Goal: Information Seeking & Learning: Learn about a topic

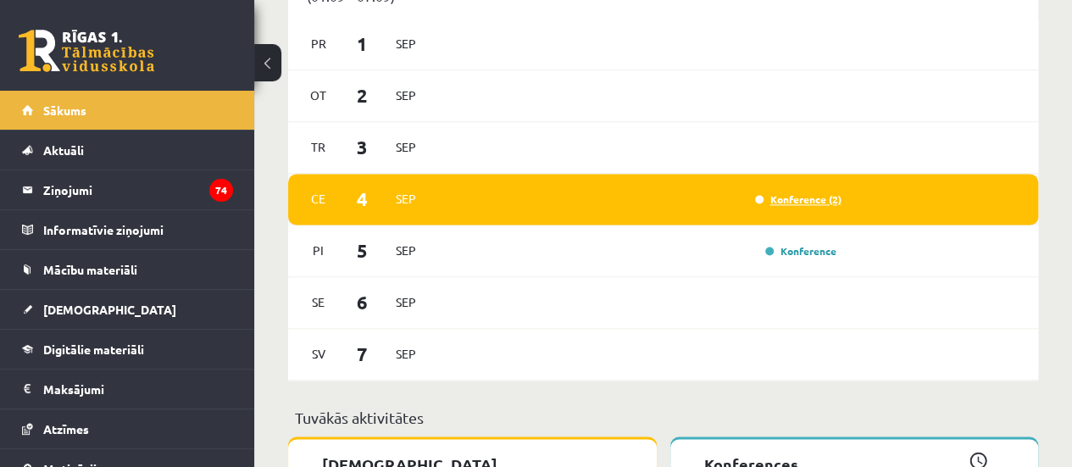
click at [817, 201] on link "Konference (2)" at bounding box center [798, 199] width 86 height 14
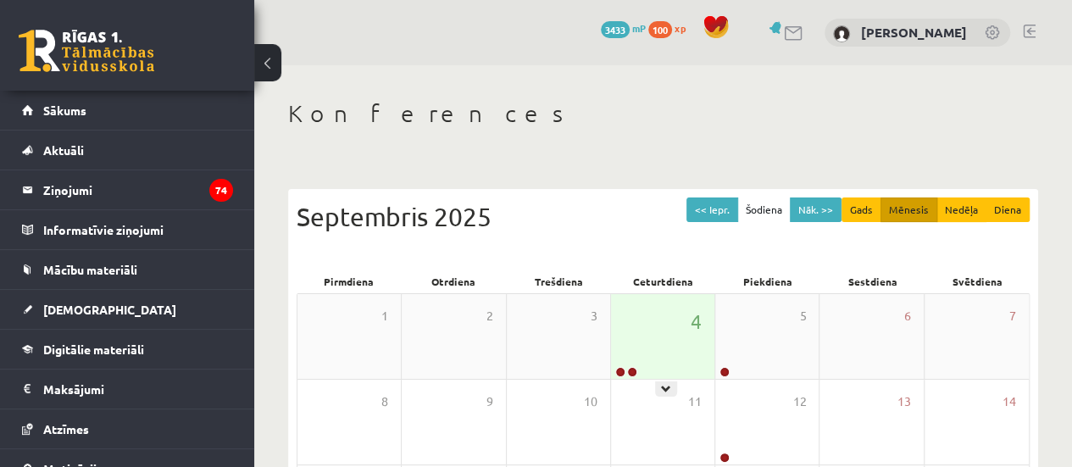
click at [668, 335] on div "4" at bounding box center [662, 336] width 103 height 85
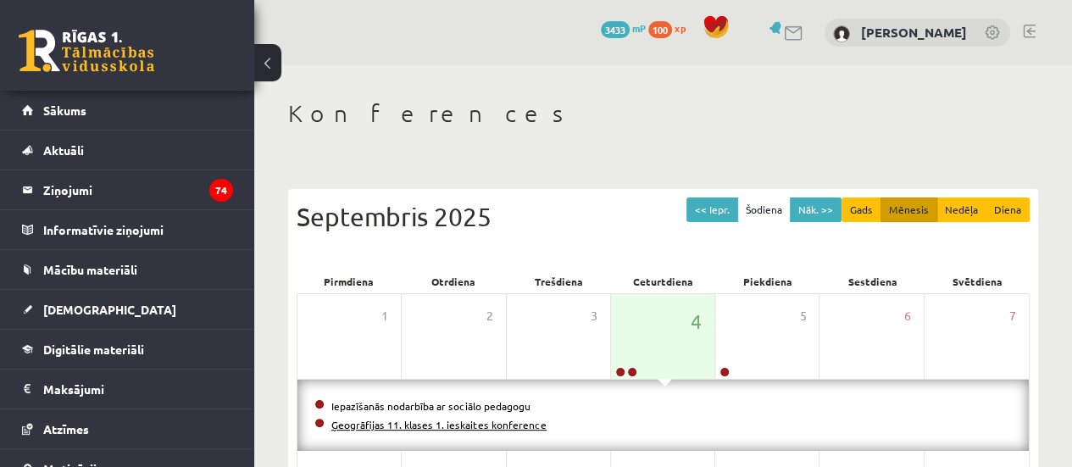
click at [512, 424] on link "Ģeogrāfijas 11. klases 1. ieskaites konference" at bounding box center [438, 425] width 215 height 14
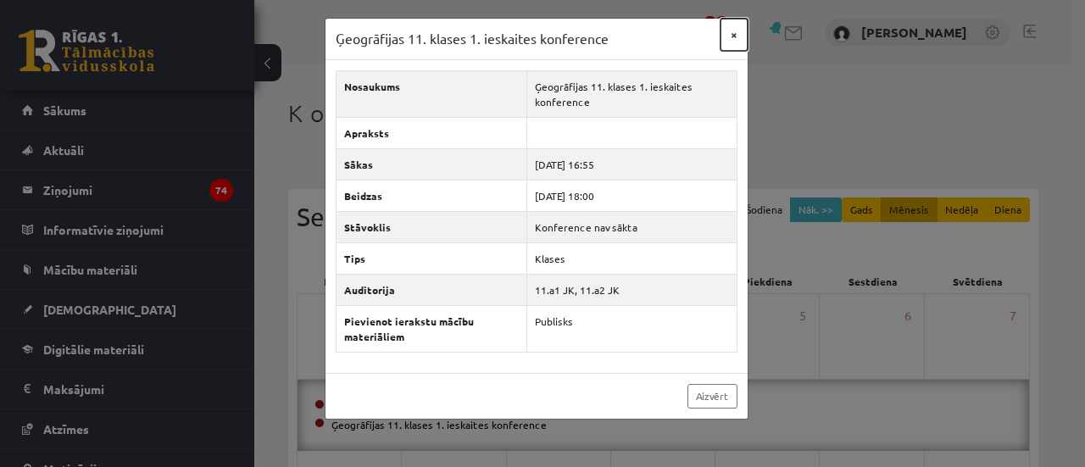
click at [732, 41] on button "×" at bounding box center [733, 35] width 27 height 32
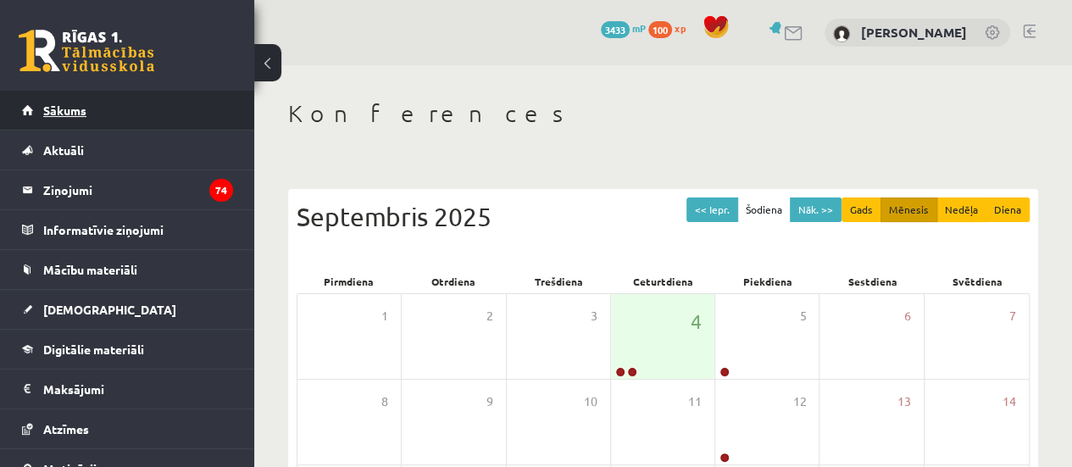
click at [69, 103] on span "Sākums" at bounding box center [64, 110] width 43 height 15
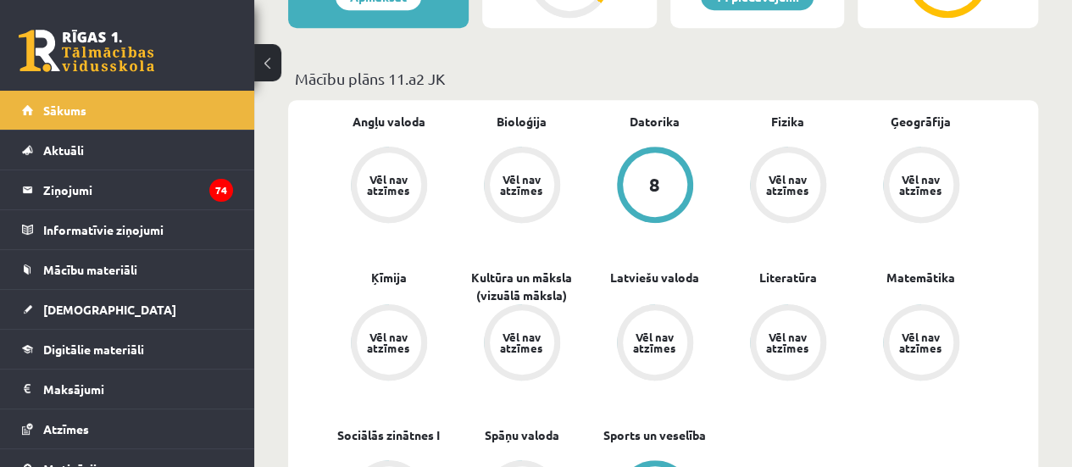
scroll to position [498, 0]
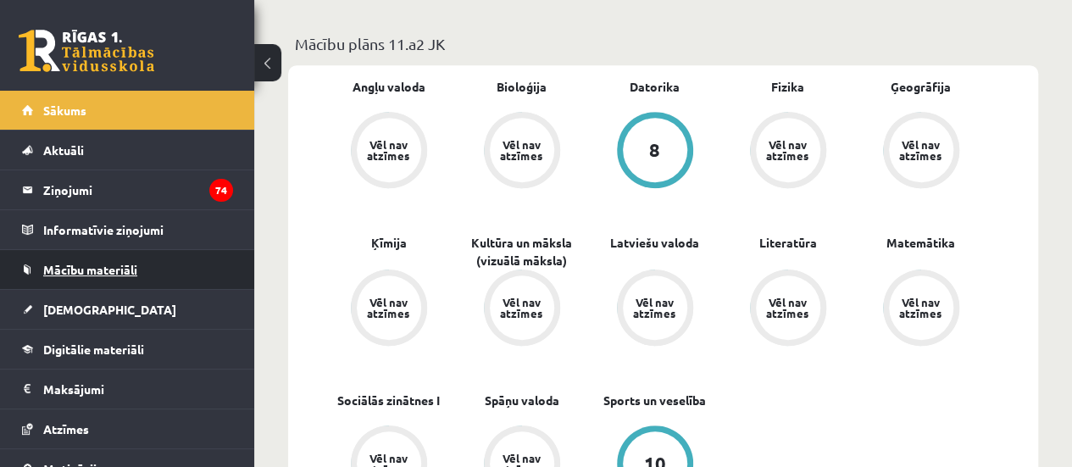
click at [95, 264] on span "Mācību materiāli" at bounding box center [90, 269] width 94 height 15
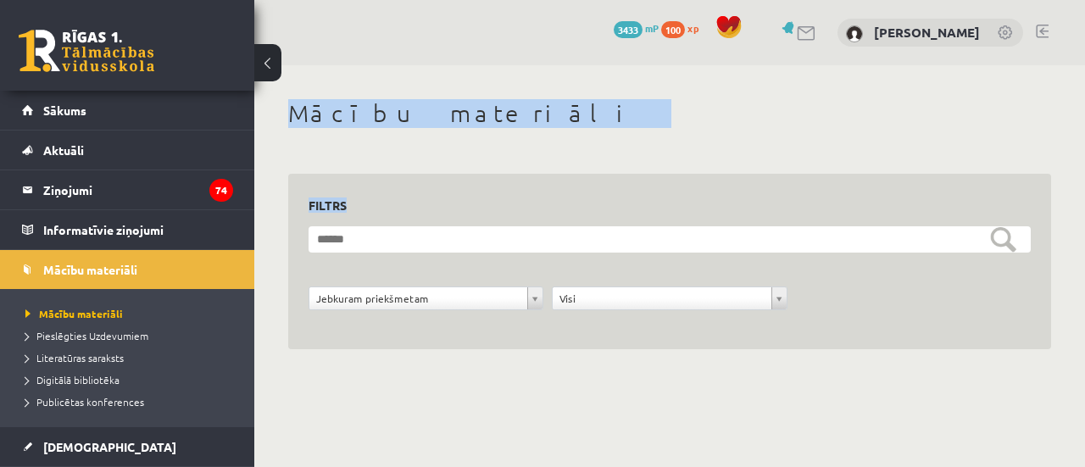
drag, startPoint x: 1084, startPoint y: 35, endPoint x: 1084, endPoint y: 158, distance: 123.7
click at [1071, 158] on div "**********" at bounding box center [669, 211] width 830 height 422
click at [873, 128] on div "Mācību materiāli" at bounding box center [669, 116] width 763 height 34
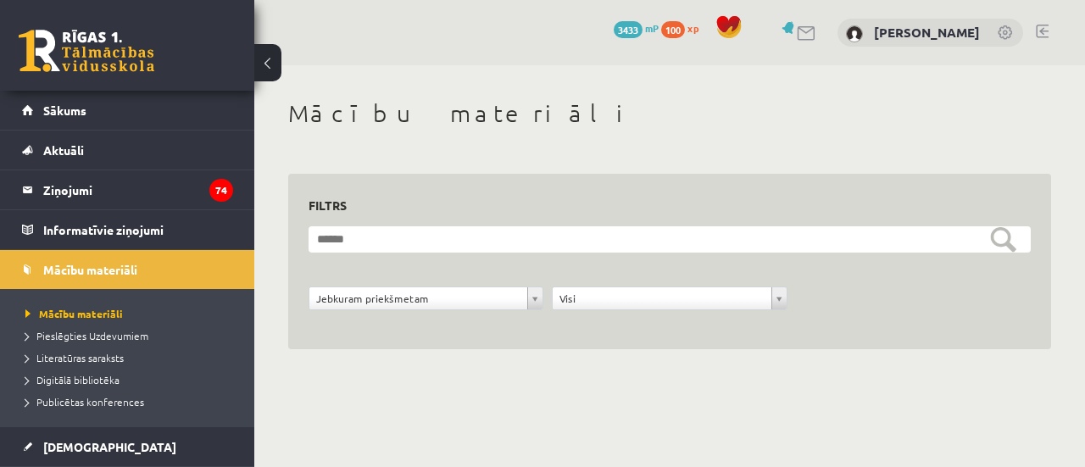
click at [486, 309] on div "Jebkuram priekšmetam" at bounding box center [425, 298] width 235 height 24
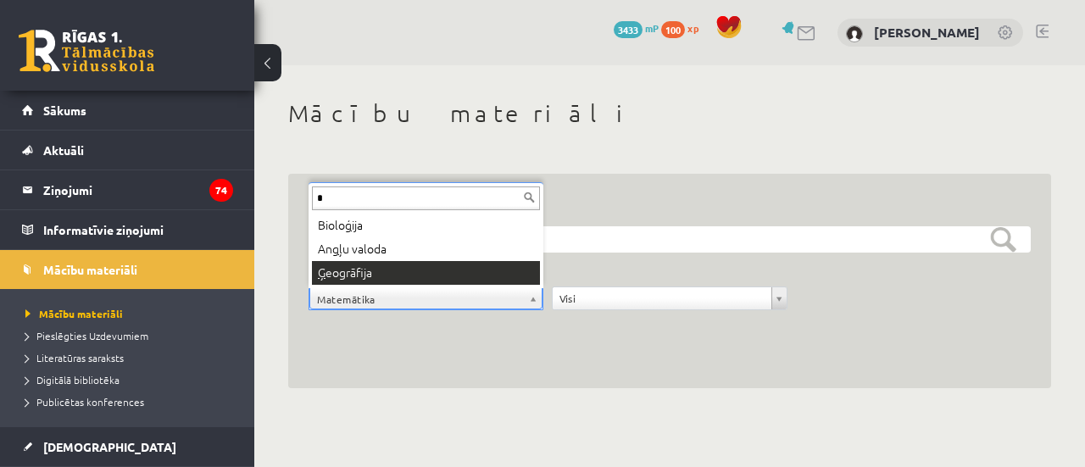
type input "*"
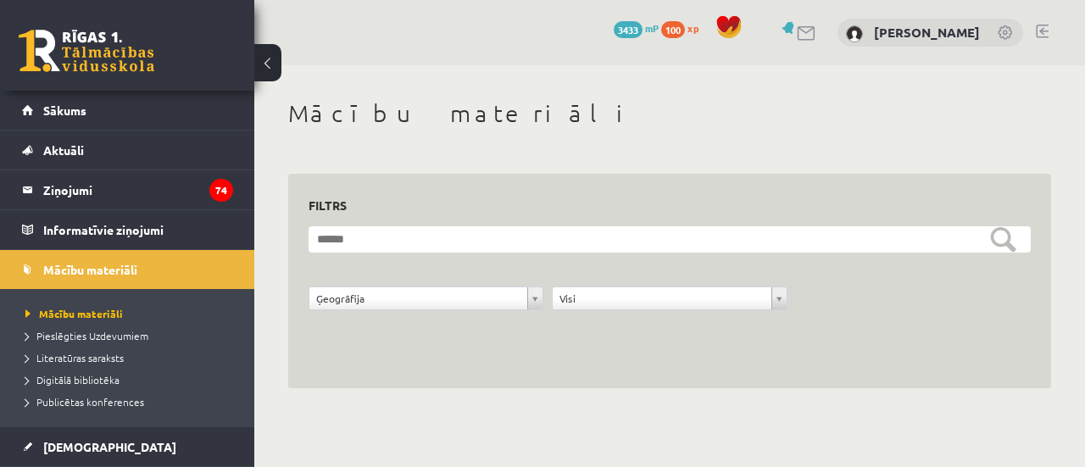
drag, startPoint x: 1084, startPoint y: 219, endPoint x: 914, endPoint y: 288, distance: 183.6
click at [914, 288] on div "**********" at bounding box center [669, 243] width 830 height 357
click at [129, 265] on span "Mācību materiāli" at bounding box center [90, 269] width 94 height 15
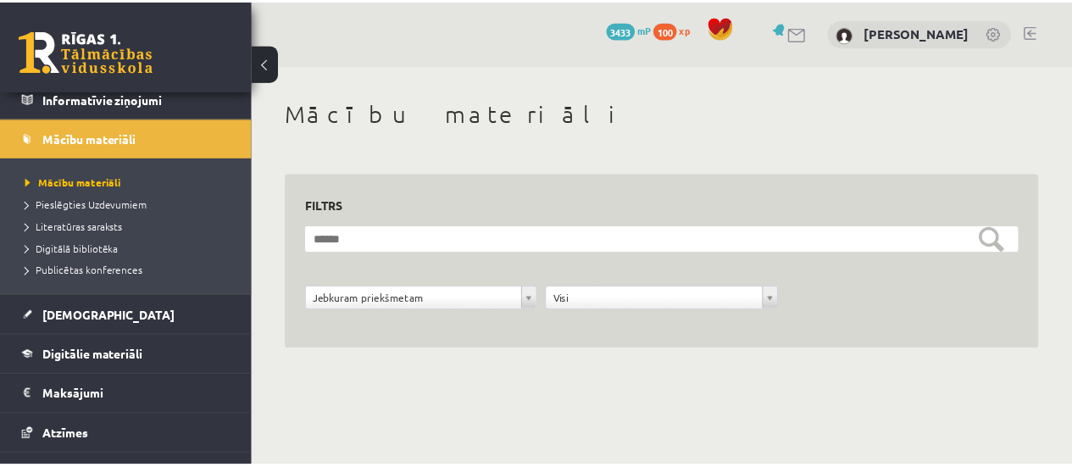
scroll to position [149, 0]
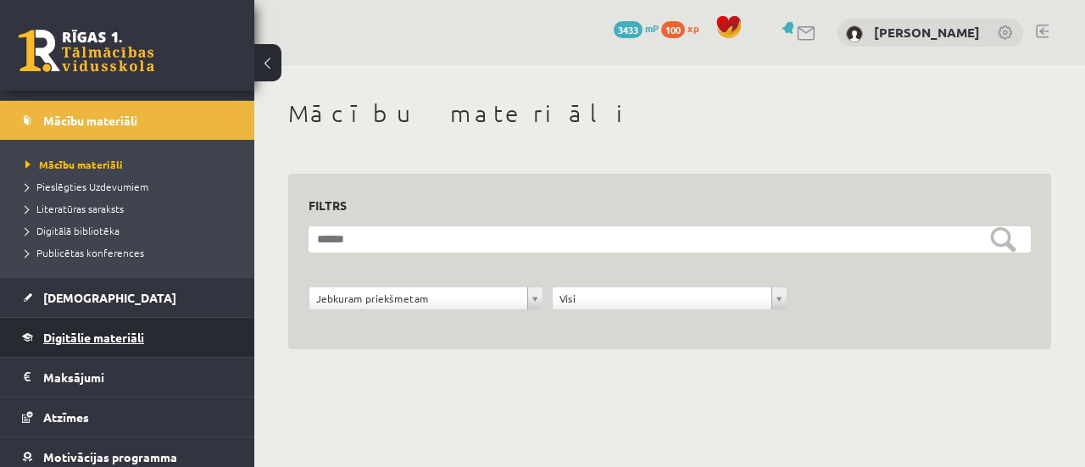
click at [128, 326] on link "Digitālie materiāli" at bounding box center [127, 337] width 211 height 39
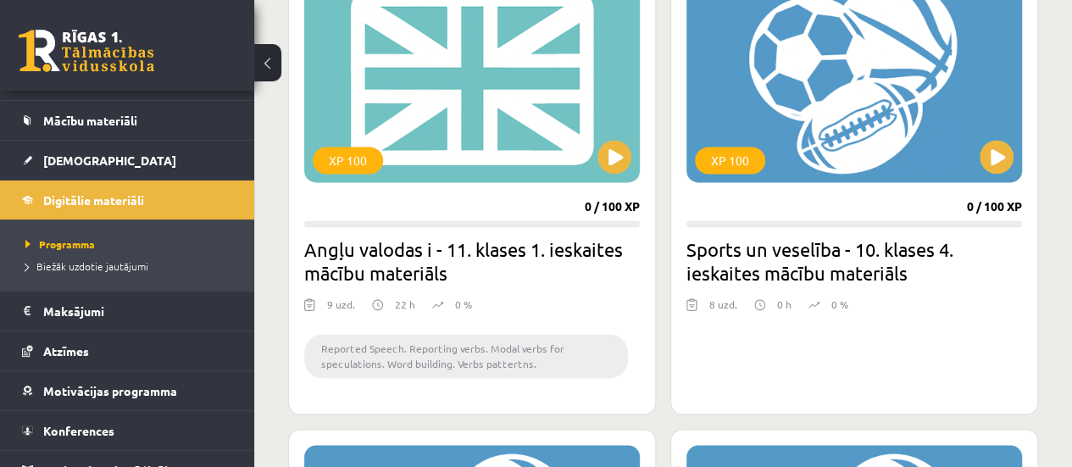
scroll to position [1060, 0]
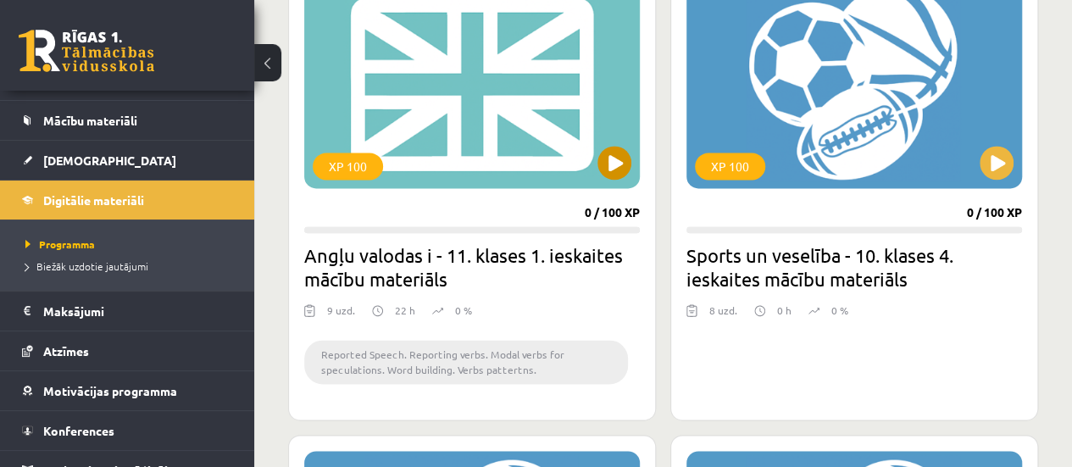
click at [633, 167] on div "XP 100" at bounding box center [472, 82] width 336 height 212
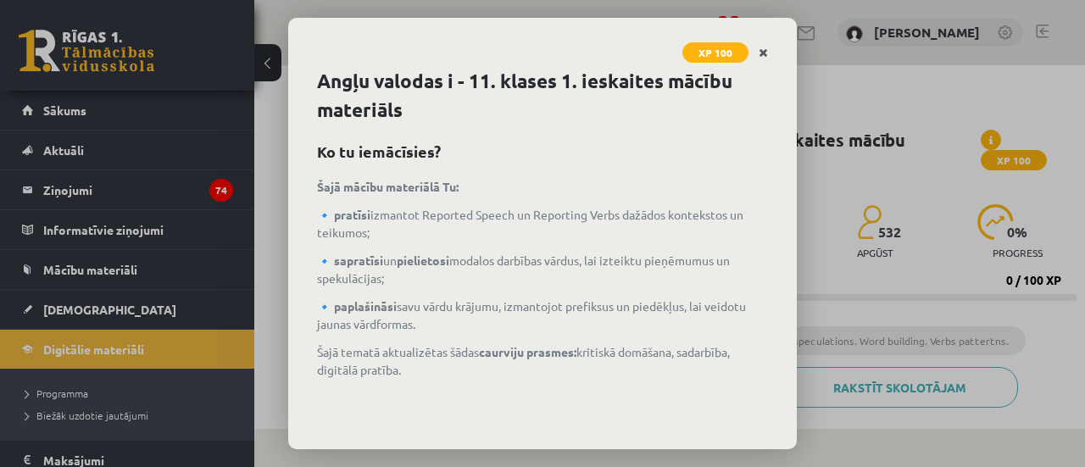
click at [756, 49] on link "Close" at bounding box center [763, 52] width 30 height 33
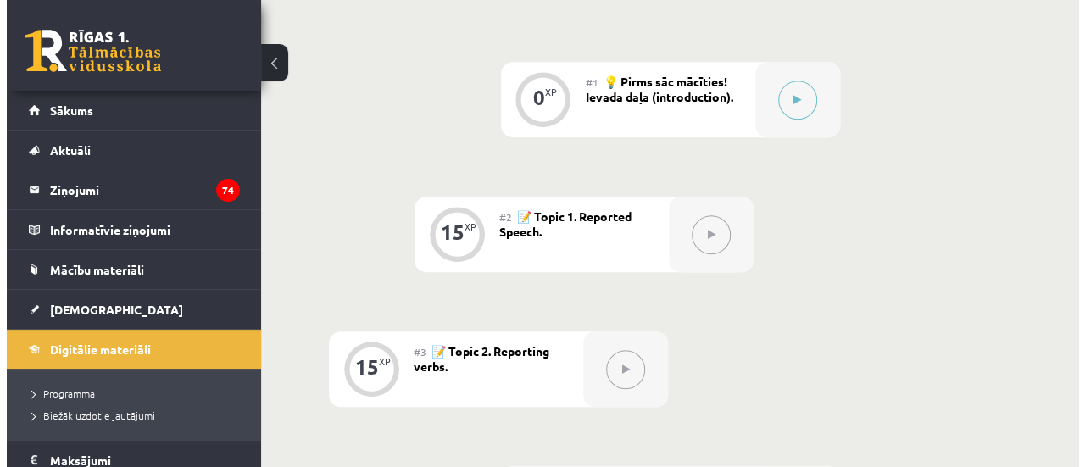
scroll to position [437, 0]
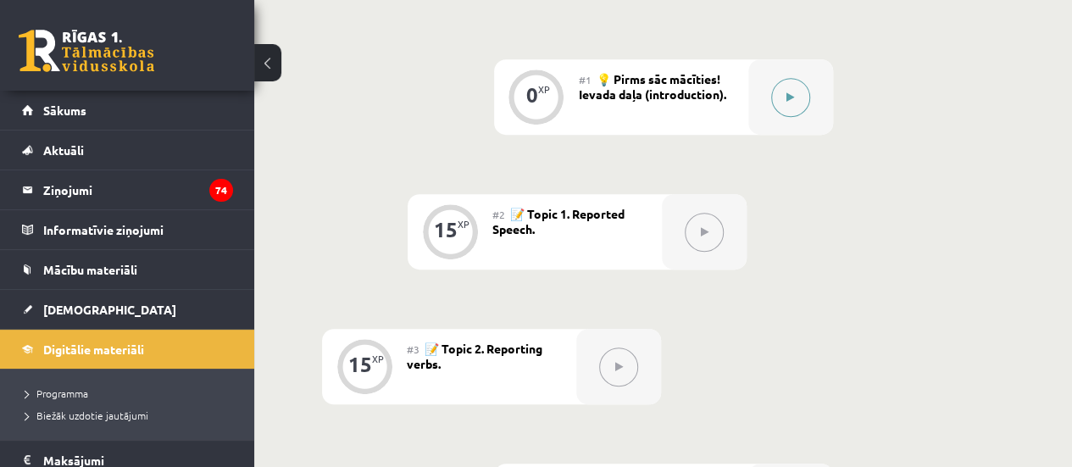
click at [788, 114] on button at bounding box center [790, 97] width 39 height 39
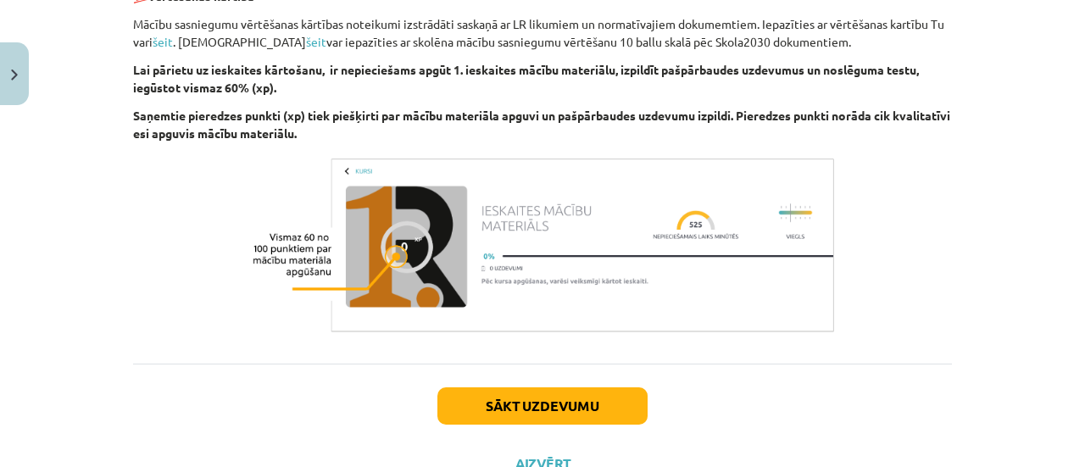
scroll to position [1314, 0]
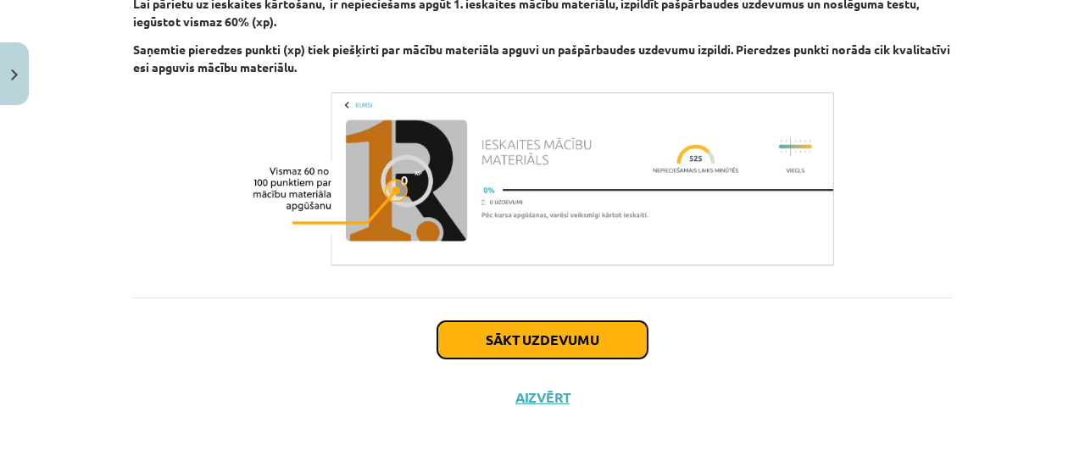
click at [515, 339] on button "Sākt uzdevumu" at bounding box center [542, 339] width 210 height 37
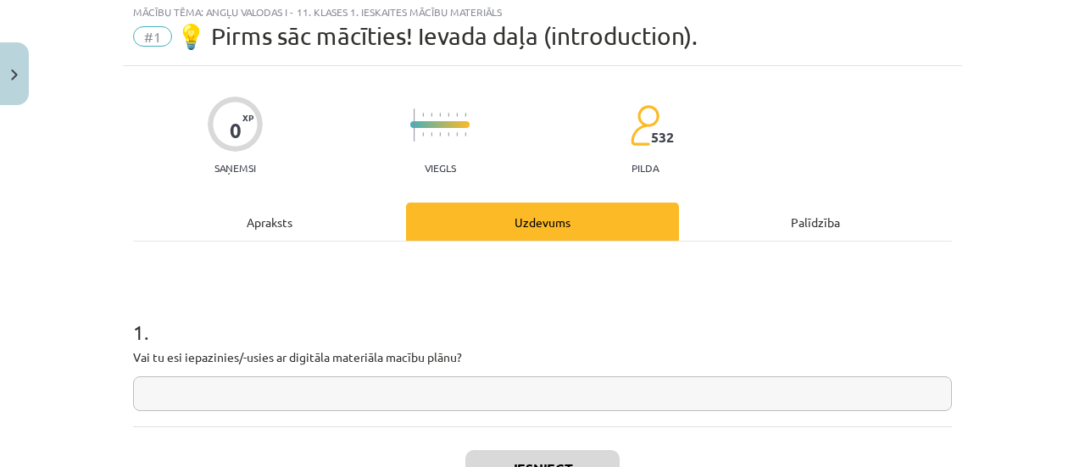
scroll to position [42, 0]
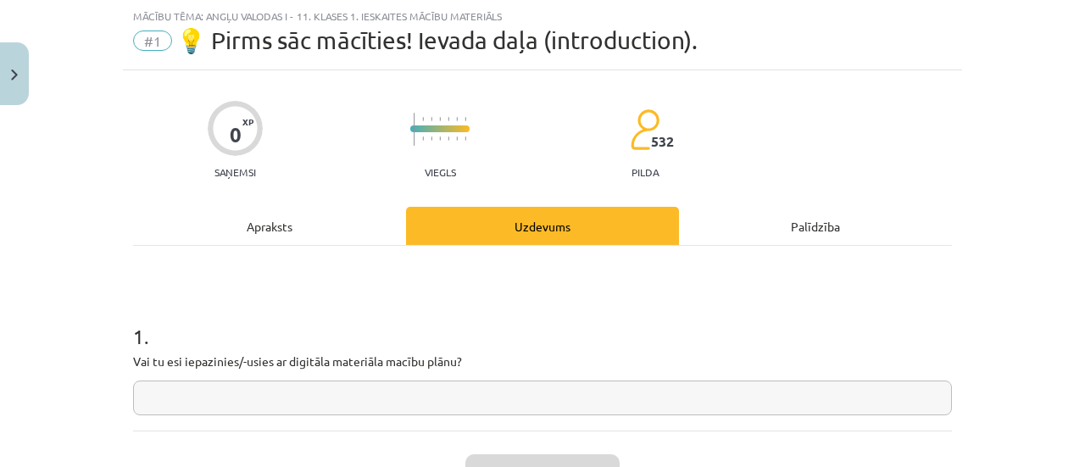
click at [532, 400] on input "text" at bounding box center [542, 398] width 819 height 35
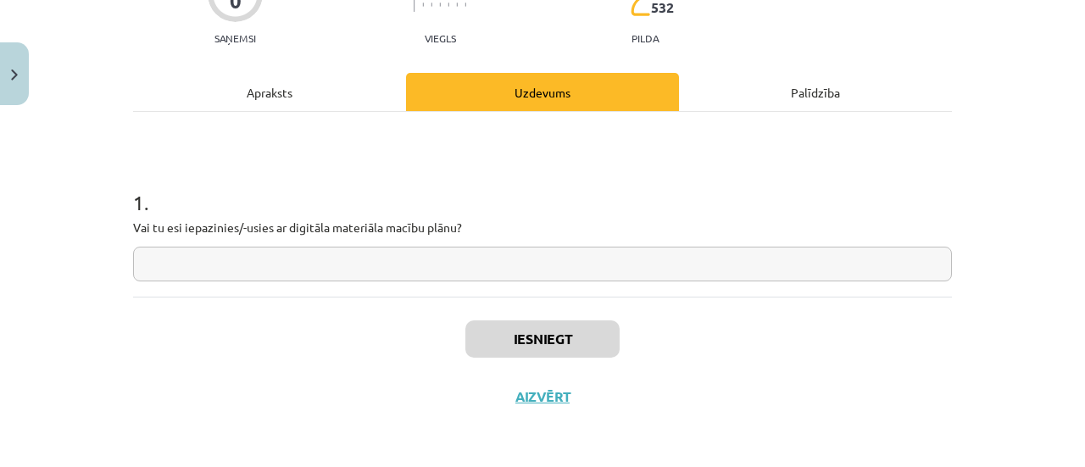
click at [356, 260] on input "text" at bounding box center [542, 264] width 819 height 35
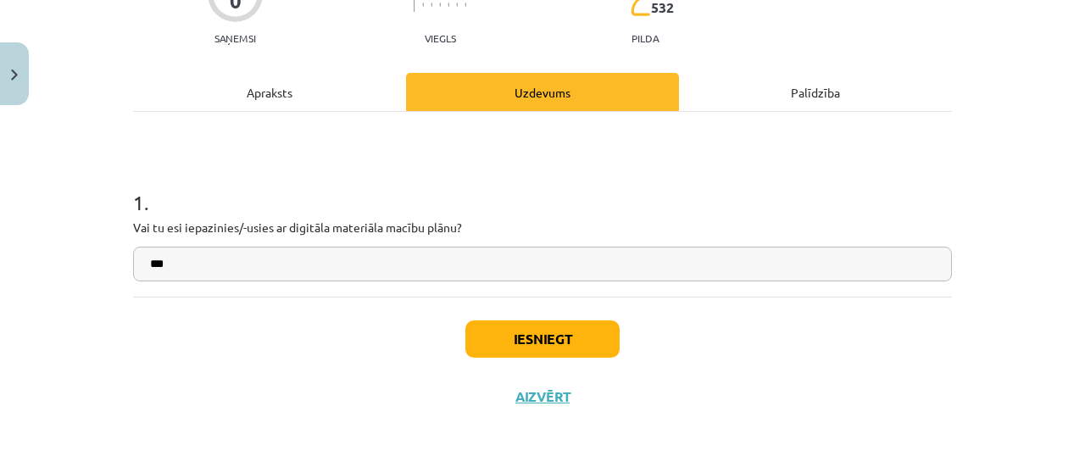
type input "***"
click at [518, 331] on button "Iesniegt" at bounding box center [542, 338] width 154 height 37
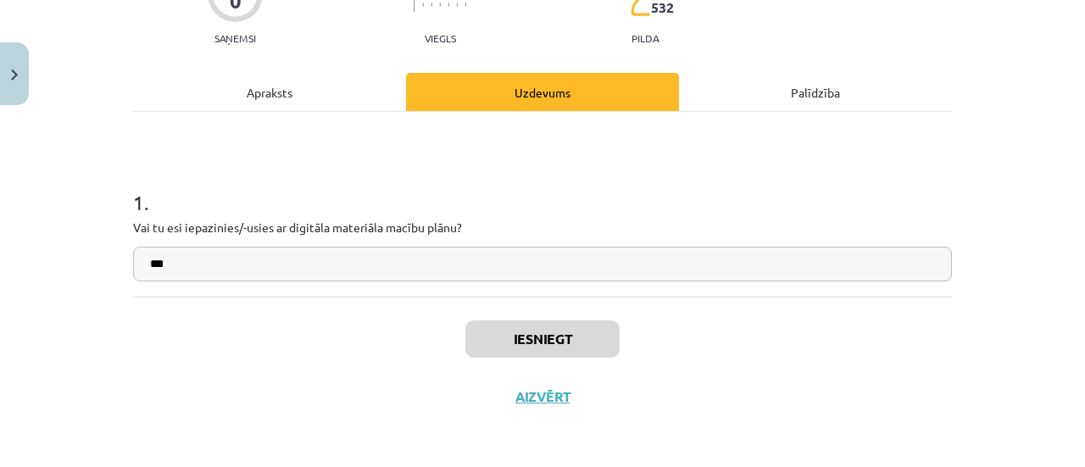
scroll to position [438, 0]
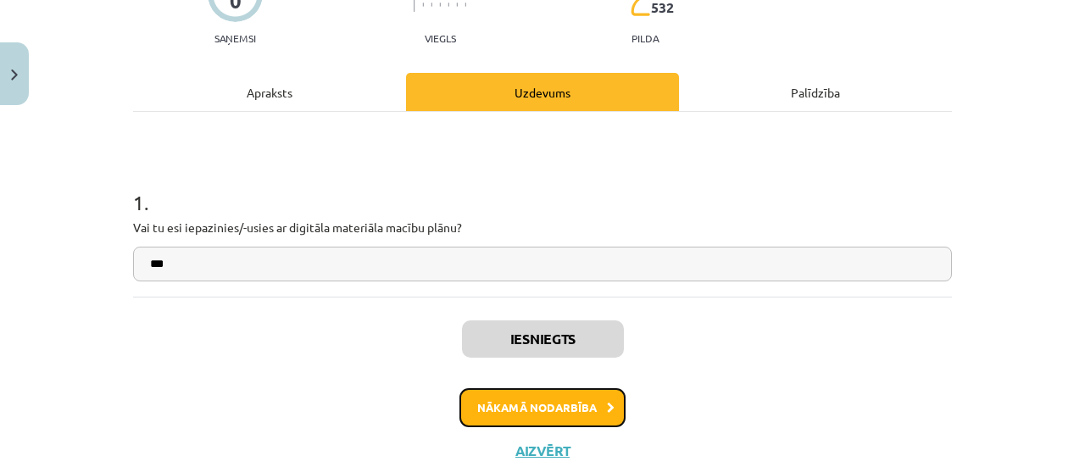
click at [540, 420] on button "Nākamā nodarbība" at bounding box center [542, 407] width 166 height 39
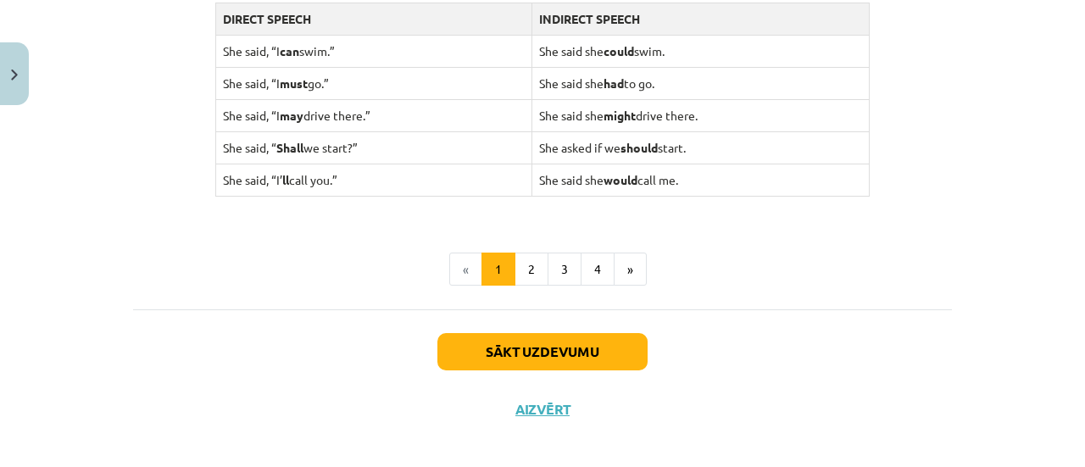
scroll to position [1817, 0]
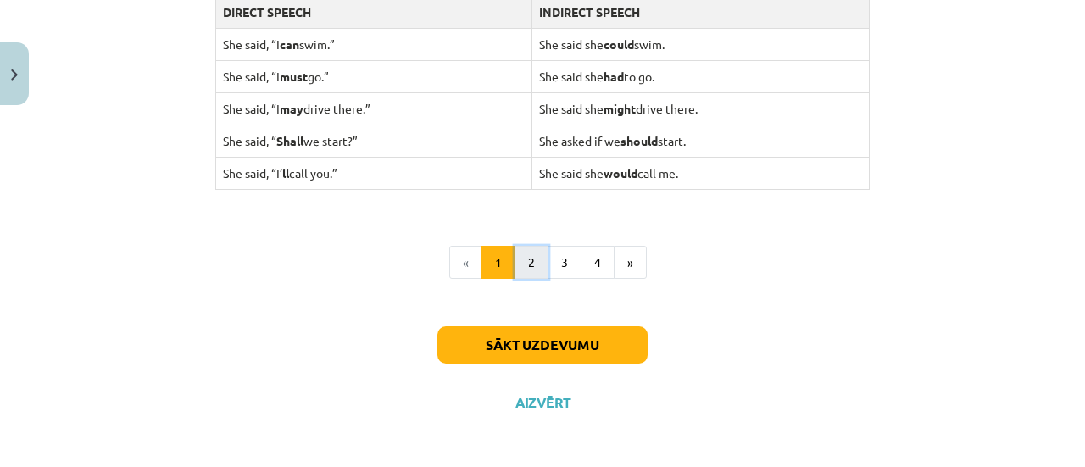
click at [525, 264] on button "2" at bounding box center [531, 263] width 34 height 34
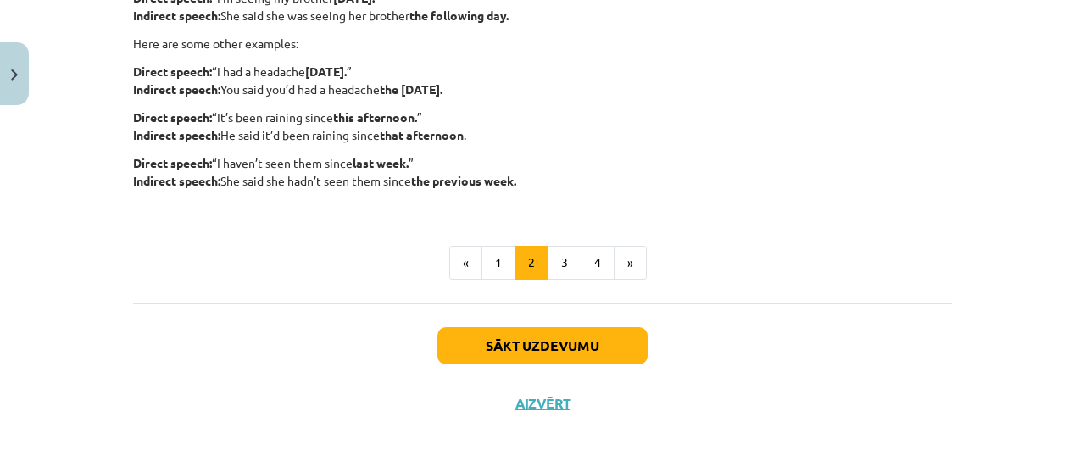
scroll to position [583, 0]
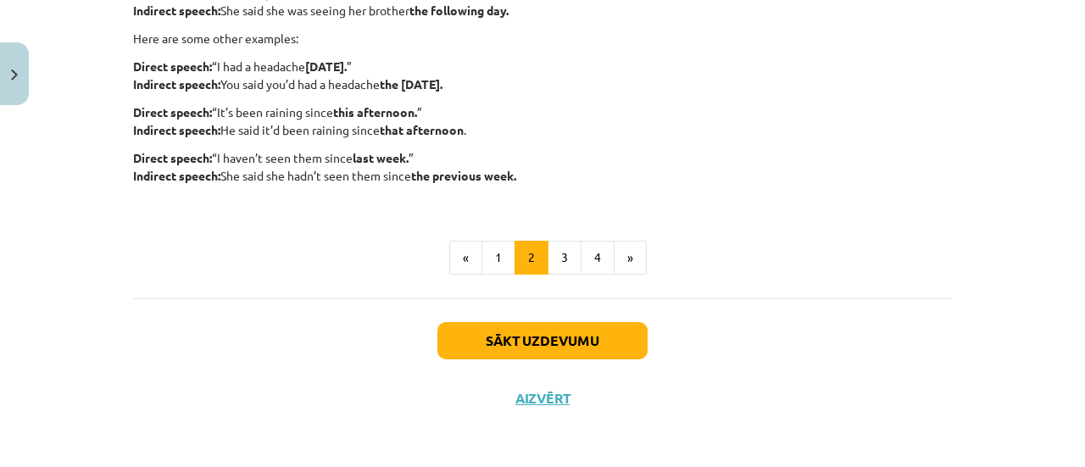
click at [558, 275] on div "Using ‘say’ or ‘tell’ As an alternative to using ‘say’, we can also use ‘tell’ …" at bounding box center [542, 1] width 819 height 593
click at [551, 351] on button "Sākt uzdevumu" at bounding box center [542, 340] width 210 height 37
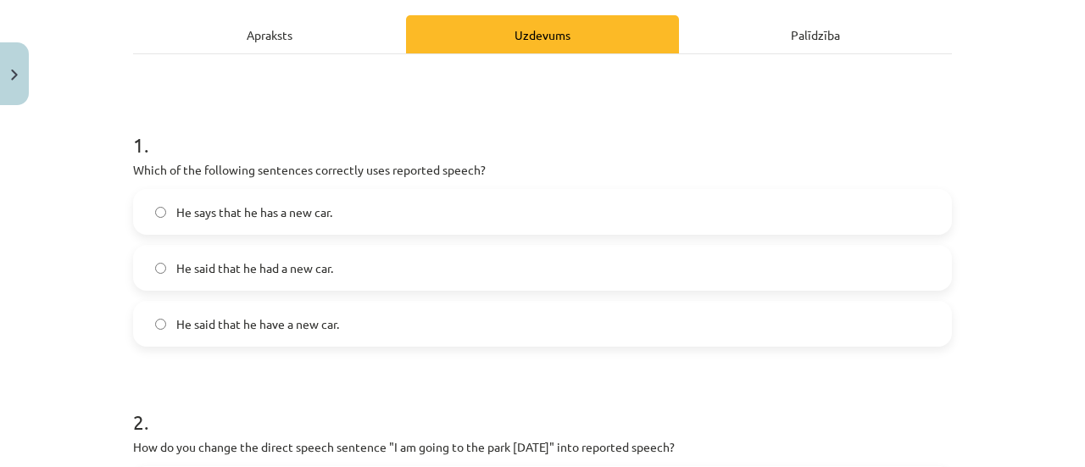
scroll to position [243, 0]
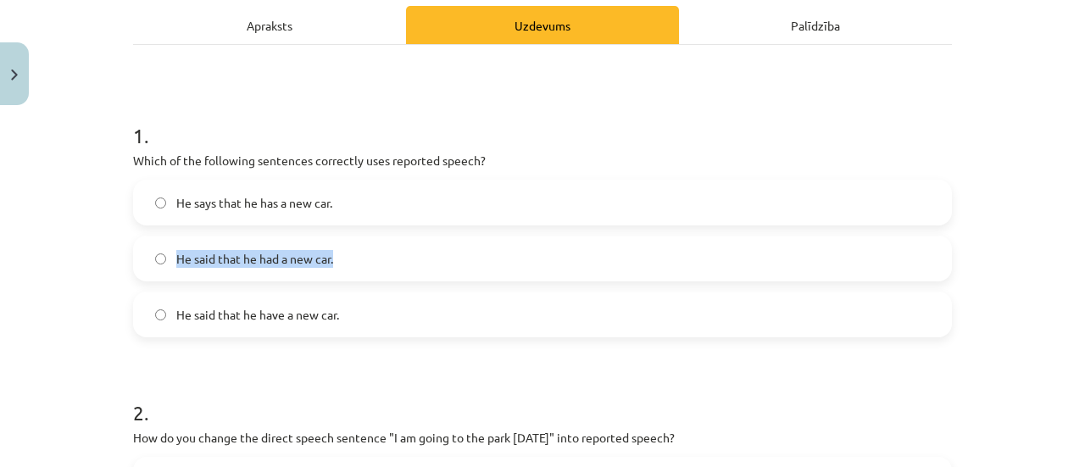
drag, startPoint x: 447, startPoint y: 187, endPoint x: 412, endPoint y: 243, distance: 65.8
click at [412, 243] on div "He says that he has a new car. He said that he had a new car. He said that he h…" at bounding box center [542, 259] width 819 height 158
click at [412, 243] on label "He said that he had a new car." at bounding box center [542, 258] width 815 height 42
click at [381, 200] on label "He says that he has a new car." at bounding box center [542, 202] width 815 height 42
click at [381, 277] on label "He said that he had a new car." at bounding box center [542, 258] width 815 height 42
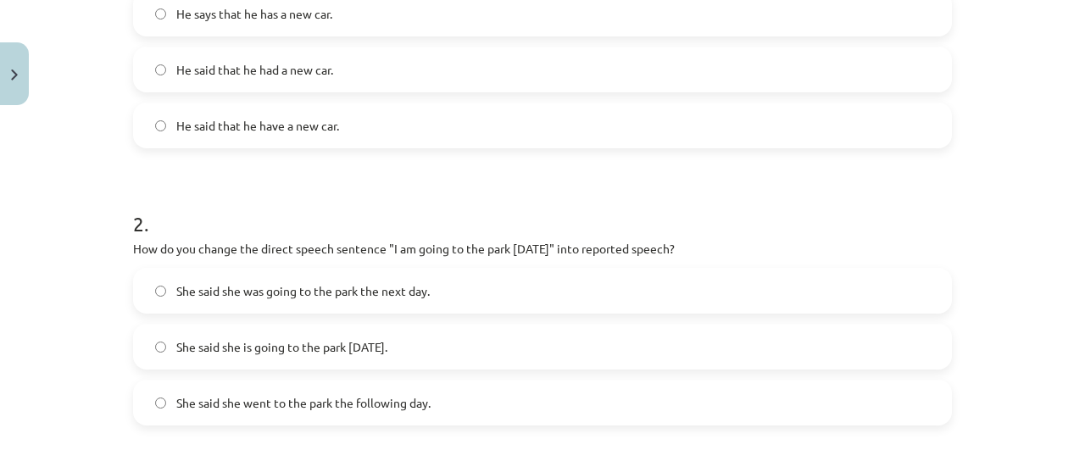
scroll to position [440, 0]
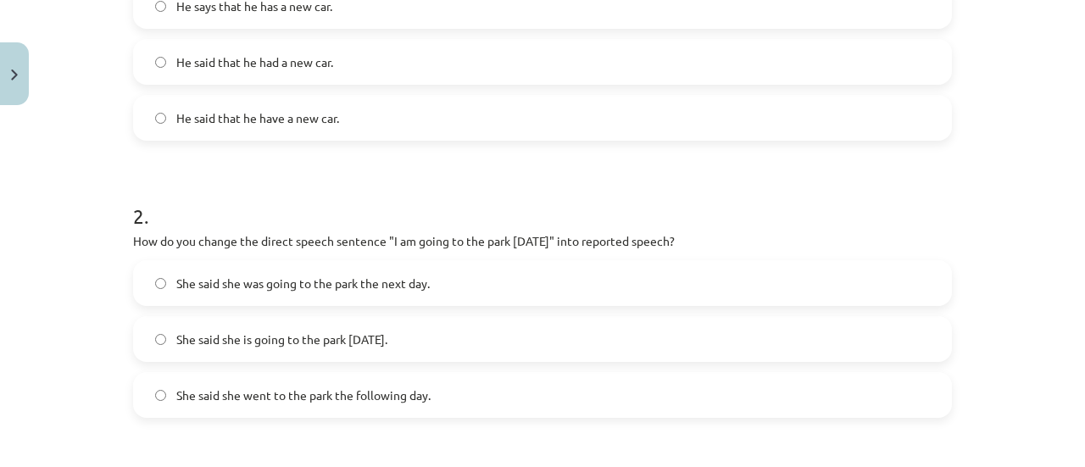
drag, startPoint x: 1068, startPoint y: 158, endPoint x: 1069, endPoint y: 179, distance: 20.4
click at [1069, 179] on div "Mācību tēma: Angļu valodas i - 11. klases 1. ieskaites mācību materiāls #2 📝 To…" at bounding box center [542, 233] width 1085 height 467
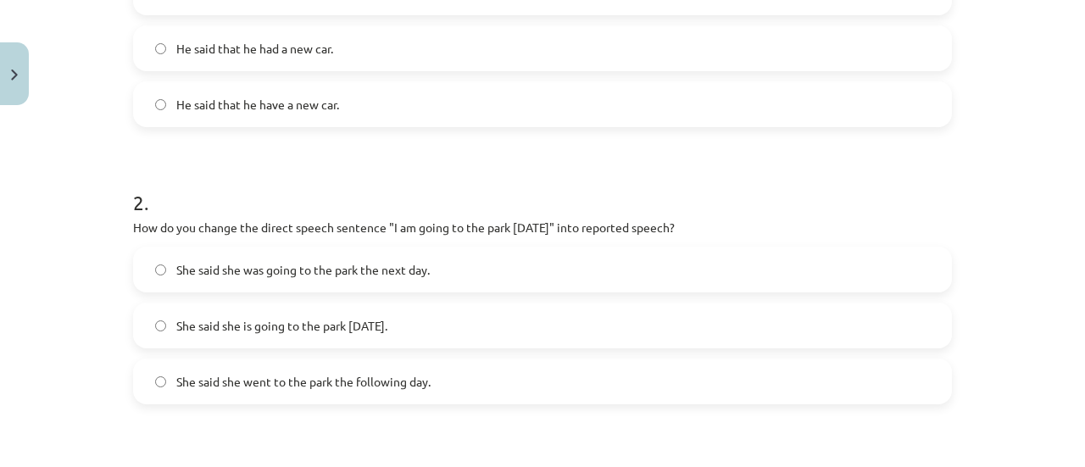
scroll to position [482, 0]
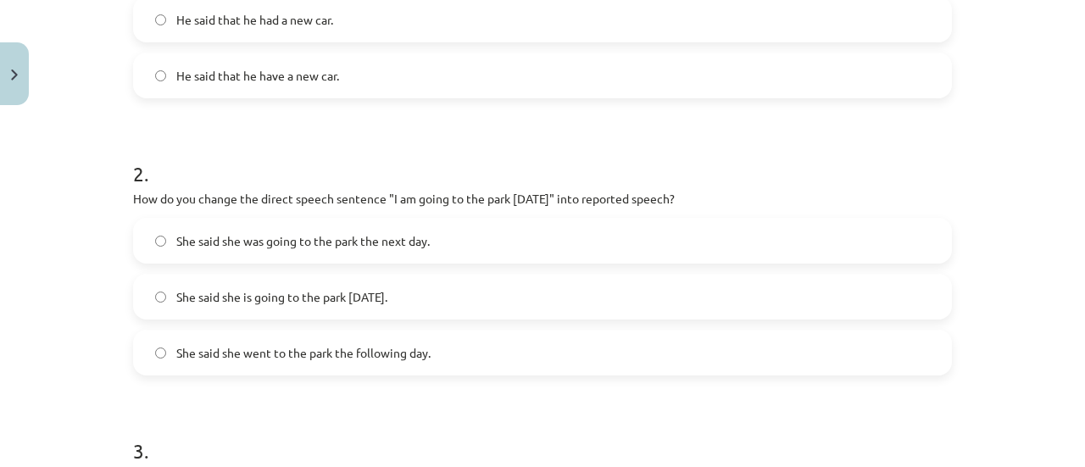
click at [629, 243] on label "She said she was going to the park the next day." at bounding box center [542, 240] width 815 height 42
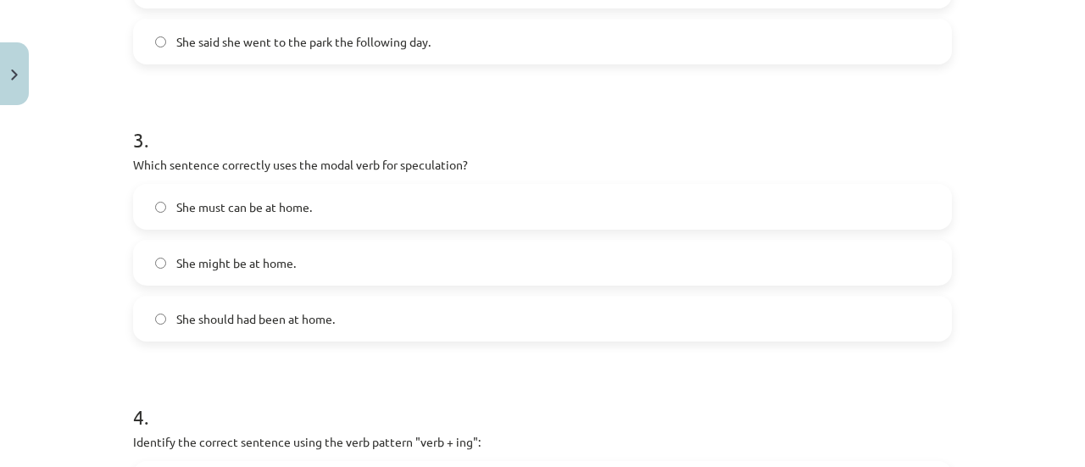
scroll to position [808, 0]
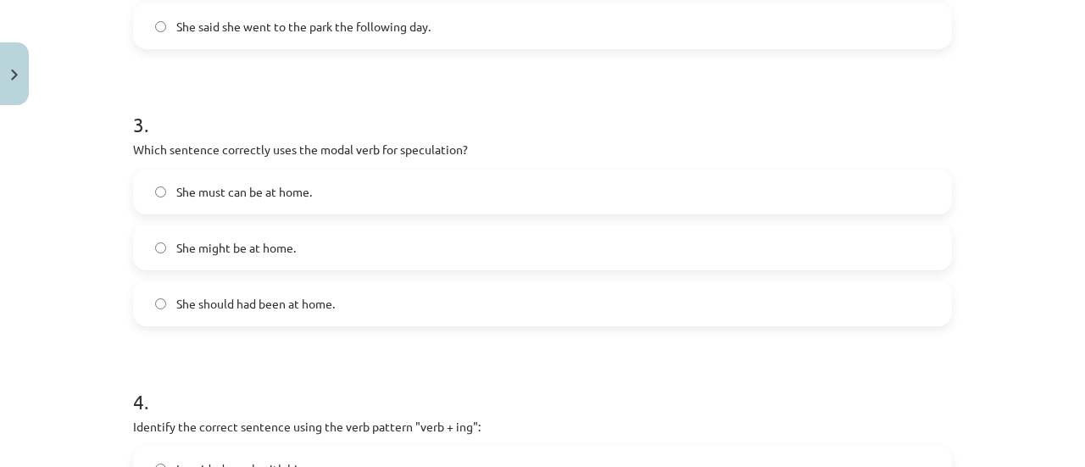
click at [609, 260] on label "She might be at home." at bounding box center [542, 247] width 815 height 42
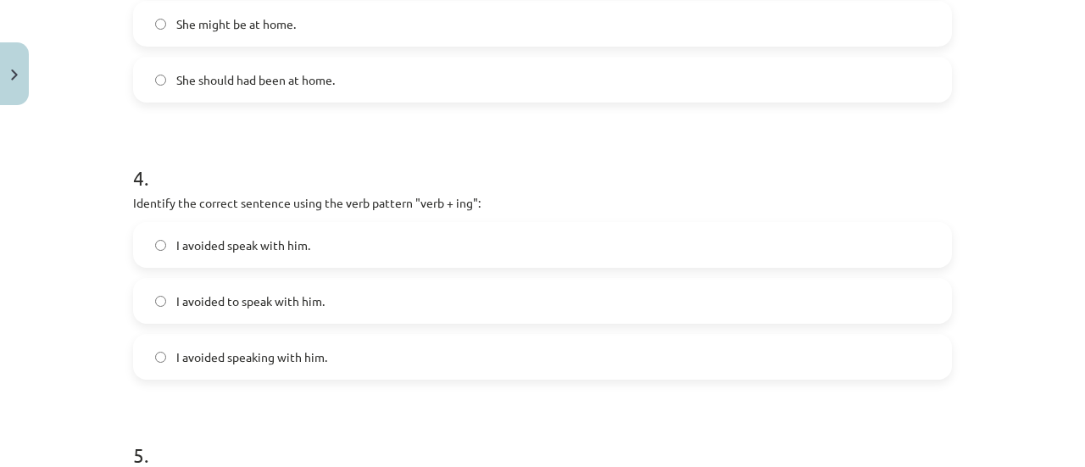
scroll to position [1045, 0]
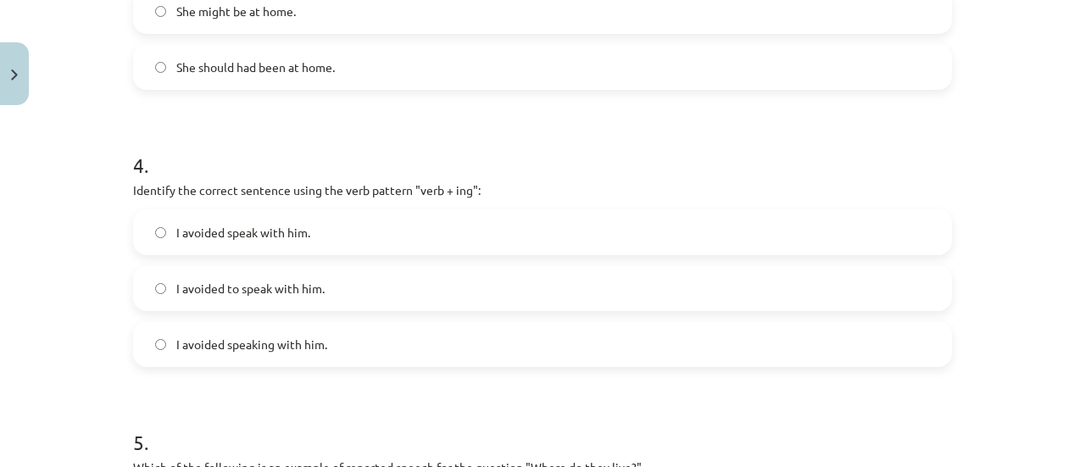
click at [460, 336] on label "I avoided speaking with him." at bounding box center [542, 344] width 815 height 42
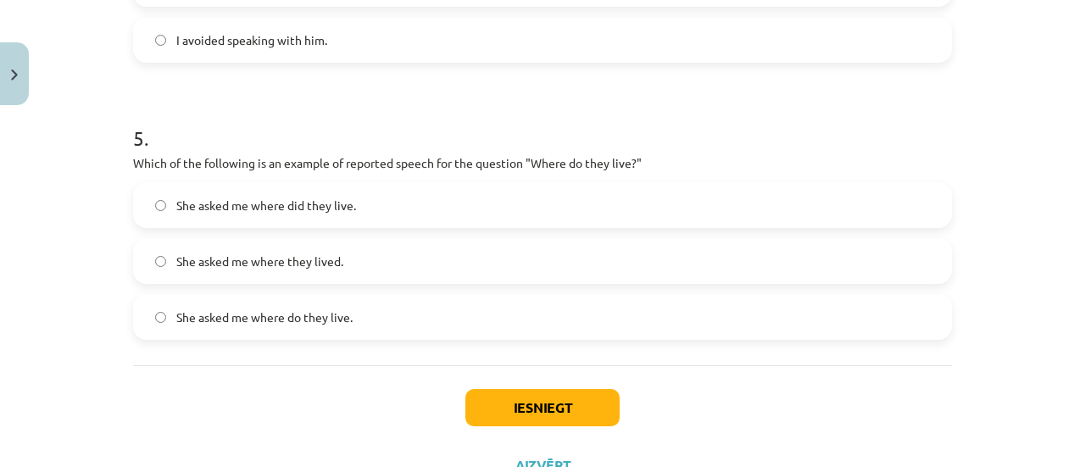
scroll to position [1361, 0]
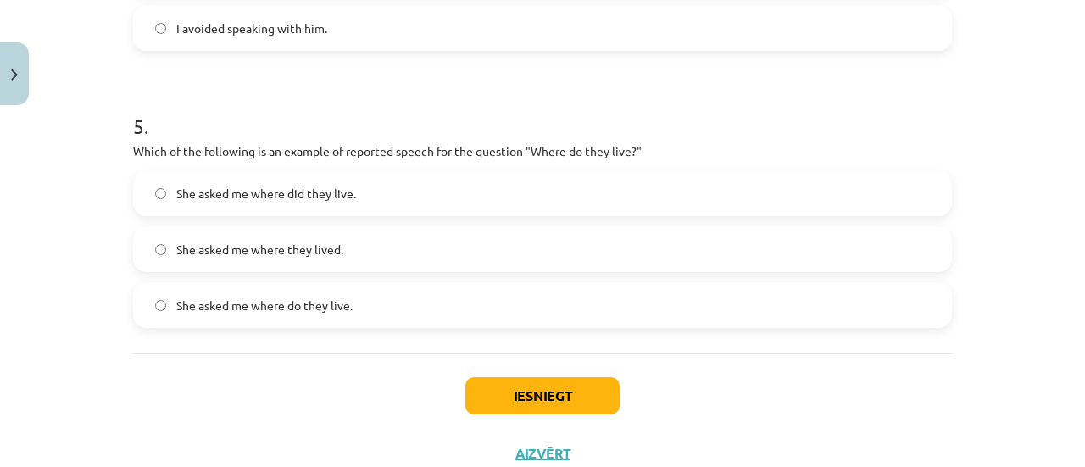
click at [490, 240] on label "She asked me where they lived." at bounding box center [542, 249] width 815 height 42
click at [558, 396] on button "Iesniegt" at bounding box center [542, 395] width 154 height 37
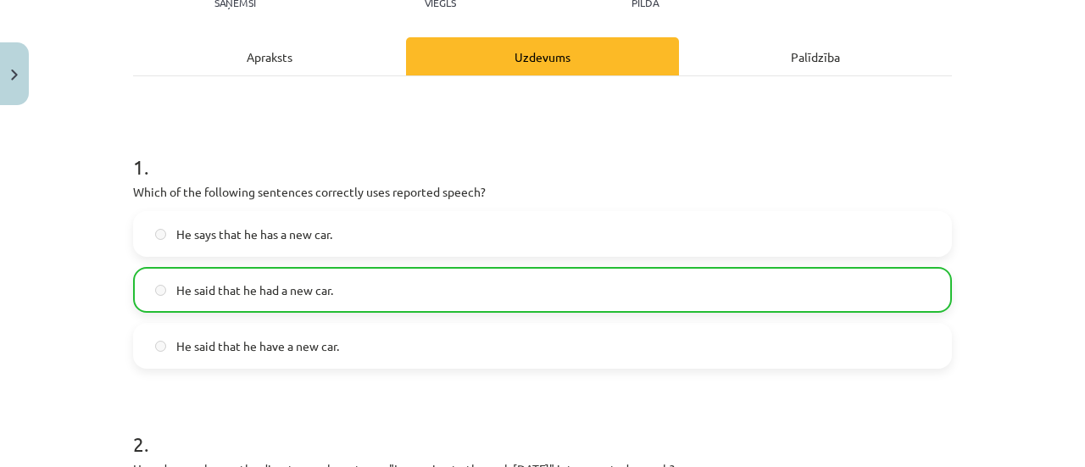
scroll to position [1470, 0]
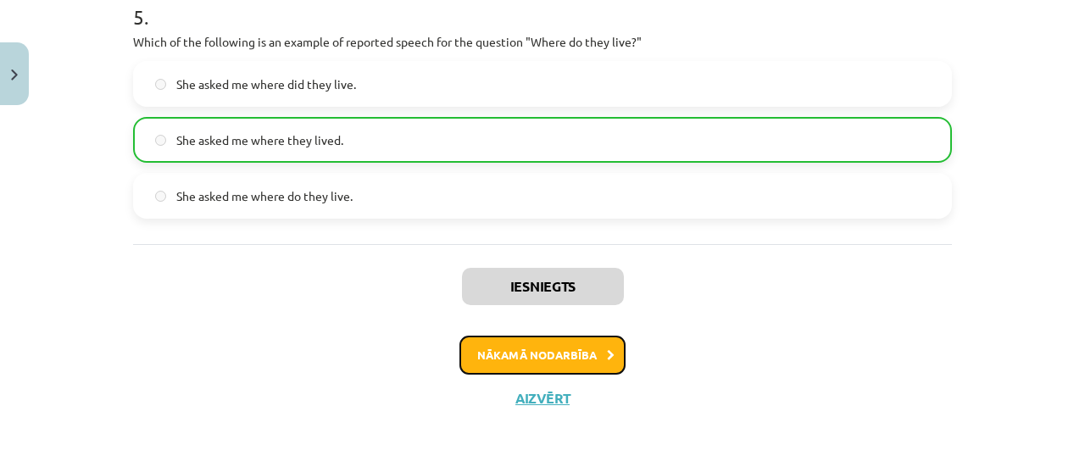
click at [550, 358] on button "Nākamā nodarbība" at bounding box center [542, 355] width 166 height 39
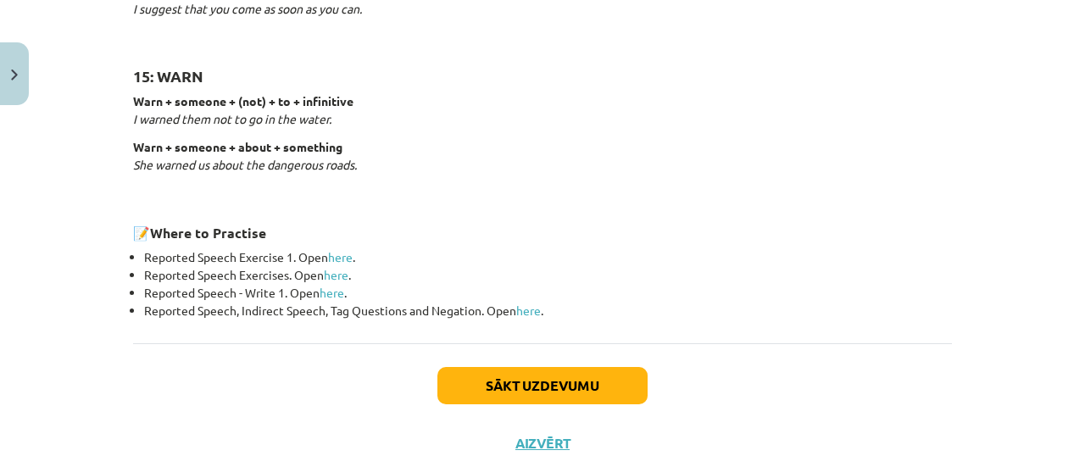
scroll to position [2803, 0]
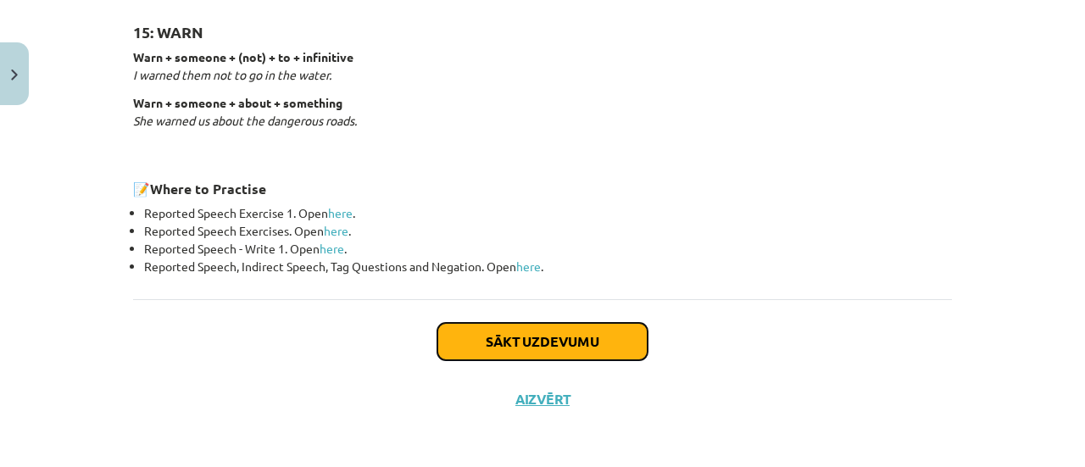
click at [590, 350] on button "Sākt uzdevumu" at bounding box center [542, 341] width 210 height 37
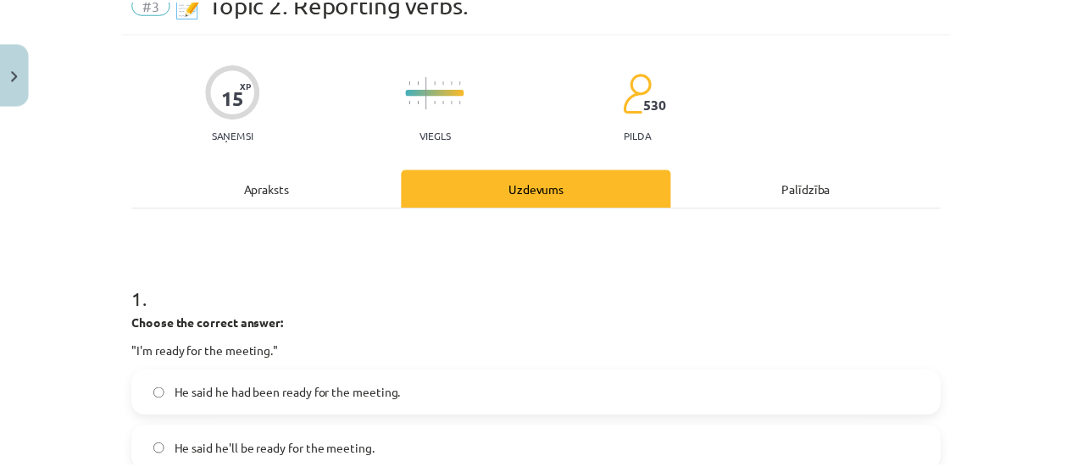
scroll to position [42, 0]
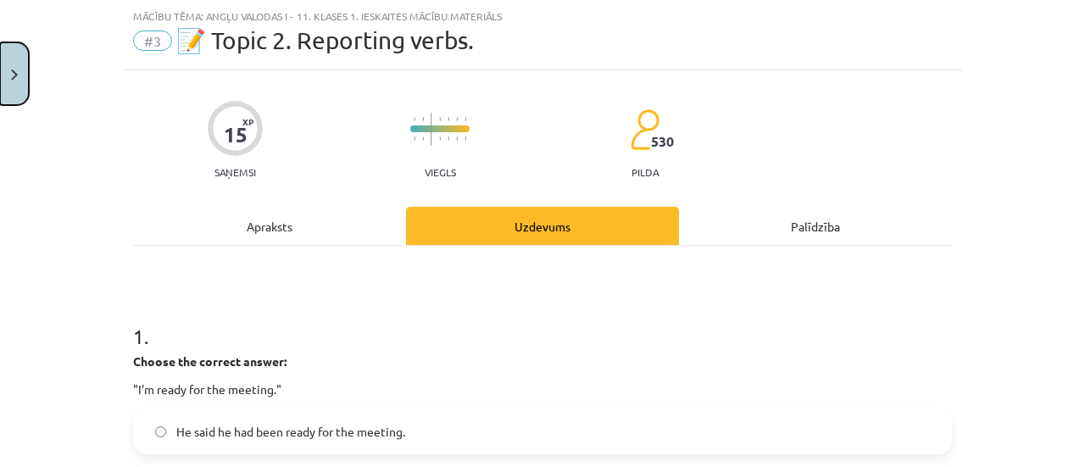
click at [20, 65] on button "Close" at bounding box center [14, 73] width 29 height 63
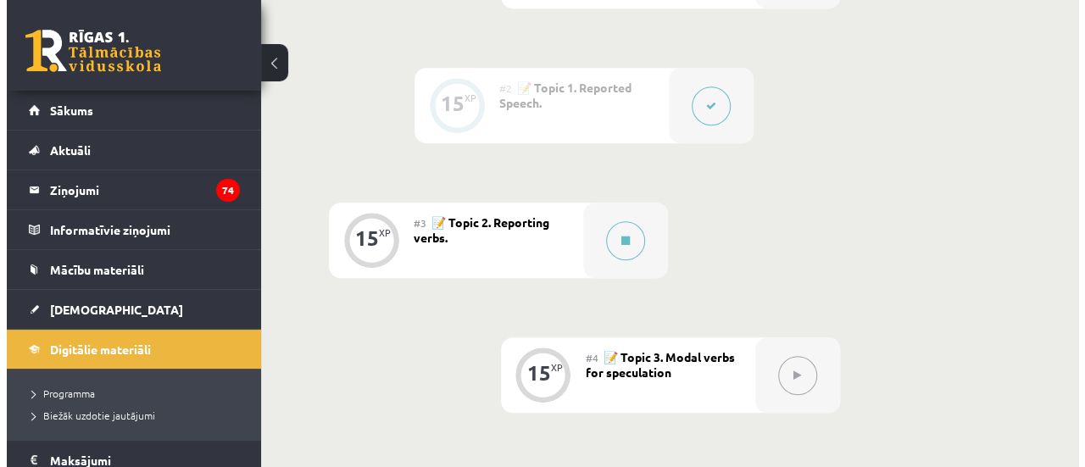
scroll to position [620, 0]
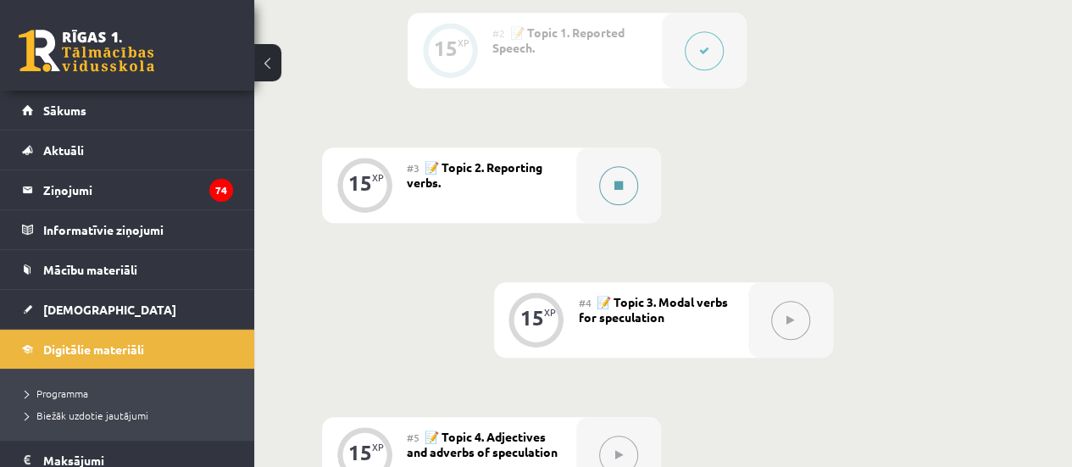
click at [624, 184] on button at bounding box center [618, 185] width 39 height 39
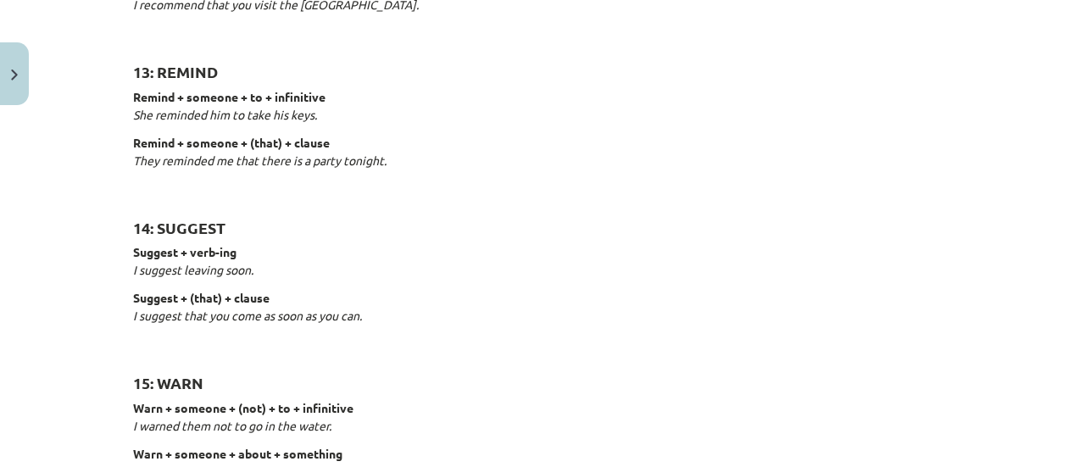
scroll to position [2803, 0]
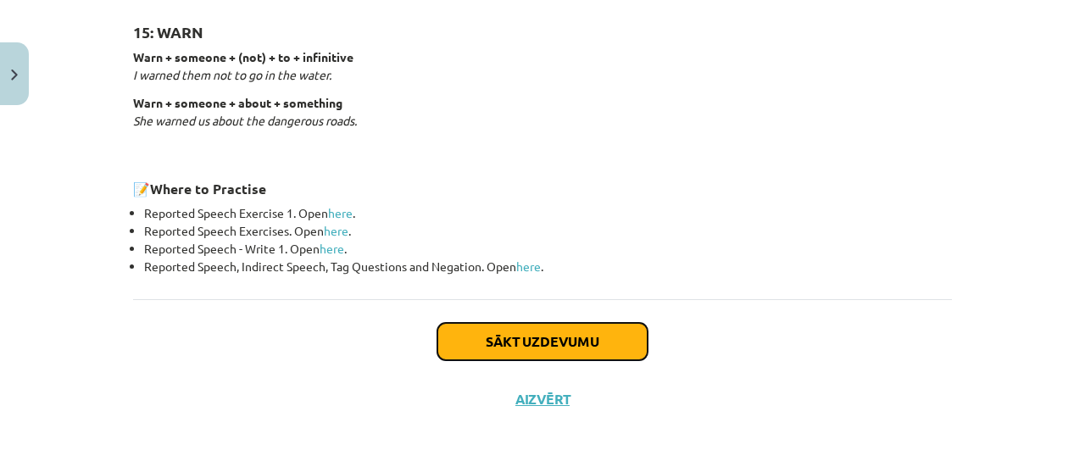
click at [620, 335] on button "Sākt uzdevumu" at bounding box center [542, 341] width 210 height 37
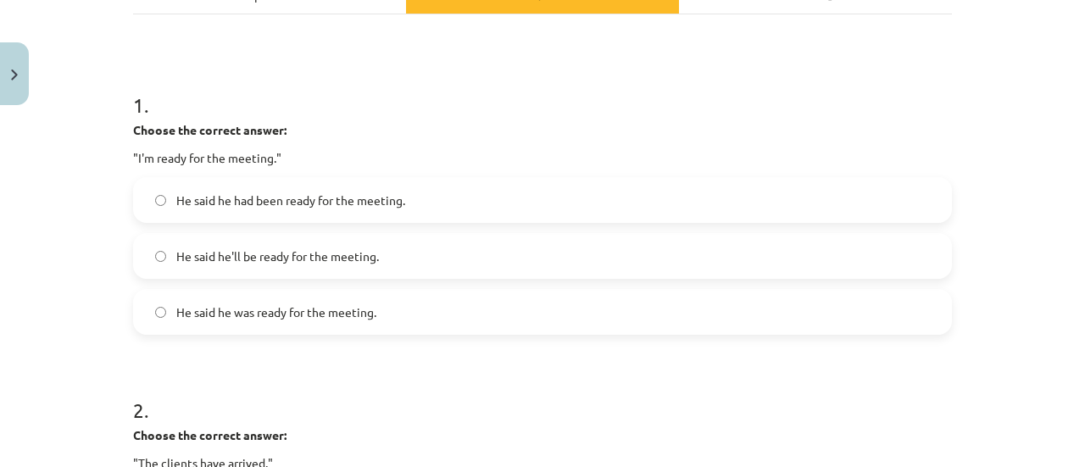
scroll to position [285, 0]
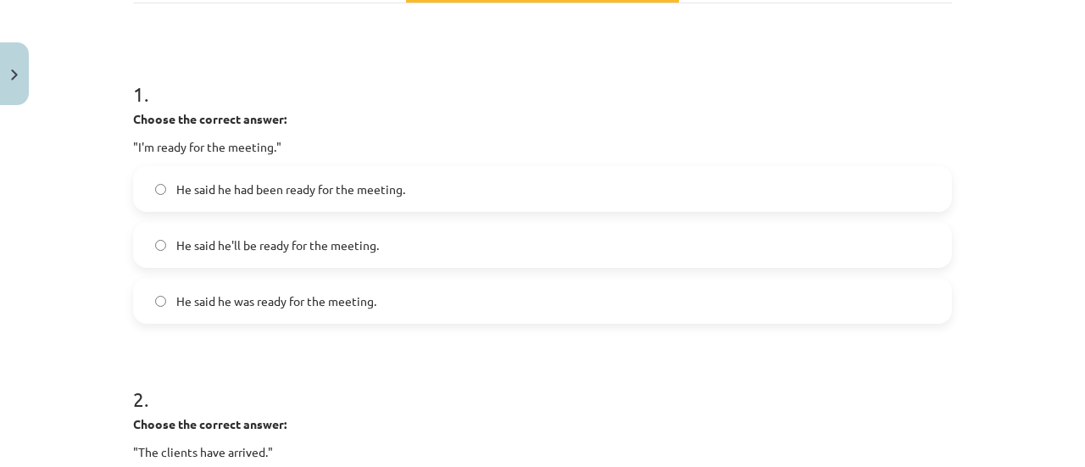
click at [714, 305] on label "He said he was ready for the meeting." at bounding box center [542, 301] width 815 height 42
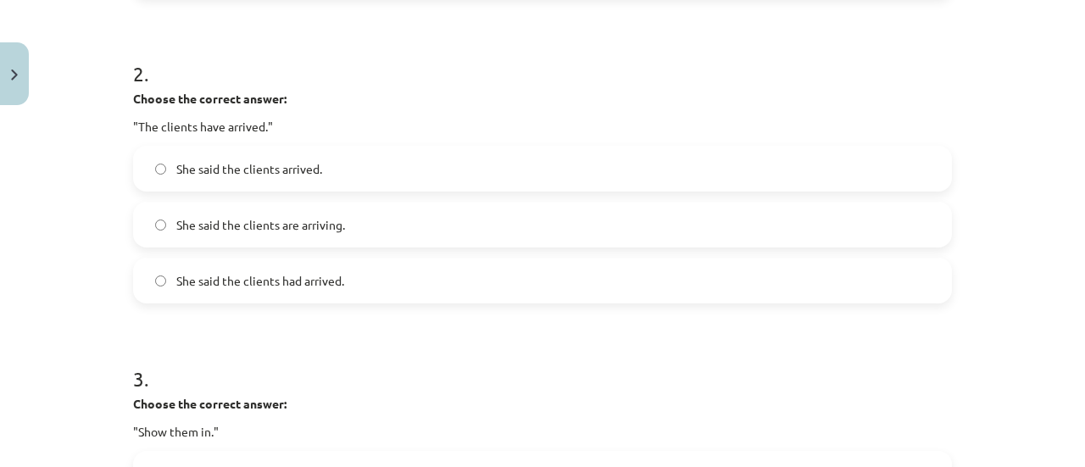
scroll to position [618, 0]
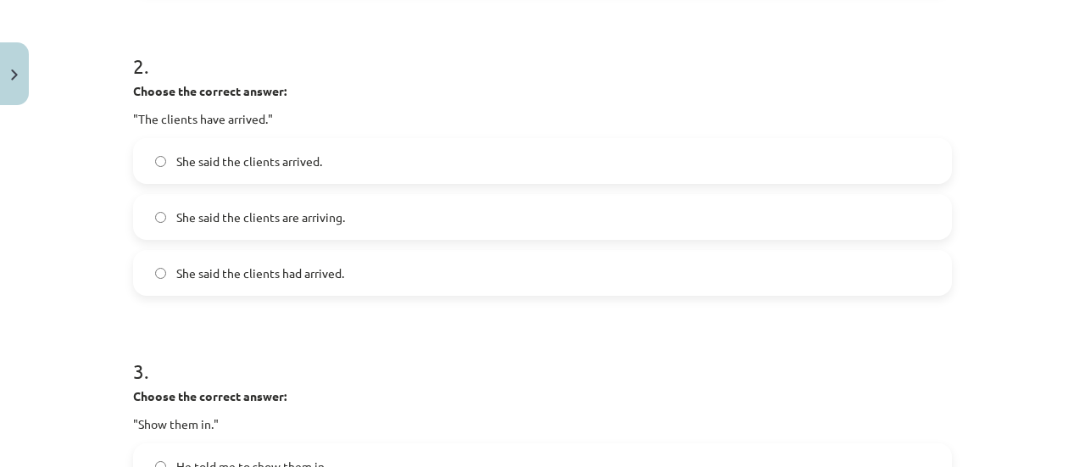
click at [761, 291] on label "She said the clients had arrived." at bounding box center [542, 273] width 815 height 42
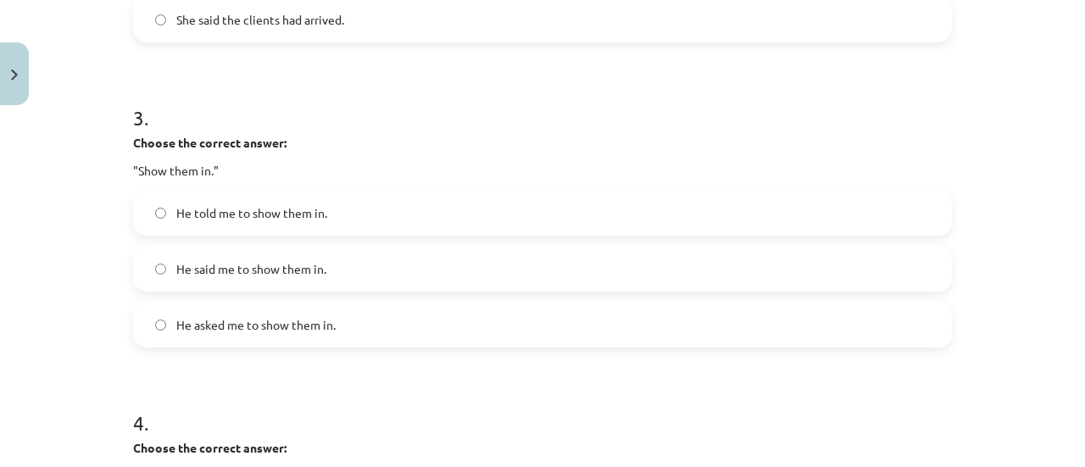
scroll to position [878, 0]
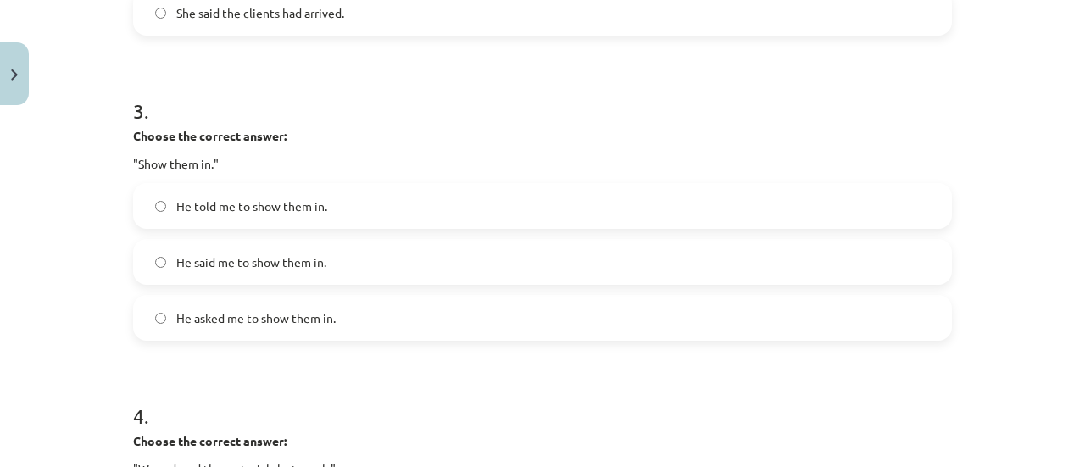
click at [581, 328] on label "He asked me to show them in." at bounding box center [542, 318] width 815 height 42
click at [334, 216] on label "He told me to show them in." at bounding box center [542, 206] width 815 height 42
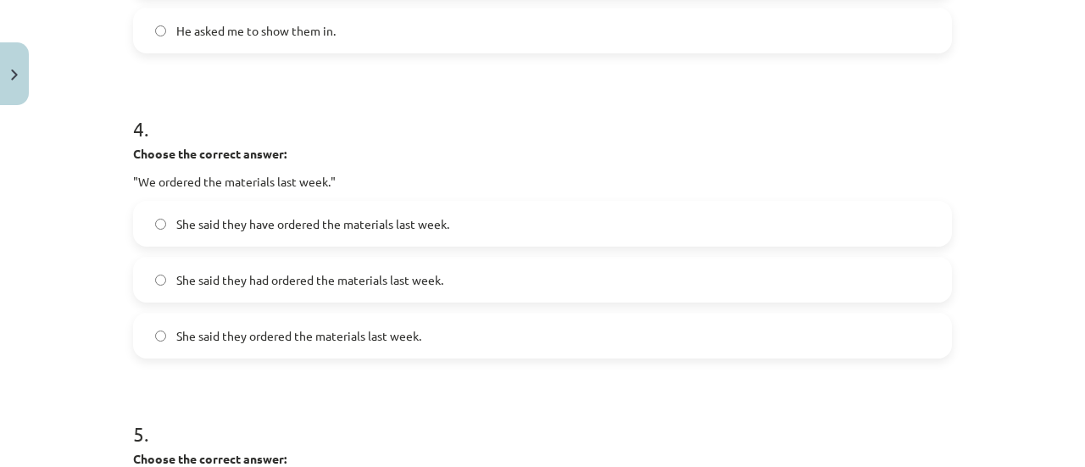
scroll to position [1175, 0]
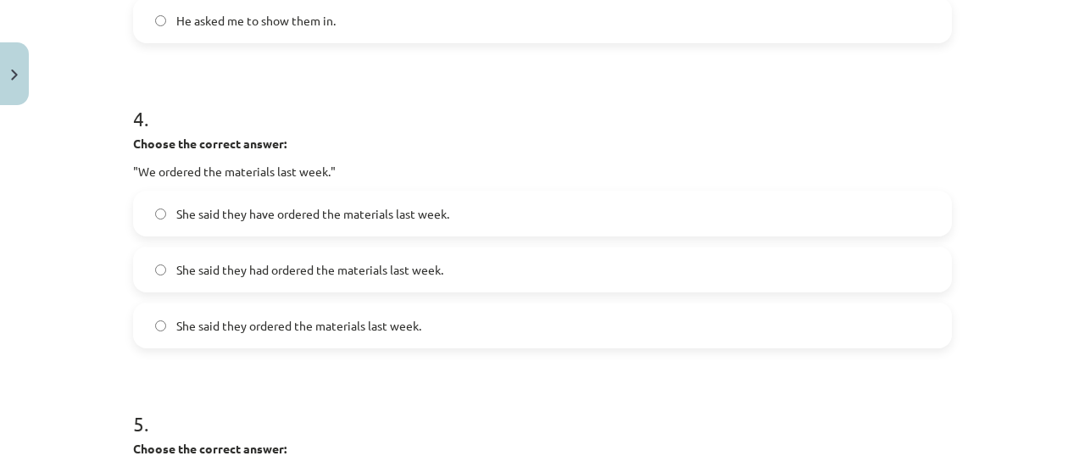
click at [771, 260] on label "She said they had ordered the materials last week." at bounding box center [542, 269] width 815 height 42
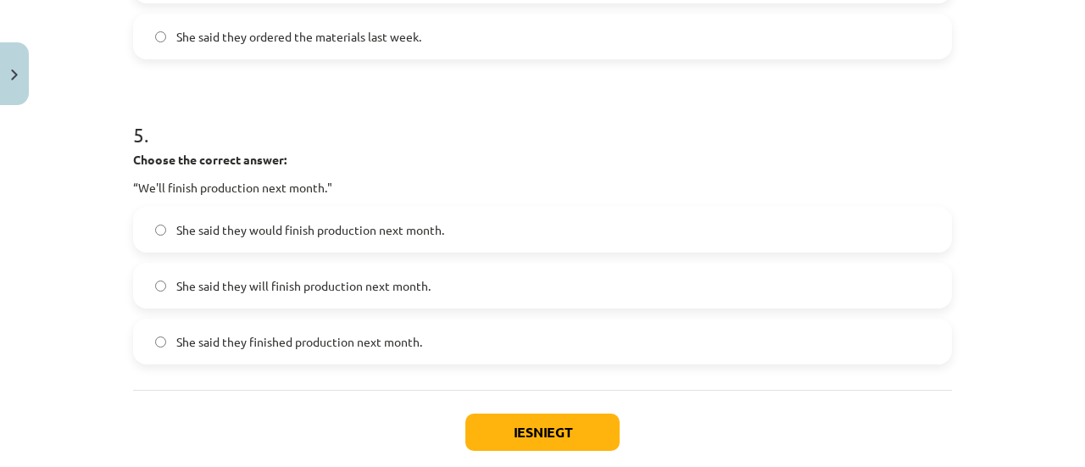
scroll to position [1502, 0]
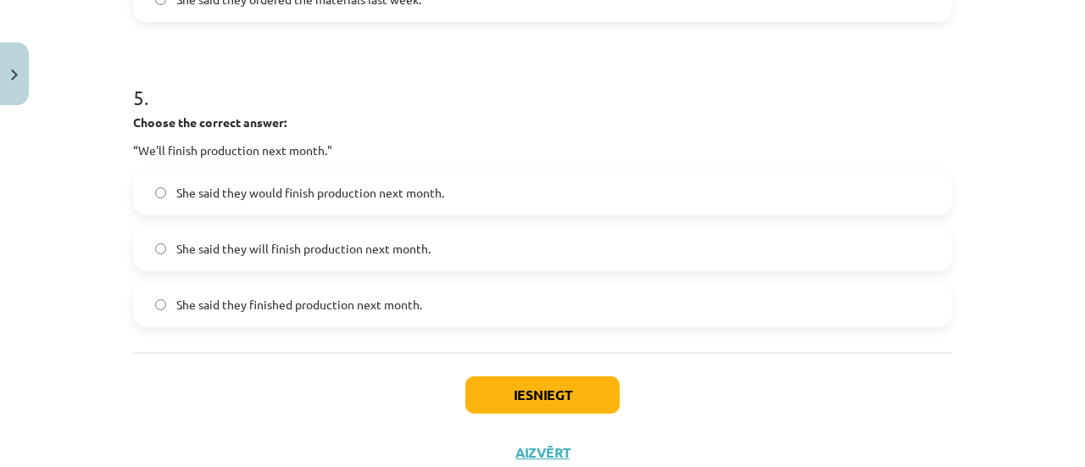
click at [172, 209] on label "She said they would finish production next month." at bounding box center [542, 192] width 815 height 42
click at [565, 383] on button "Iesniegt" at bounding box center [542, 394] width 154 height 37
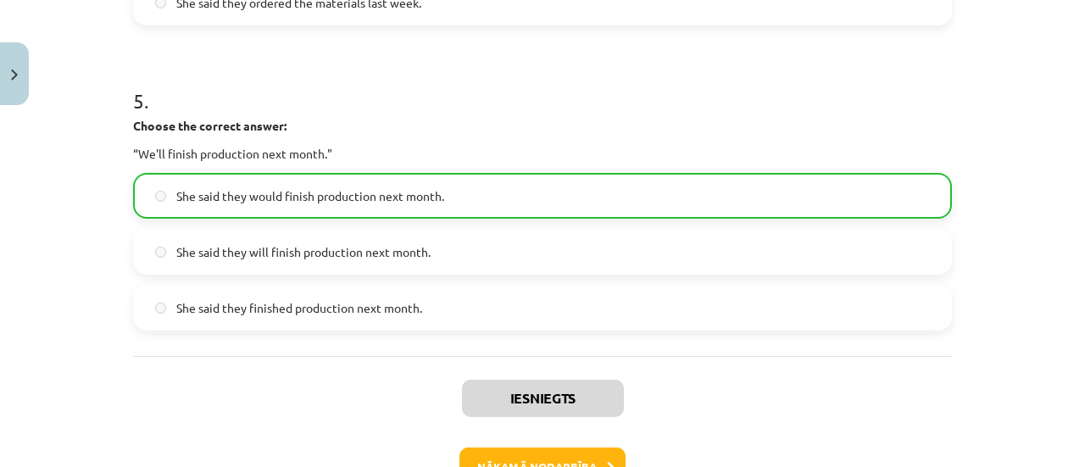
scroll to position [1610, 0]
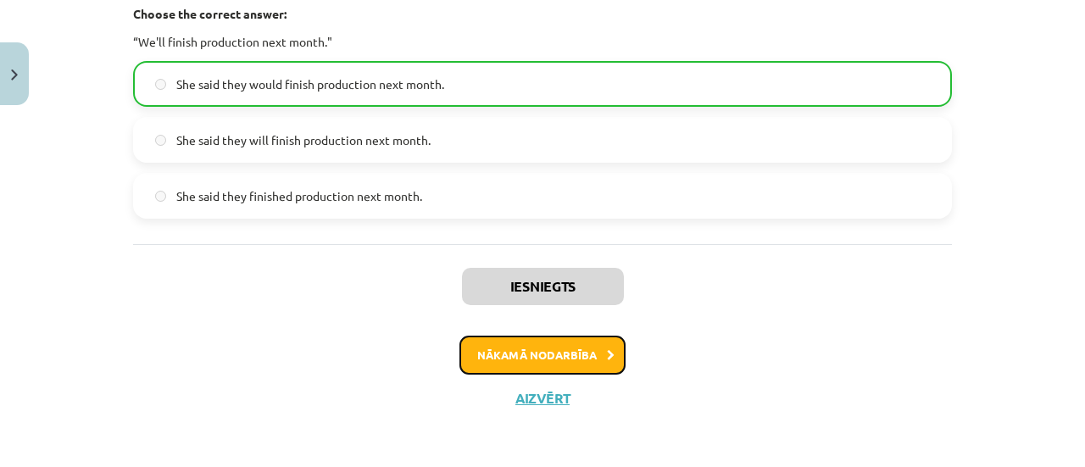
click at [568, 354] on button "Nākamā nodarbība" at bounding box center [542, 355] width 166 height 39
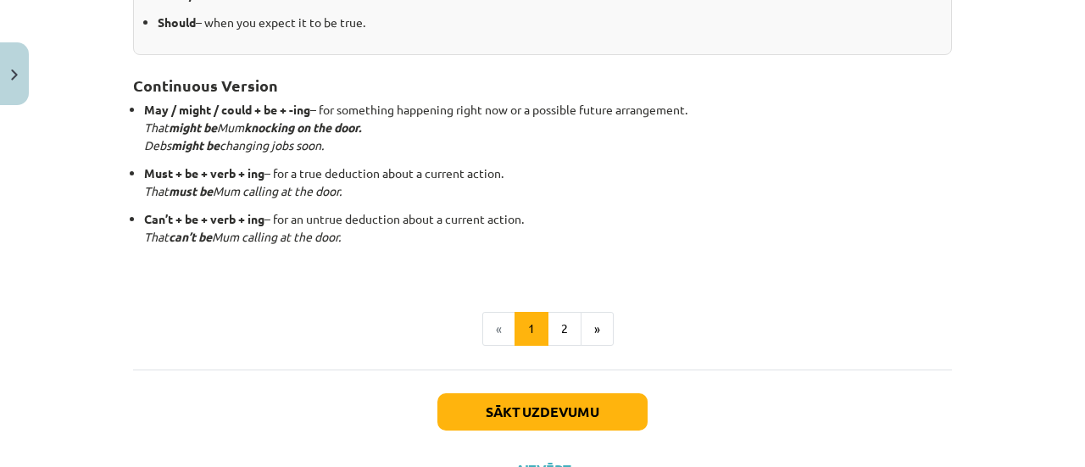
scroll to position [592, 0]
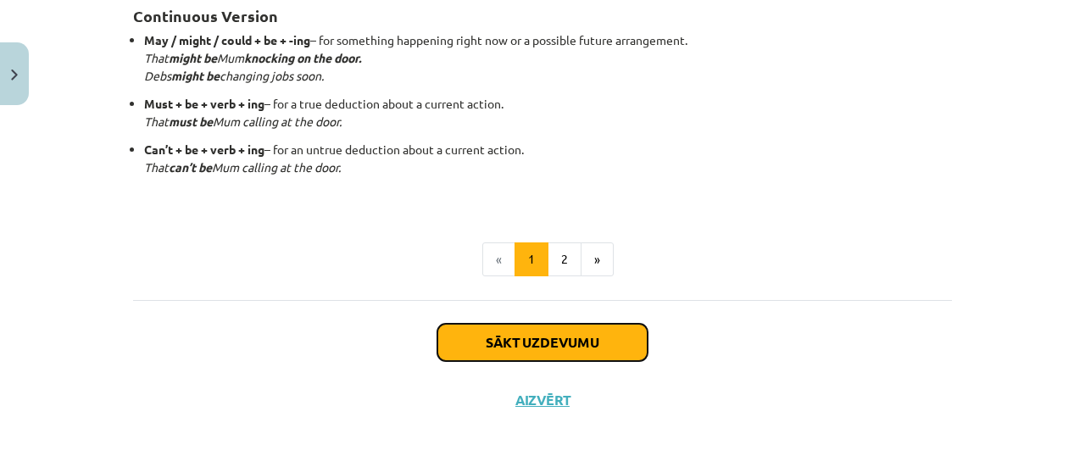
click at [509, 331] on button "Sākt uzdevumu" at bounding box center [542, 342] width 210 height 37
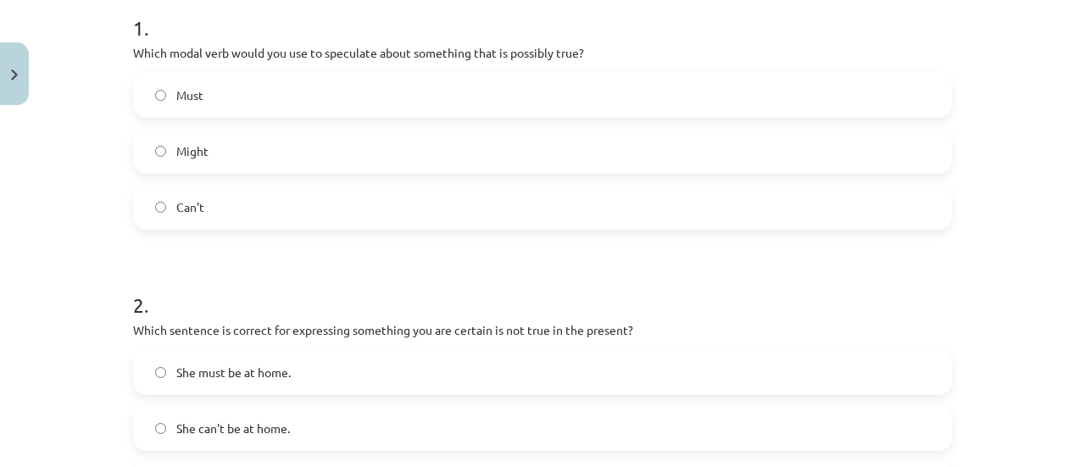
scroll to position [361, 0]
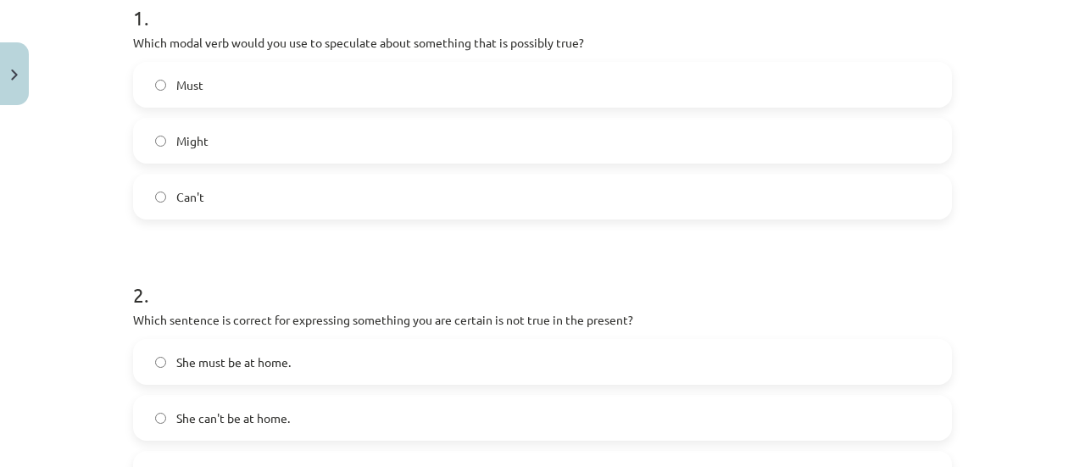
click at [584, 140] on label "Might" at bounding box center [542, 140] width 815 height 42
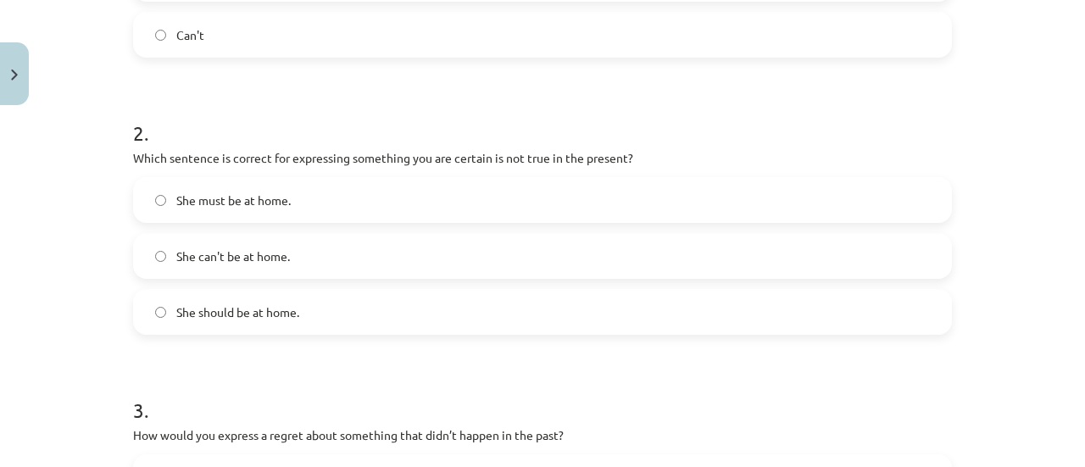
scroll to position [531, 0]
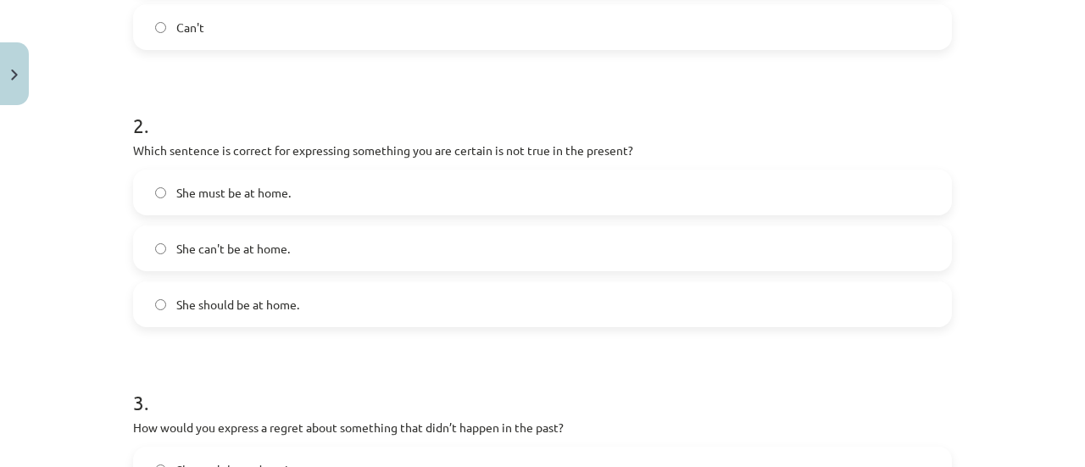
click at [422, 243] on label "She can't be at home." at bounding box center [542, 248] width 815 height 42
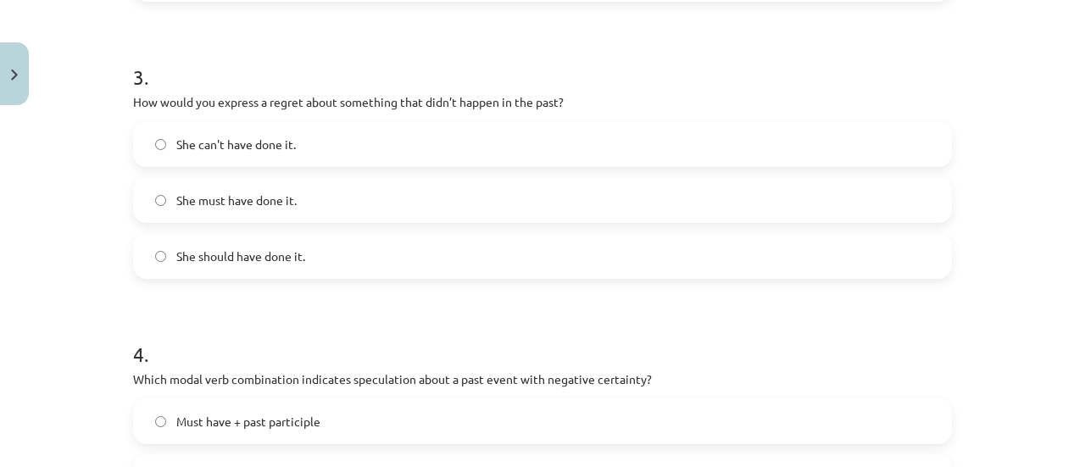
scroll to position [858, 0]
click at [788, 242] on label "She should have done it." at bounding box center [542, 253] width 815 height 42
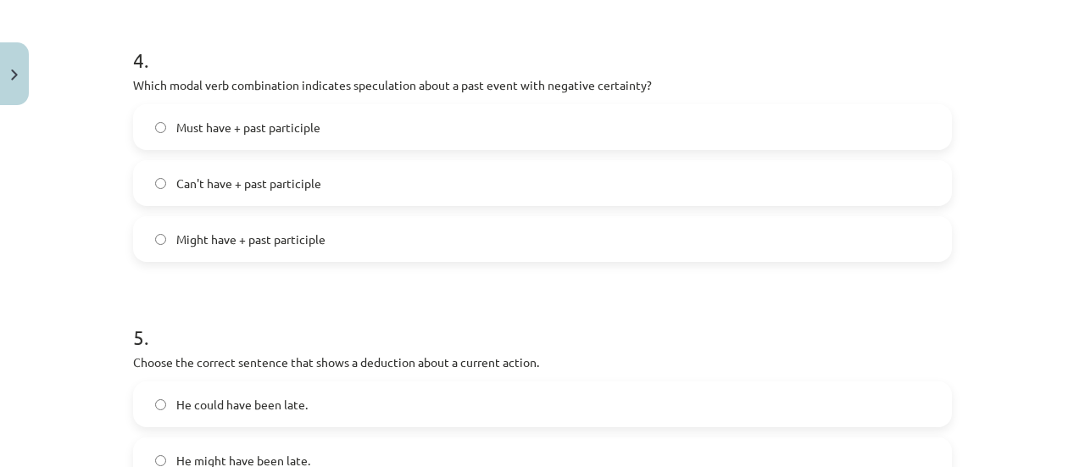
scroll to position [1153, 0]
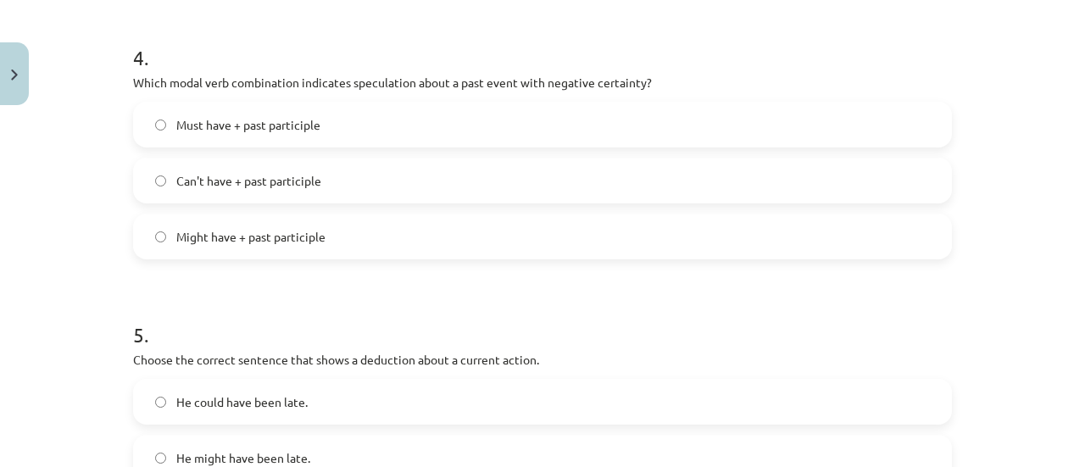
click at [654, 245] on label "Might have + past participle" at bounding box center [542, 236] width 815 height 42
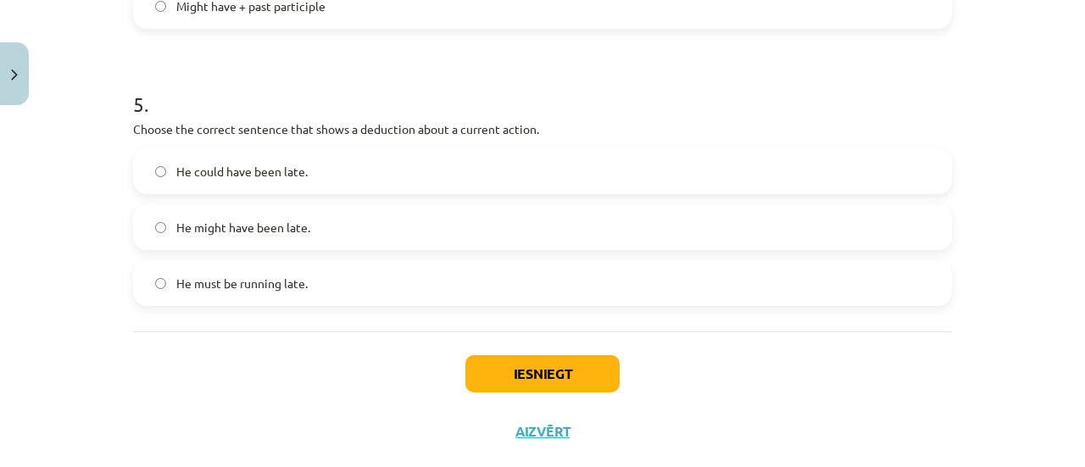
scroll to position [1385, 0]
click at [439, 285] on label "He must be running late." at bounding box center [542, 281] width 815 height 42
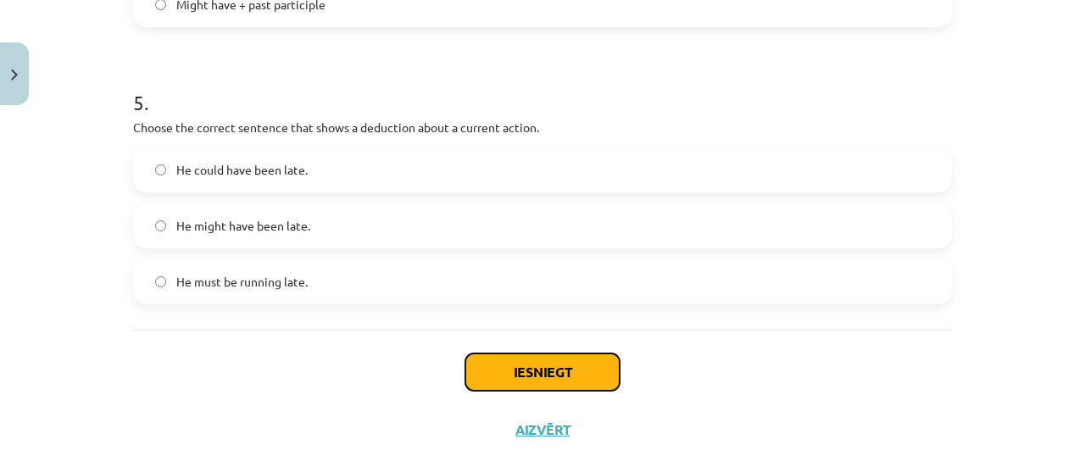
click at [538, 387] on button "Iesniegt" at bounding box center [542, 371] width 154 height 37
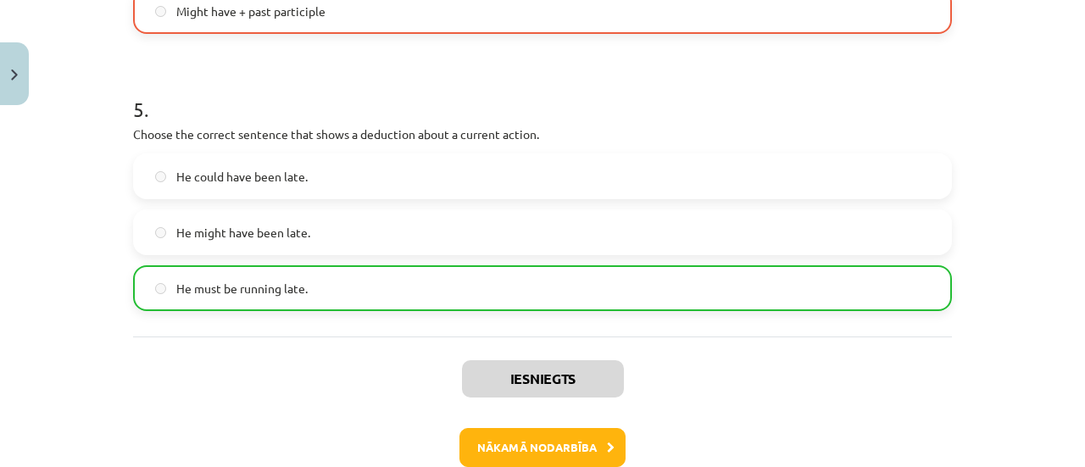
scroll to position [1470, 0]
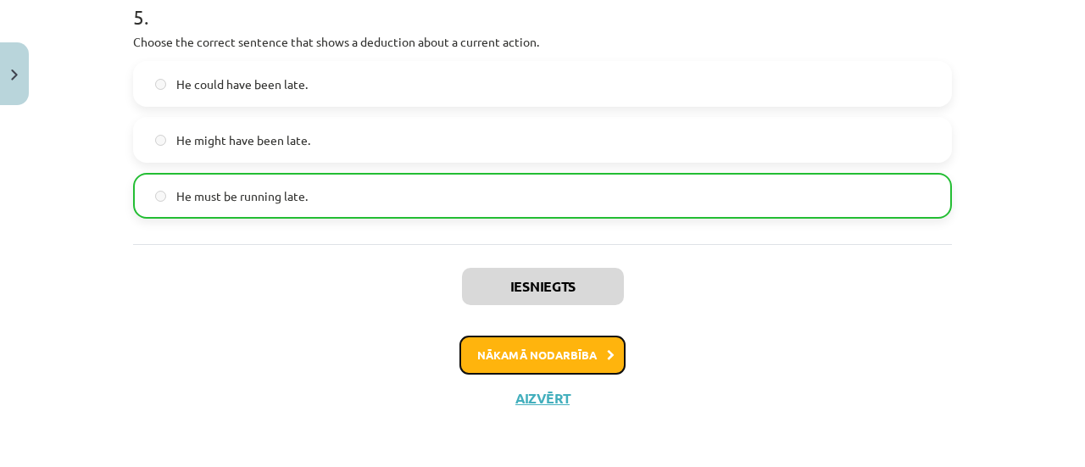
click at [515, 340] on button "Nākamā nodarbība" at bounding box center [542, 355] width 166 height 39
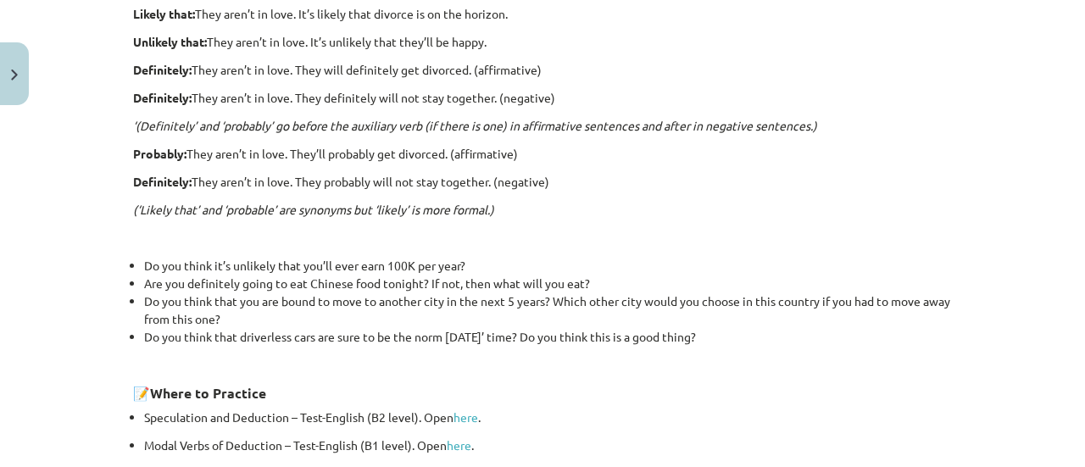
scroll to position [700, 0]
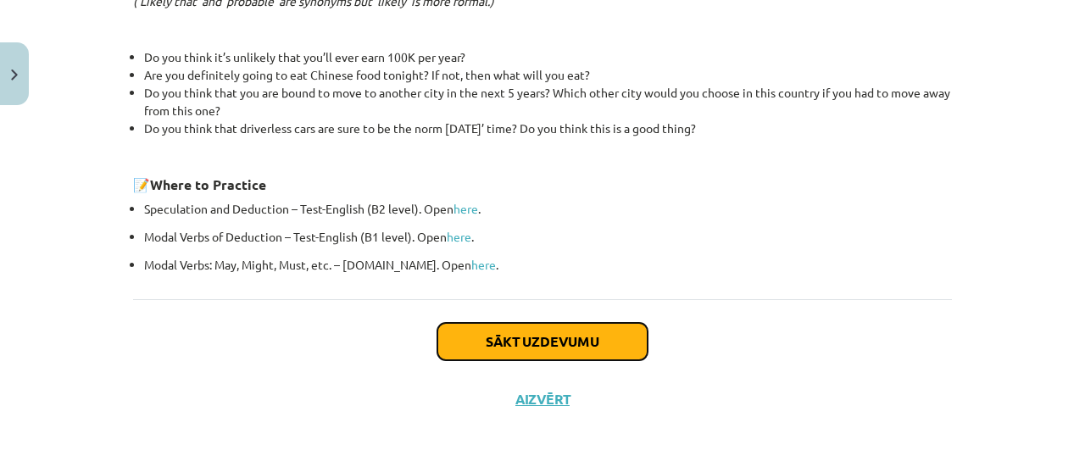
click at [537, 330] on button "Sākt uzdevumu" at bounding box center [542, 341] width 210 height 37
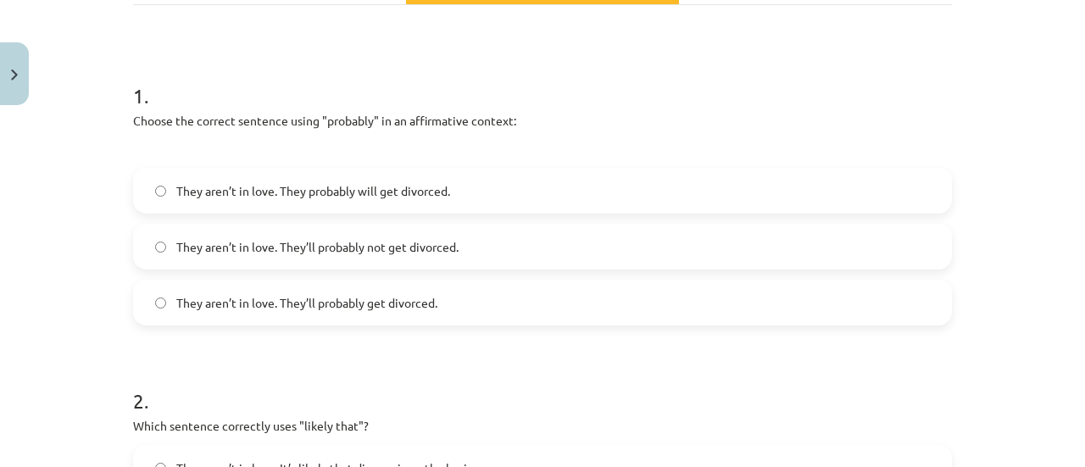
scroll to position [315, 0]
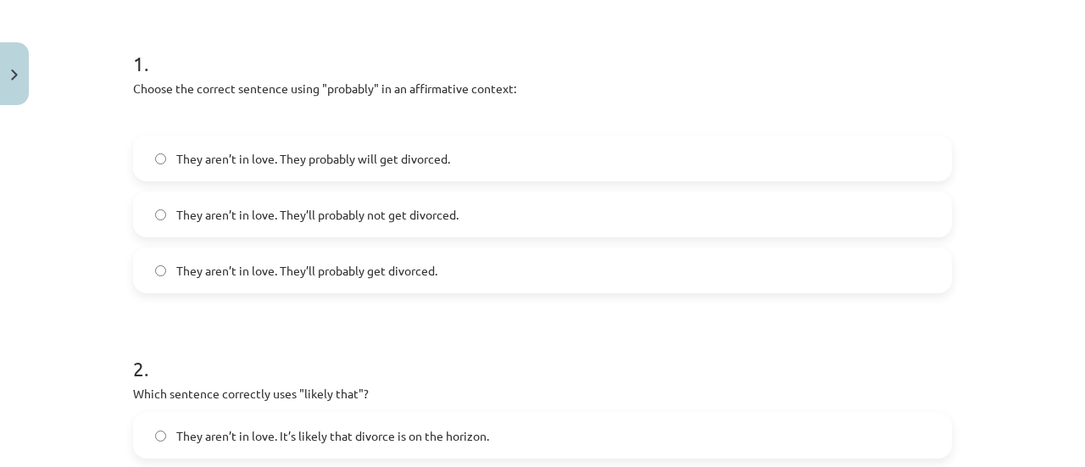
click at [502, 281] on label "They aren’t in love. They’ll probably get divorced." at bounding box center [542, 270] width 815 height 42
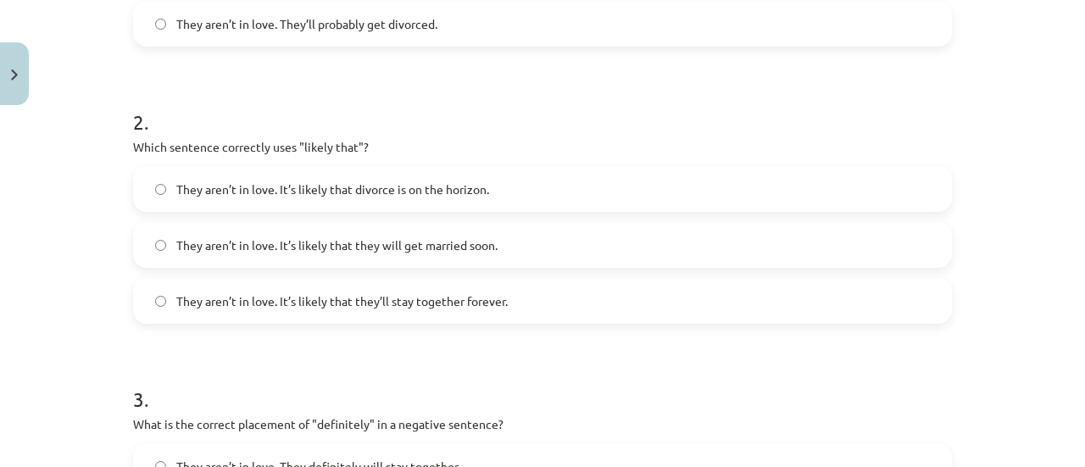
scroll to position [575, 0]
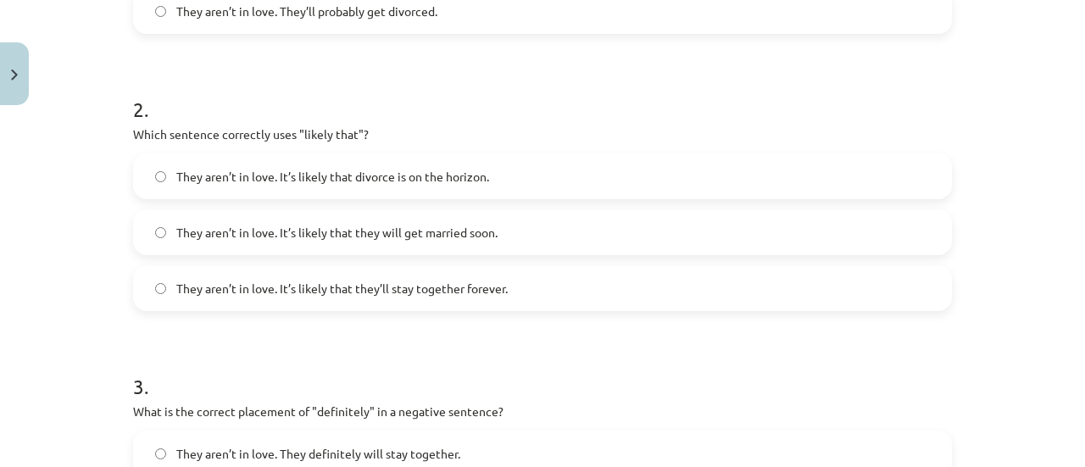
click at [563, 164] on label "They aren’t in love. It’s likely that divorce is on the horizon." at bounding box center [542, 176] width 815 height 42
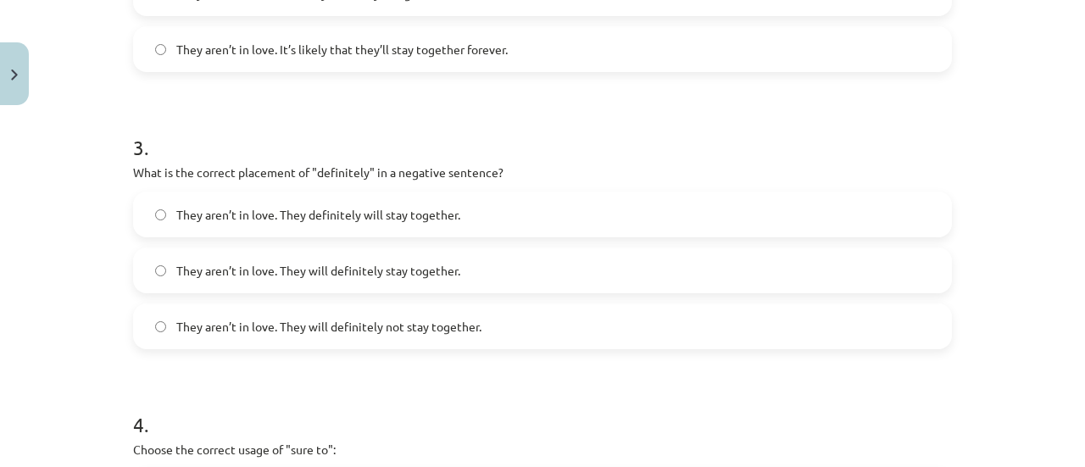
scroll to position [870, 0]
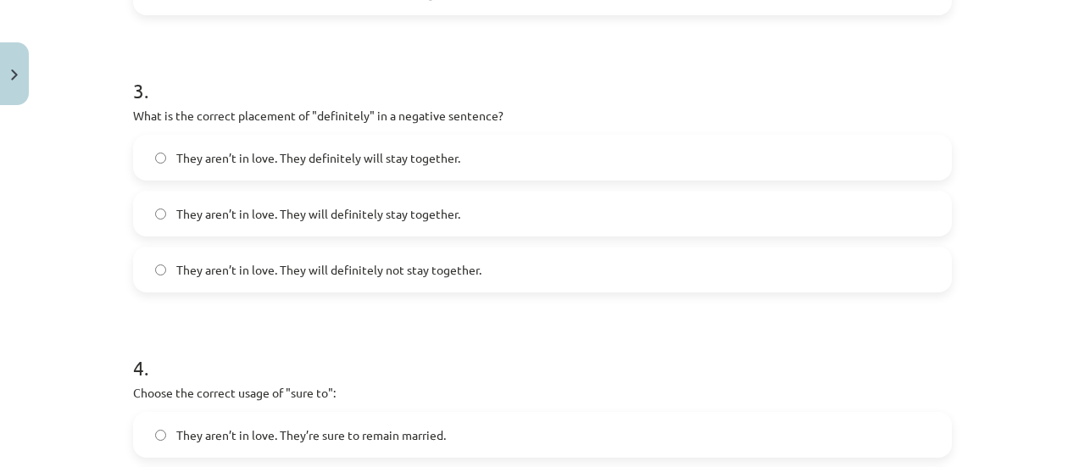
click at [708, 270] on label "They aren’t in love. They will definitely not stay together." at bounding box center [542, 269] width 815 height 42
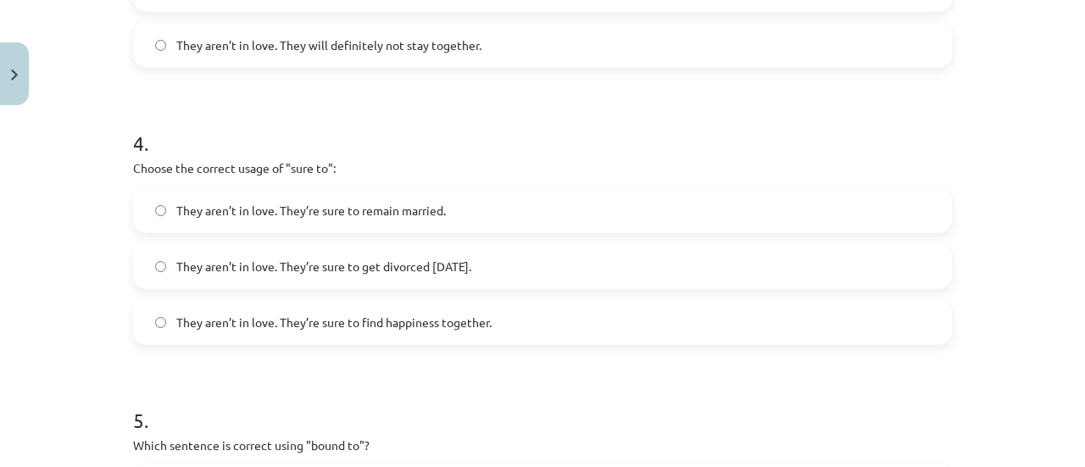
scroll to position [1103, 0]
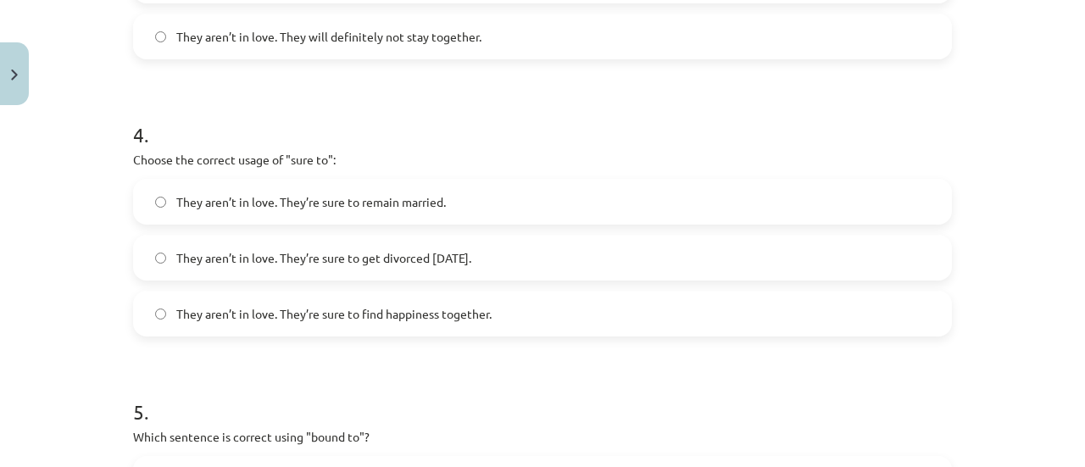
click at [663, 262] on label "They aren’t in love. They’re sure to get divorced within six months." at bounding box center [542, 257] width 815 height 42
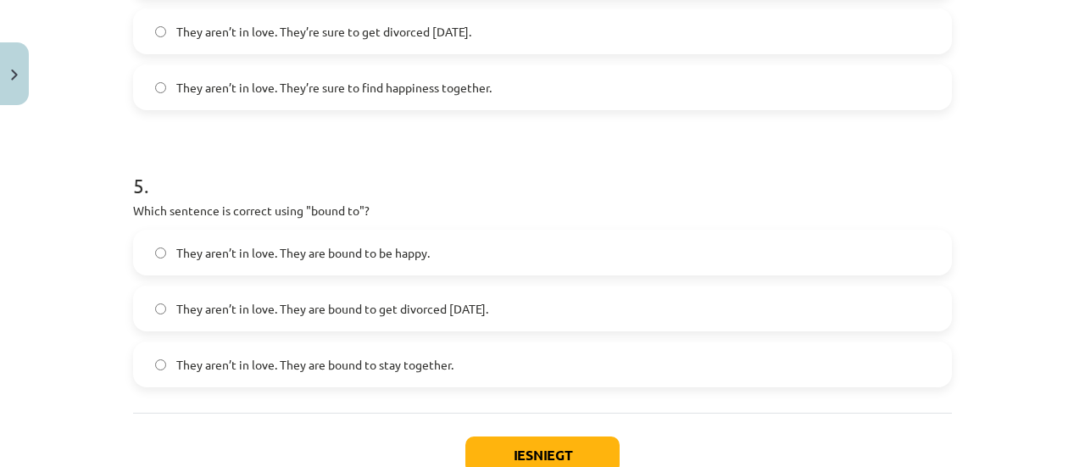
scroll to position [1332, 0]
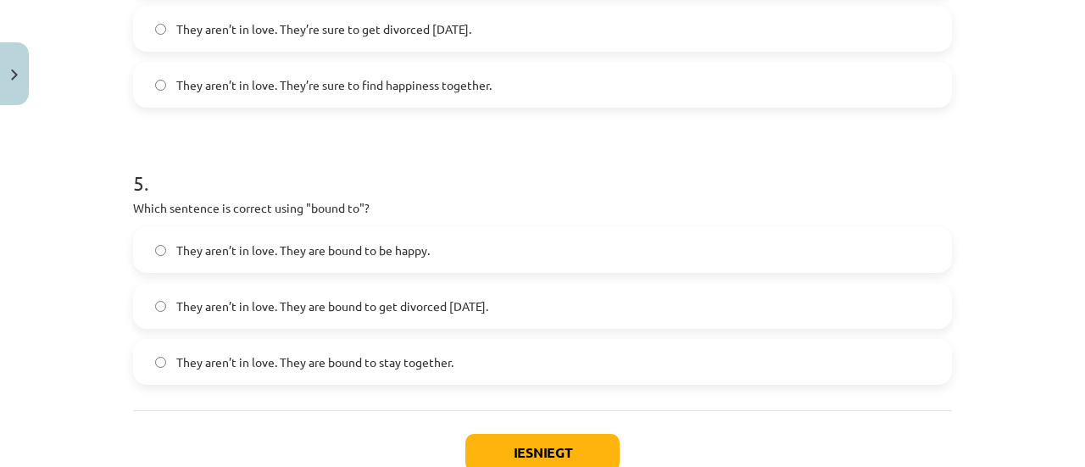
click at [562, 296] on label "They aren’t in love. They are bound to get divorced within six months." at bounding box center [542, 306] width 815 height 42
click at [490, 442] on button "Iesniegt" at bounding box center [542, 452] width 154 height 37
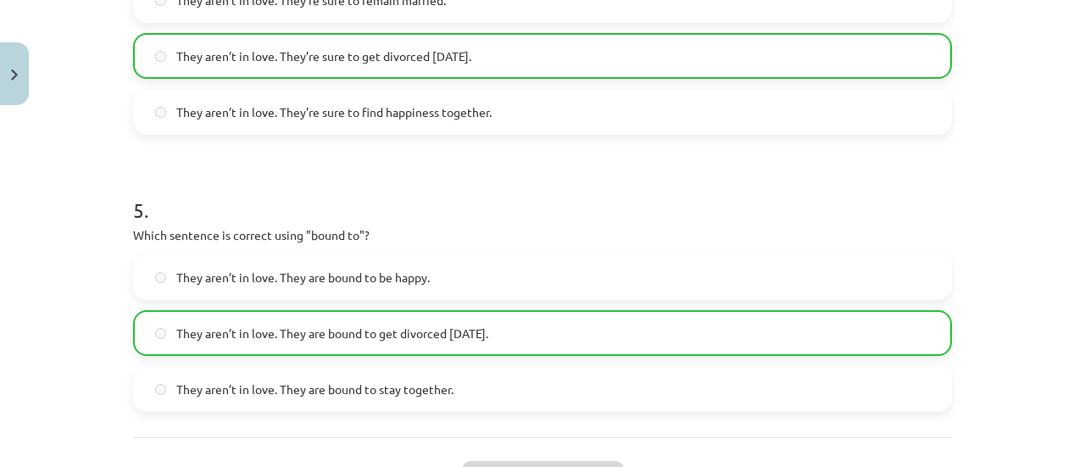
scroll to position [1430, 0]
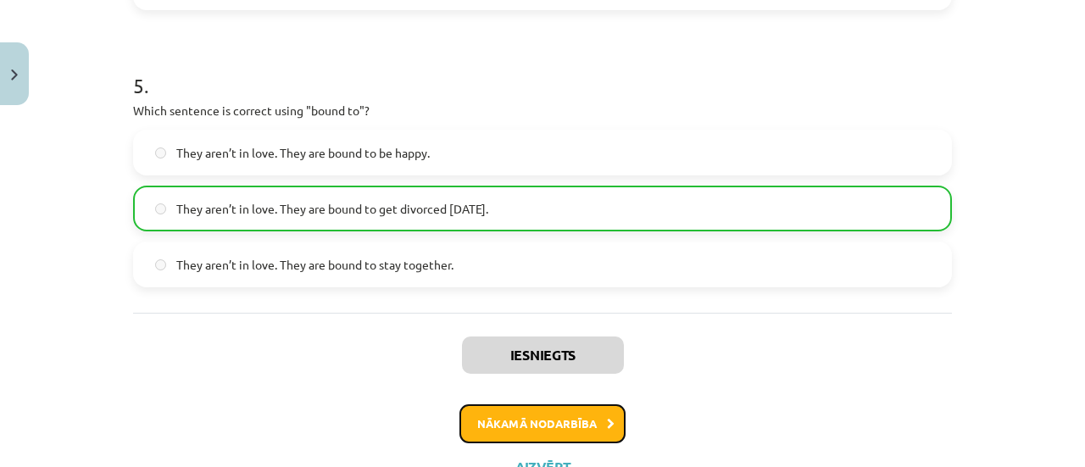
click at [553, 406] on button "Nākamā nodarbība" at bounding box center [542, 423] width 166 height 39
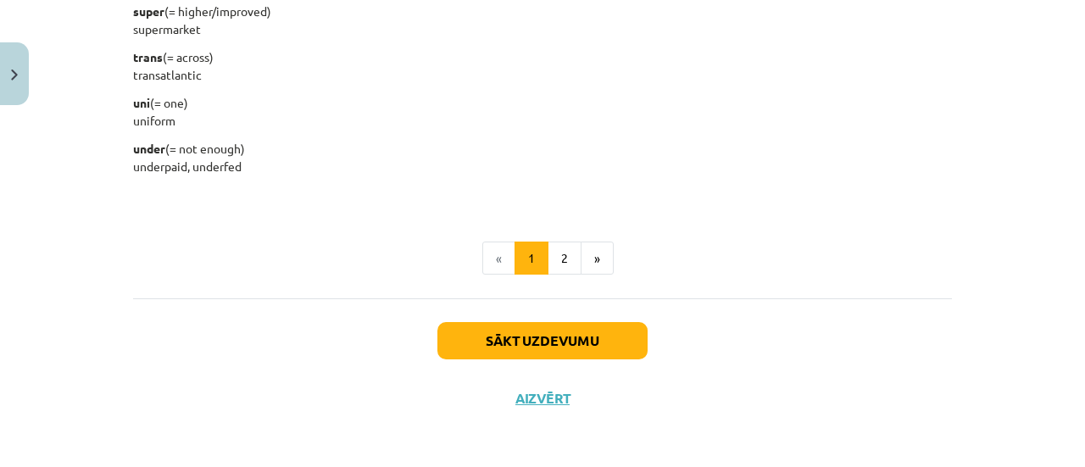
scroll to position [2297, 0]
click at [568, 336] on button "Sākt uzdevumu" at bounding box center [542, 340] width 210 height 37
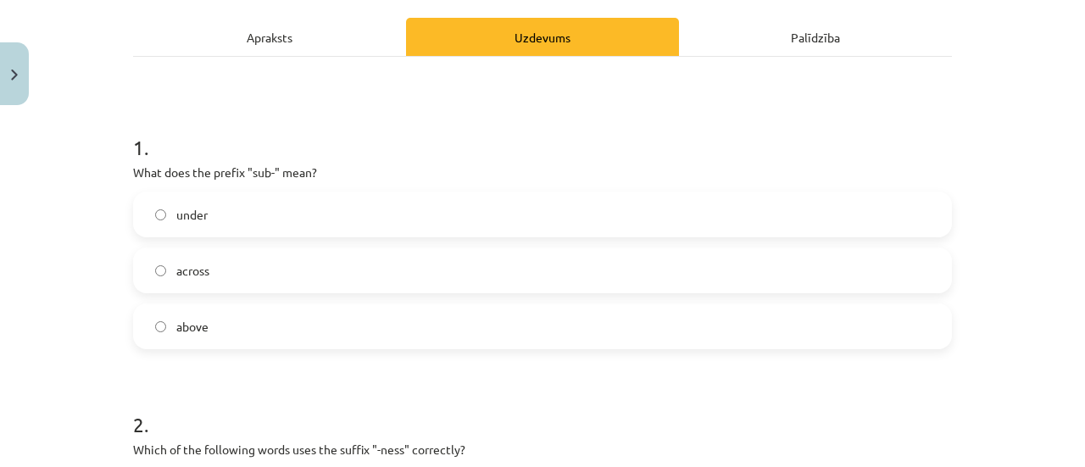
scroll to position [234, 0]
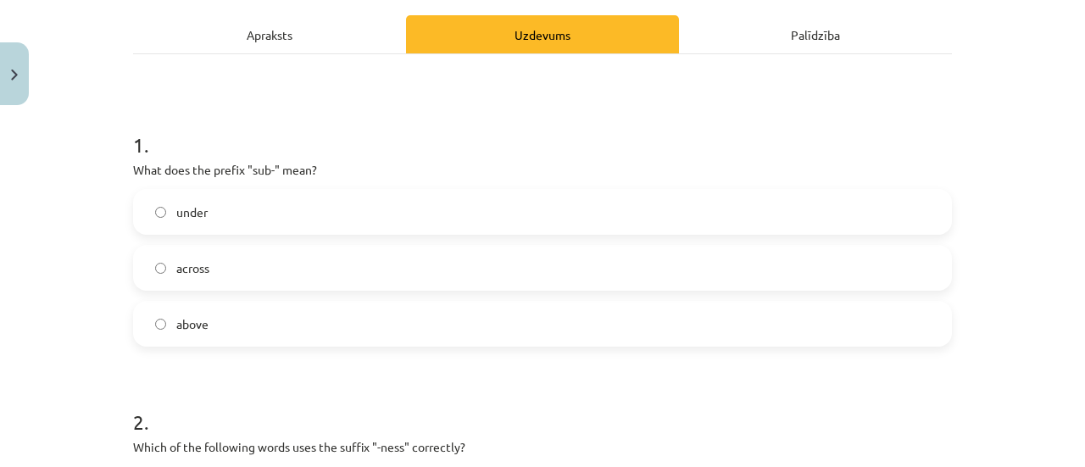
click at [346, 225] on label "under" at bounding box center [542, 212] width 815 height 42
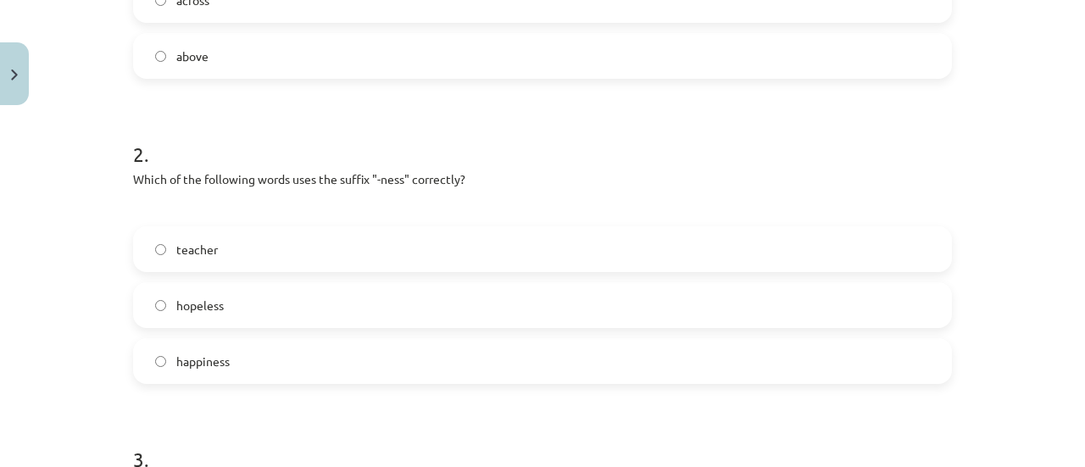
scroll to position [503, 0]
click at [470, 370] on label "happiness" at bounding box center [542, 359] width 815 height 42
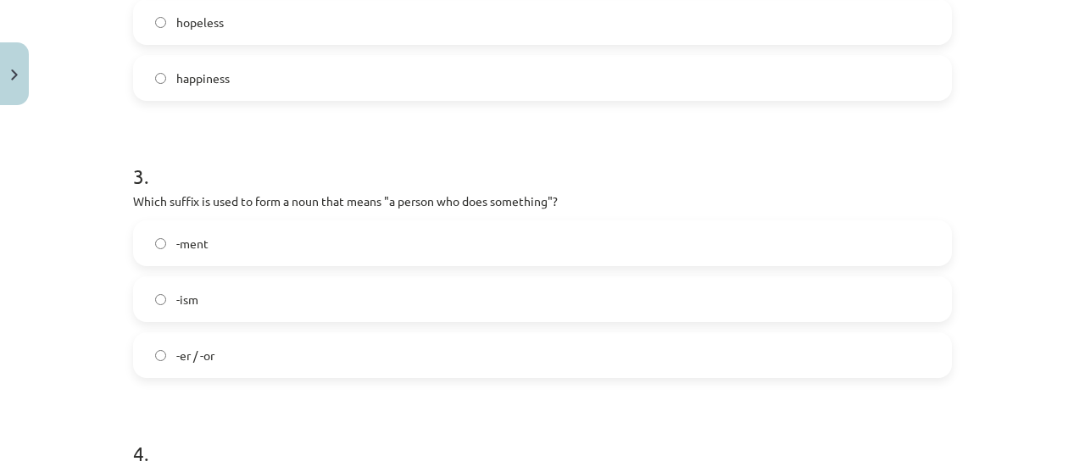
scroll to position [782, 0]
click at [772, 358] on label "-er / -or" at bounding box center [542, 357] width 815 height 42
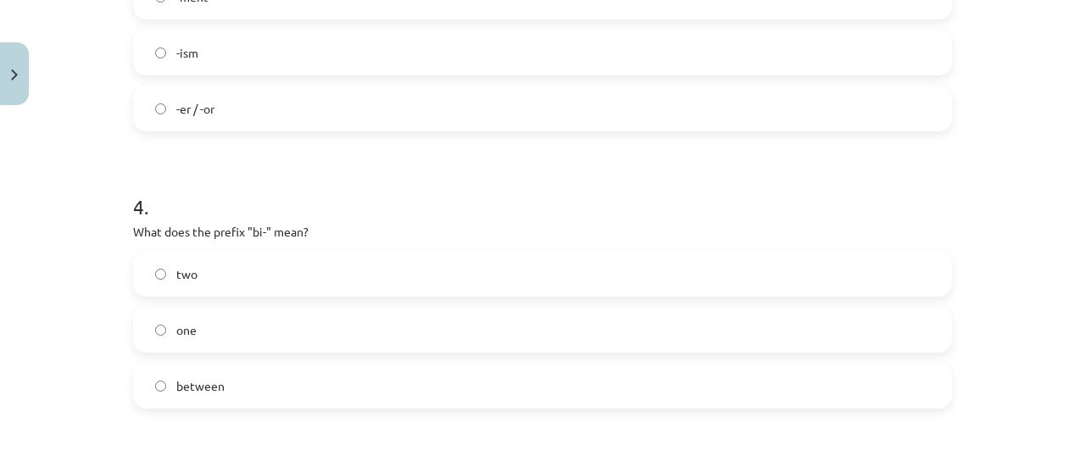
scroll to position [1039, 0]
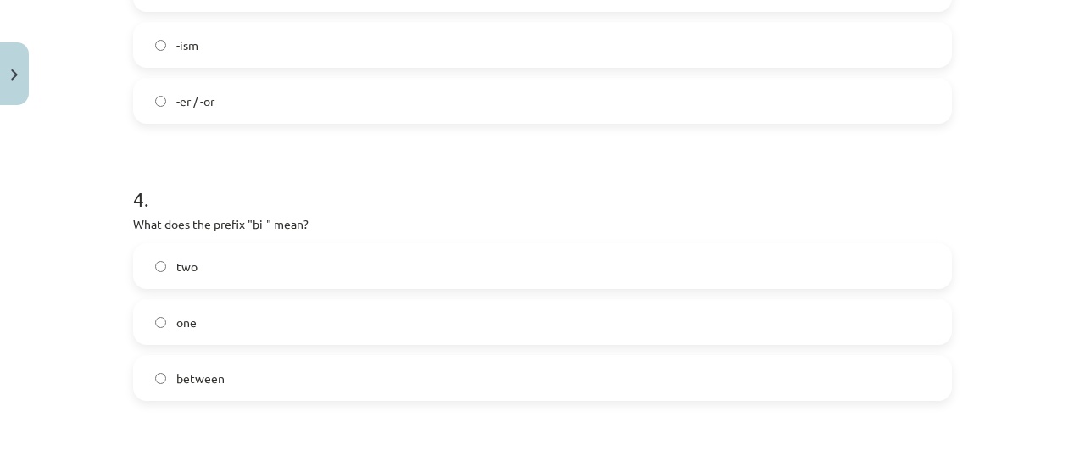
click at [607, 269] on label "two" at bounding box center [542, 266] width 815 height 42
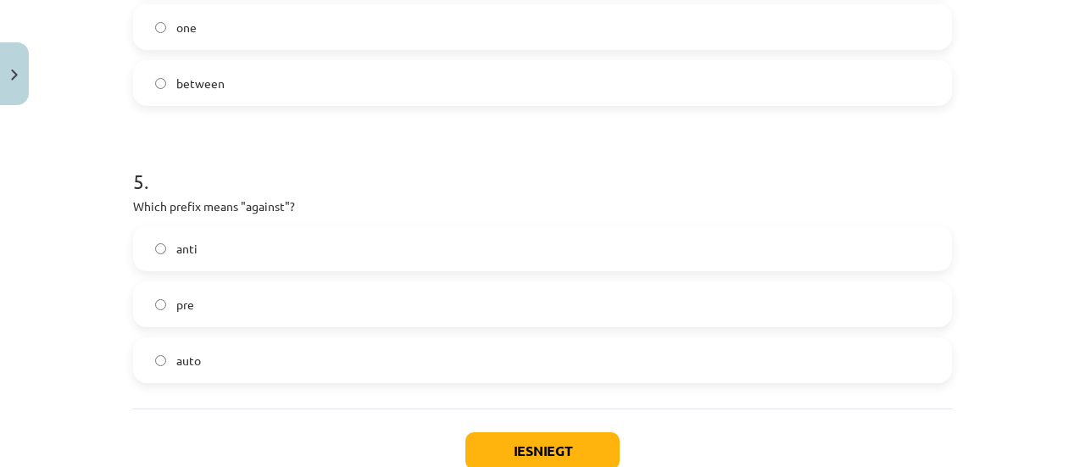
scroll to position [1342, 0]
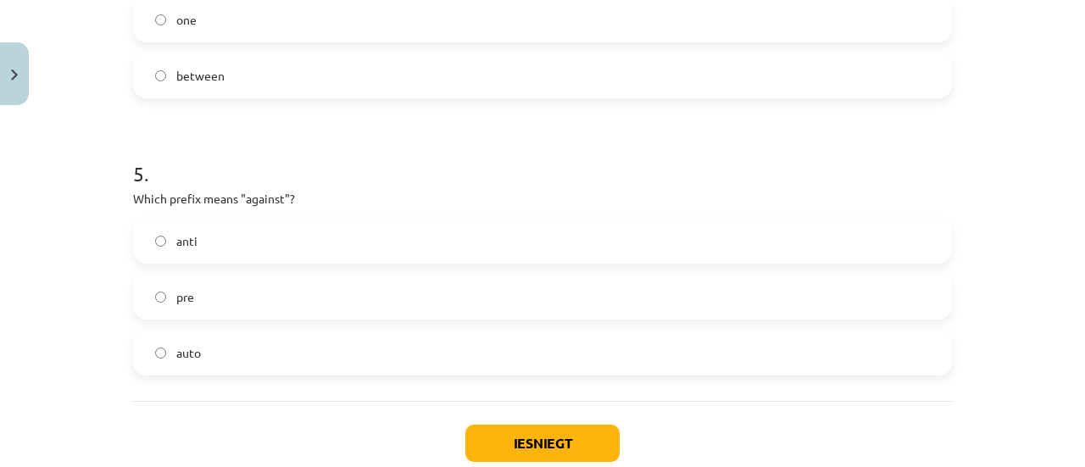
click at [819, 235] on label "anti" at bounding box center [542, 240] width 815 height 42
click at [522, 434] on button "Iesniegt" at bounding box center [542, 443] width 154 height 37
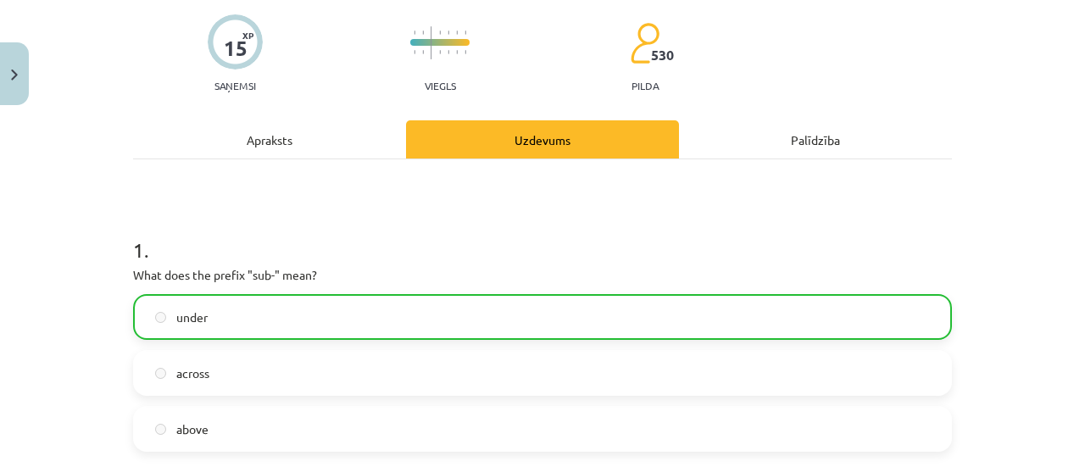
scroll to position [1498, 0]
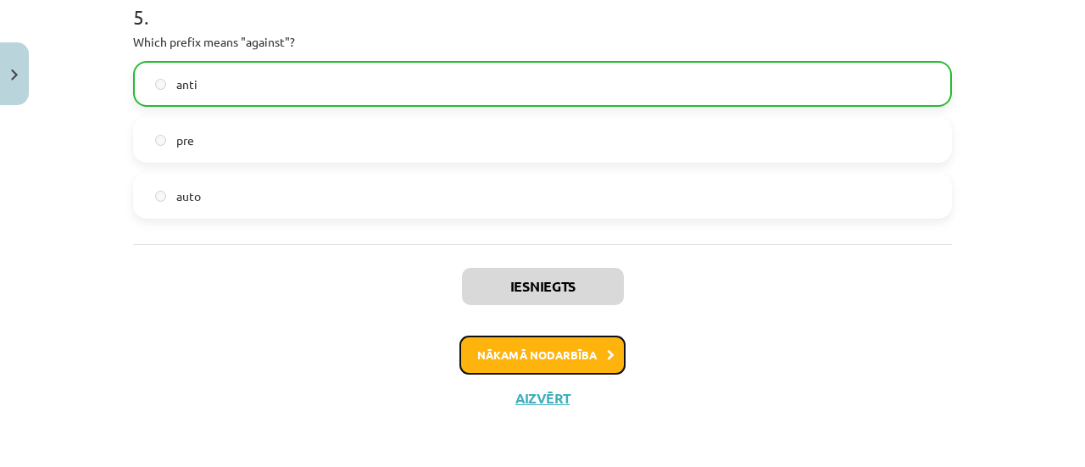
click at [492, 361] on button "Nākamā nodarbība" at bounding box center [542, 355] width 166 height 39
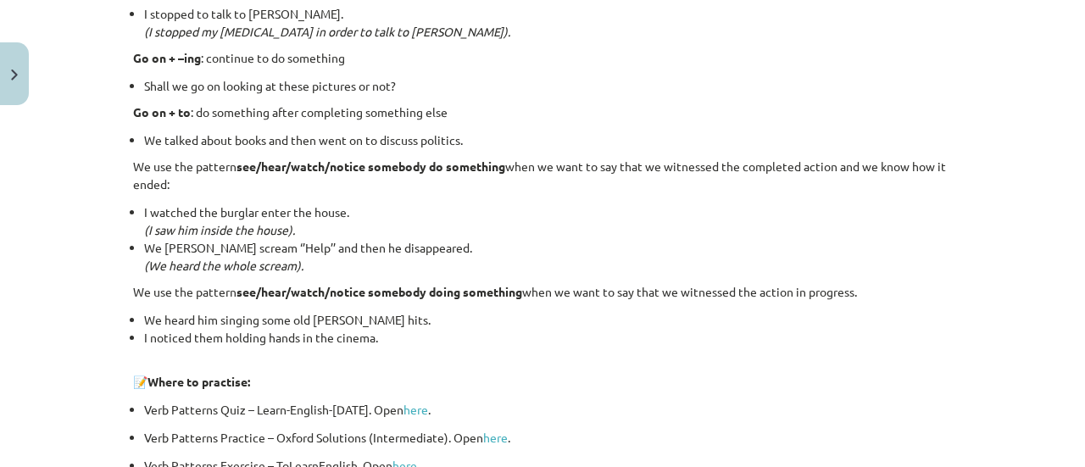
scroll to position [2422, 0]
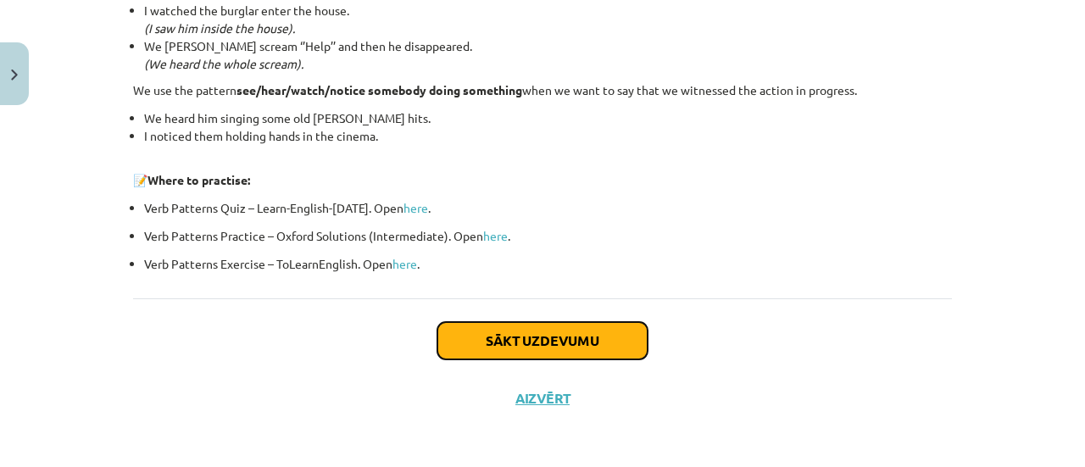
click at [481, 335] on button "Sākt uzdevumu" at bounding box center [542, 340] width 210 height 37
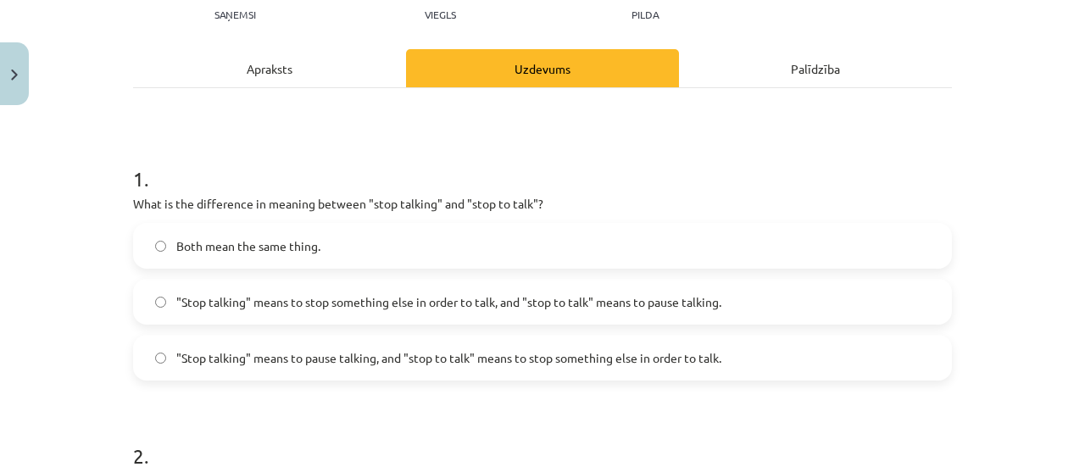
scroll to position [198, 0]
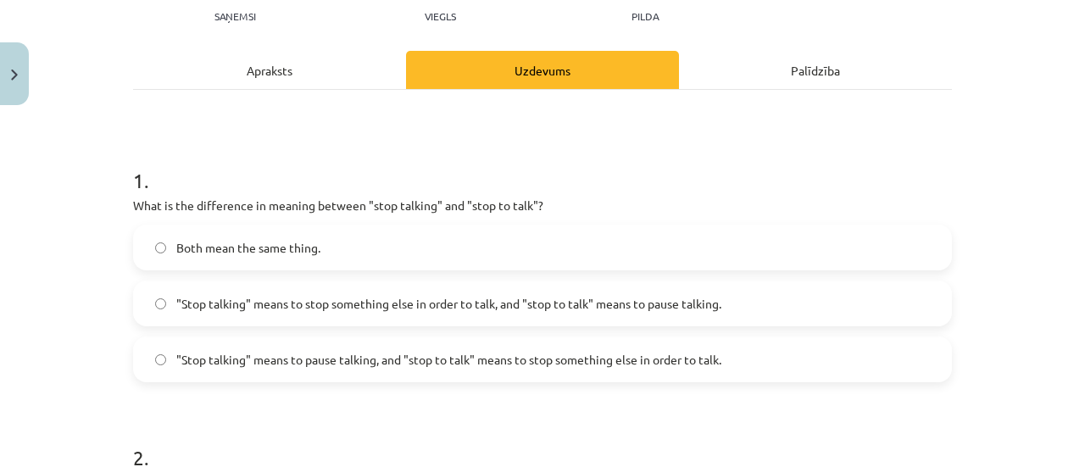
click at [412, 364] on span ""Stop talking" means to pause talking, and "stop to talk" means to stop somethi…" at bounding box center [448, 360] width 545 height 18
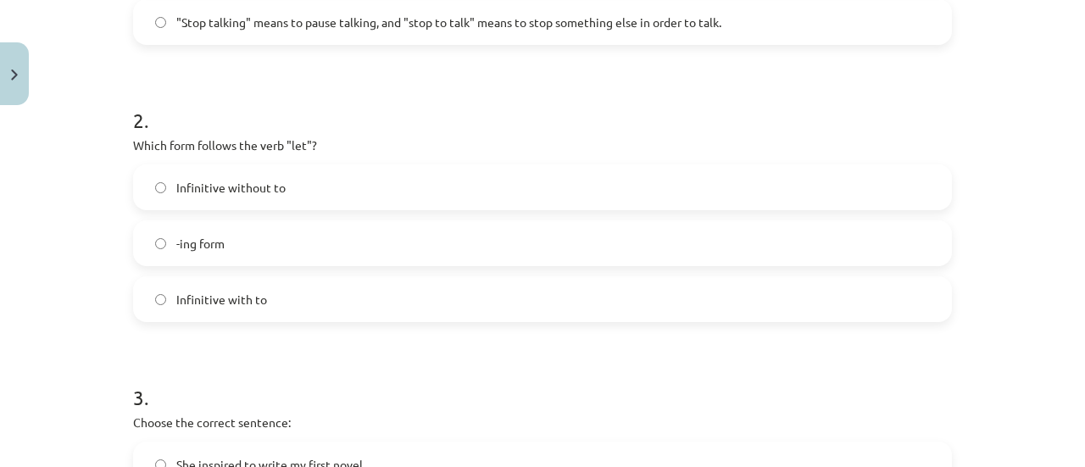
scroll to position [546, 0]
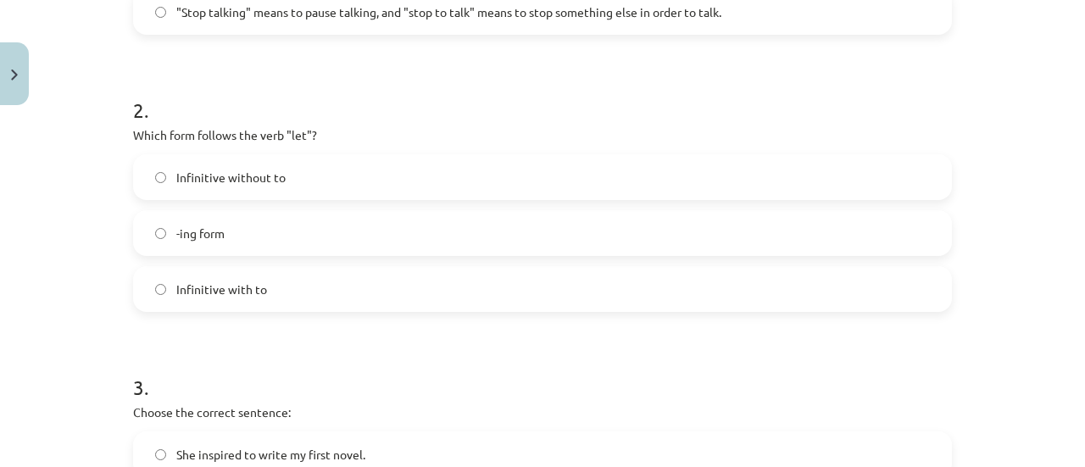
click at [575, 179] on label "Infinitive without to" at bounding box center [542, 177] width 815 height 42
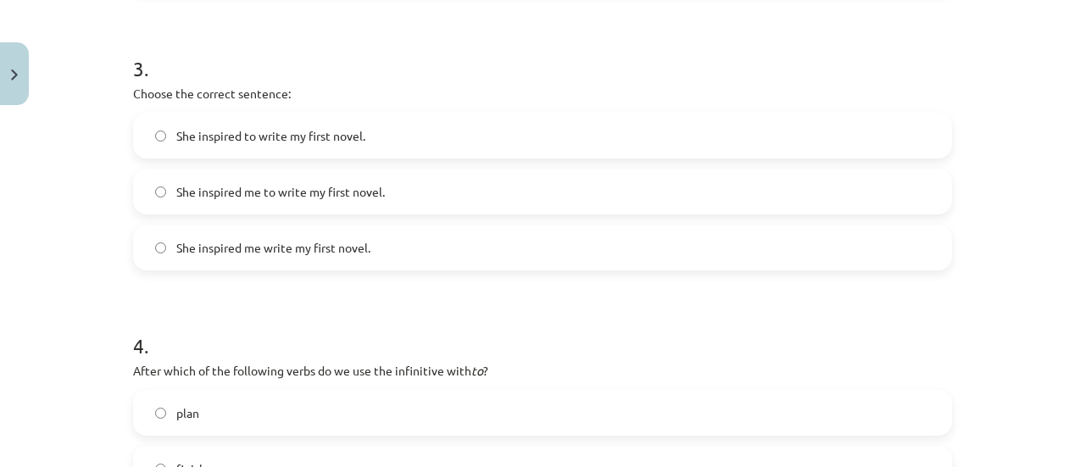
scroll to position [888, 0]
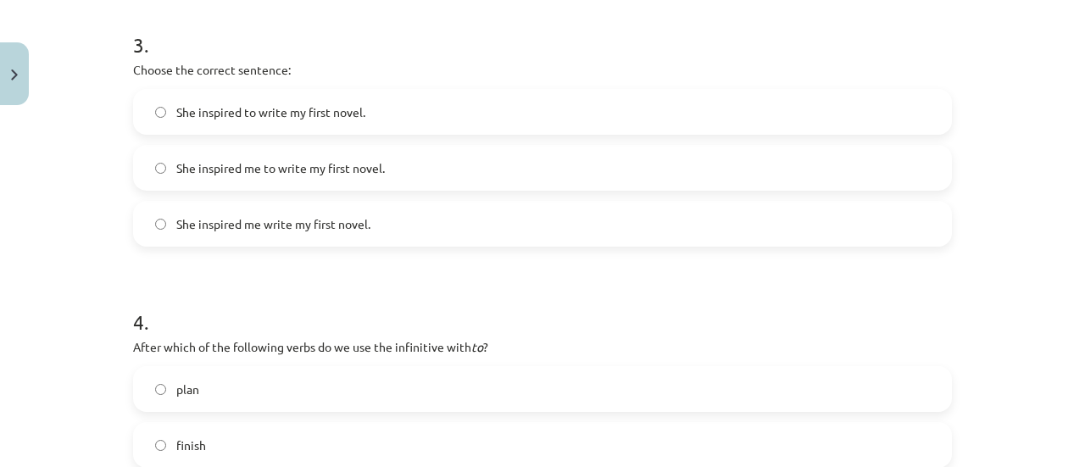
click at [614, 156] on label "She inspired me to write my first novel." at bounding box center [542, 168] width 815 height 42
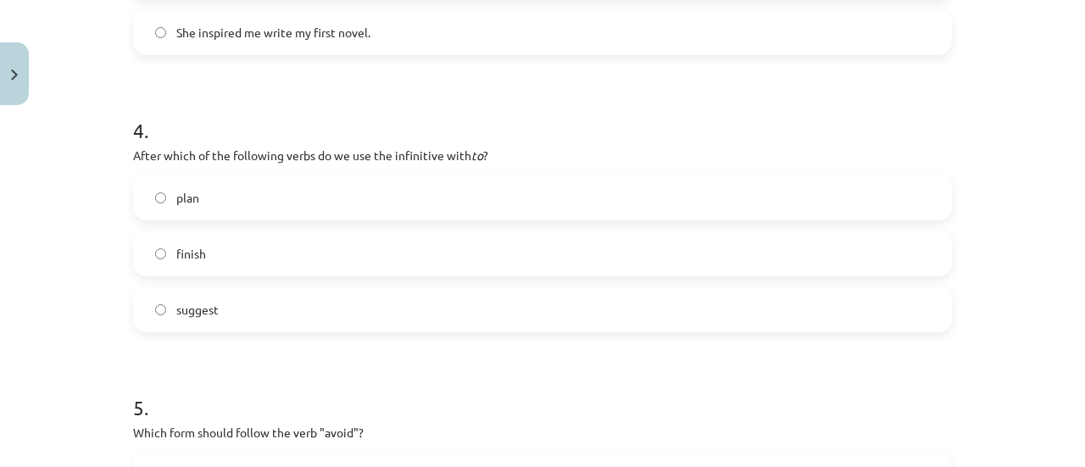
scroll to position [1087, 0]
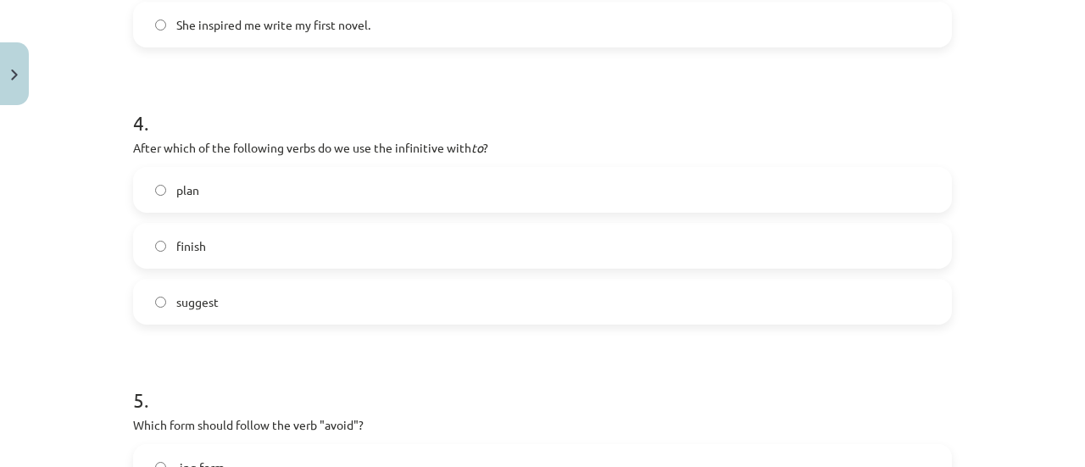
click at [672, 196] on label "plan" at bounding box center [542, 190] width 815 height 42
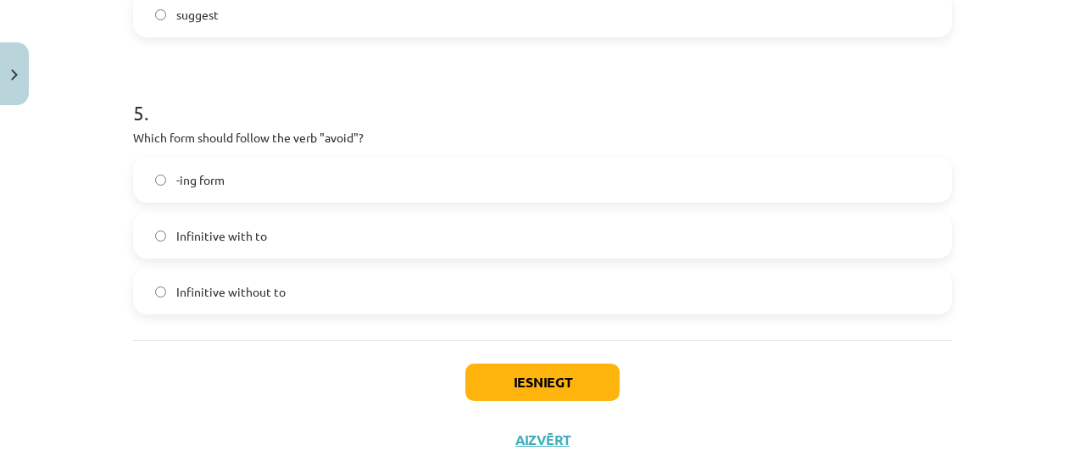
scroll to position [1392, 0]
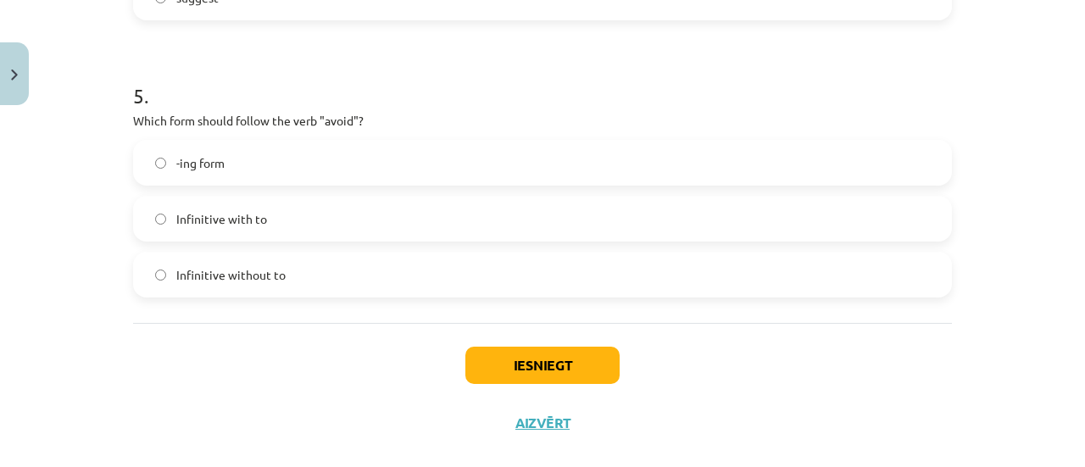
click at [571, 156] on label "-ing form" at bounding box center [542, 163] width 815 height 42
click at [576, 359] on button "Iesniegt" at bounding box center [542, 365] width 154 height 37
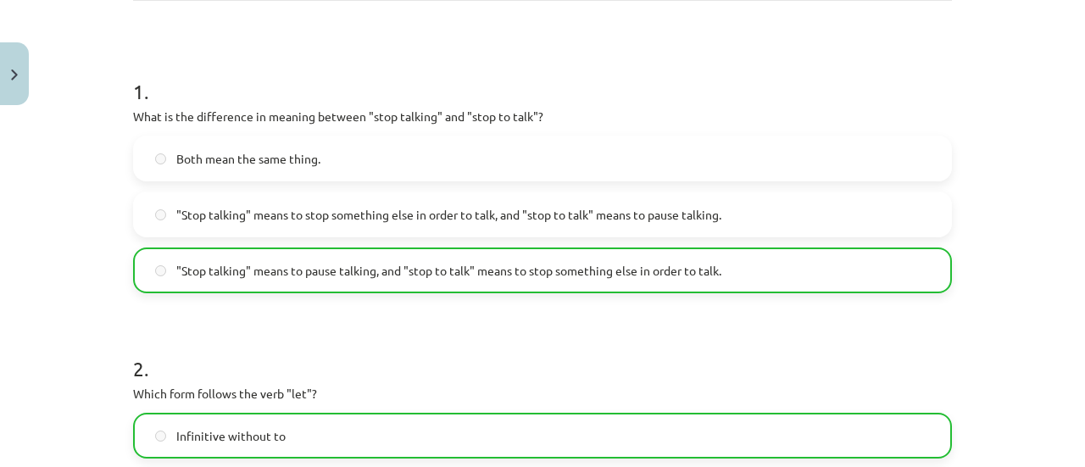
scroll to position [1470, 0]
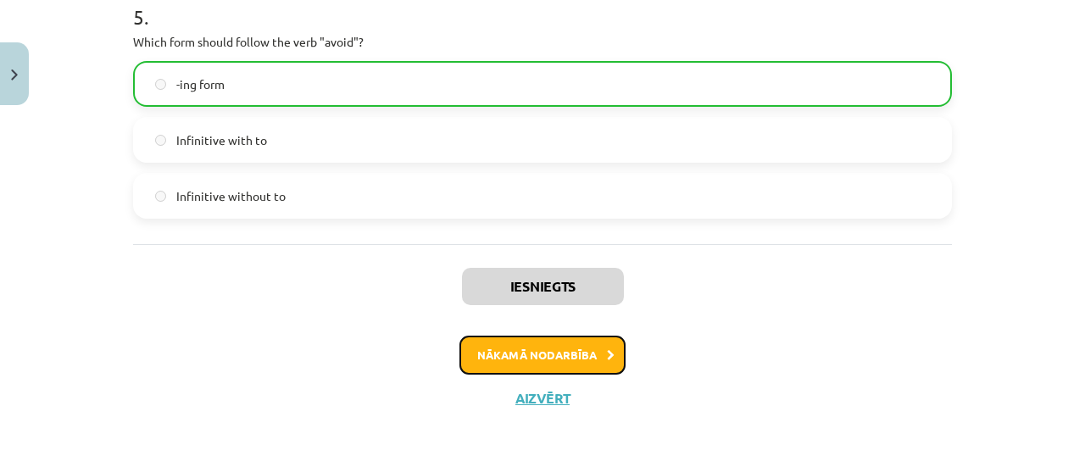
click at [512, 345] on button "Nākamā nodarbība" at bounding box center [542, 355] width 166 height 39
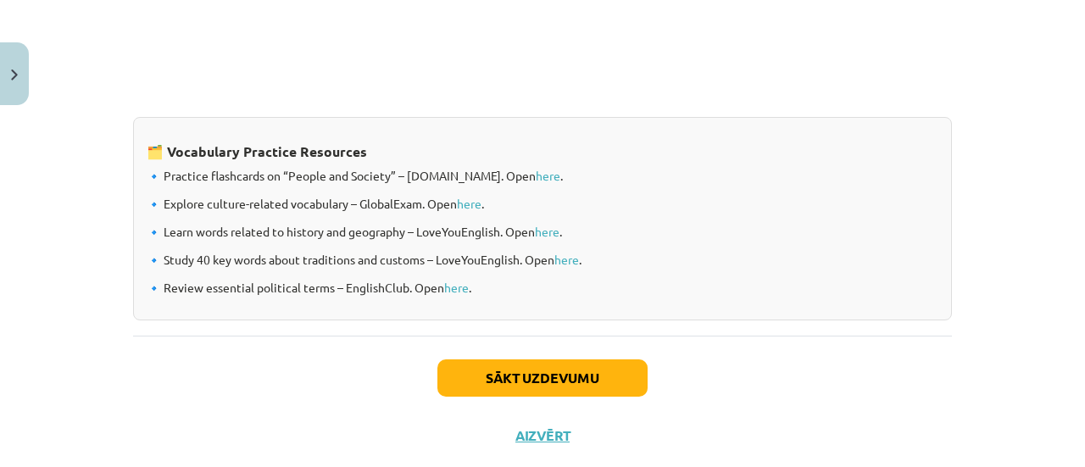
scroll to position [1510, 0]
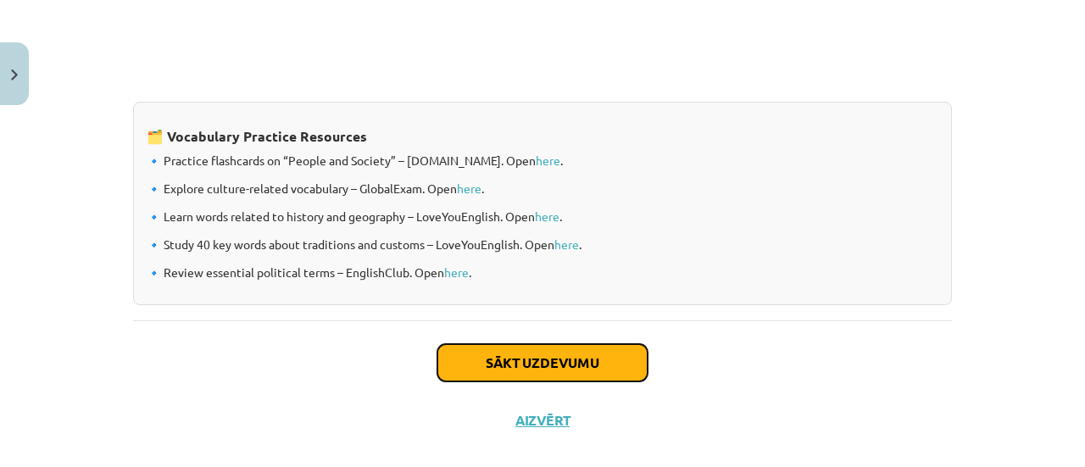
click at [619, 351] on button "Sākt uzdevumu" at bounding box center [542, 362] width 210 height 37
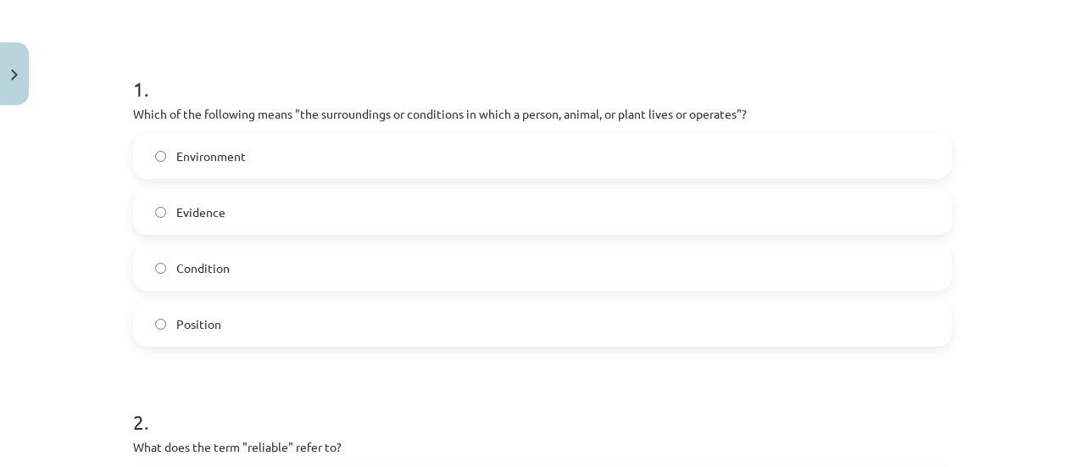
scroll to position [297, 0]
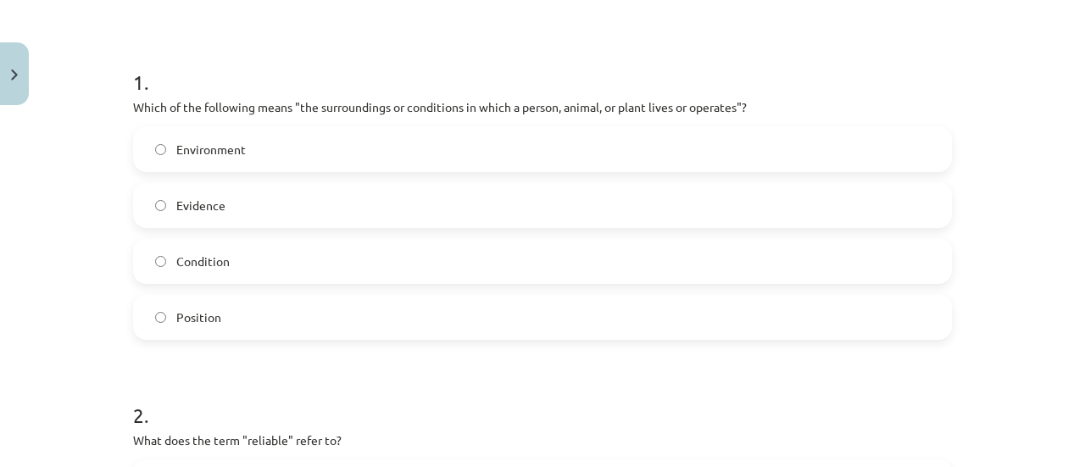
click at [689, 147] on label "Environment" at bounding box center [542, 149] width 815 height 42
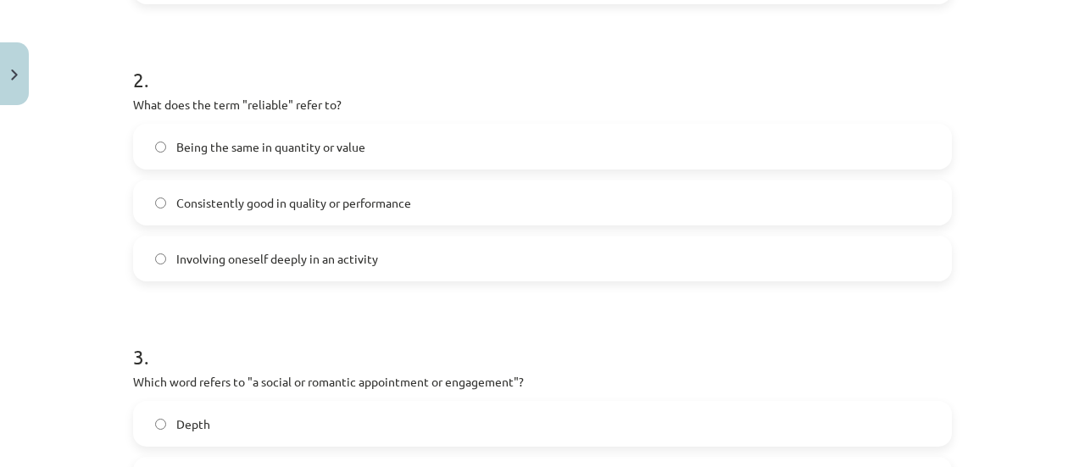
scroll to position [642, 0]
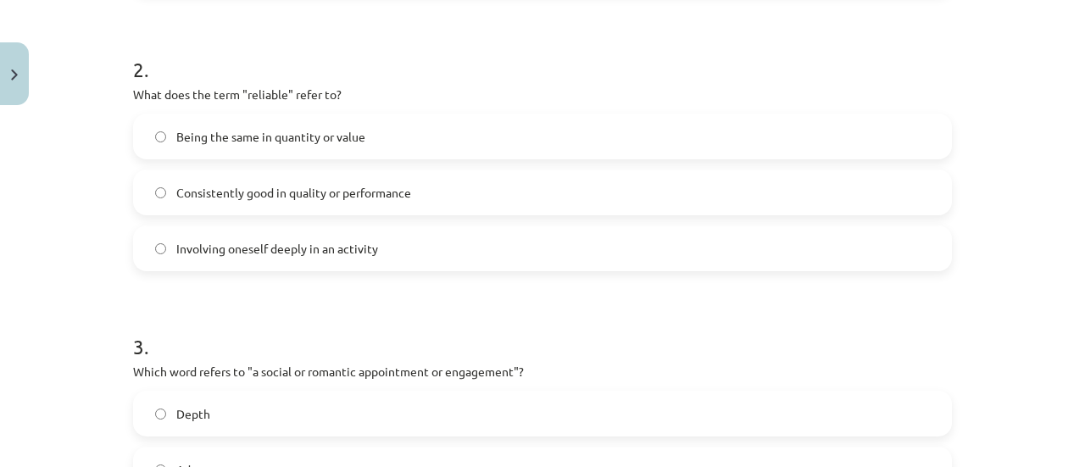
click at [671, 184] on label "Consistently good in quality or performance" at bounding box center [542, 192] width 815 height 42
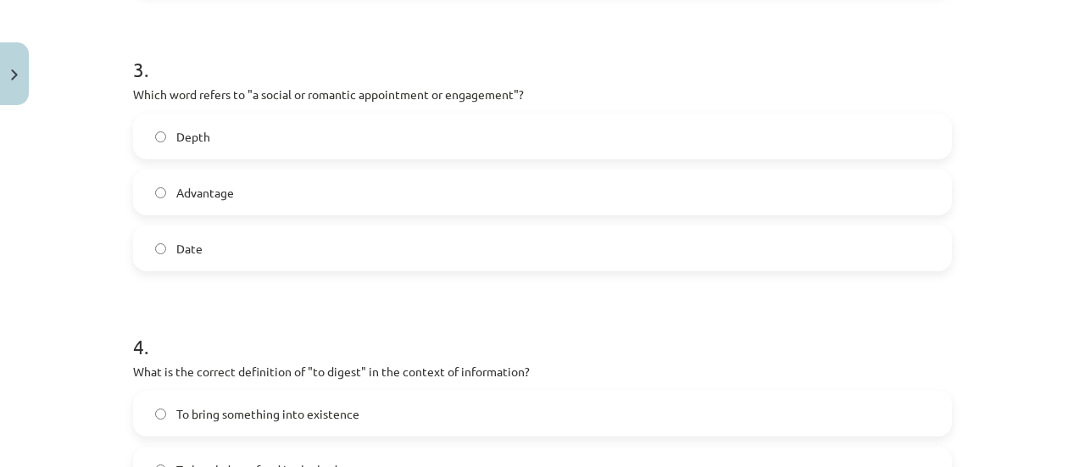
scroll to position [917, 0]
click at [553, 245] on label "Date" at bounding box center [542, 251] width 815 height 42
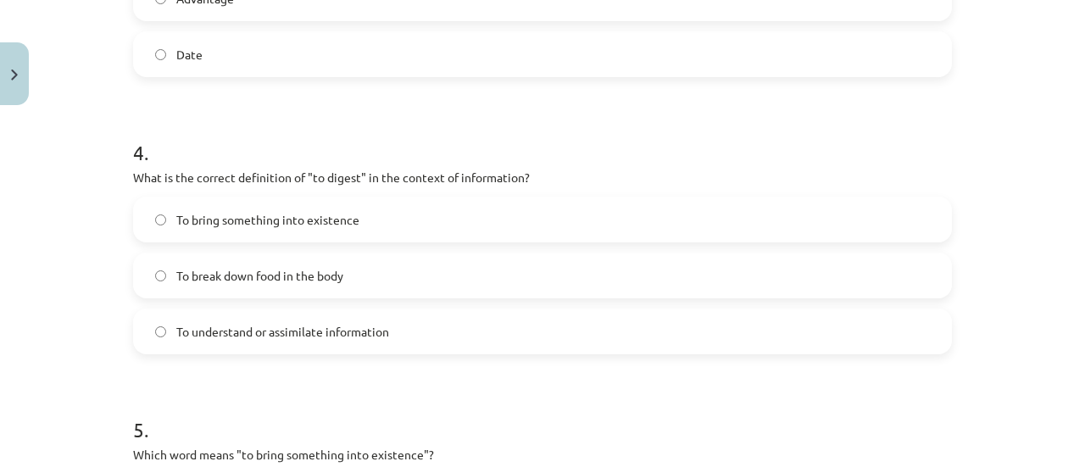
scroll to position [1126, 0]
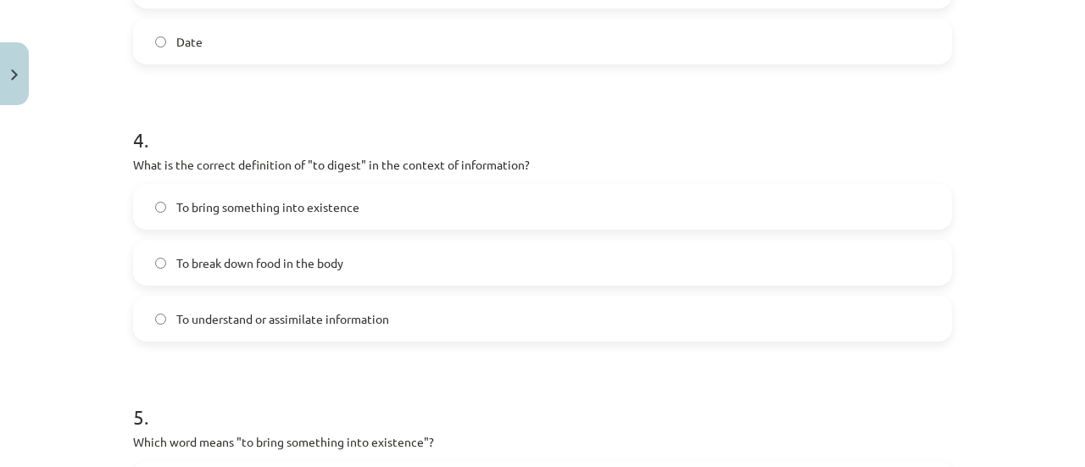
click at [181, 314] on span "To understand or assimilate information" at bounding box center [282, 319] width 213 height 18
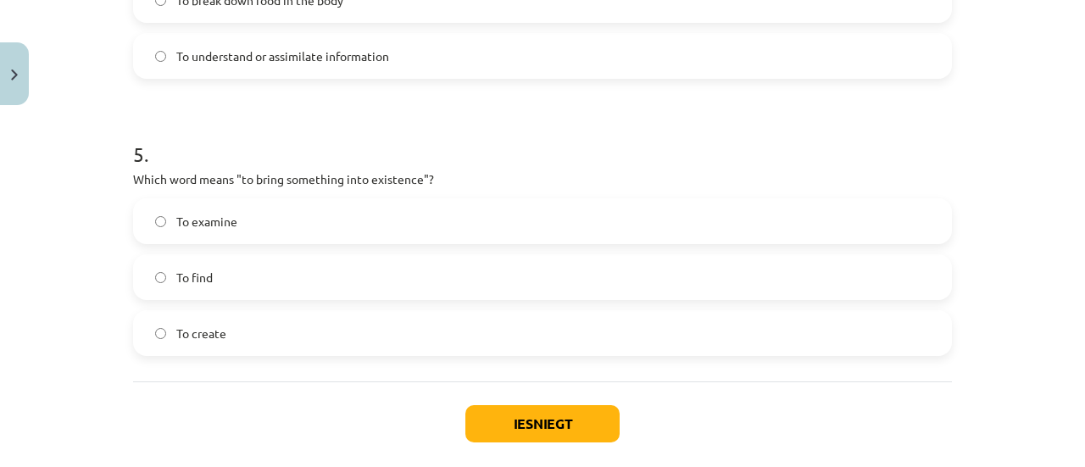
scroll to position [1394, 0]
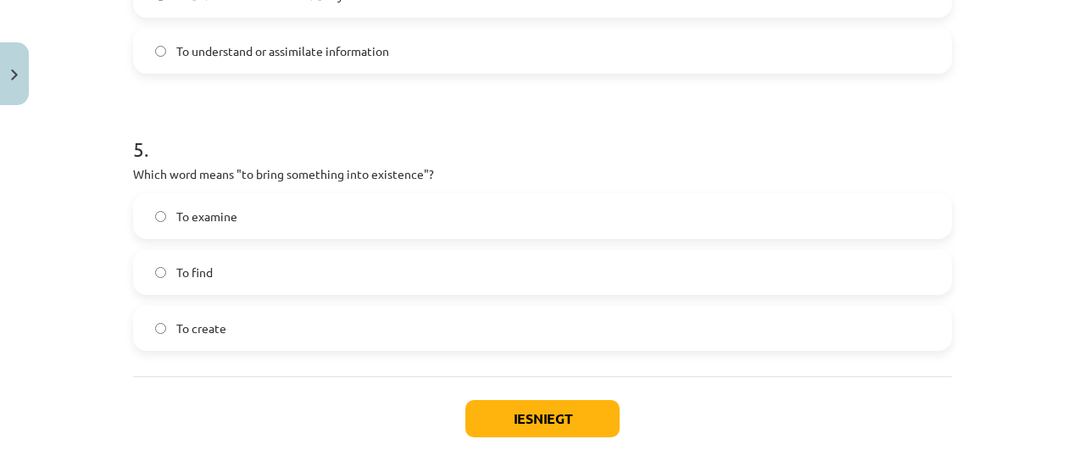
click at [244, 316] on label "To create" at bounding box center [542, 328] width 815 height 42
click at [542, 407] on button "Iesniegt" at bounding box center [542, 418] width 154 height 37
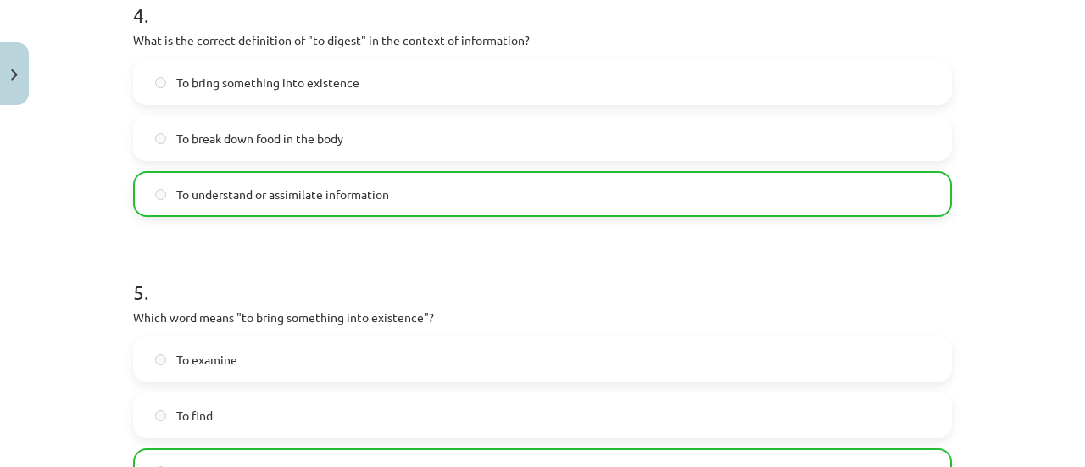
scroll to position [1526, 0]
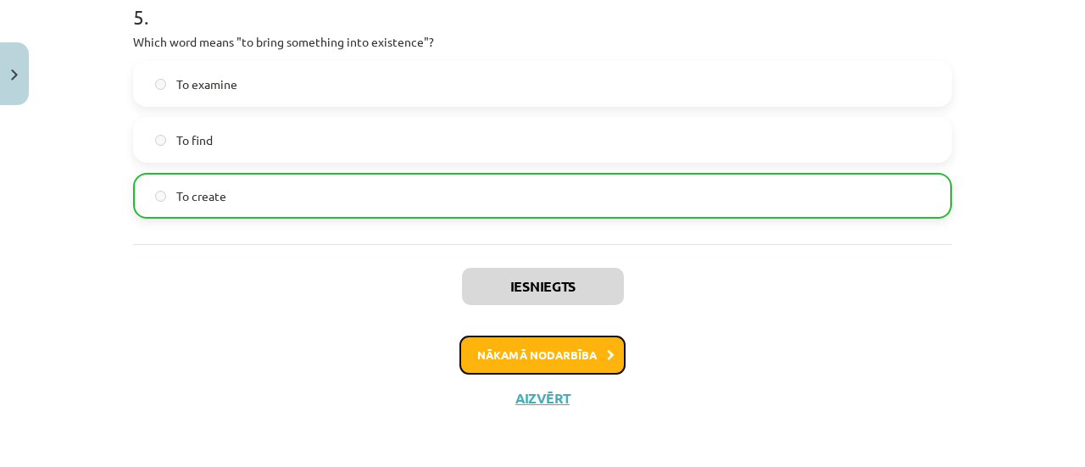
click at [605, 346] on button "Nākamā nodarbība" at bounding box center [542, 355] width 166 height 39
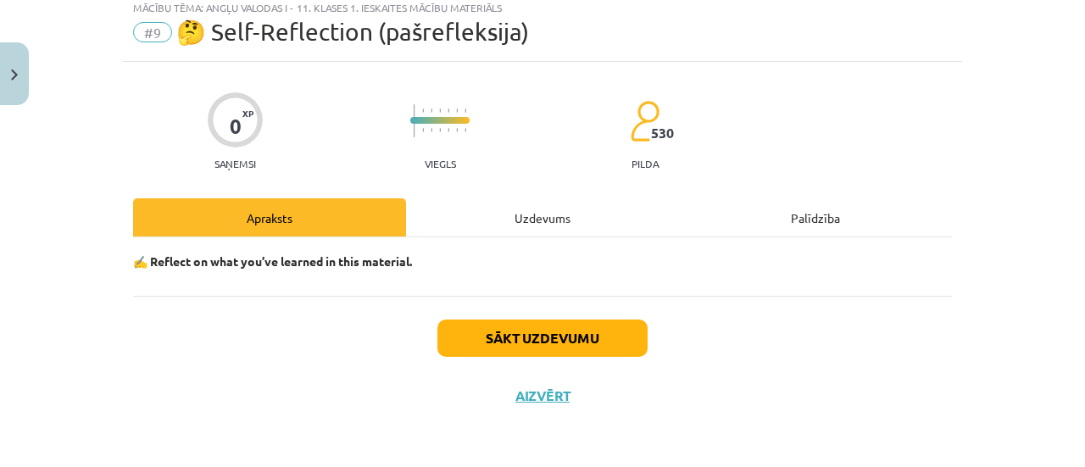
scroll to position [42, 0]
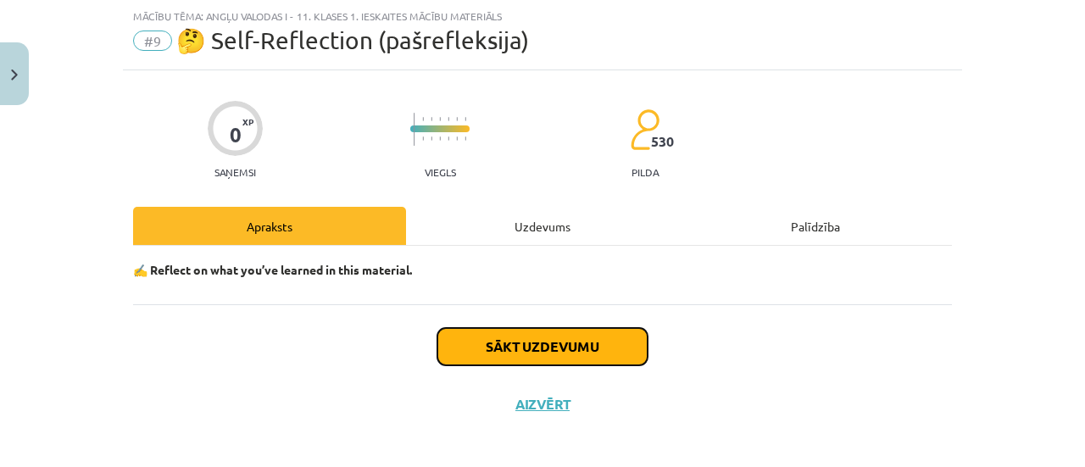
click at [605, 346] on button "Sākt uzdevumu" at bounding box center [542, 346] width 210 height 37
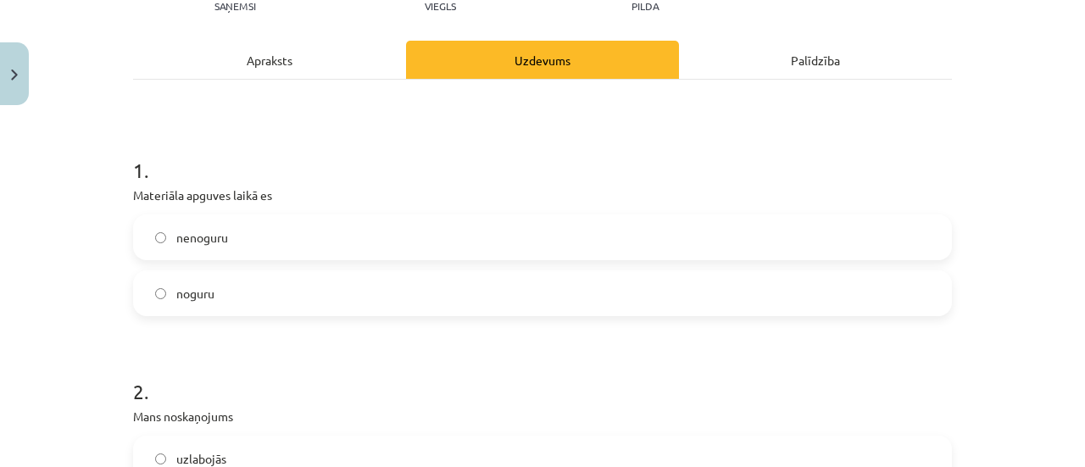
scroll to position [264, 0]
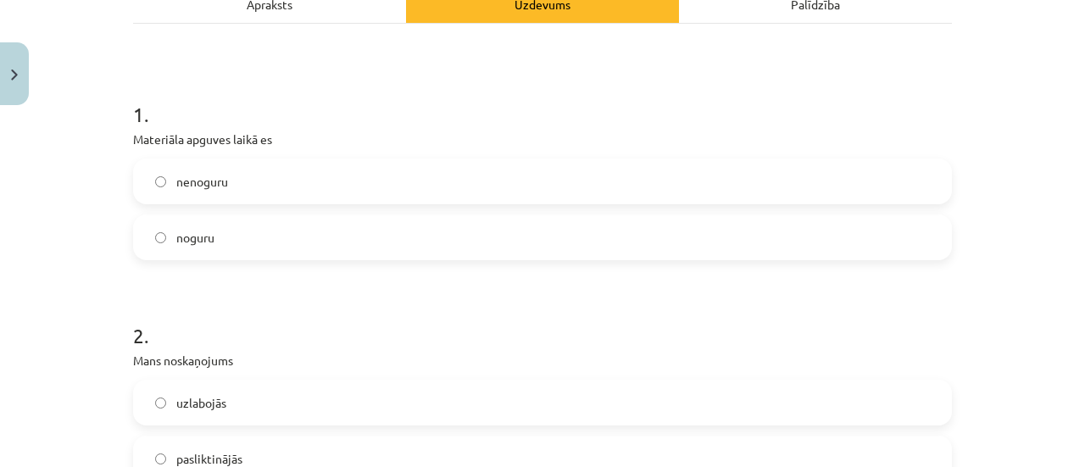
click at [753, 222] on label "noguru" at bounding box center [542, 237] width 815 height 42
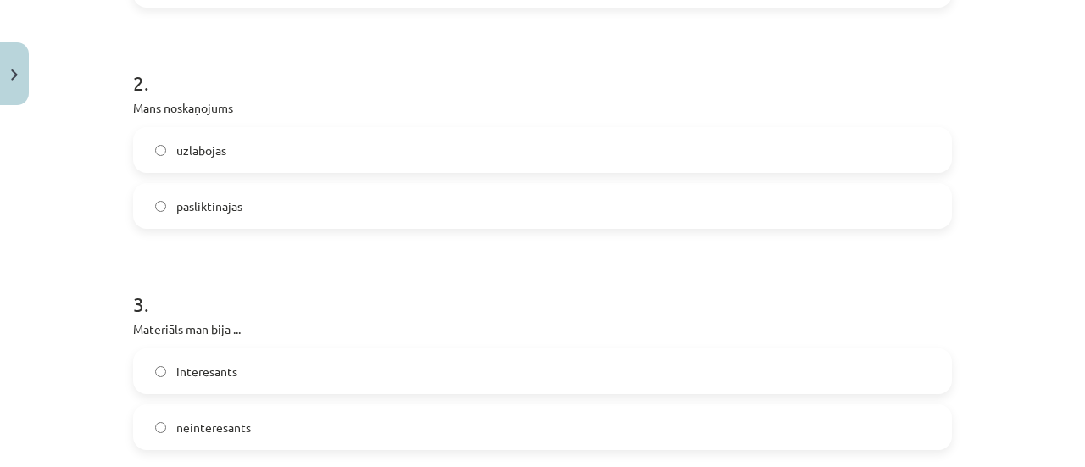
scroll to position [519, 0]
click at [795, 163] on label "uzlabojās" at bounding box center [542, 148] width 815 height 42
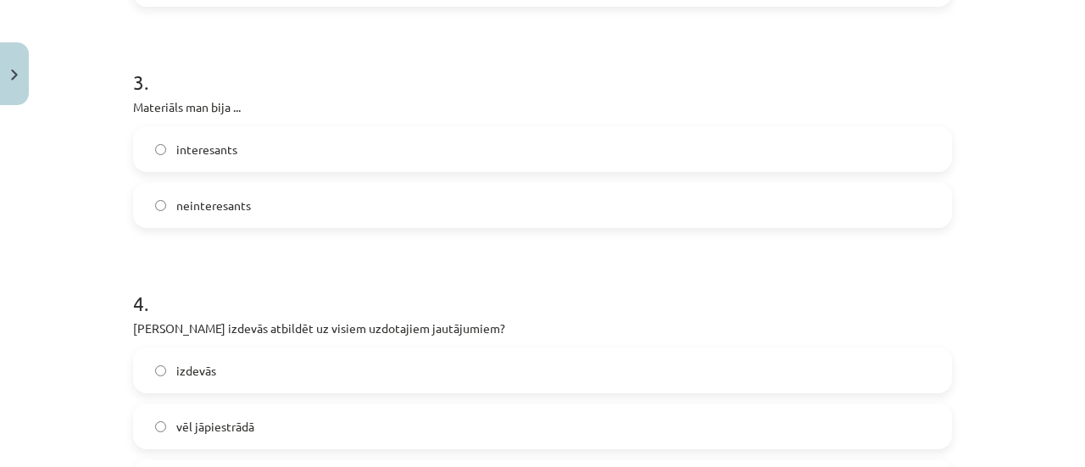
scroll to position [741, 0]
drag, startPoint x: 775, startPoint y: 150, endPoint x: 739, endPoint y: 128, distance: 42.6
click at [739, 128] on label "interesants" at bounding box center [542, 147] width 815 height 42
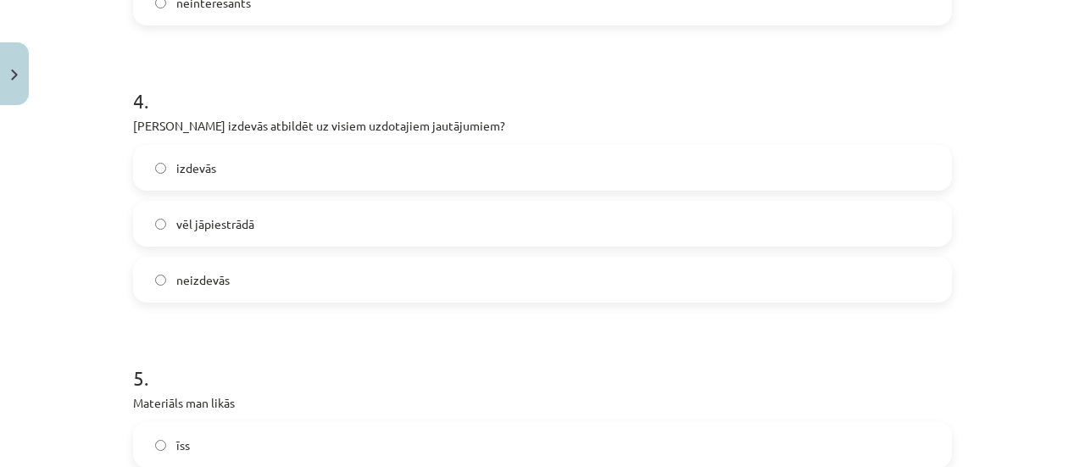
scroll to position [963, 0]
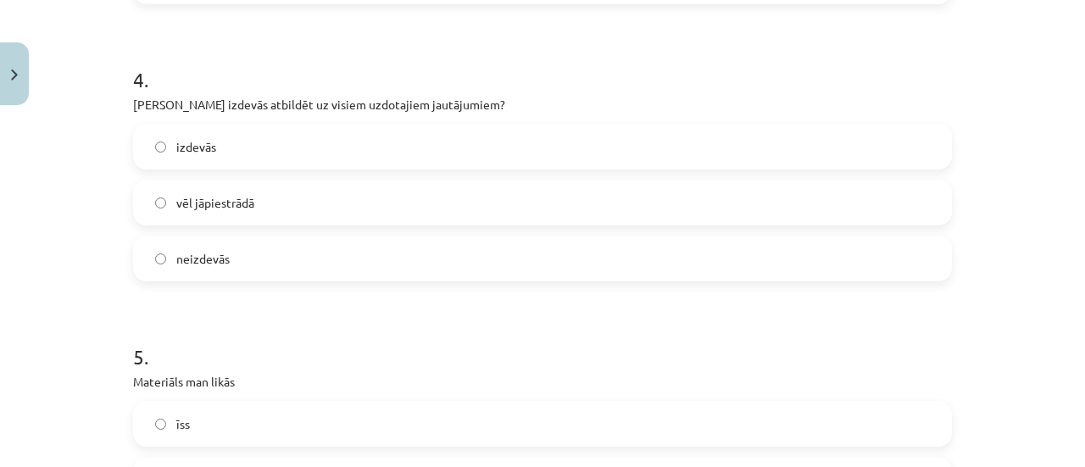
click at [617, 213] on label "vēl jāpiestrādā" at bounding box center [542, 202] width 815 height 42
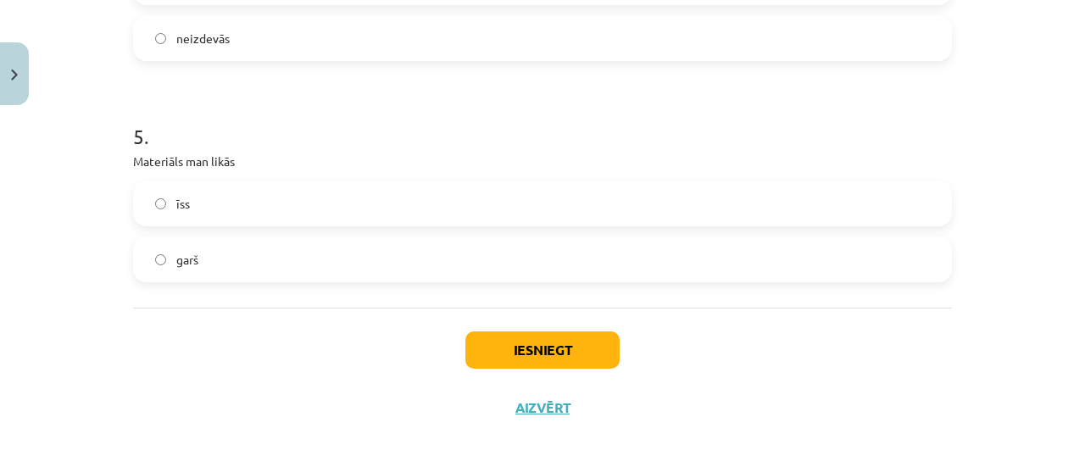
scroll to position [1193, 0]
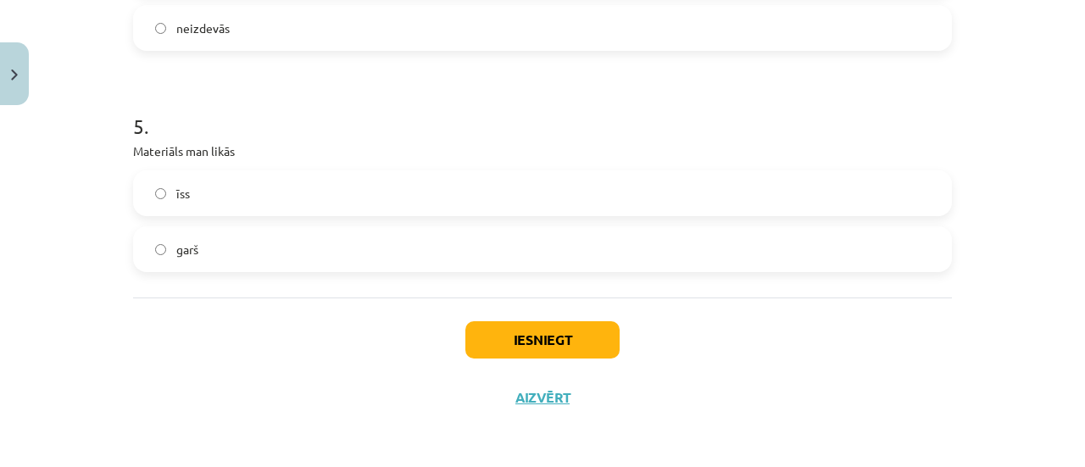
click at [764, 257] on label "garš" at bounding box center [542, 249] width 815 height 42
click at [549, 335] on button "Iesniegt" at bounding box center [542, 339] width 154 height 37
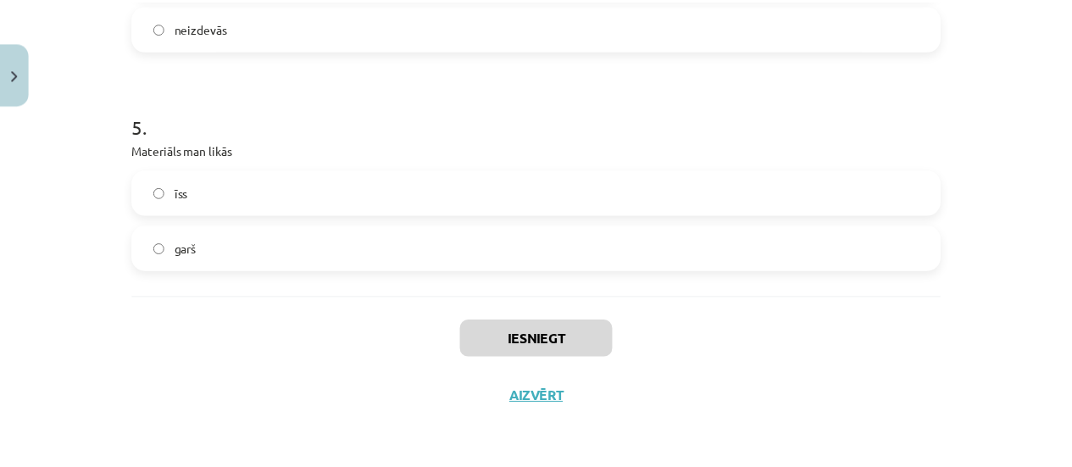
scroll to position [619, 0]
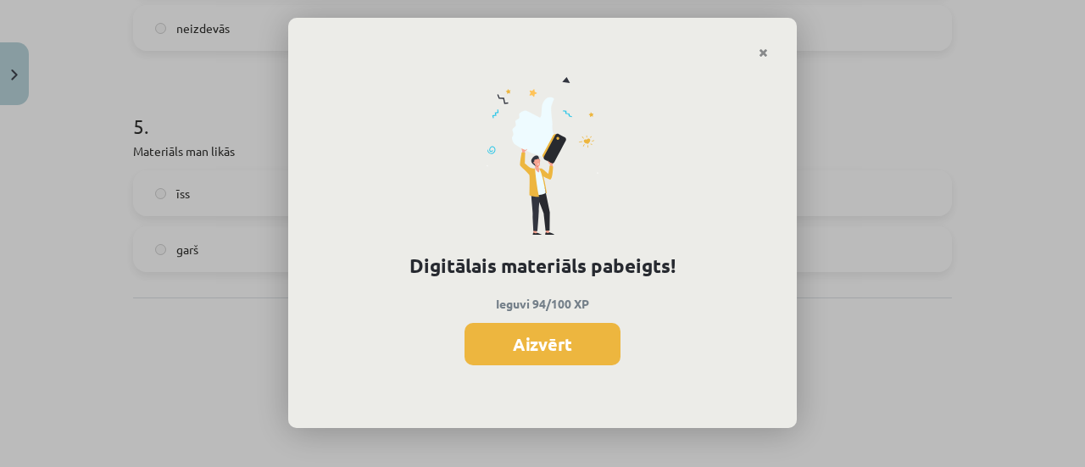
click at [549, 335] on button "Aizvērt" at bounding box center [542, 344] width 156 height 42
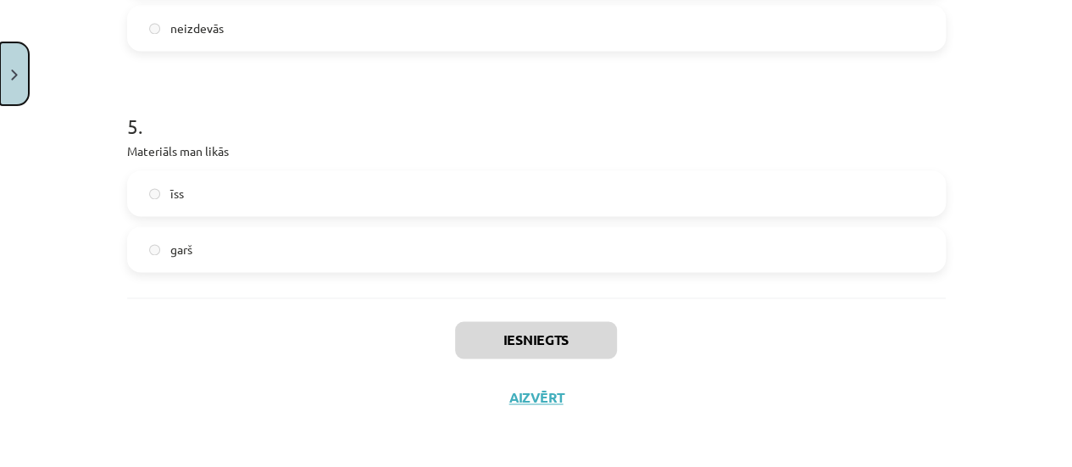
click at [0, 82] on button "Close" at bounding box center [14, 73] width 29 height 63
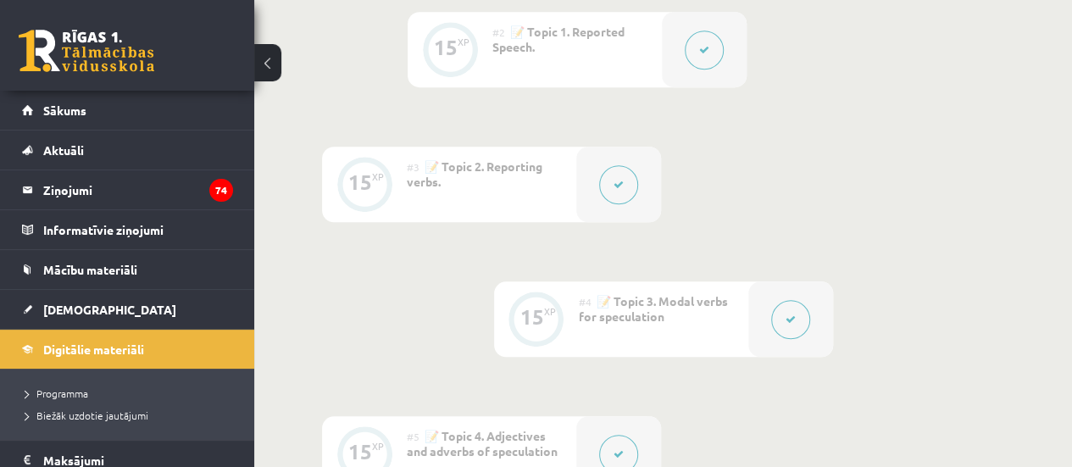
click at [258, 65] on button at bounding box center [267, 62] width 27 height 37
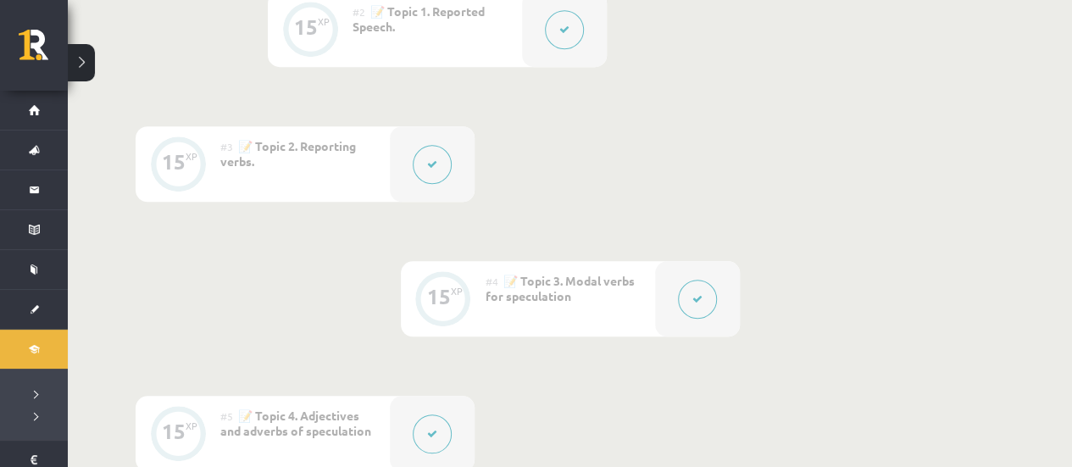
click at [81, 64] on button at bounding box center [81, 62] width 27 height 37
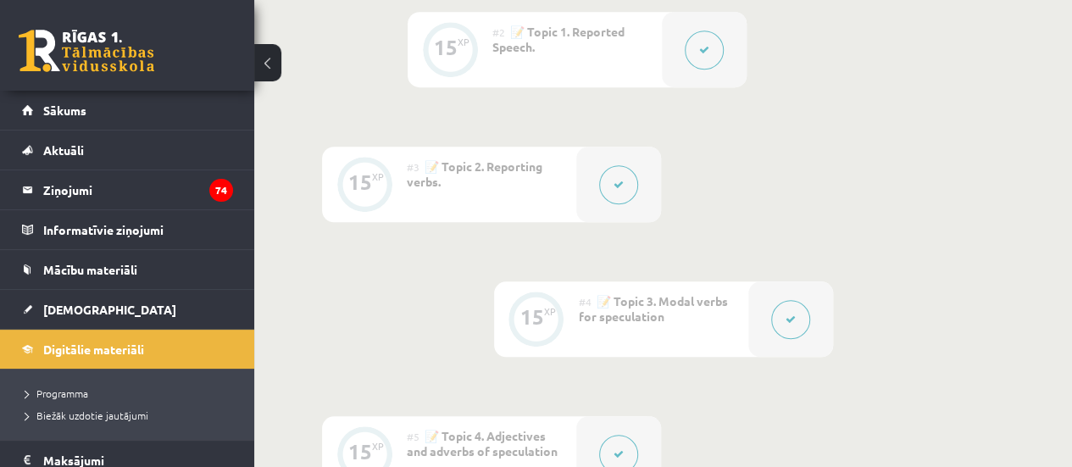
click at [264, 77] on div "0 Dāvanas 3433 mP 100 xp Gvenda Liepiņa Digitālie materiāli 94 XP XP 100 94 / 1…" at bounding box center [663, 354] width 818 height 1947
click at [264, 77] on button at bounding box center [267, 62] width 27 height 37
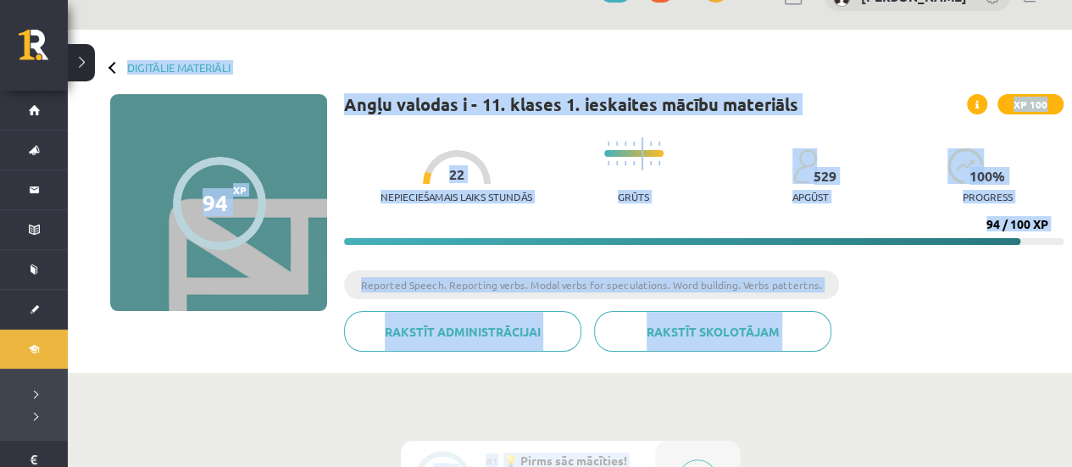
scroll to position [0, 0]
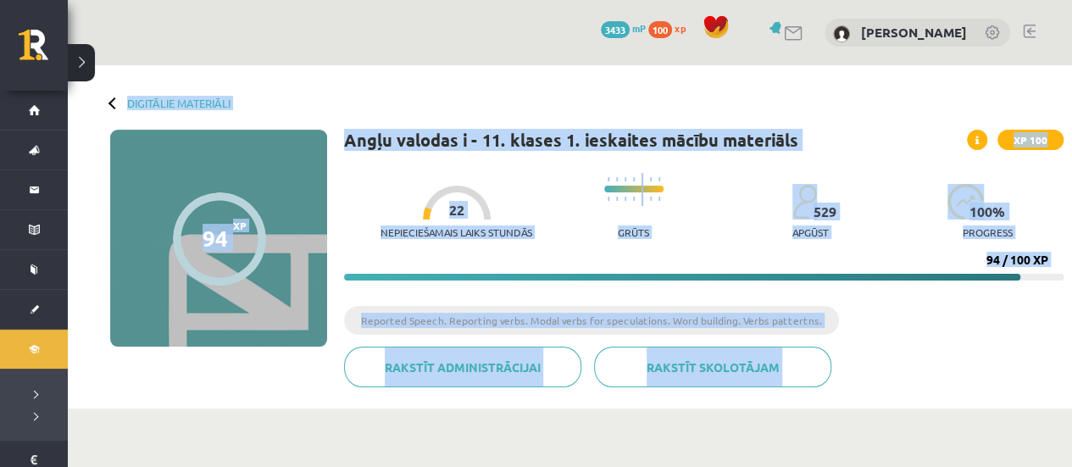
click at [773, 97] on div "Digitālie materiāli 94 XP XP 100 94 / 100 XP Angļu valodas i - 11. klases 1. ie…" at bounding box center [570, 236] width 1004 height 343
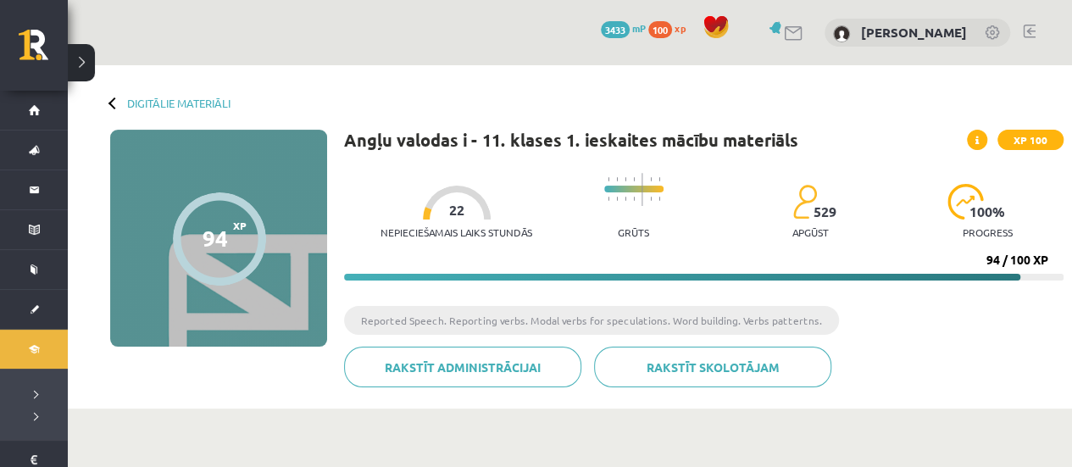
click at [158, 93] on div "Digitālie materiāli 94 XP XP 100 94 / 100 XP Angļu valodas i - 11. klases 1. ie…" at bounding box center [570, 236] width 1004 height 343
click at [126, 107] on div "Digitālie materiāli" at bounding box center [170, 103] width 120 height 13
click at [136, 103] on link "Digitālie materiāli" at bounding box center [178, 103] width 103 height 13
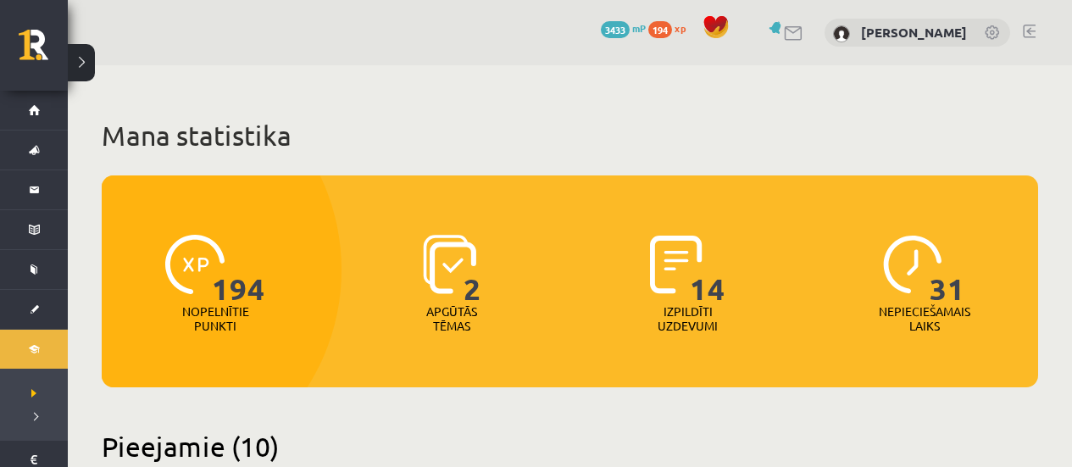
scroll to position [571, 0]
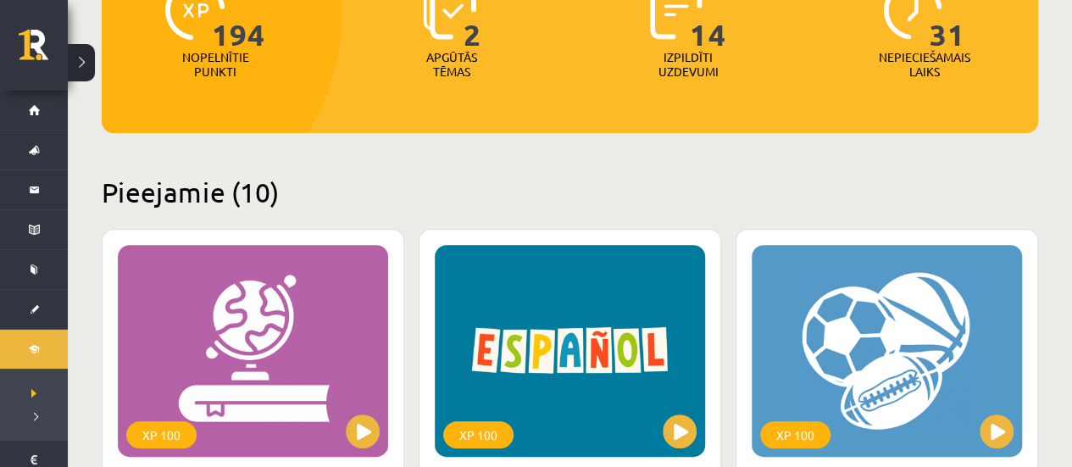
scroll to position [238, 0]
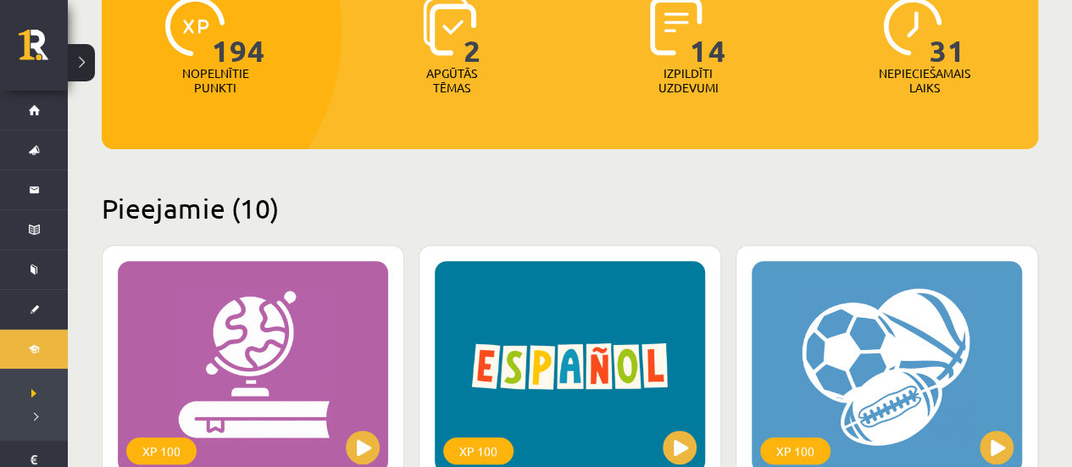
click at [81, 51] on button at bounding box center [81, 62] width 27 height 37
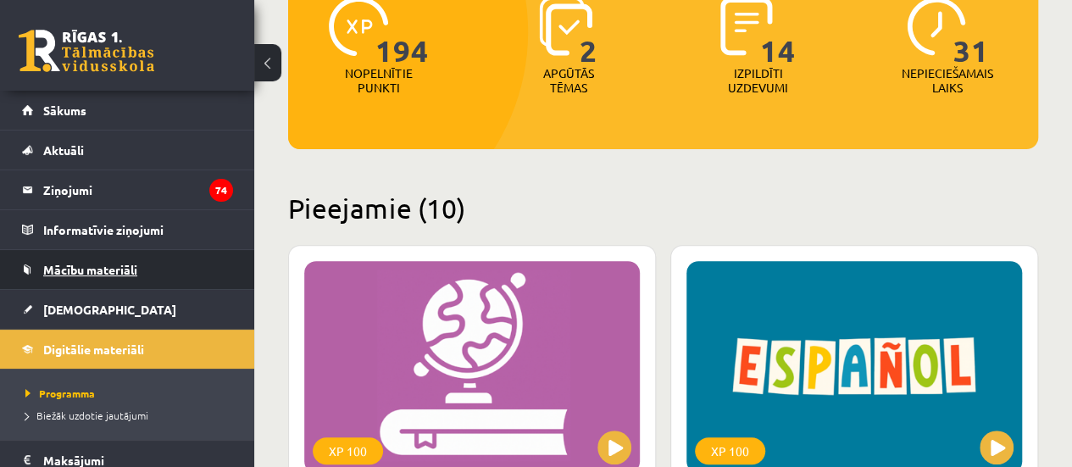
click at [63, 278] on link "Mācību materiāli" at bounding box center [127, 269] width 211 height 39
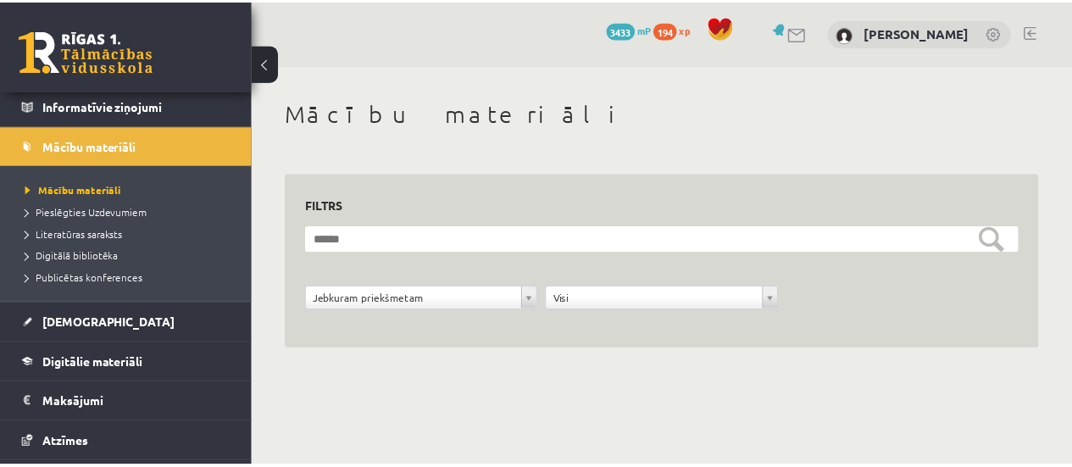
scroll to position [147, 0]
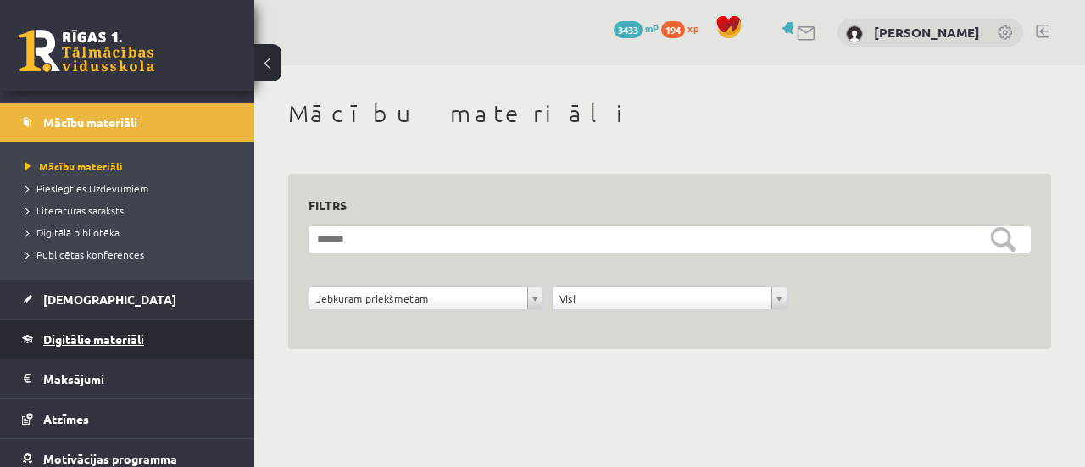
click at [126, 330] on link "Digitālie materiāli" at bounding box center [127, 338] width 211 height 39
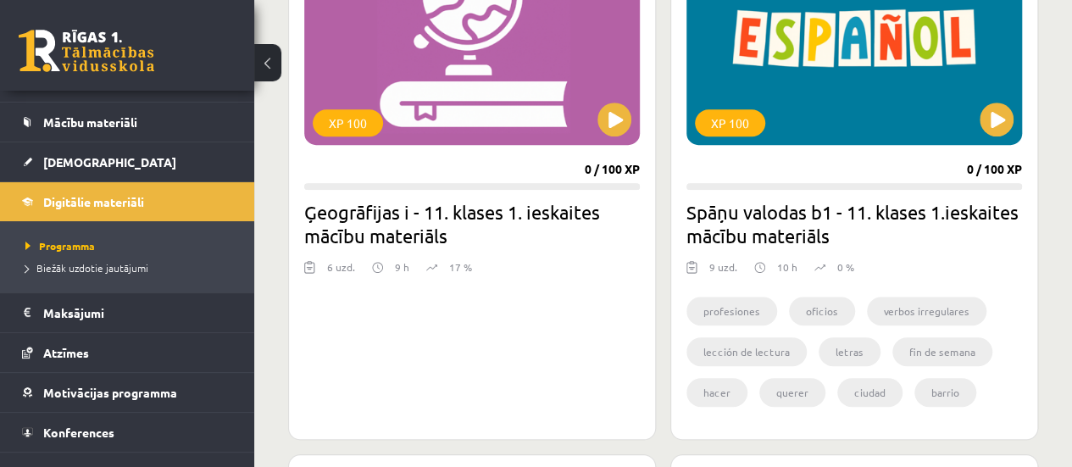
scroll to position [571, 0]
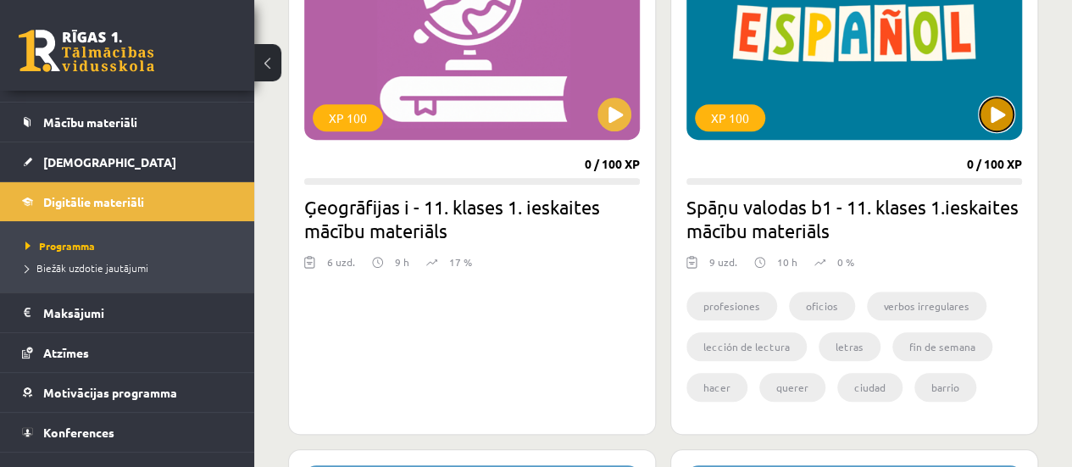
click at [998, 121] on button at bounding box center [997, 114] width 34 height 34
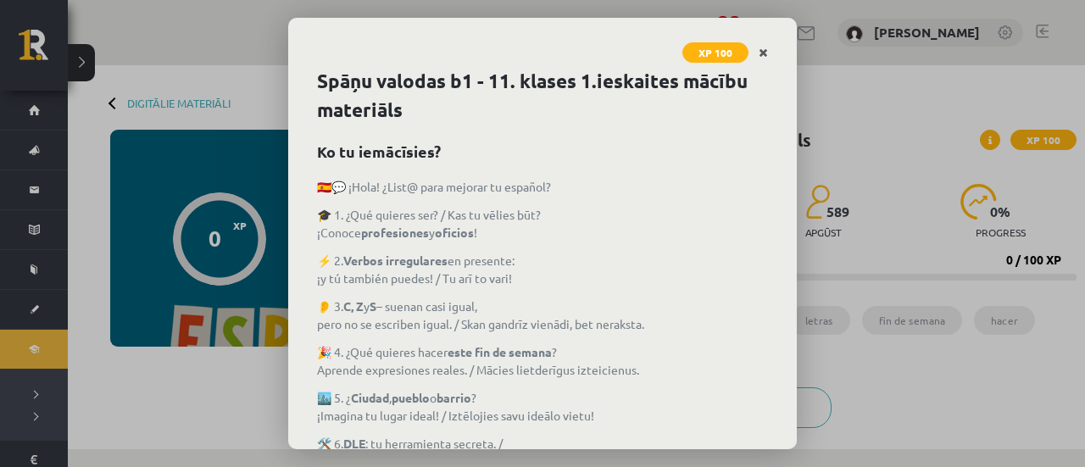
click at [763, 52] on icon "Close" at bounding box center [762, 53] width 9 height 12
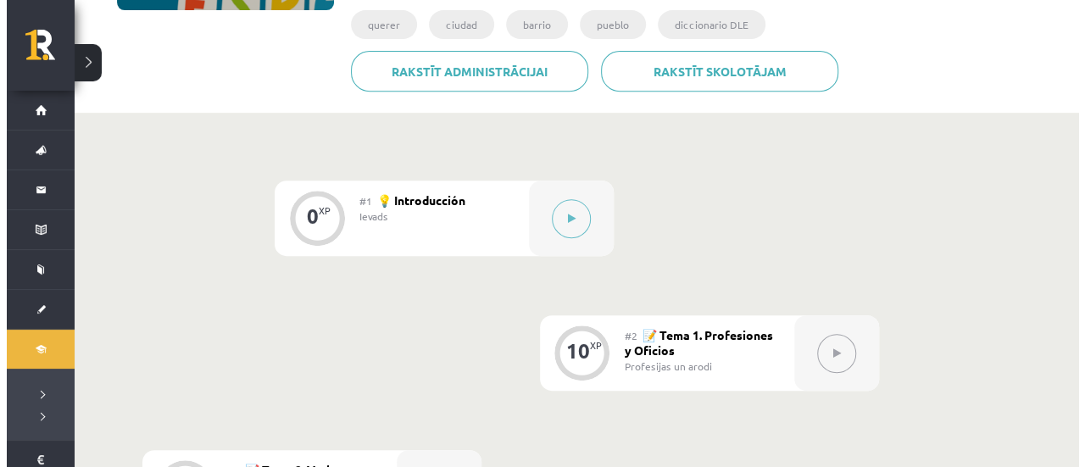
scroll to position [339, 0]
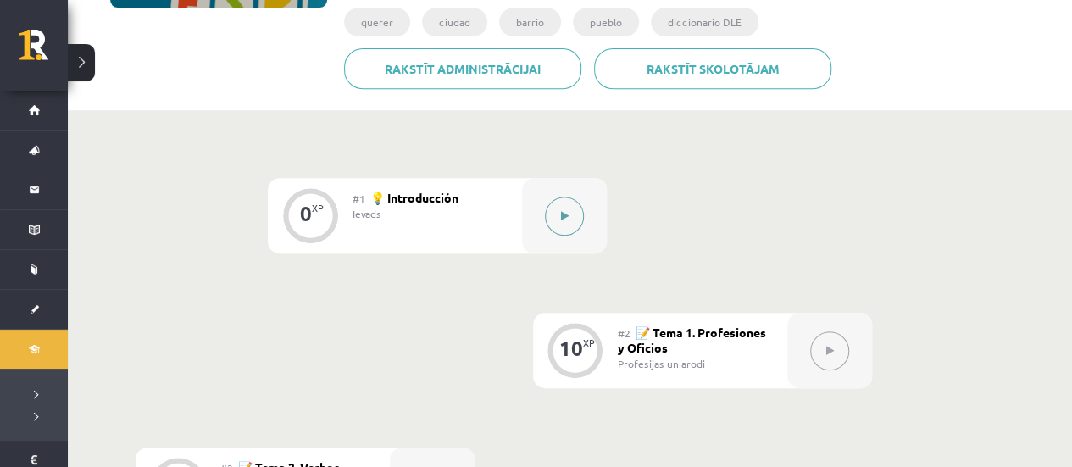
click at [564, 209] on button at bounding box center [564, 216] width 39 height 39
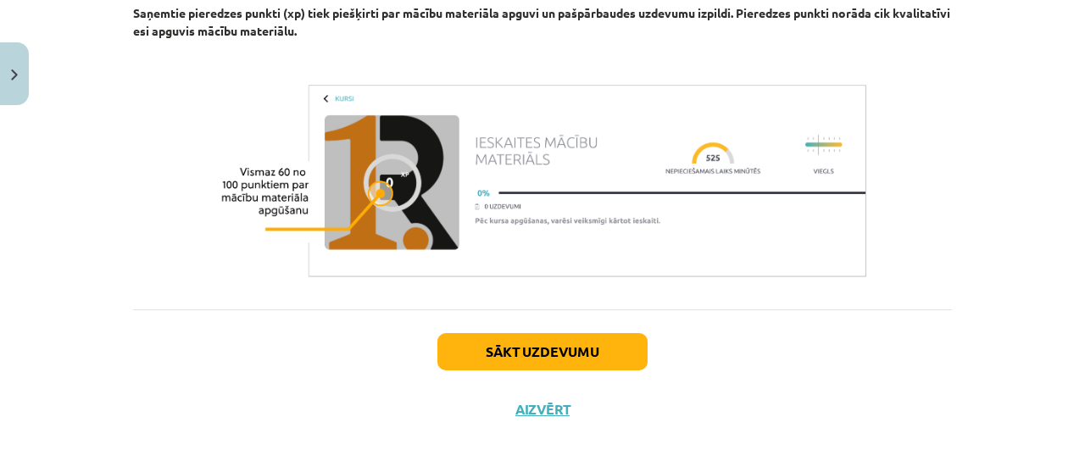
scroll to position [1434, 0]
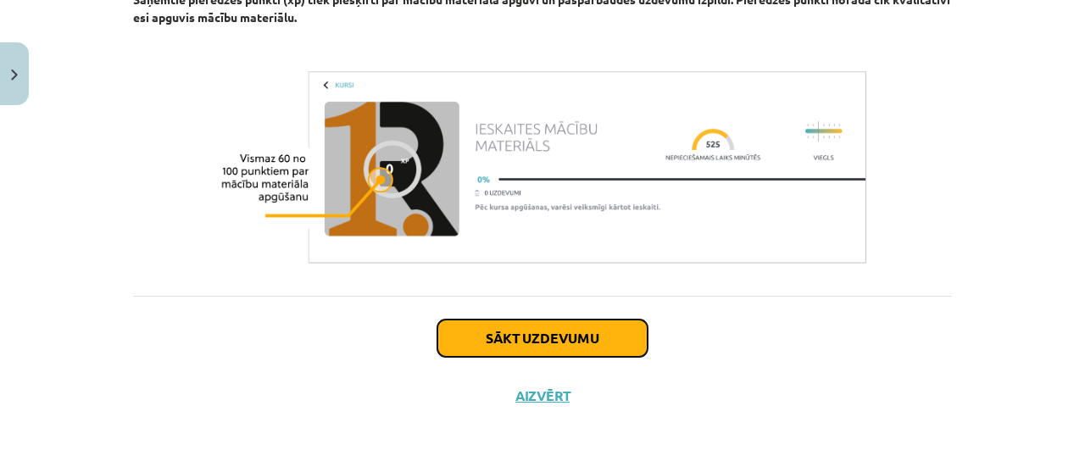
click at [599, 349] on button "Sākt uzdevumu" at bounding box center [542, 337] width 210 height 37
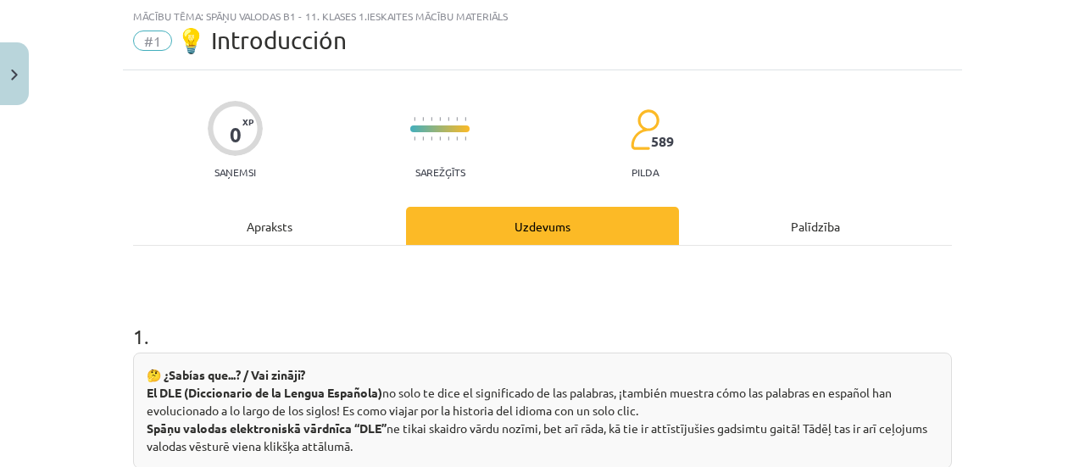
scroll to position [292, 0]
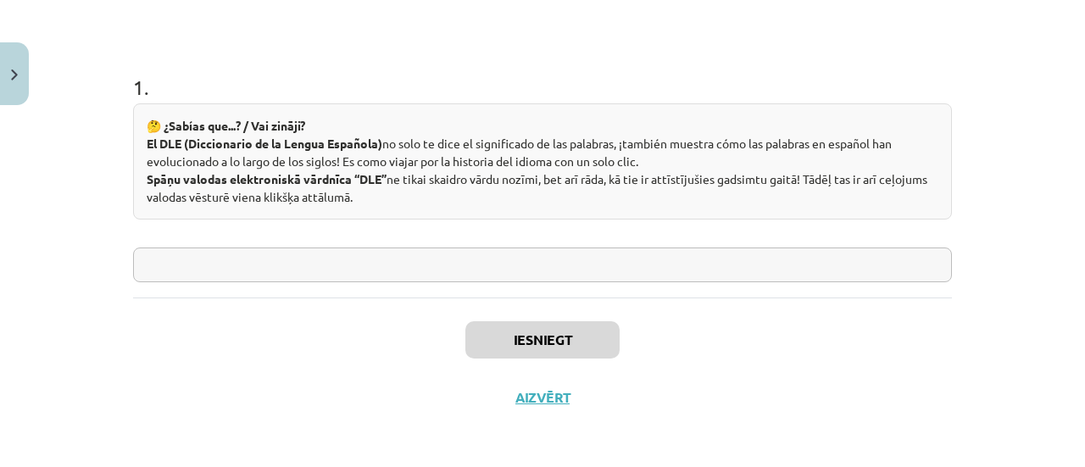
click at [470, 253] on input "text" at bounding box center [542, 264] width 819 height 35
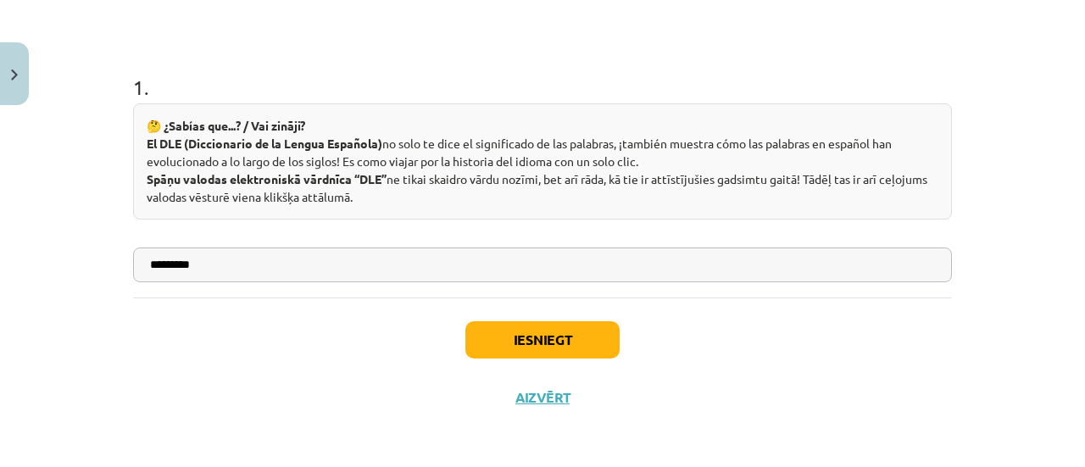
type input "*********"
click at [512, 329] on button "Iesniegt" at bounding box center [542, 339] width 154 height 37
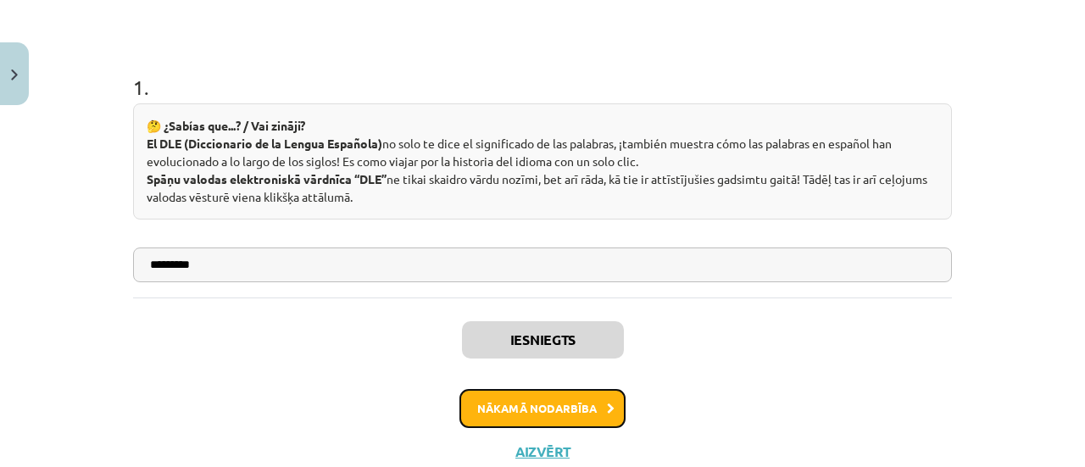
click at [534, 406] on button "Nākamā nodarbība" at bounding box center [542, 408] width 166 height 39
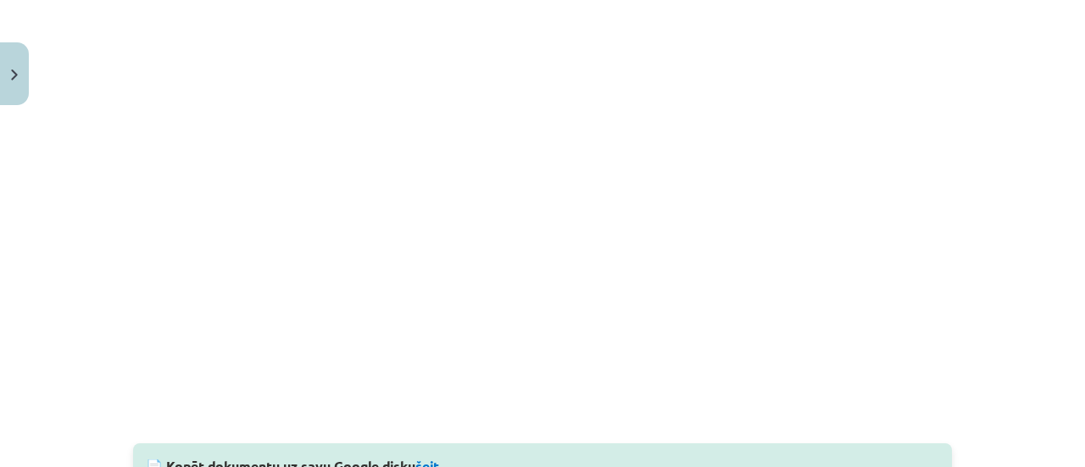
scroll to position [1903, 0]
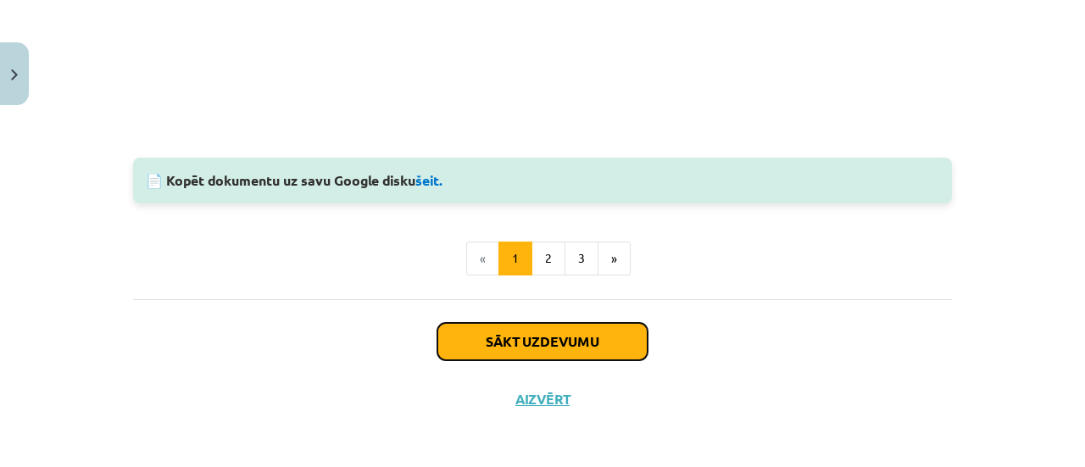
click at [569, 352] on button "Sākt uzdevumu" at bounding box center [542, 341] width 210 height 37
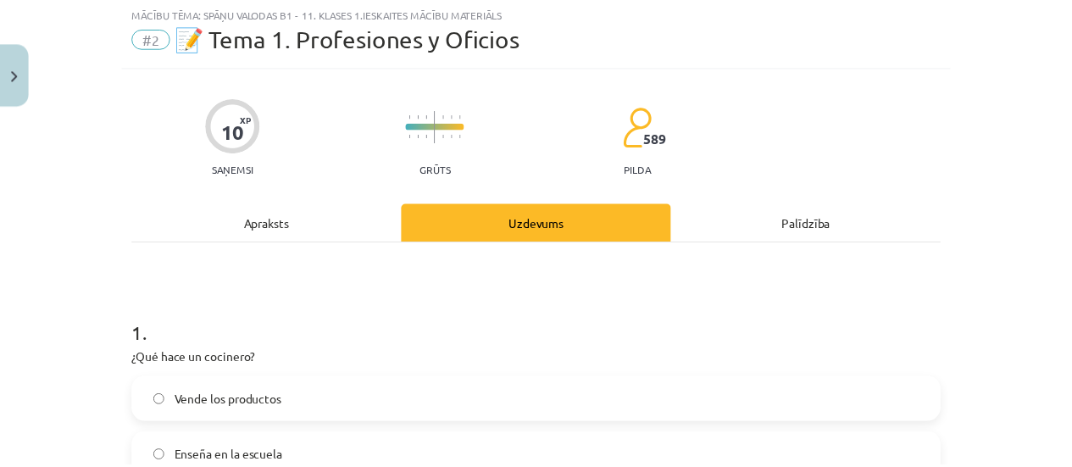
scroll to position [42, 0]
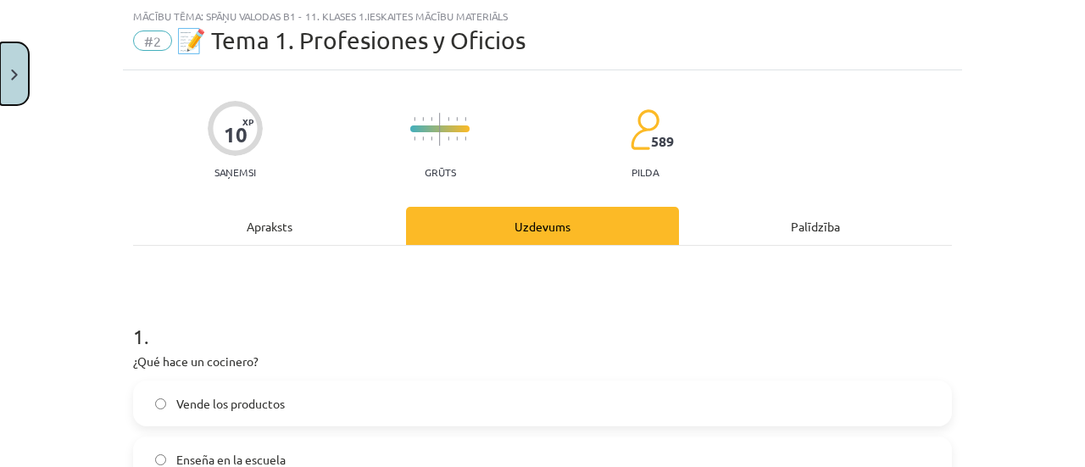
click at [2, 76] on button "Close" at bounding box center [14, 73] width 29 height 63
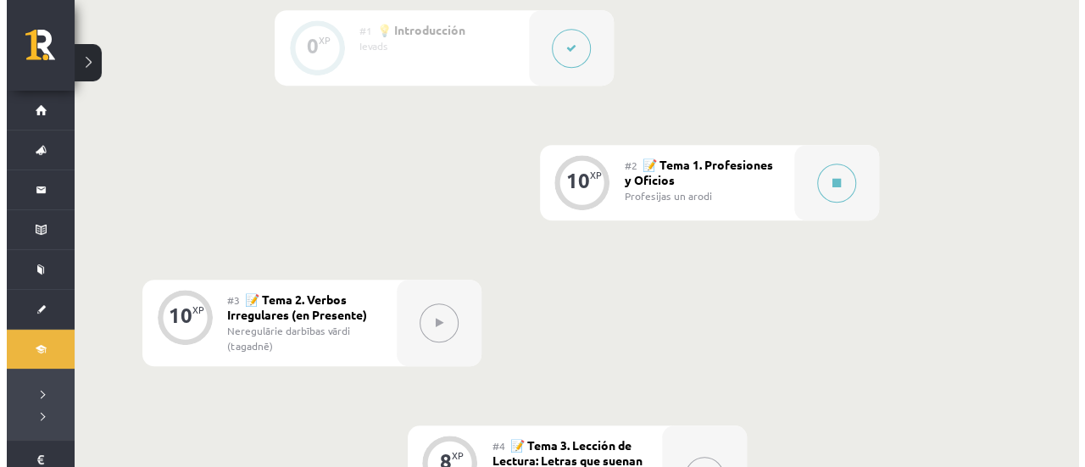
scroll to position [511, 0]
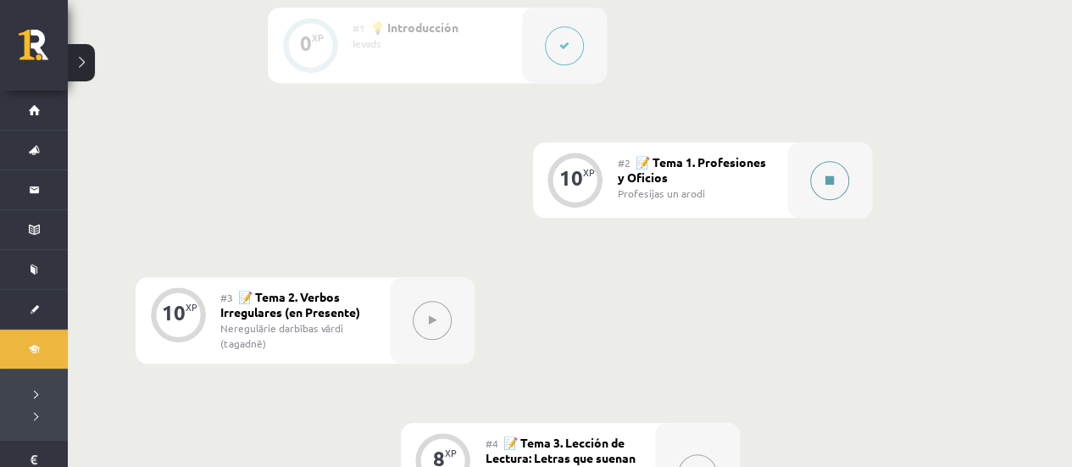
click at [847, 197] on div at bounding box center [829, 179] width 85 height 75
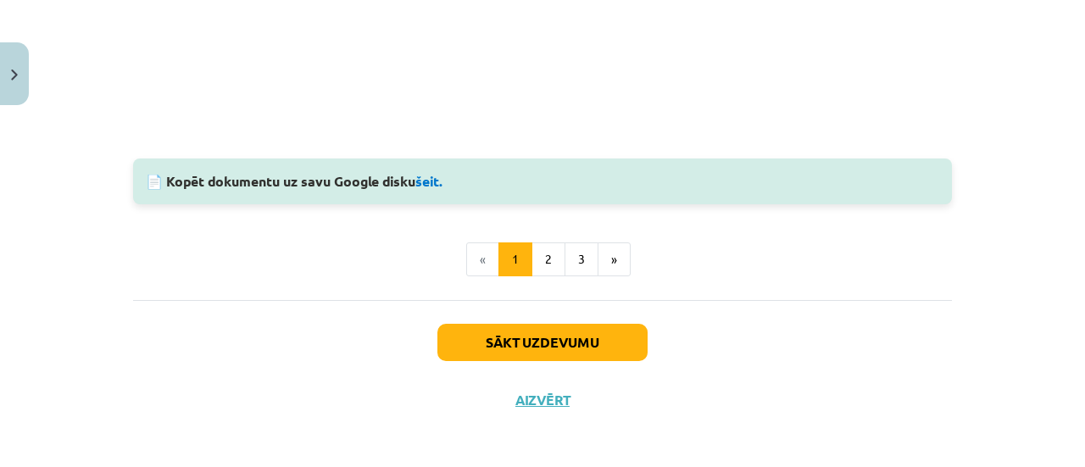
scroll to position [1903, 0]
click at [606, 353] on button "Sākt uzdevumu" at bounding box center [542, 341] width 210 height 37
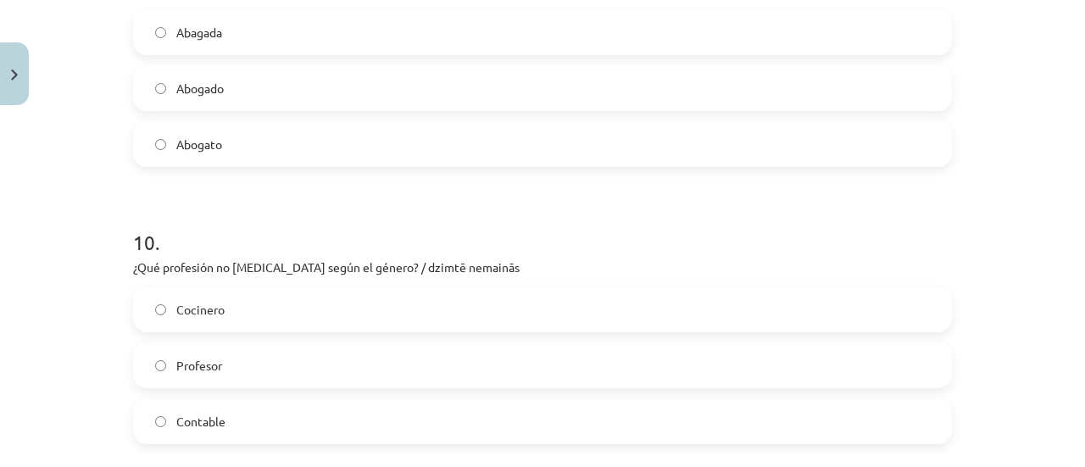
scroll to position [2803, 0]
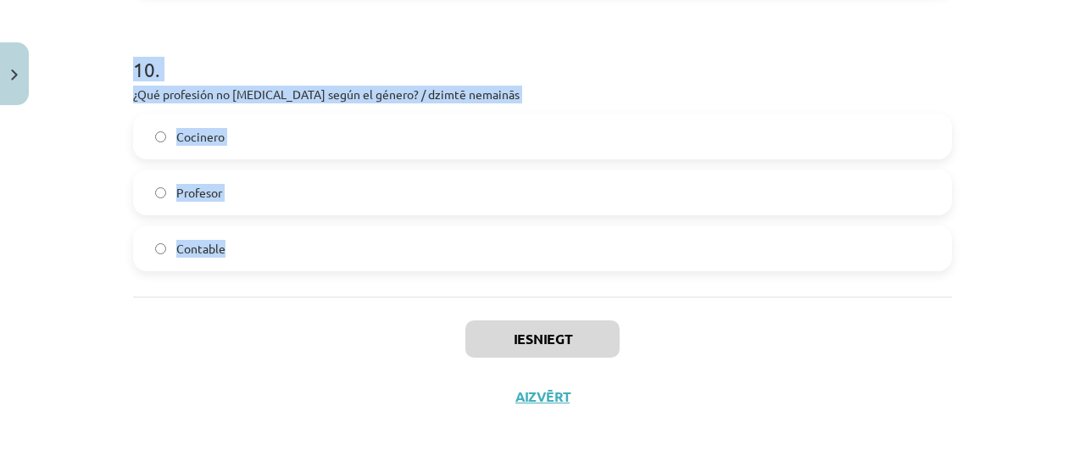
drag, startPoint x: 117, startPoint y: 77, endPoint x: 350, endPoint y: 263, distance: 297.9
copy form "¿Qué hace un cocinero? Vende los productos Enseña en la escuela Prepara los pla…"
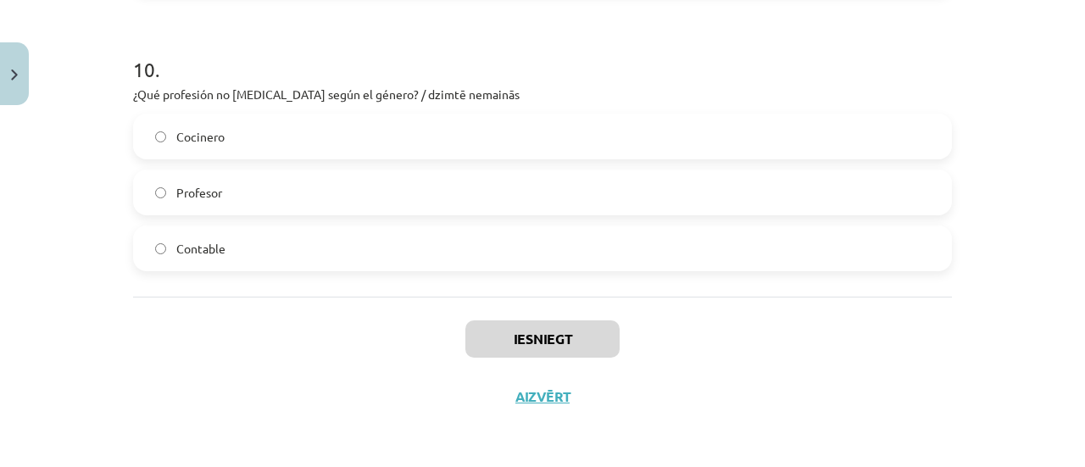
click at [937, 320] on div "Iesniegt Aizvērt" at bounding box center [542, 356] width 819 height 119
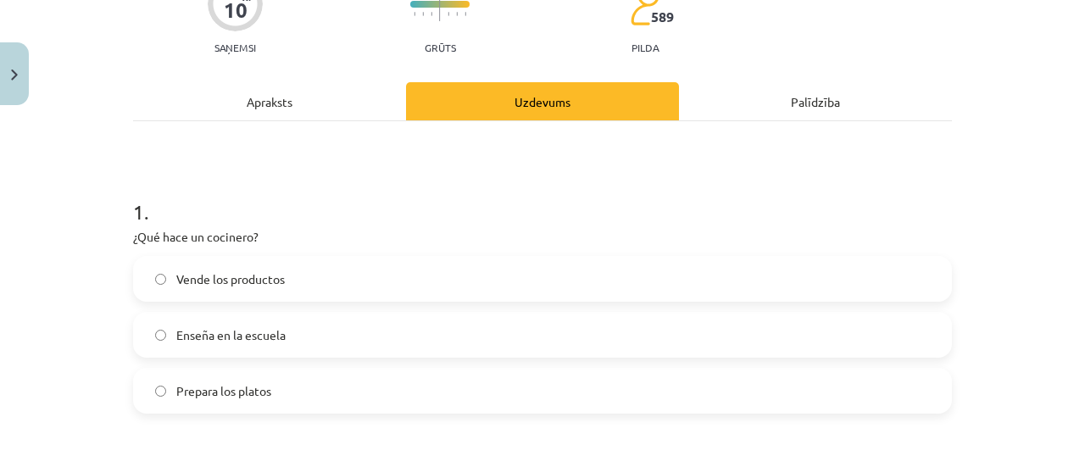
scroll to position [251, 0]
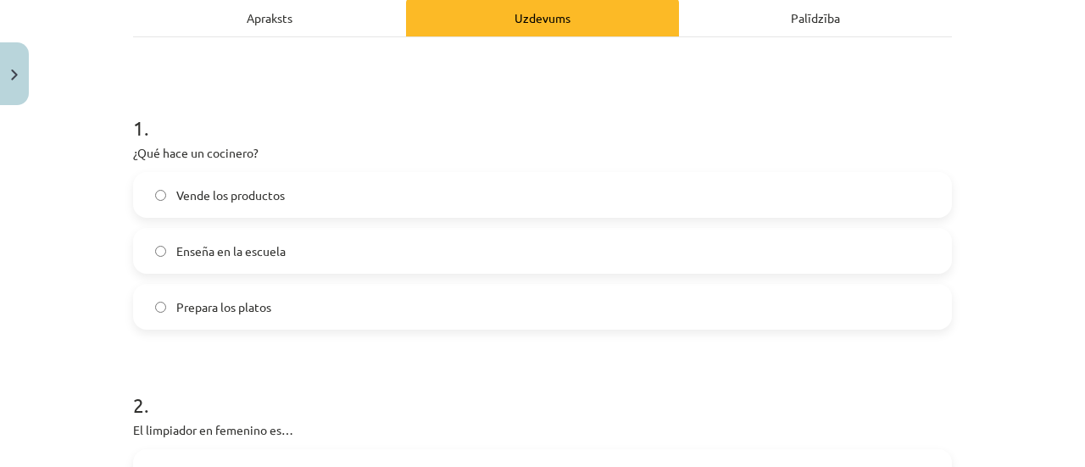
click at [638, 321] on label "Prepara los platos" at bounding box center [542, 307] width 815 height 42
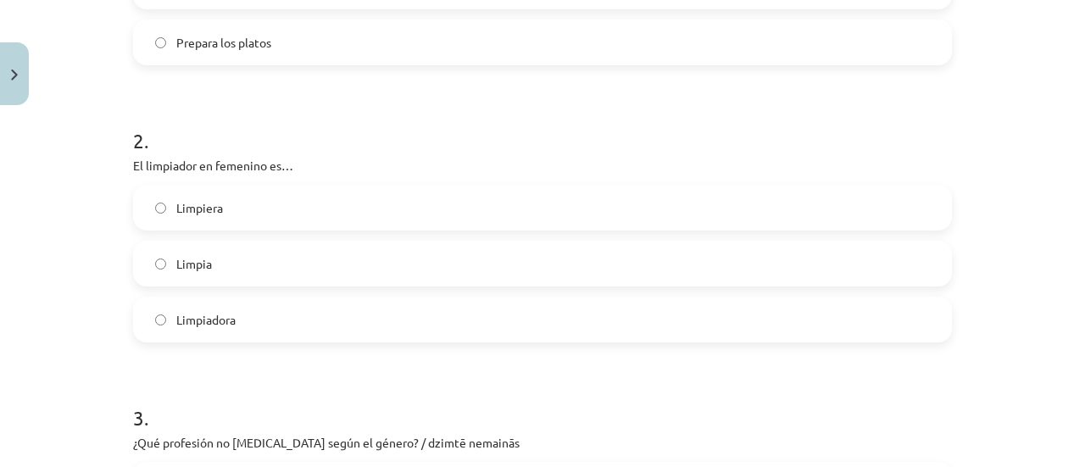
scroll to position [554, 0]
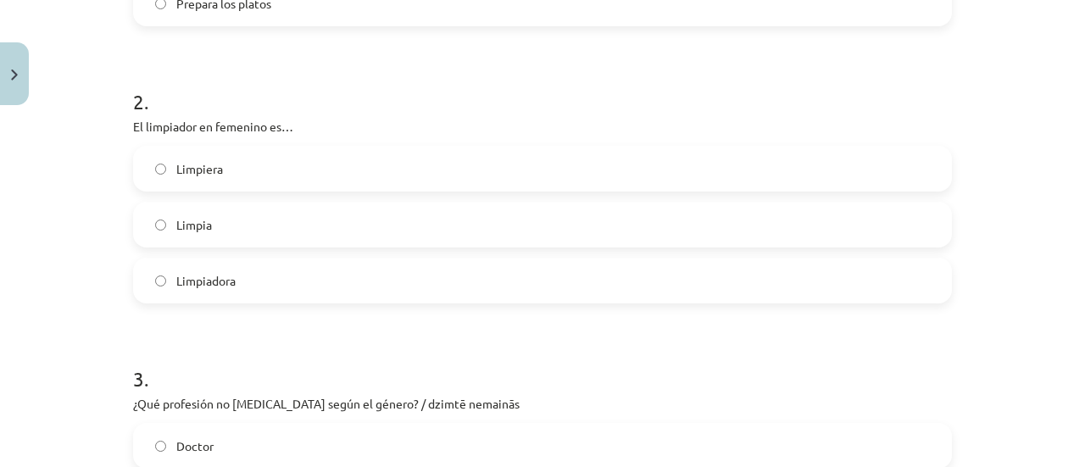
click at [202, 269] on label "Limpiadora" at bounding box center [542, 280] width 815 height 42
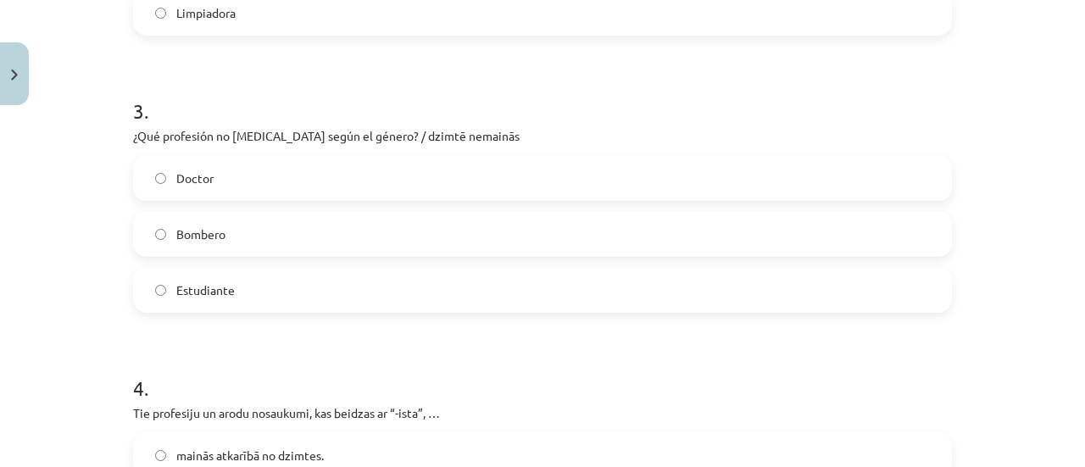
scroll to position [839, 0]
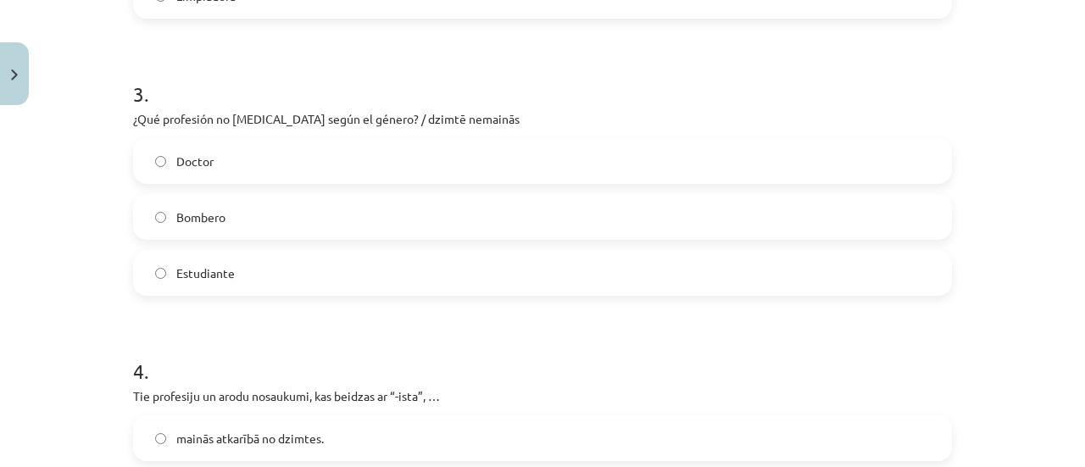
click at [235, 282] on label "Estudiante" at bounding box center [542, 273] width 815 height 42
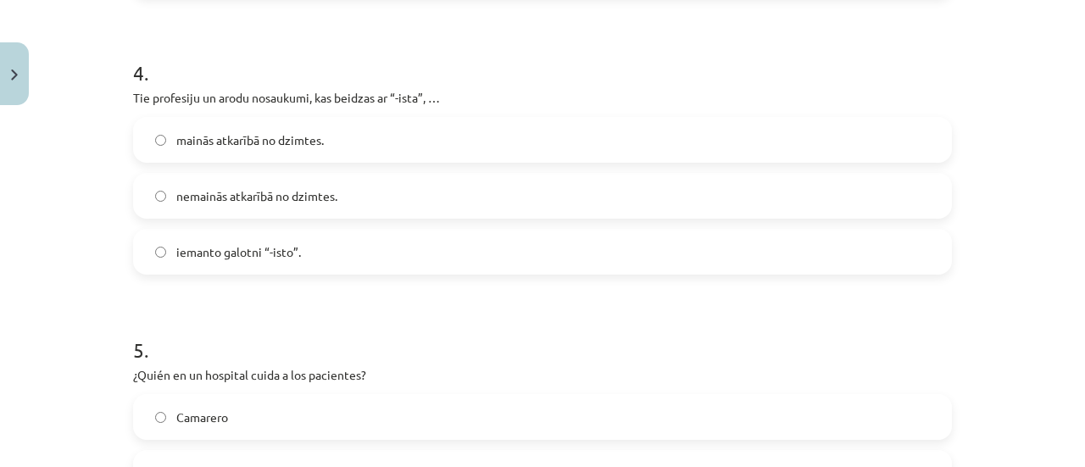
scroll to position [1146, 0]
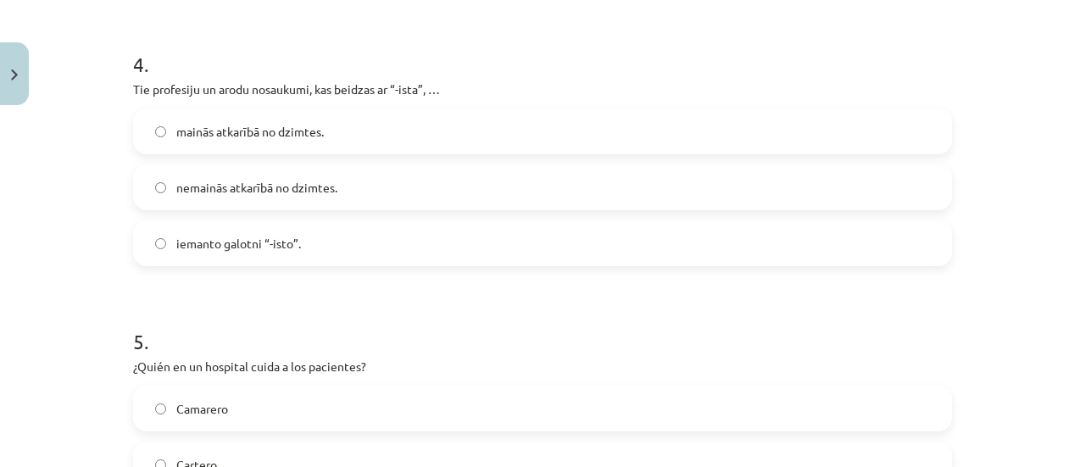
click at [242, 190] on span "nemainās atkarībā no dzimtes." at bounding box center [256, 188] width 161 height 18
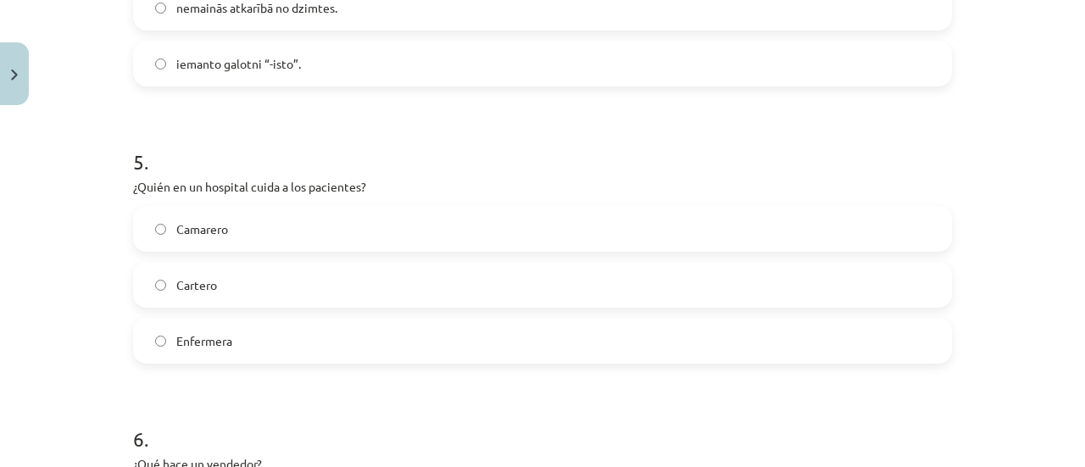
scroll to position [1431, 0]
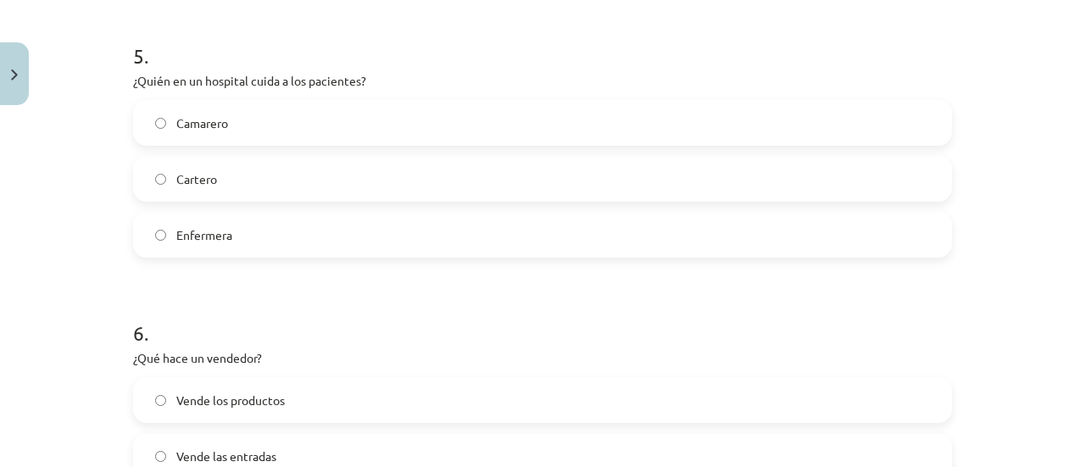
click at [327, 218] on label "Enfermera" at bounding box center [542, 235] width 815 height 42
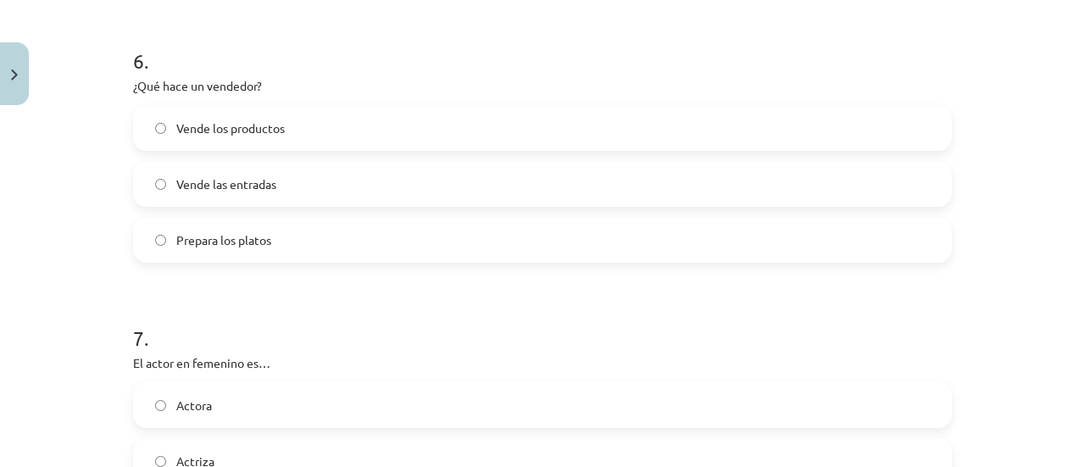
scroll to position [1720, 0]
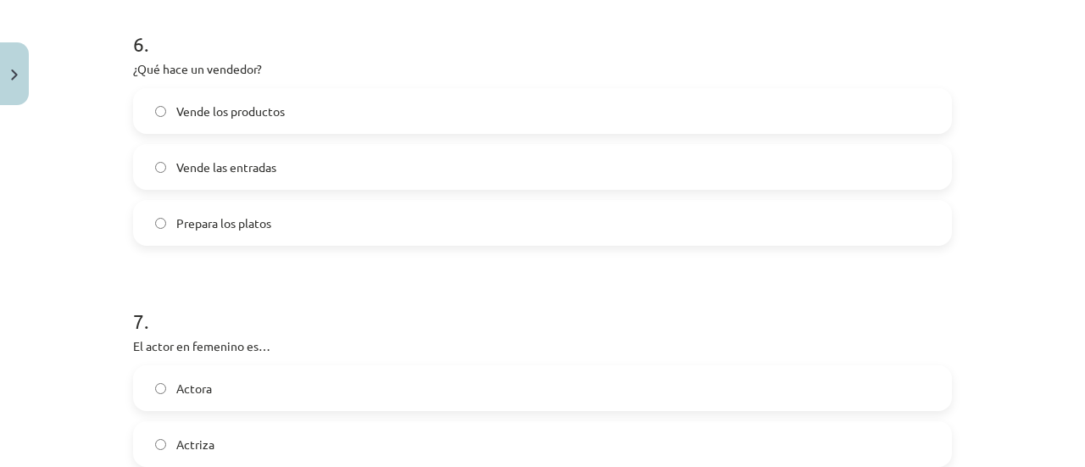
click at [313, 118] on label "Vende los productos" at bounding box center [542, 111] width 815 height 42
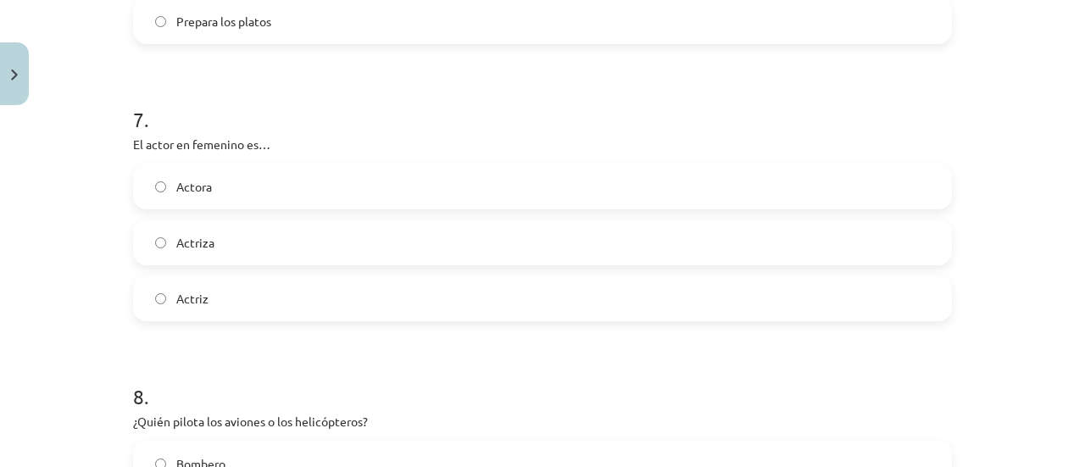
scroll to position [1925, 0]
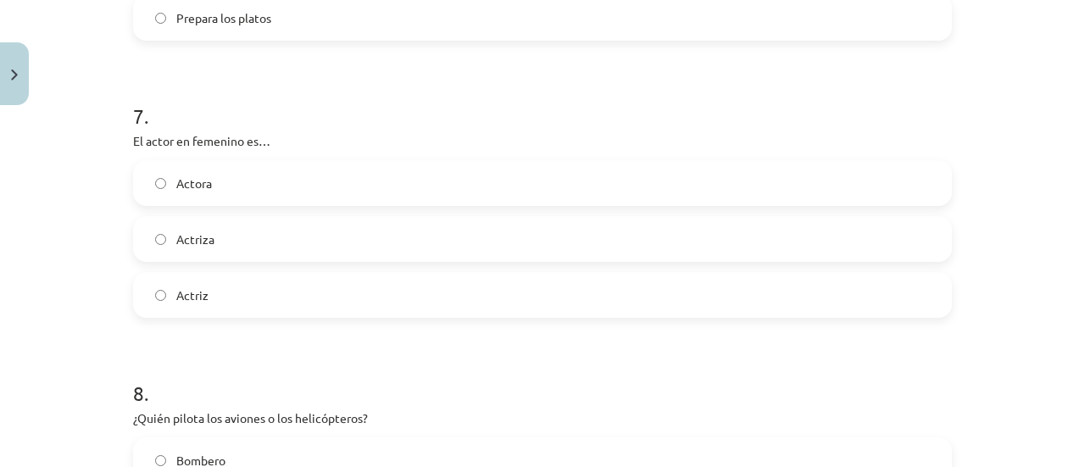
click at [281, 274] on label "Actriz" at bounding box center [542, 295] width 815 height 42
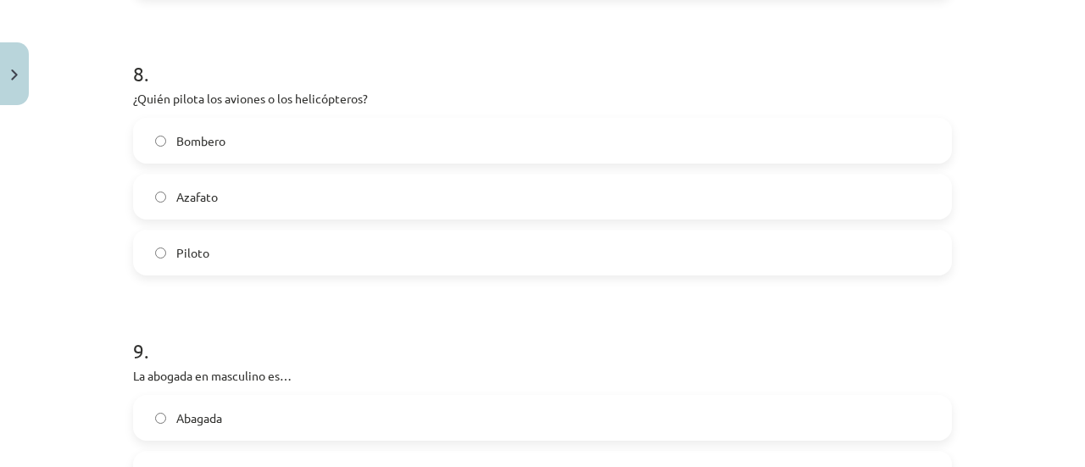
scroll to position [2270, 0]
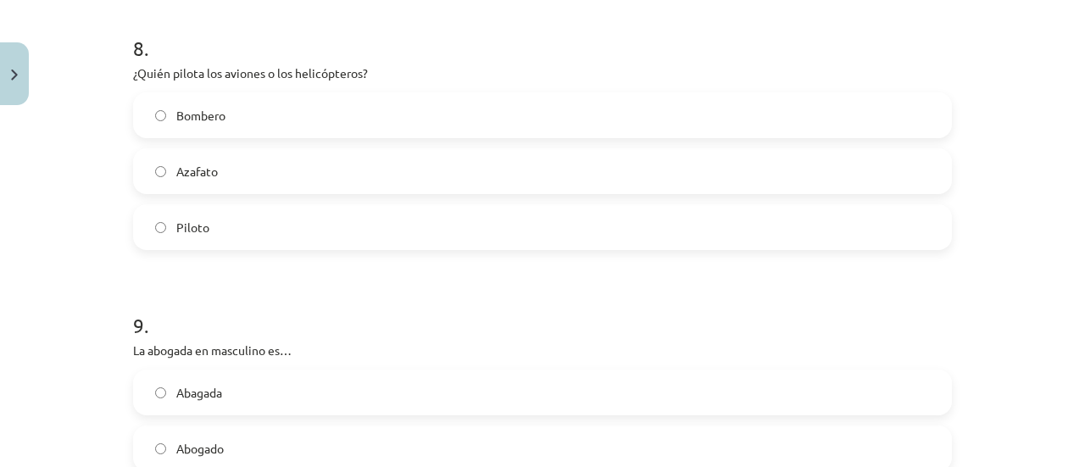
click at [214, 221] on label "Piloto" at bounding box center [542, 227] width 815 height 42
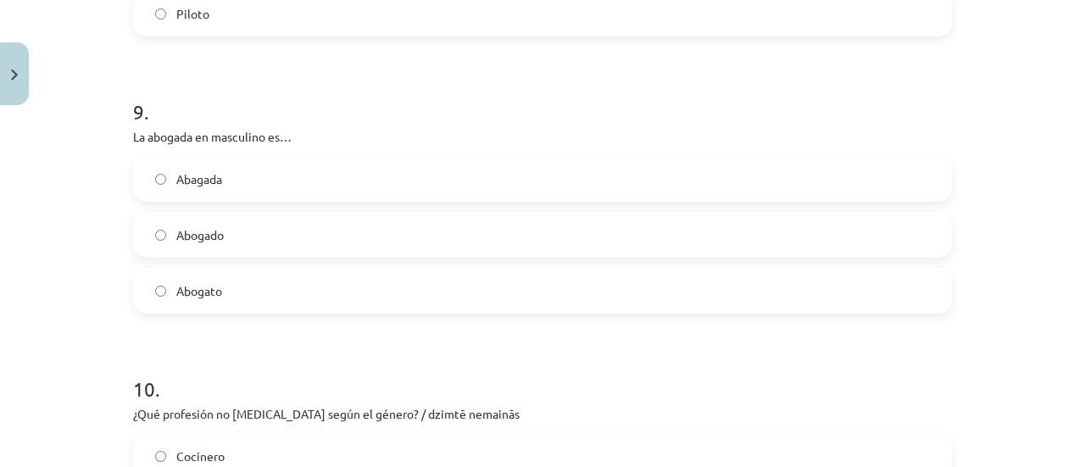
scroll to position [2556, 0]
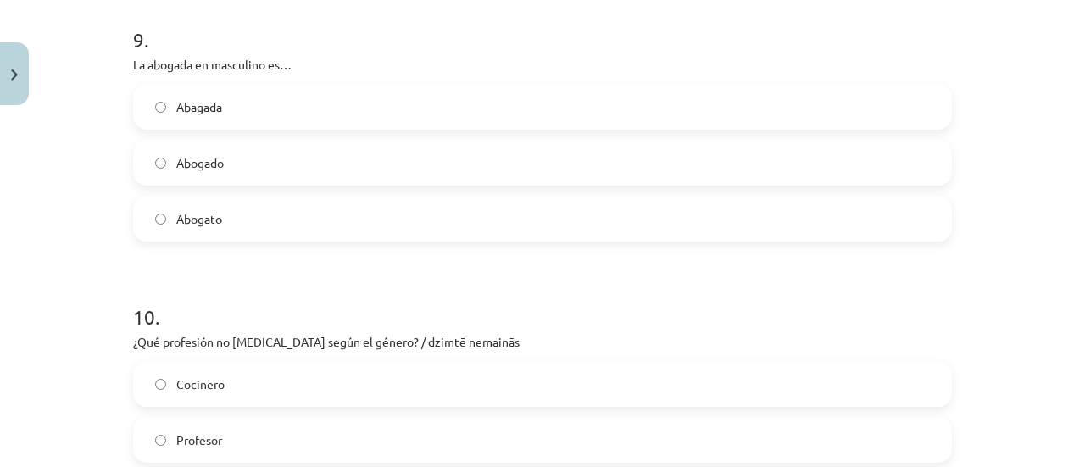
click at [297, 140] on div "Abogado" at bounding box center [542, 163] width 819 height 46
click at [420, 174] on label "Abogado" at bounding box center [542, 163] width 815 height 42
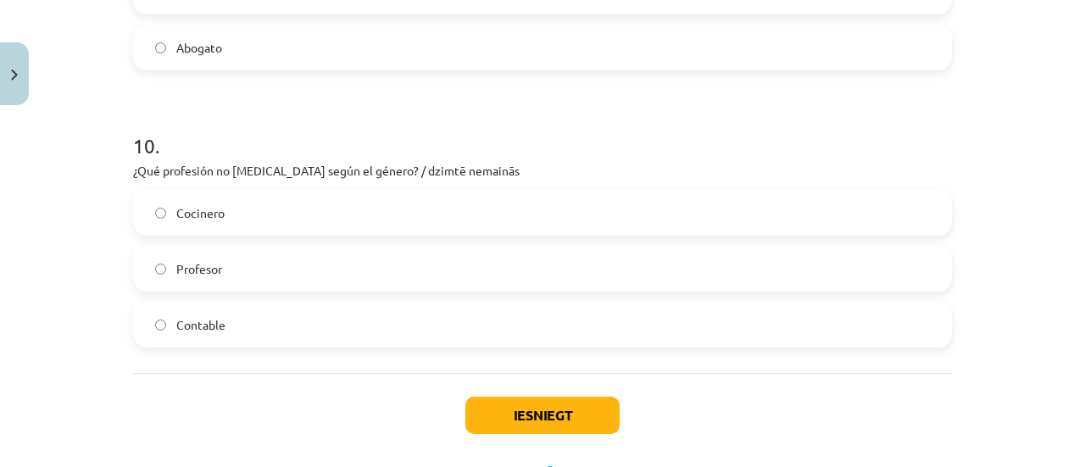
scroll to position [2757, 0]
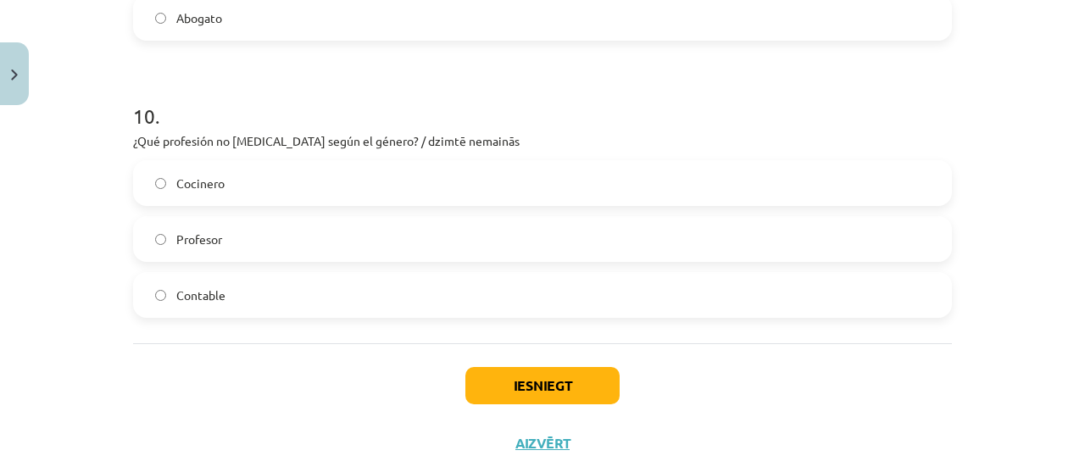
click at [263, 304] on label "Contable" at bounding box center [542, 295] width 815 height 42
click at [514, 392] on button "Iesniegt" at bounding box center [542, 385] width 154 height 37
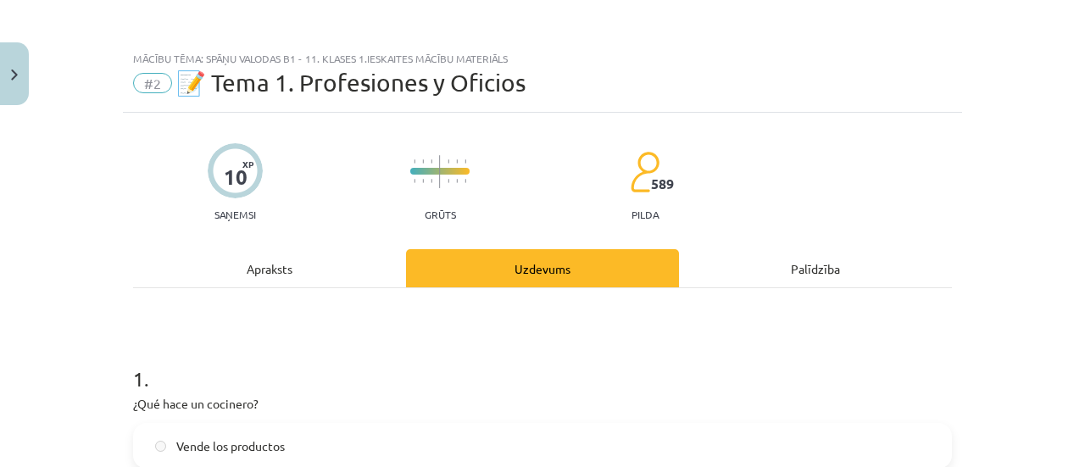
scroll to position [2856, 0]
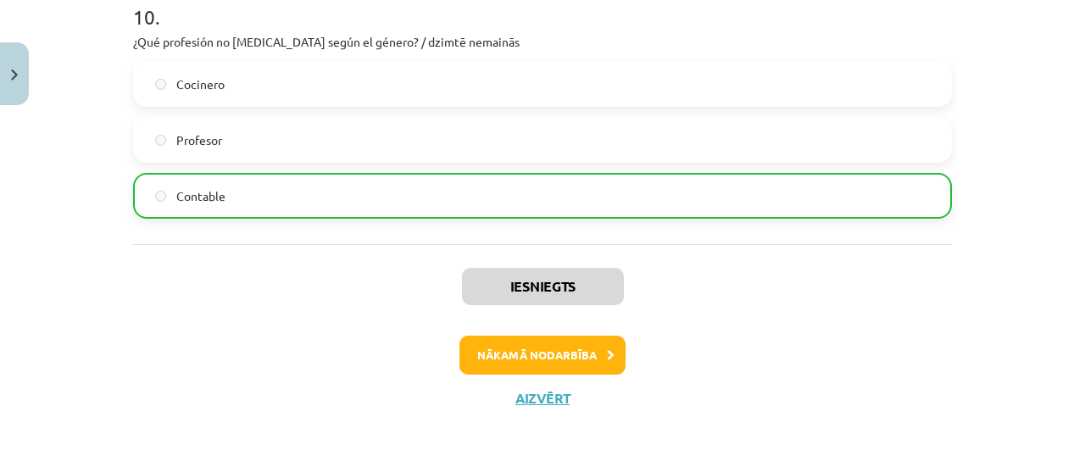
click at [542, 380] on div "Iesniegts Nākamā nodarbība Aizvērt" at bounding box center [542, 330] width 819 height 173
click at [497, 358] on button "Nākamā nodarbība" at bounding box center [542, 355] width 166 height 39
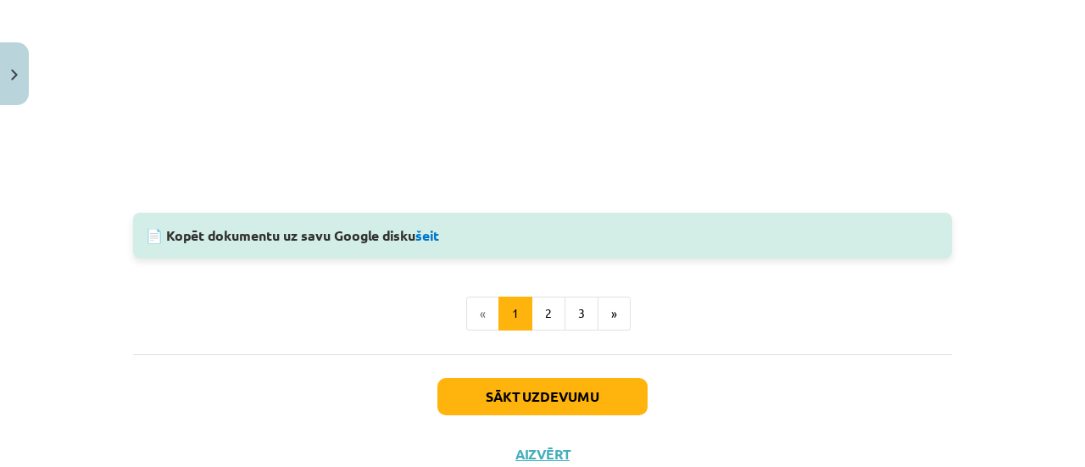
scroll to position [1850, 0]
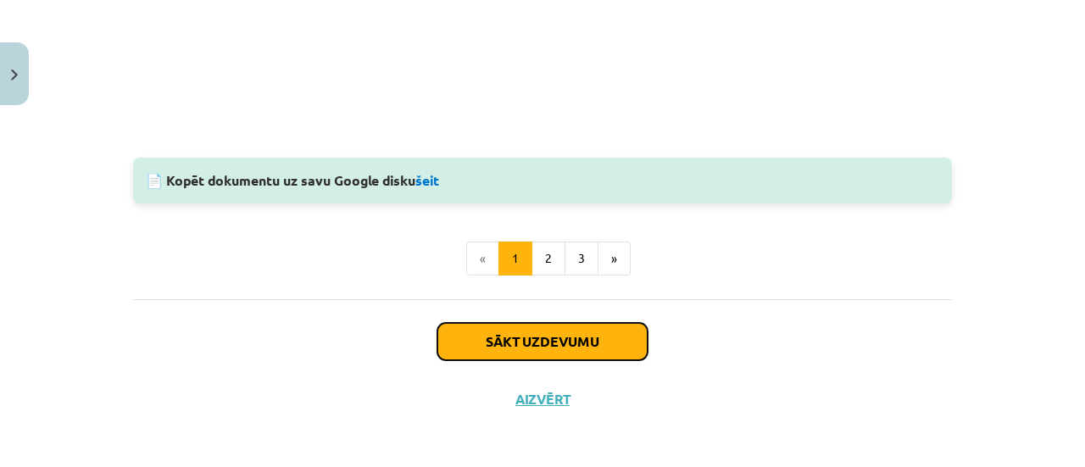
click at [583, 328] on button "Sākt uzdevumu" at bounding box center [542, 341] width 210 height 37
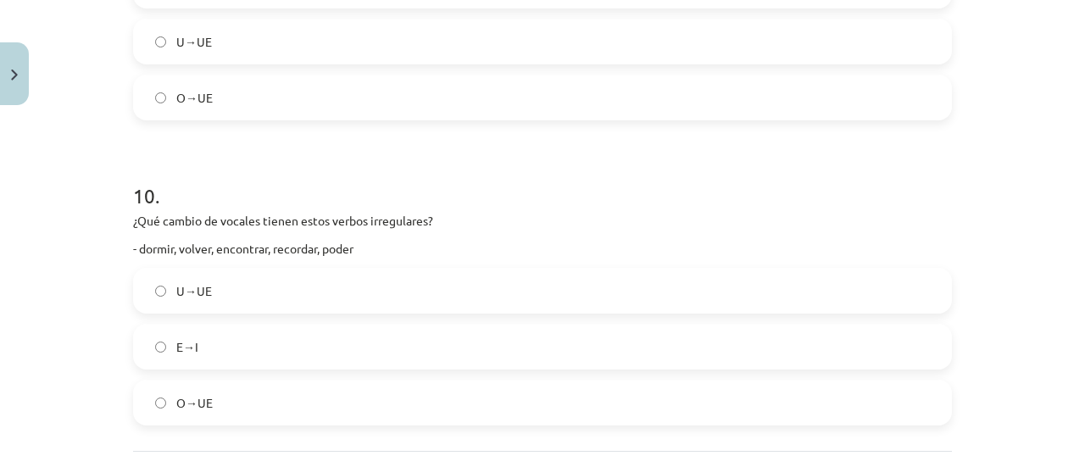
scroll to position [2998, 0]
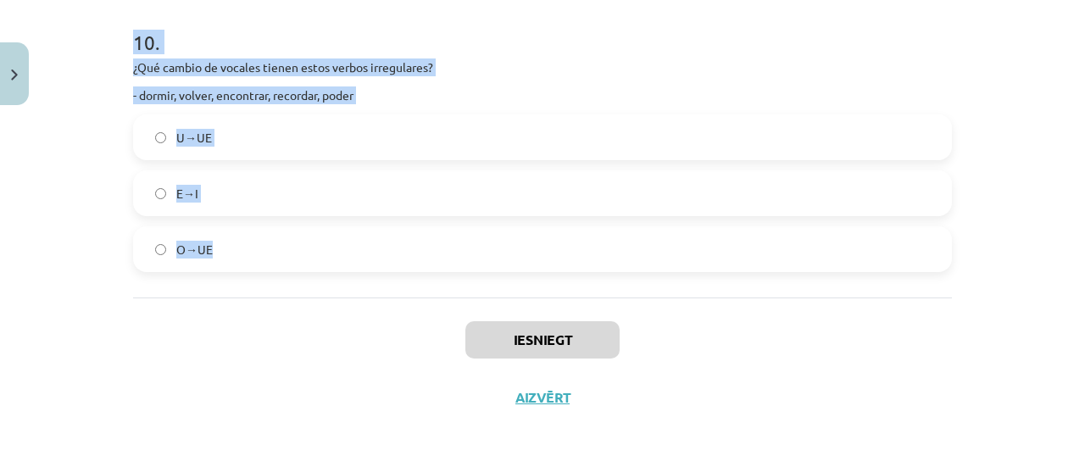
drag, startPoint x: 124, startPoint y: 360, endPoint x: 331, endPoint y: 268, distance: 226.5
click at [330, 267] on label "O→UE" at bounding box center [542, 249] width 815 height 42
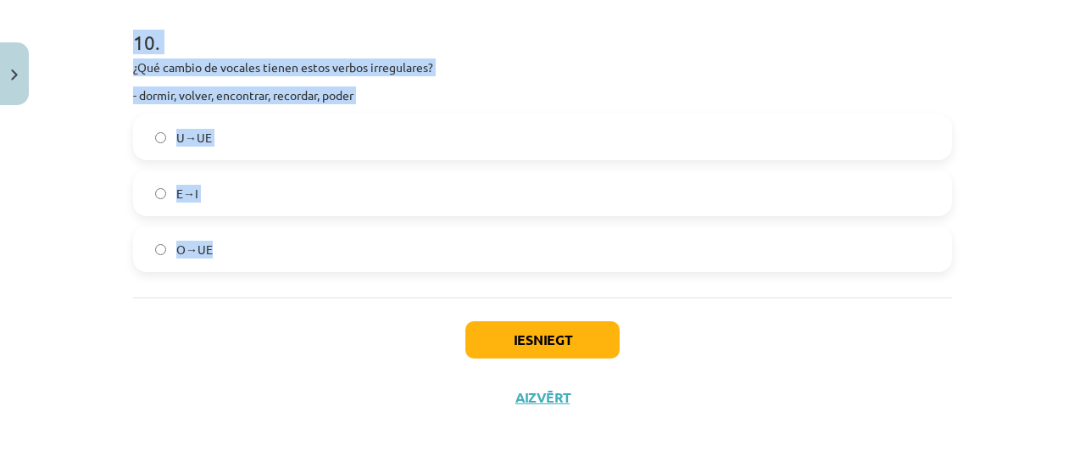
drag, startPoint x: 124, startPoint y: 231, endPoint x: 362, endPoint y: 280, distance: 243.0
copy form "¿Conjuga correctamente el verbo “decir”? – Nosotras … digo dicen decimos 2 . Ku…"
click at [1058, 125] on div "Mācību tēma: Spāņu valodas b1 - 11. klases 1.ieskaites mācību materiāls #3 📝 Te…" at bounding box center [542, 233] width 1085 height 467
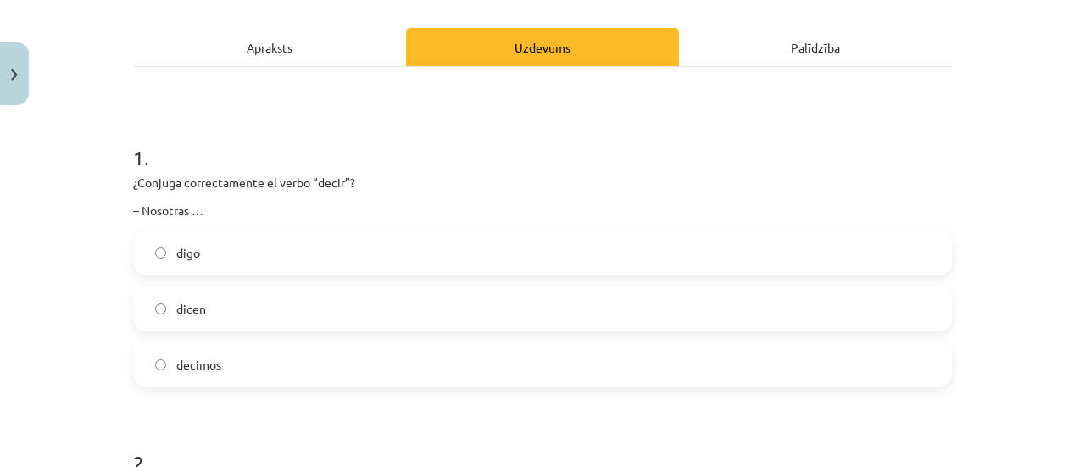
scroll to position [253, 0]
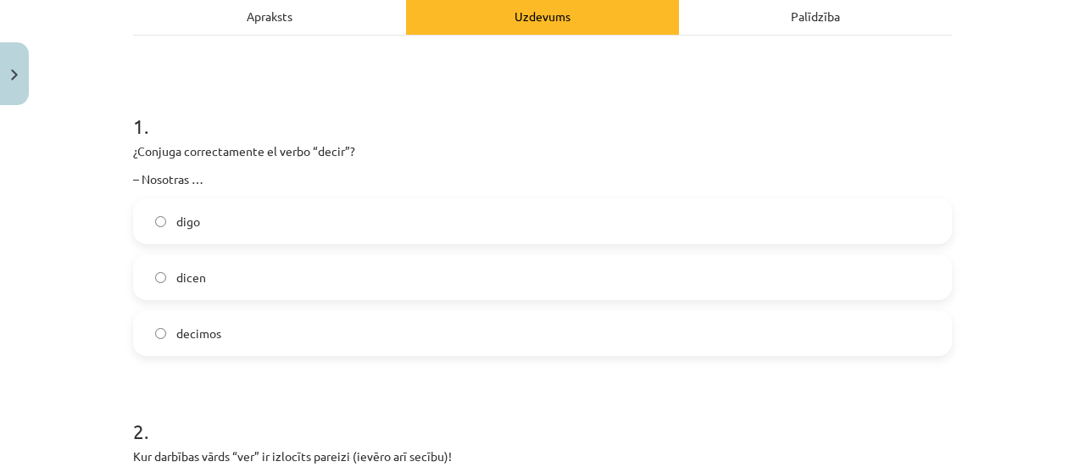
click at [281, 325] on label "decimos" at bounding box center [542, 333] width 815 height 42
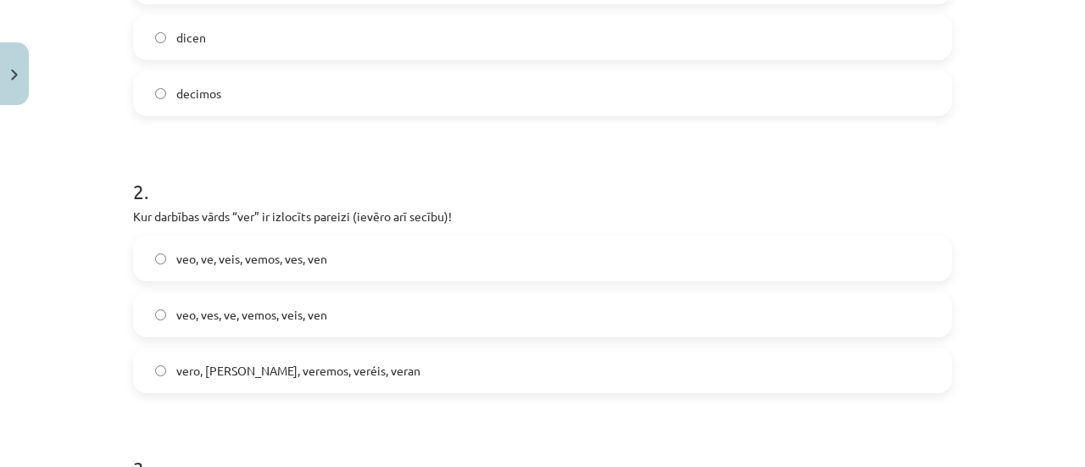
scroll to position [573, 0]
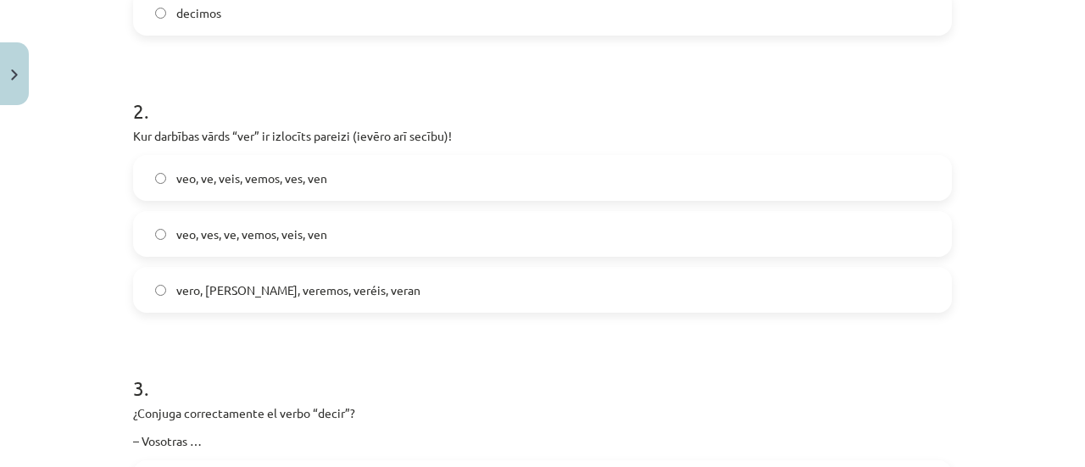
click at [259, 240] on span "veo, ves, ve, vemos, veis, ven" at bounding box center [251, 234] width 151 height 18
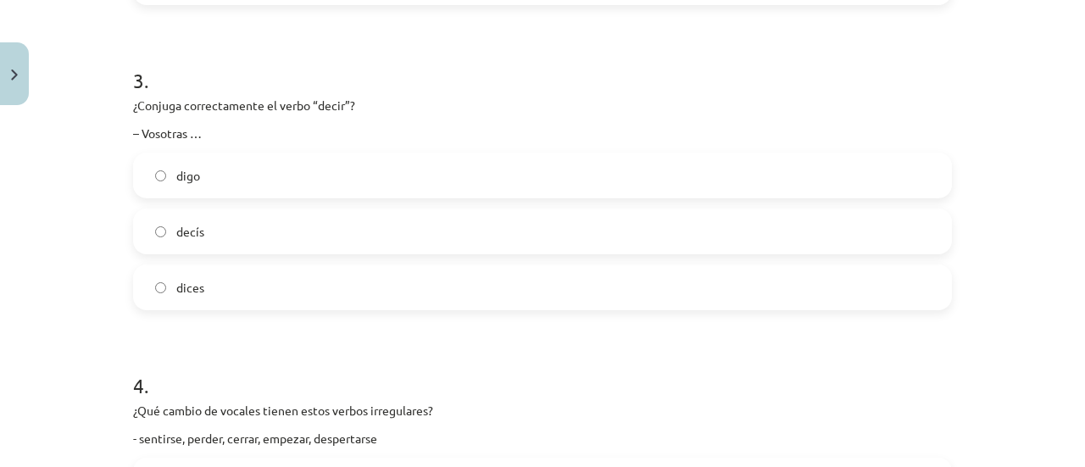
scroll to position [885, 0]
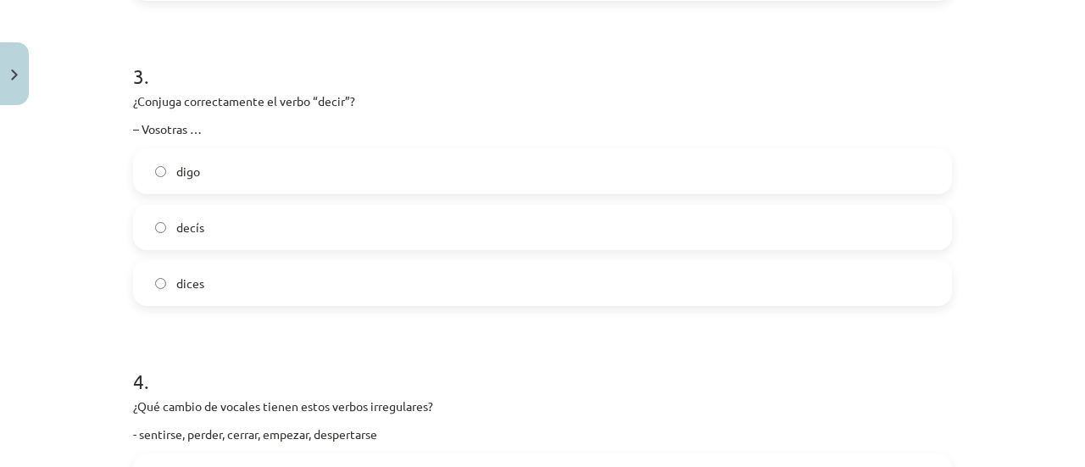
click at [207, 230] on label "decís" at bounding box center [542, 227] width 815 height 42
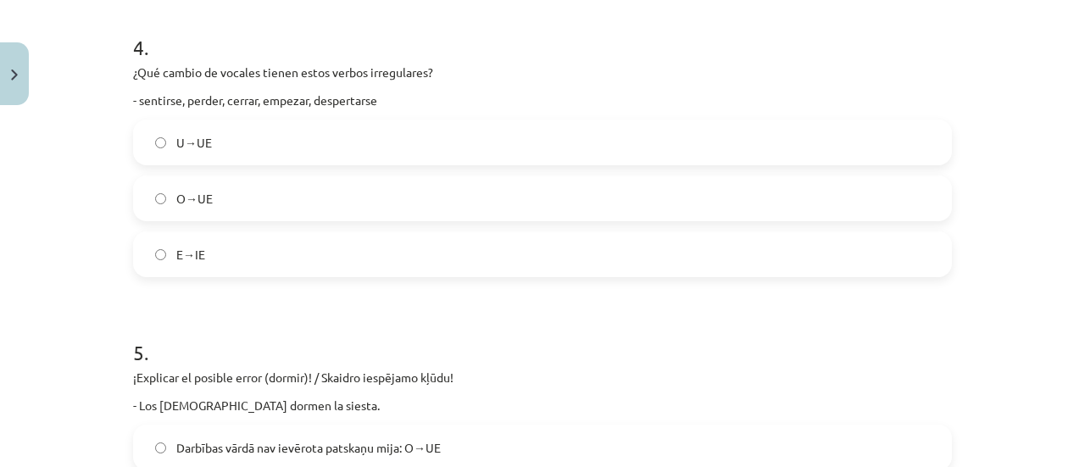
scroll to position [1192, 0]
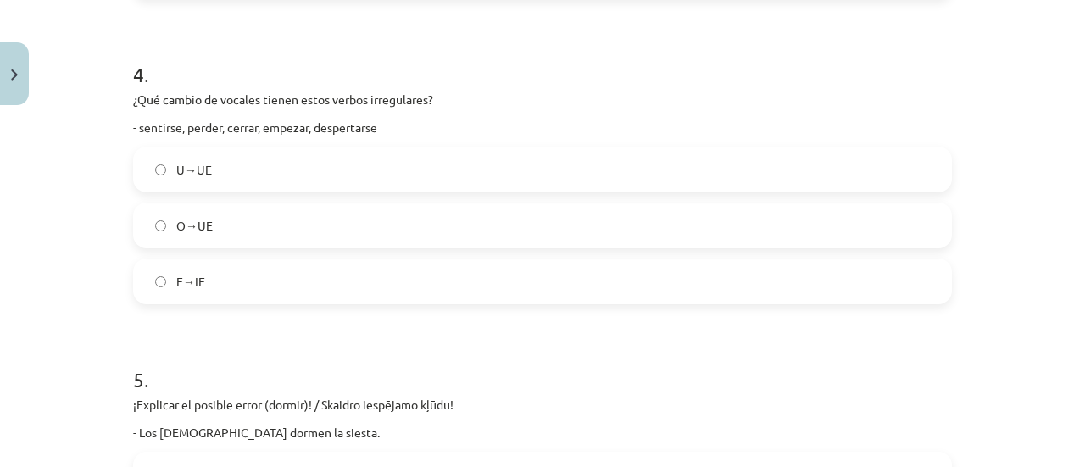
click at [343, 269] on label "E→IE" at bounding box center [542, 281] width 815 height 42
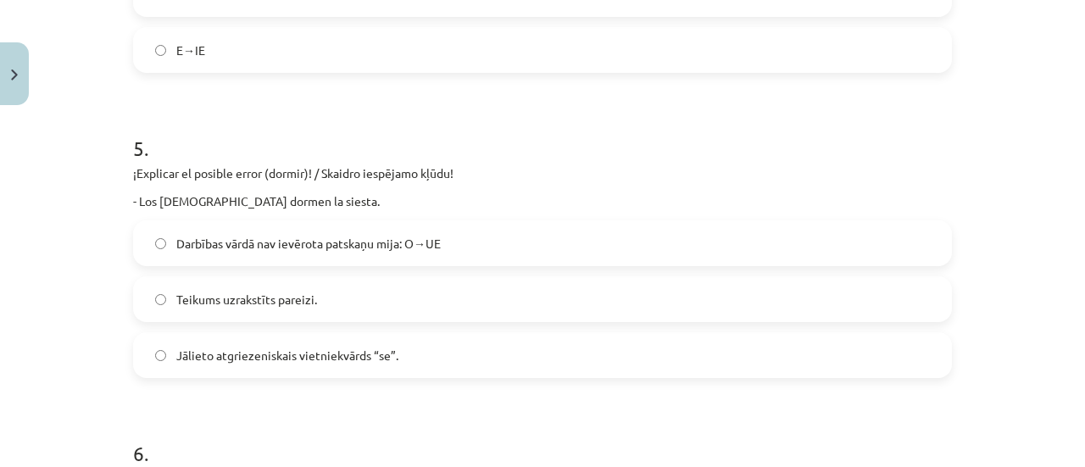
scroll to position [1503, 0]
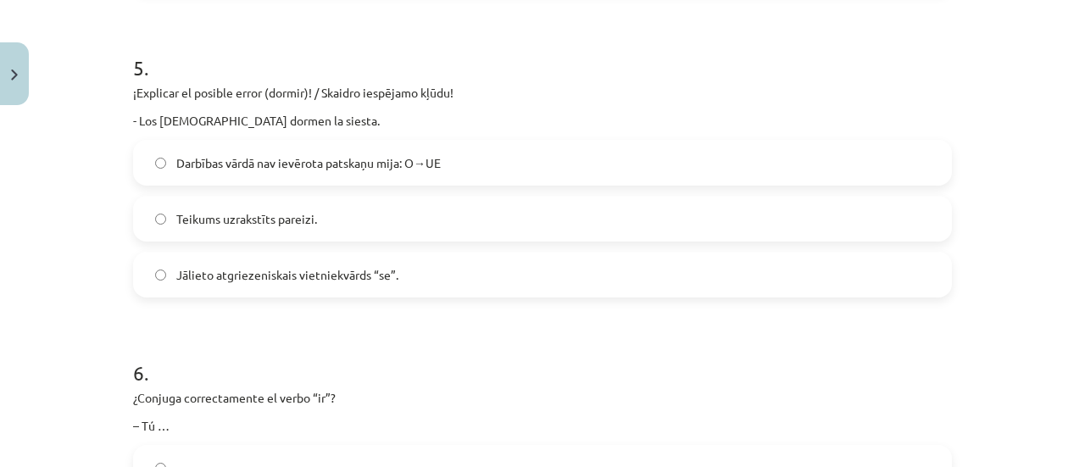
drag, startPoint x: 399, startPoint y: 157, endPoint x: 409, endPoint y: 164, distance: 12.2
click at [409, 164] on span "Darbības vārdā nav ievērota patskaņu mija: O→UE" at bounding box center [308, 163] width 264 height 18
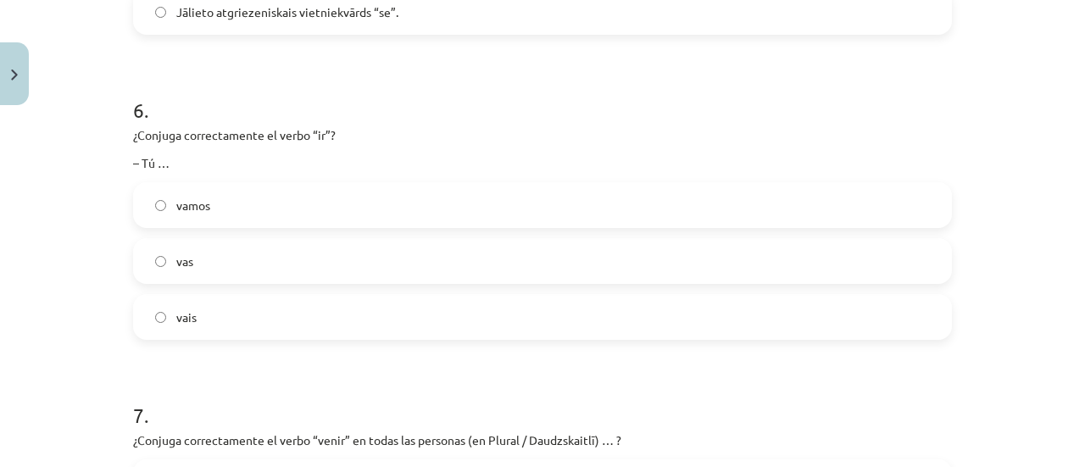
scroll to position [1690, 0]
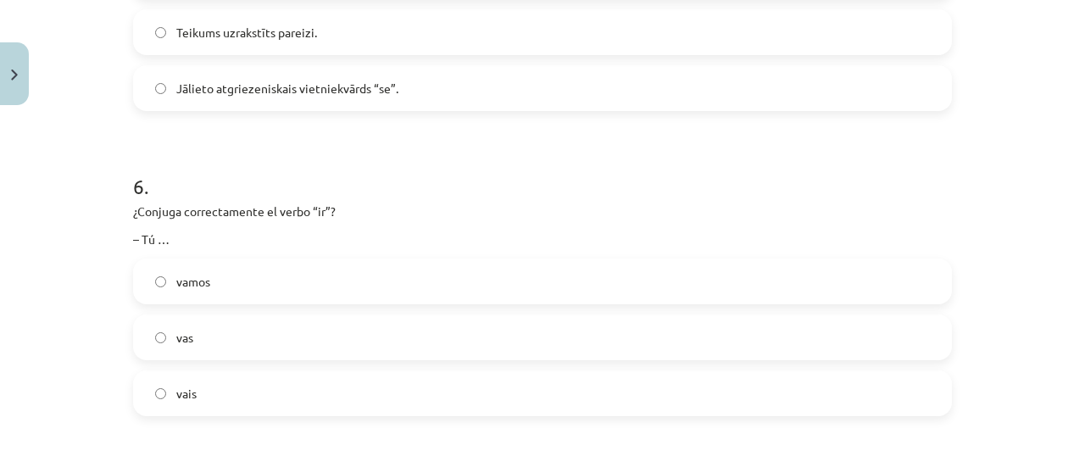
click at [258, 325] on label "vas" at bounding box center [542, 337] width 815 height 42
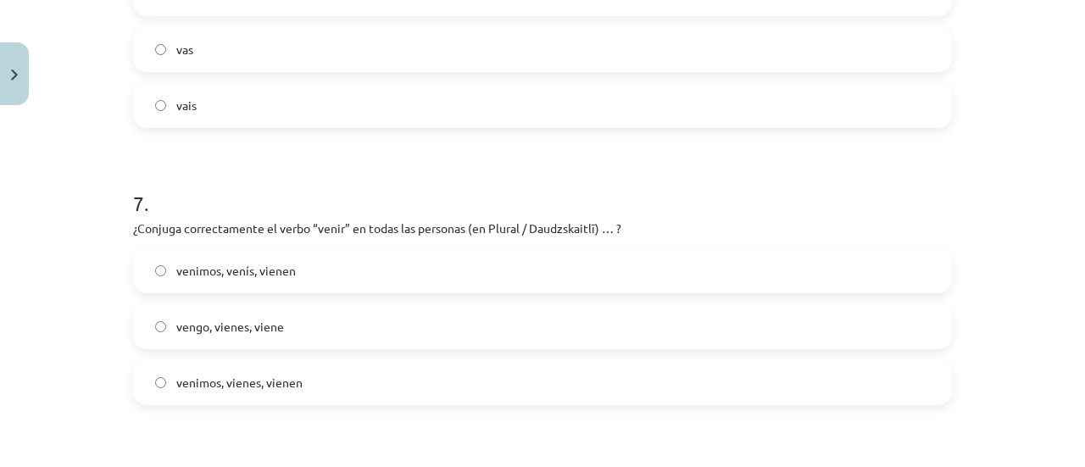
scroll to position [1987, 0]
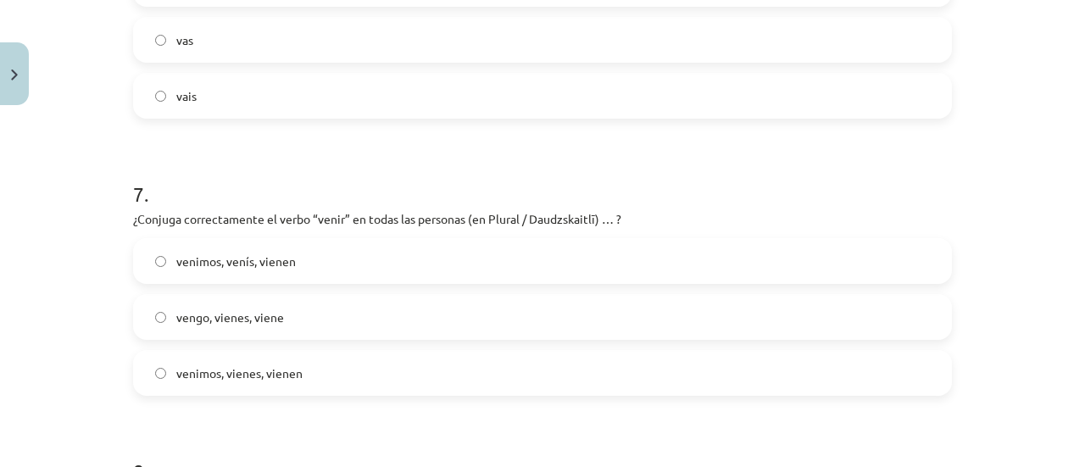
click at [353, 368] on label "venimos, vienes, vienen" at bounding box center [542, 373] width 815 height 42
click at [246, 277] on label "venimos, venís, vienen" at bounding box center [542, 261] width 815 height 42
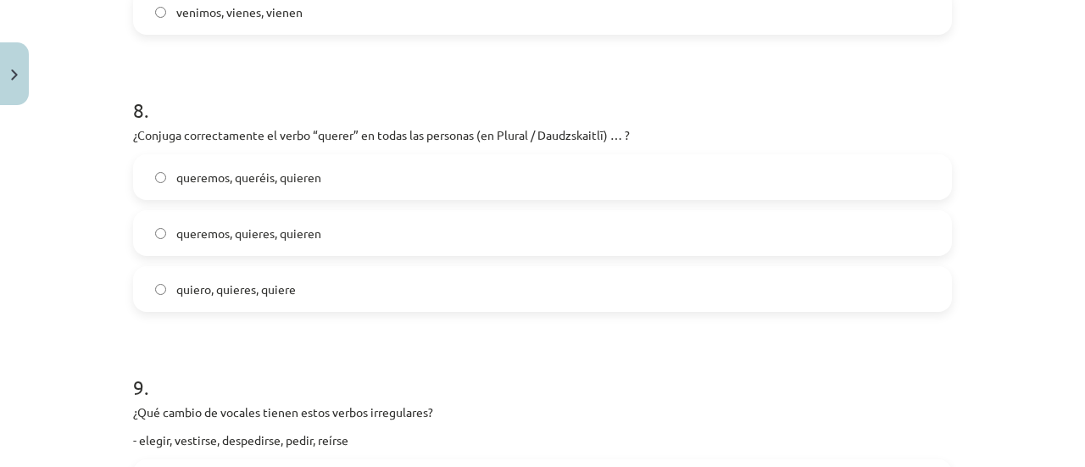
scroll to position [2415, 0]
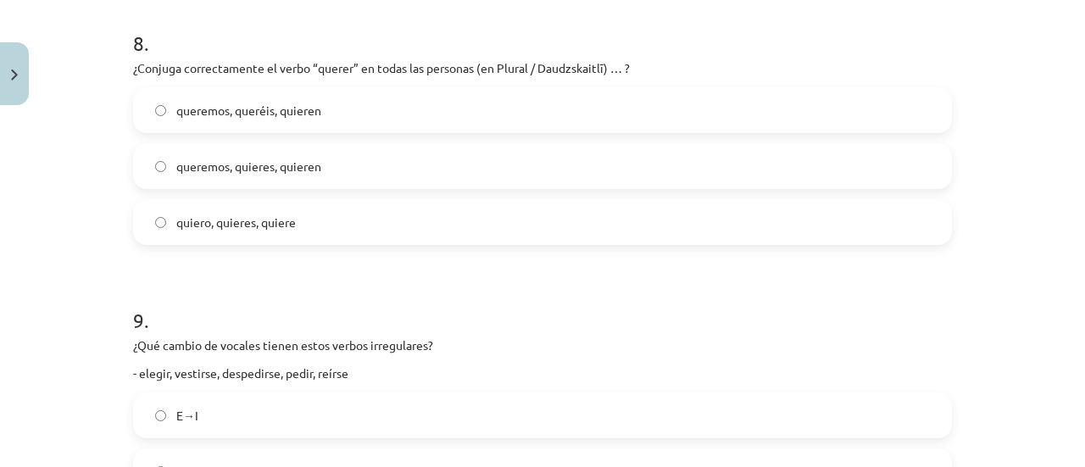
click at [305, 113] on span "queremos, queréis, quieren" at bounding box center [248, 111] width 145 height 18
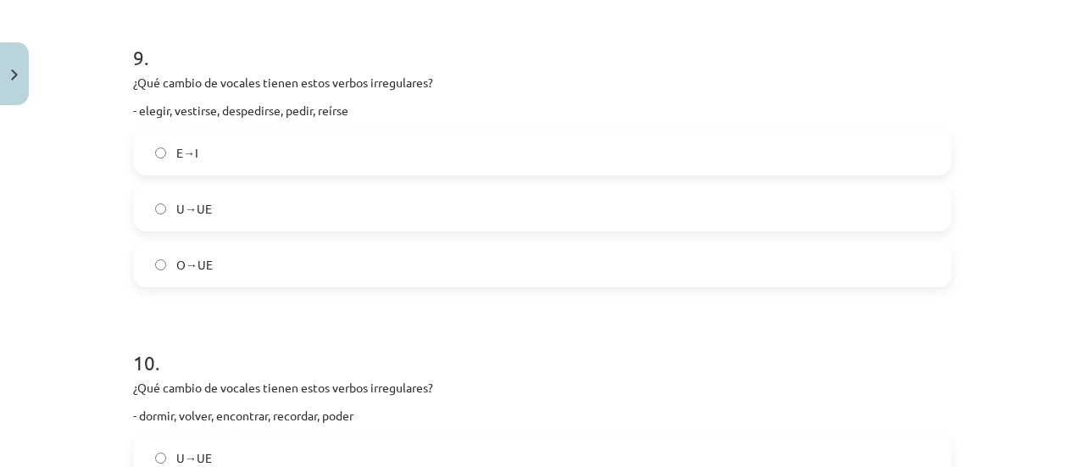
scroll to position [2719, 0]
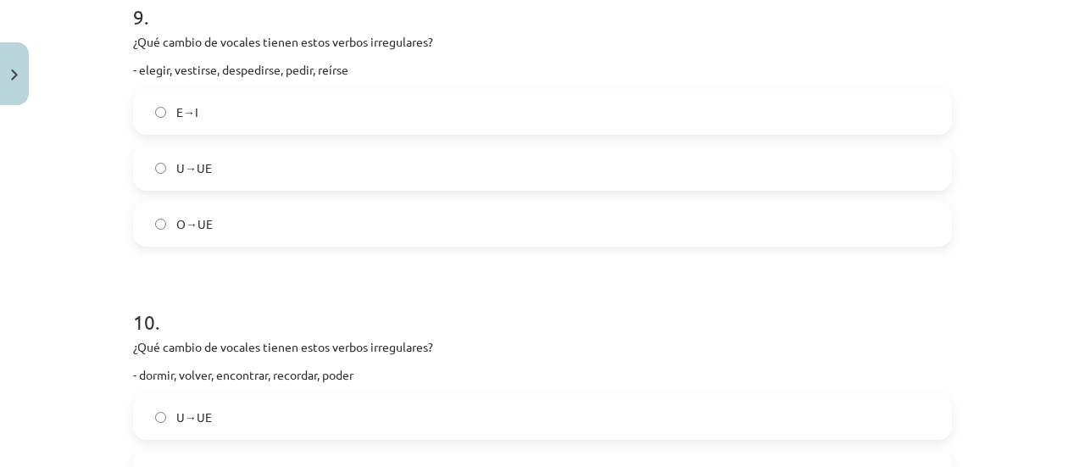
click at [226, 108] on label "E→I" at bounding box center [542, 112] width 815 height 42
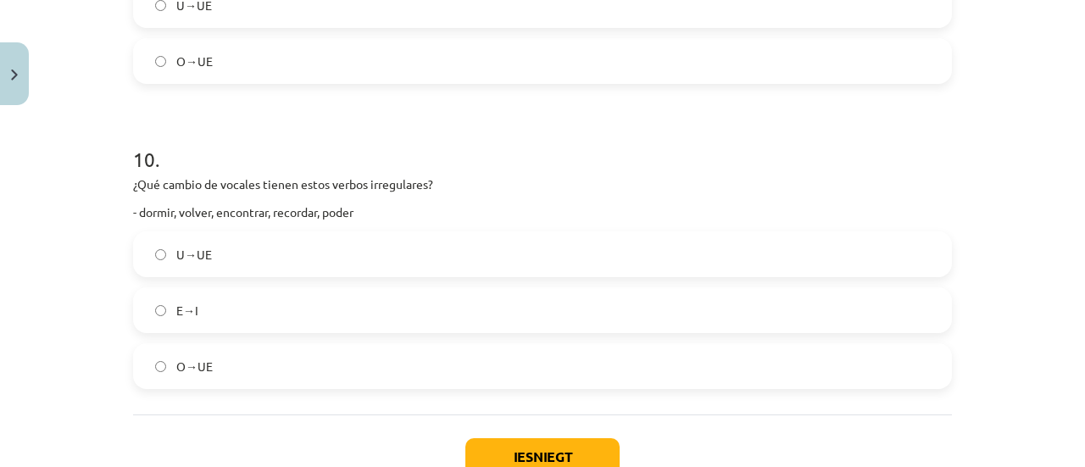
scroll to position [2914, 0]
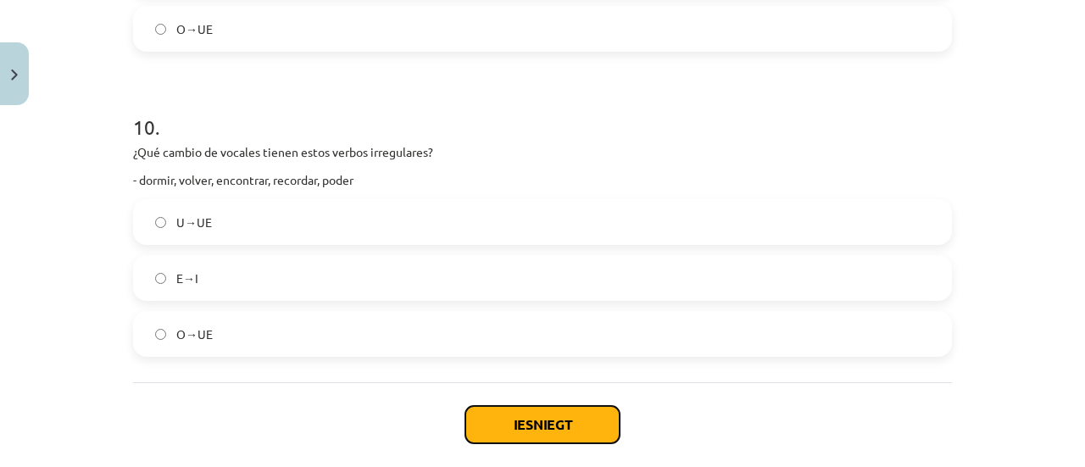
click at [578, 419] on button "Iesniegt" at bounding box center [542, 424] width 154 height 37
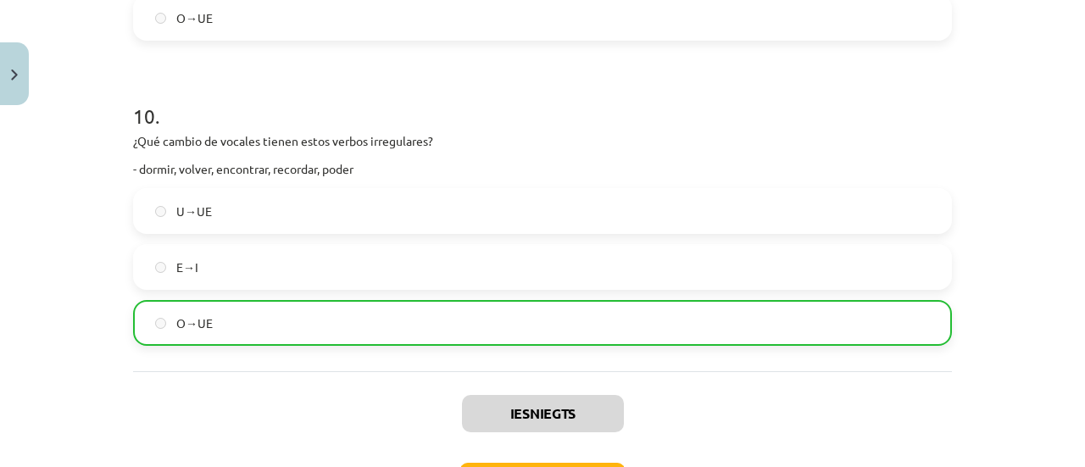
scroll to position [3052, 0]
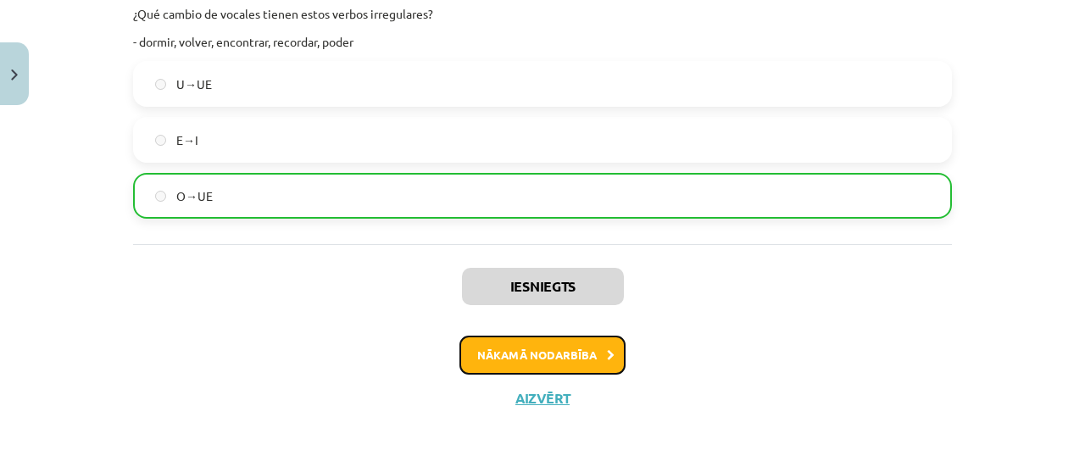
click at [578, 358] on button "Nākamā nodarbība" at bounding box center [542, 355] width 166 height 39
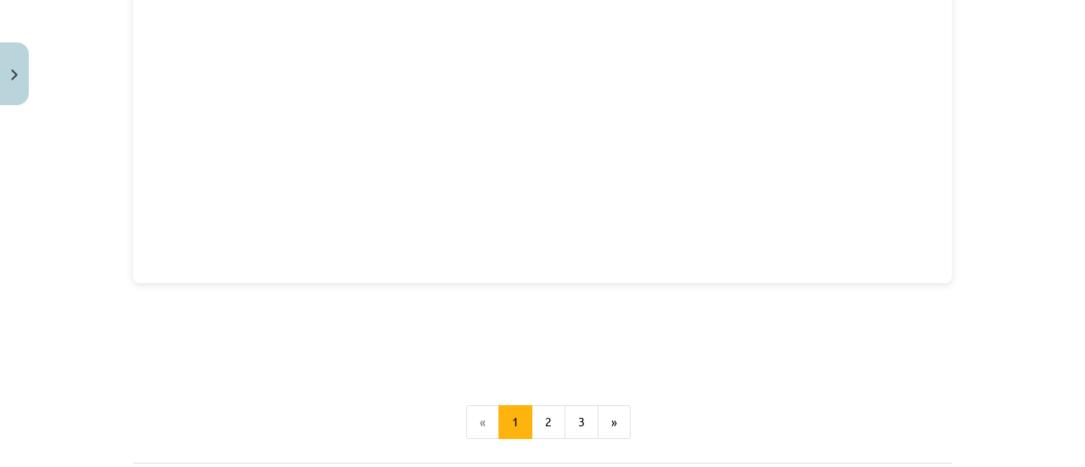
scroll to position [2802, 0]
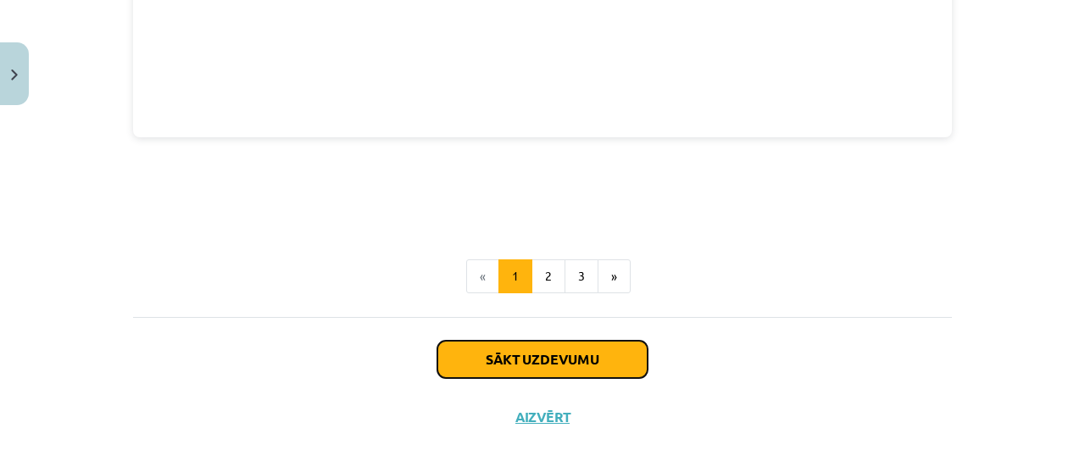
click at [622, 353] on button "Sākt uzdevumu" at bounding box center [542, 359] width 210 height 37
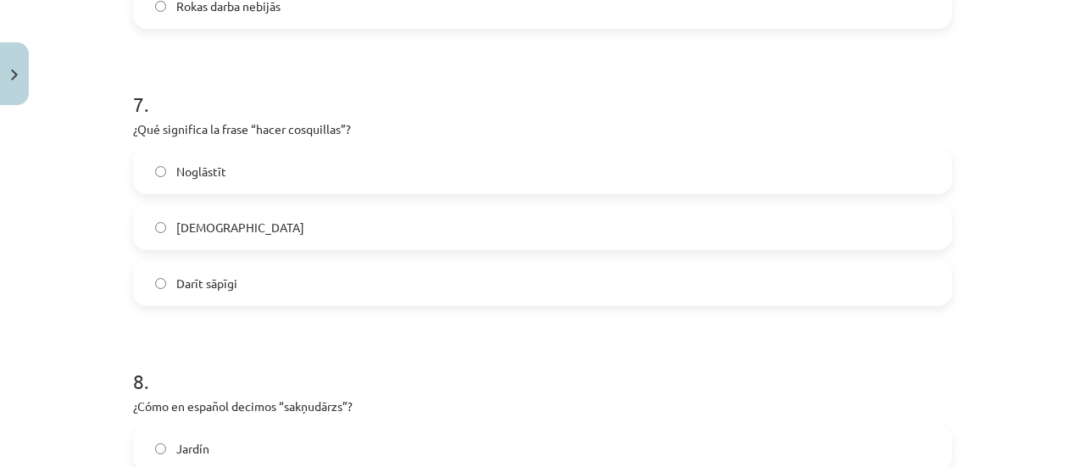
scroll to position [2249, 0]
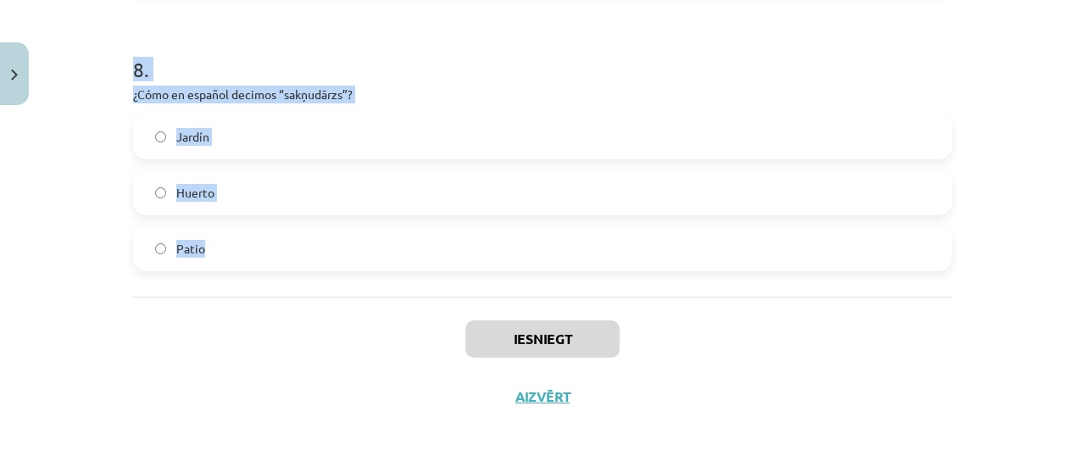
drag, startPoint x: 125, startPoint y: 356, endPoint x: 281, endPoint y: 270, distance: 178.6
click at [281, 270] on div "Patio" at bounding box center [542, 248] width 819 height 46
drag, startPoint x: 124, startPoint y: 403, endPoint x: 269, endPoint y: 255, distance: 206.7
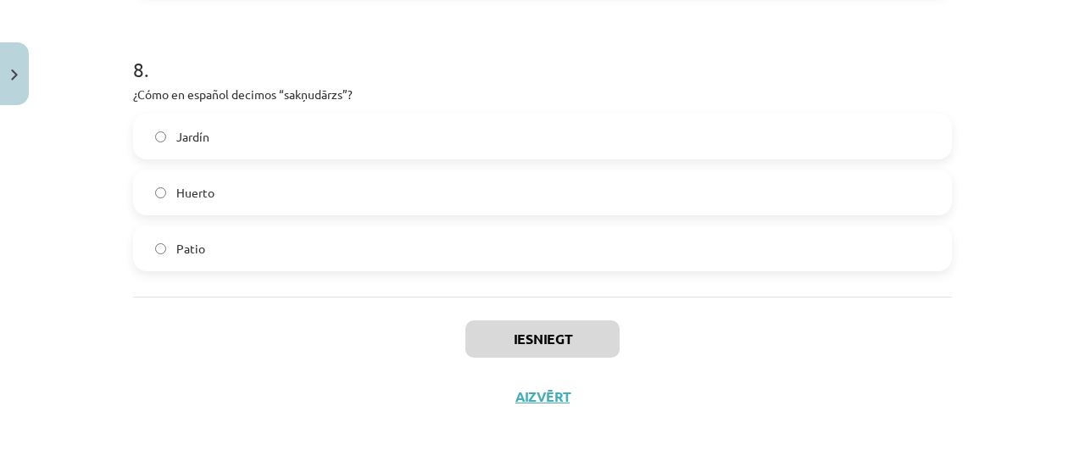
drag, startPoint x: 297, startPoint y: 298, endPoint x: 195, endPoint y: 297, distance: 102.5
click at [195, 297] on div "Iesniegt Aizvērt" at bounding box center [542, 356] width 819 height 119
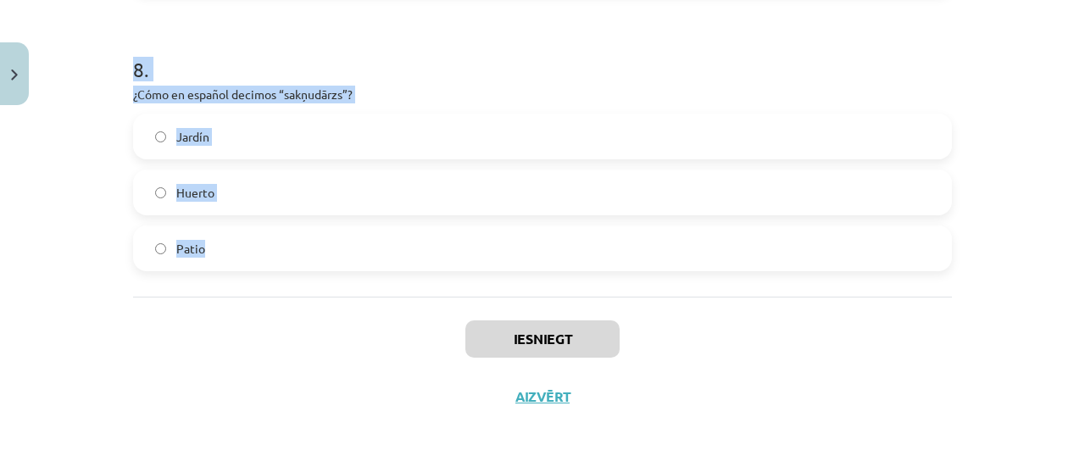
drag, startPoint x: 125, startPoint y: 404, endPoint x: 323, endPoint y: 292, distance: 227.4
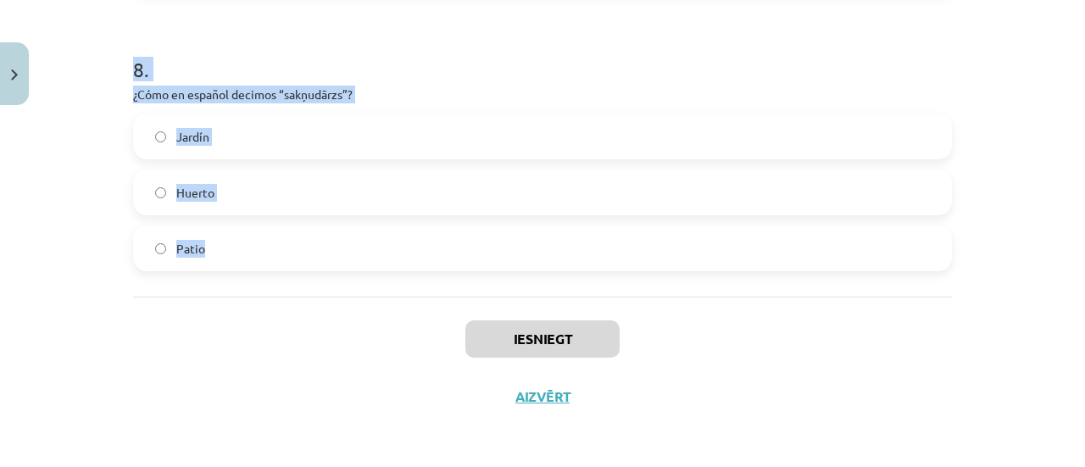
drag, startPoint x: 120, startPoint y: 303, endPoint x: 346, endPoint y: 287, distance: 226.0
copy form "¿Qué animal es la “cabra”? Govs Kaza Simtkājis 2 . “El Señor Sucio” significa… …"
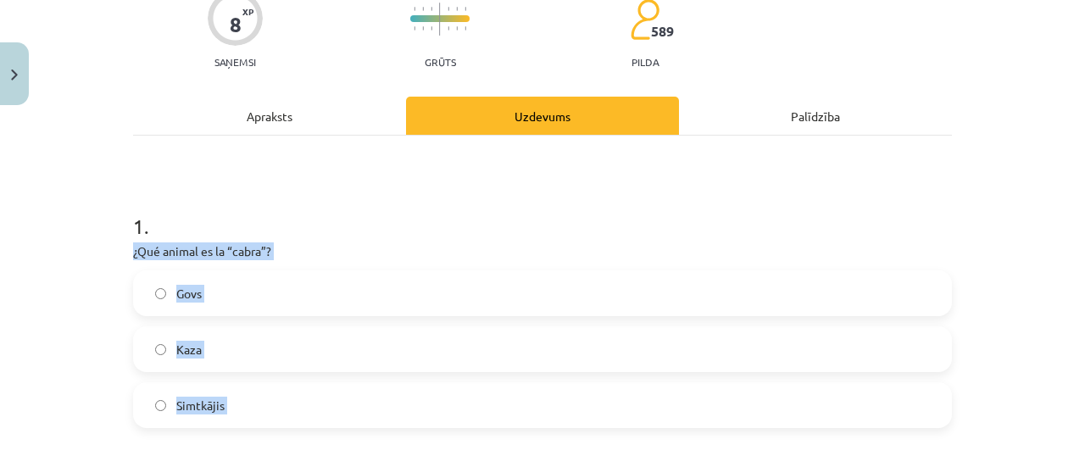
scroll to position [188, 0]
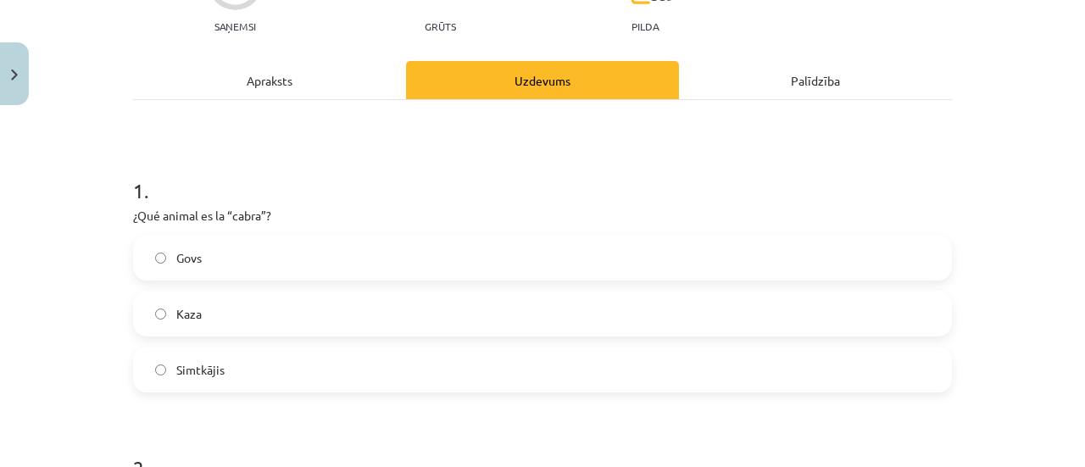
click at [990, 171] on div "Mācību tēma: Spāņu valodas b1 - 11. klases 1.ieskaites mācību materiāls #4 📝 Te…" at bounding box center [542, 233] width 1085 height 467
click at [477, 310] on label "Kaza" at bounding box center [542, 313] width 815 height 42
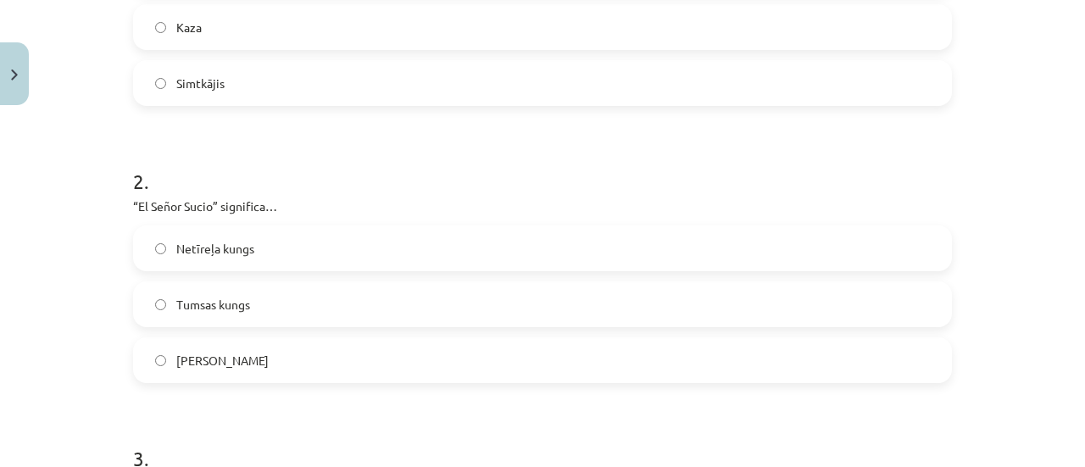
scroll to position [524, 0]
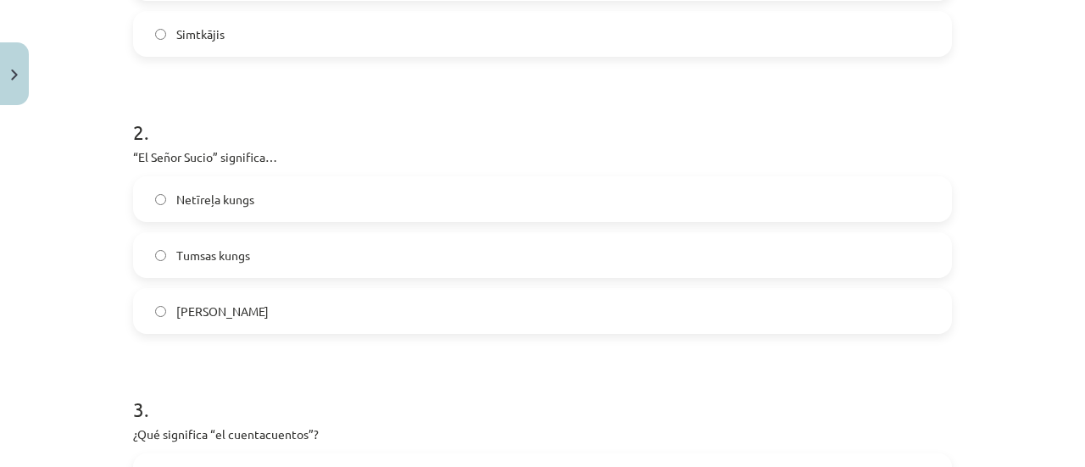
click at [276, 192] on label "Netīreļa kungs" at bounding box center [542, 199] width 815 height 42
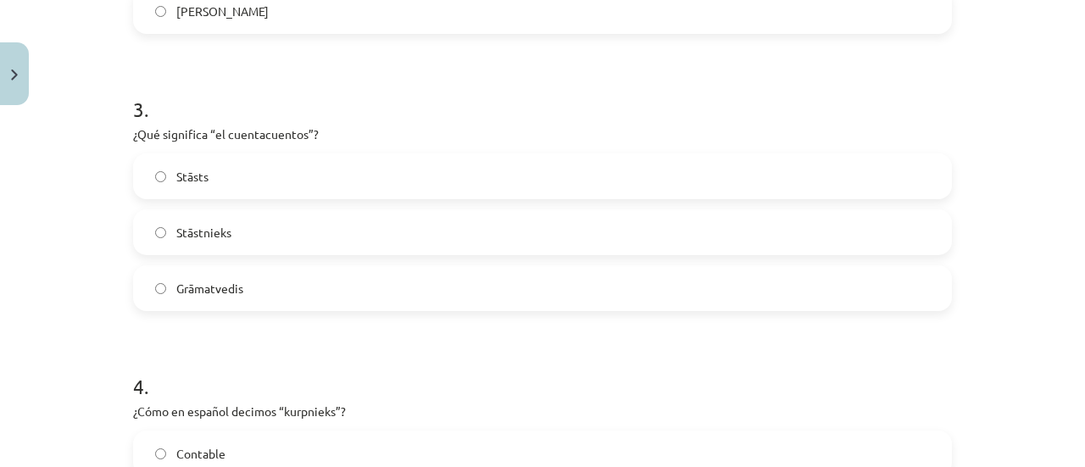
scroll to position [830, 0]
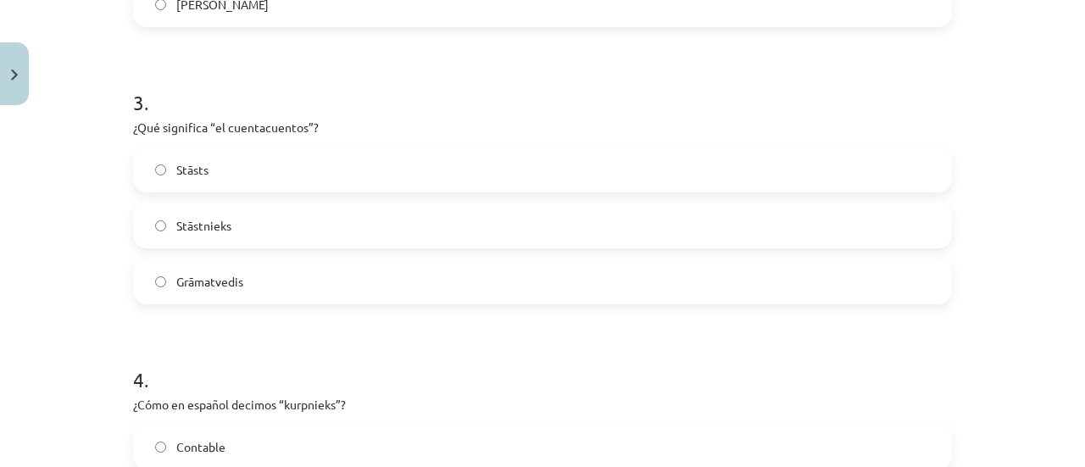
click at [205, 230] on span "Stāstnieks" at bounding box center [203, 226] width 55 height 18
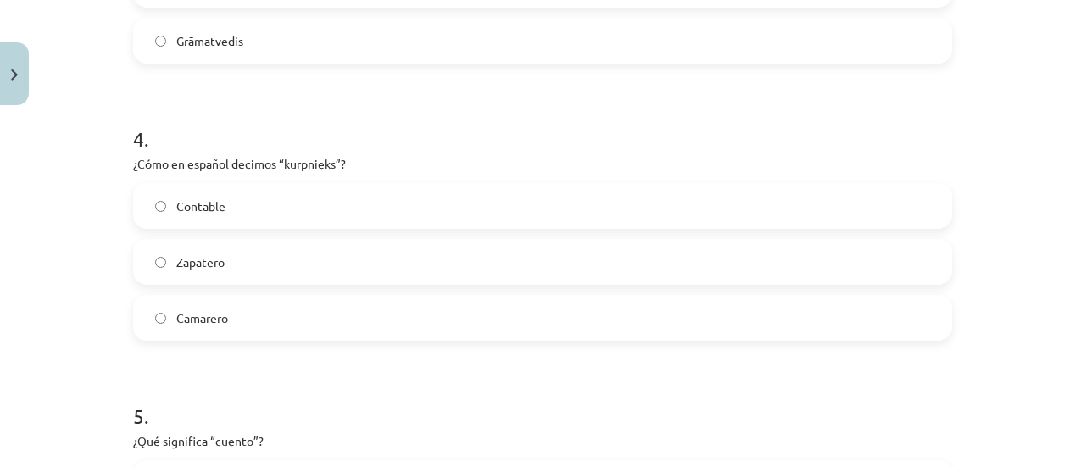
scroll to position [1169, 0]
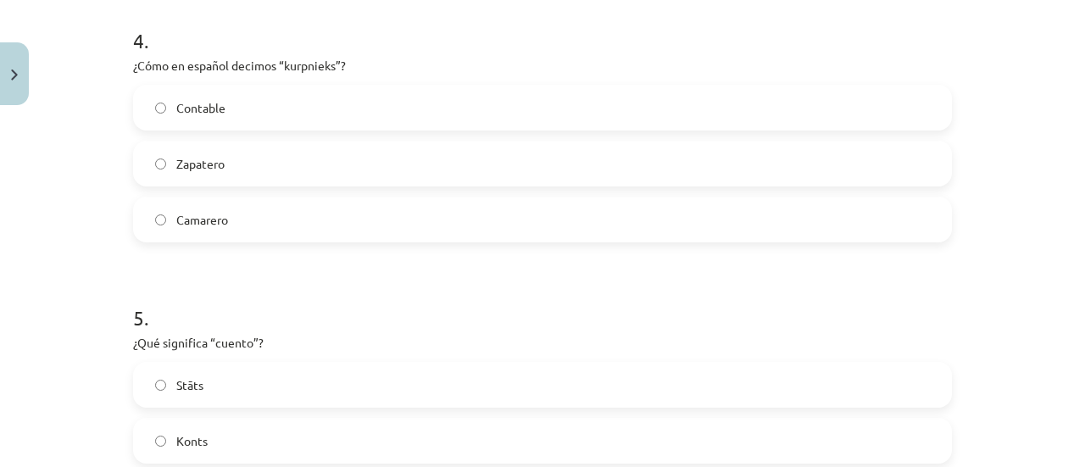
click at [220, 166] on label "Zapatero" at bounding box center [542, 163] width 815 height 42
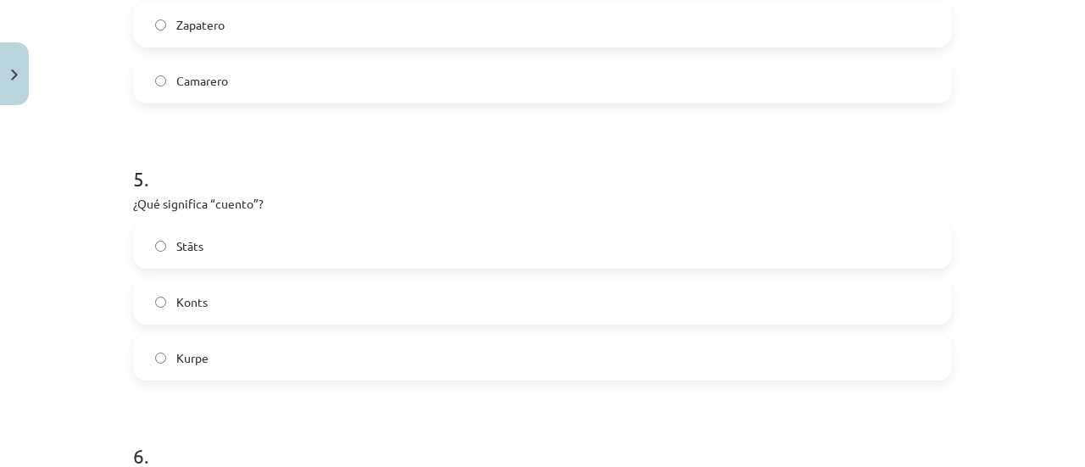
scroll to position [1372, 0]
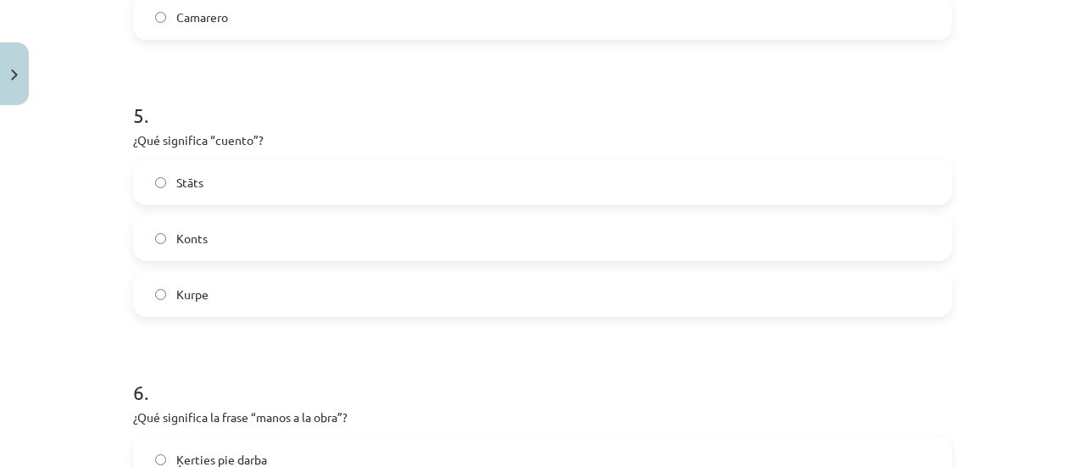
click at [261, 168] on label "Stāts" at bounding box center [542, 182] width 815 height 42
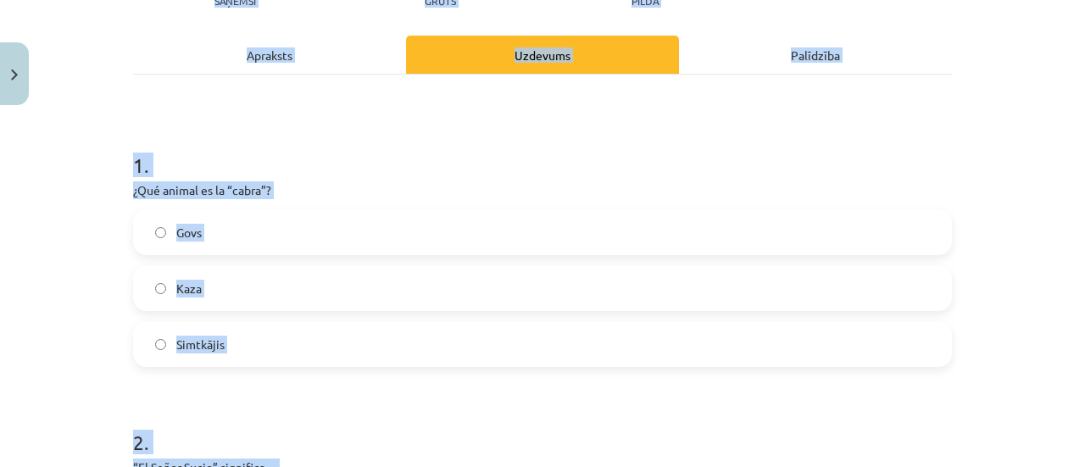
scroll to position [0, 0]
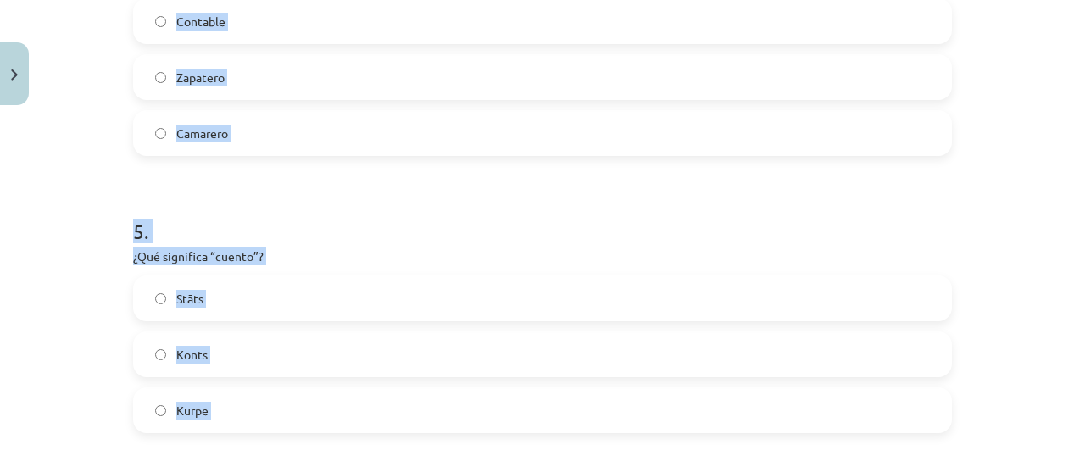
drag, startPoint x: 234, startPoint y: 158, endPoint x: 308, endPoint y: 507, distance: 356.0
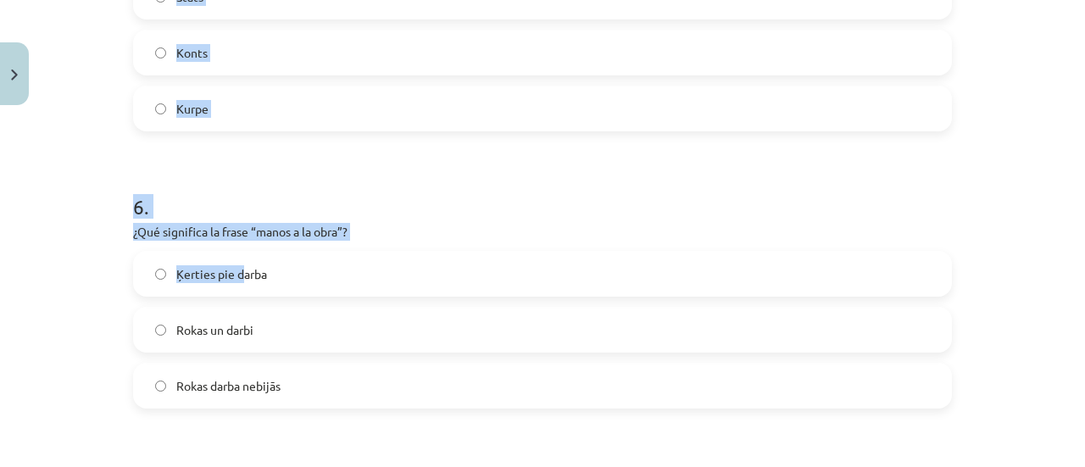
scroll to position [1589, 0]
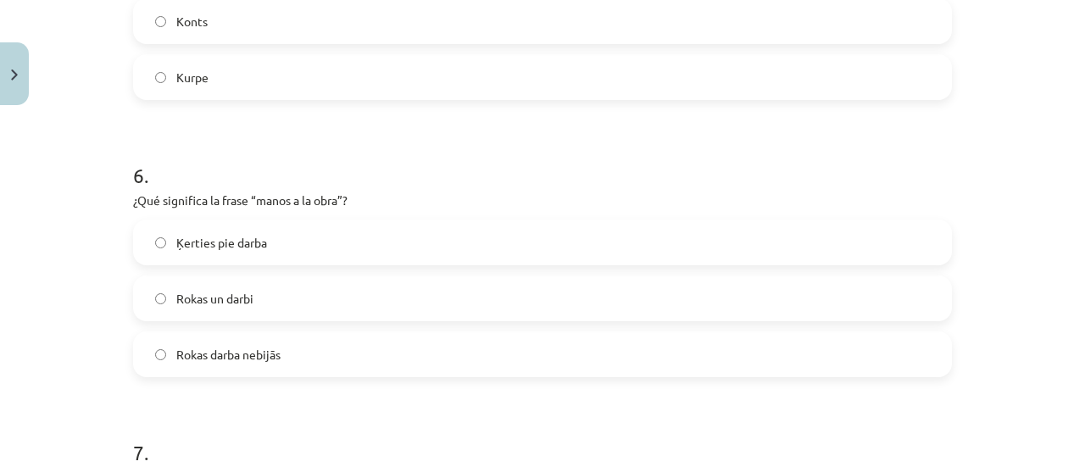
click at [1043, 357] on div "Mācību tēma: Spāņu valodas b1 - 11. klases 1.ieskaites mācību materiāls #4 📝 Te…" at bounding box center [542, 233] width 1085 height 467
click at [792, 240] on label "Ķerties pie darba" at bounding box center [542, 242] width 815 height 42
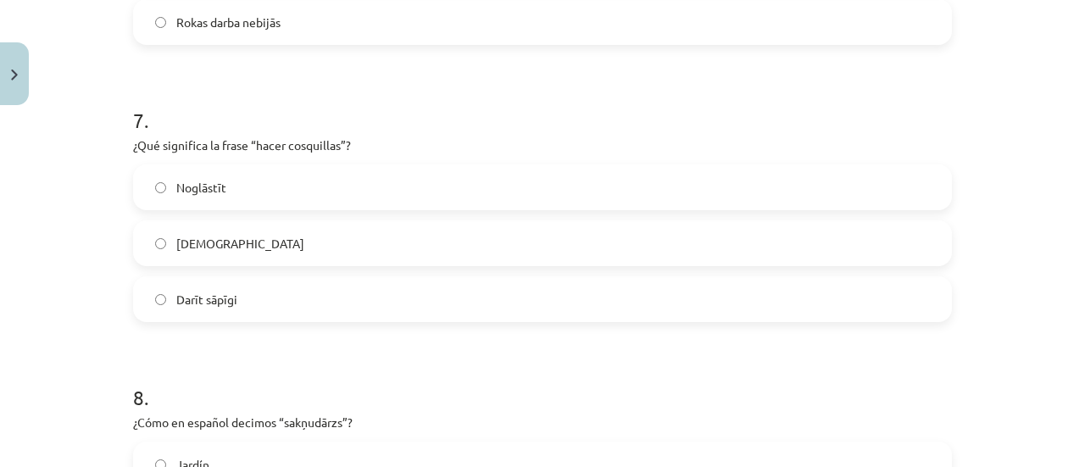
scroll to position [1946, 0]
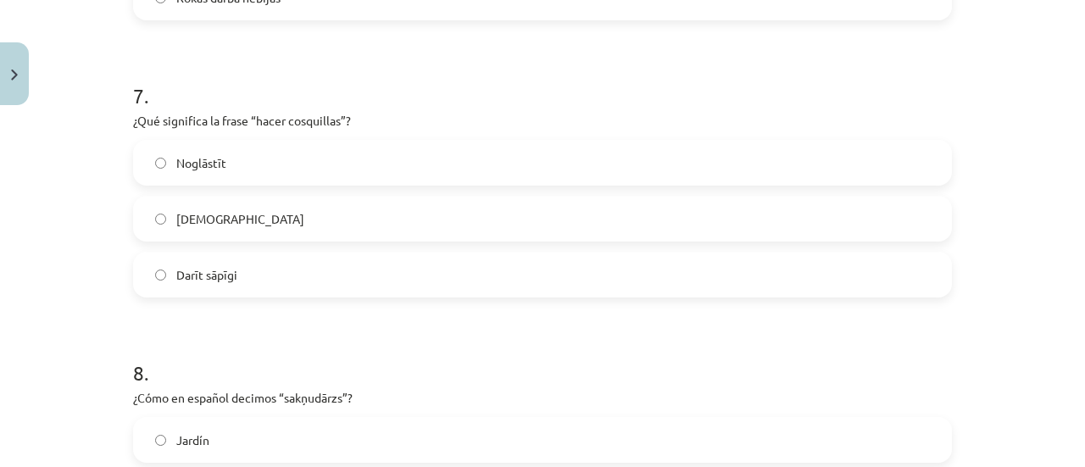
click at [253, 213] on label "Kutināt" at bounding box center [542, 218] width 815 height 42
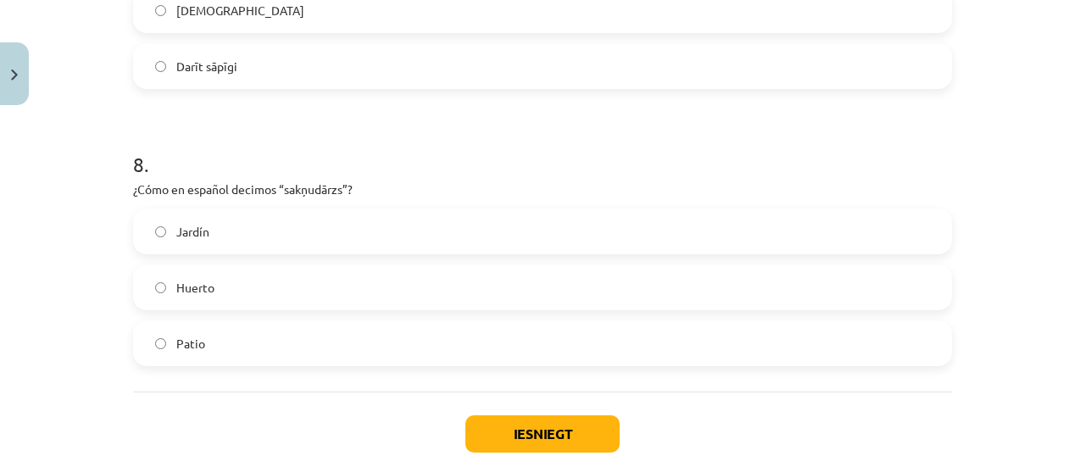
scroll to position [2158, 0]
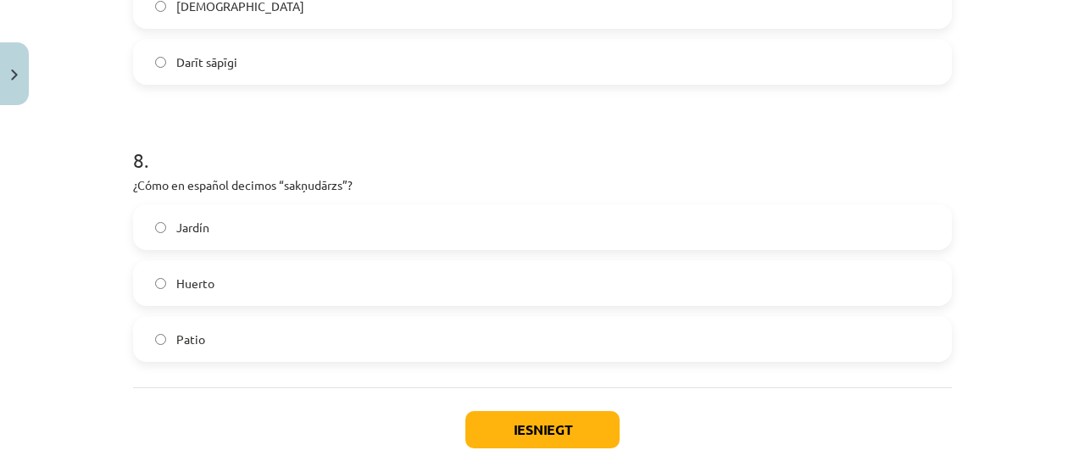
click at [361, 286] on label "Huerto" at bounding box center [542, 283] width 815 height 42
click at [579, 429] on button "Iesniegt" at bounding box center [542, 429] width 154 height 37
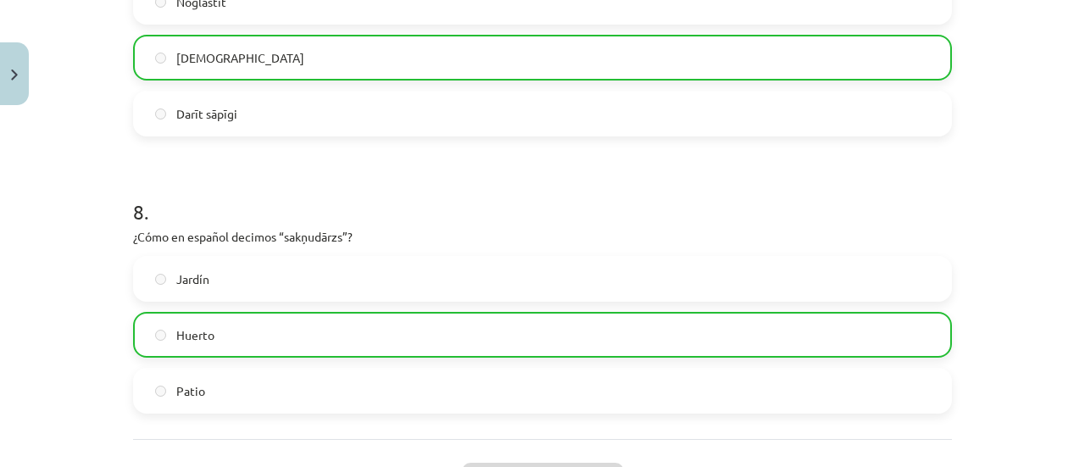
scroll to position [2302, 0]
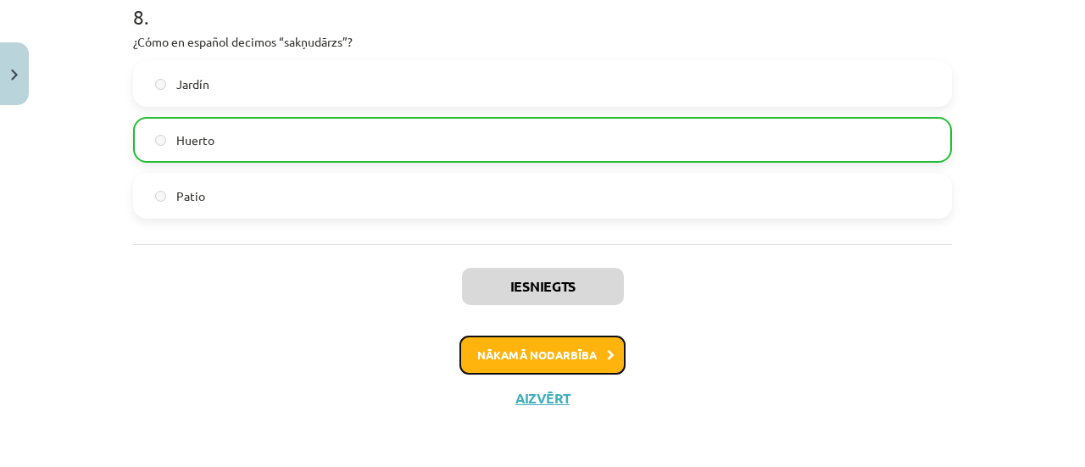
click at [568, 347] on button "Nākamā nodarbība" at bounding box center [542, 355] width 166 height 39
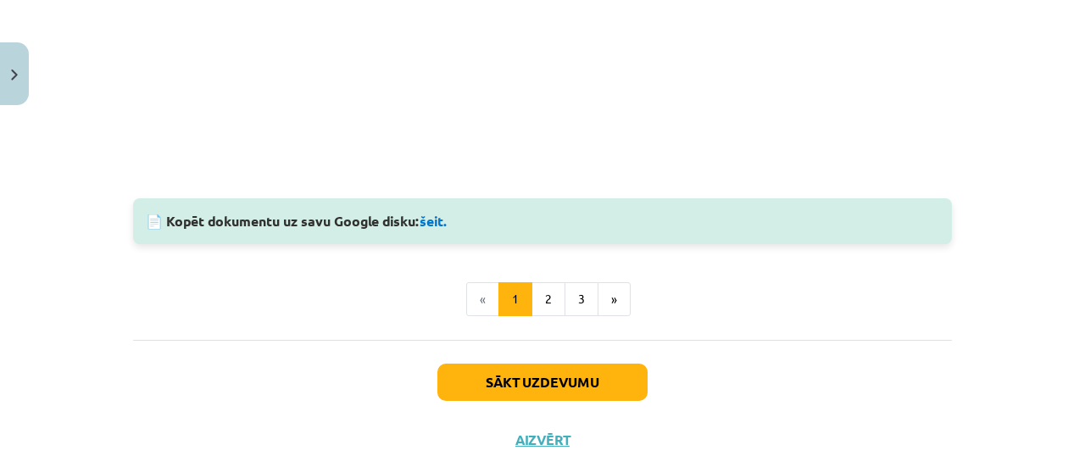
scroll to position [1356, 0]
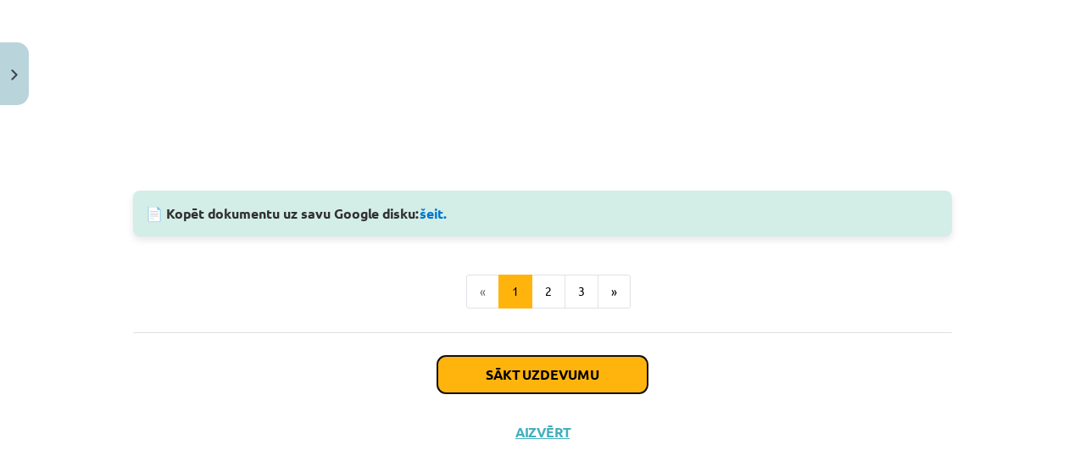
click at [600, 382] on button "Sākt uzdevumu" at bounding box center [542, 374] width 210 height 37
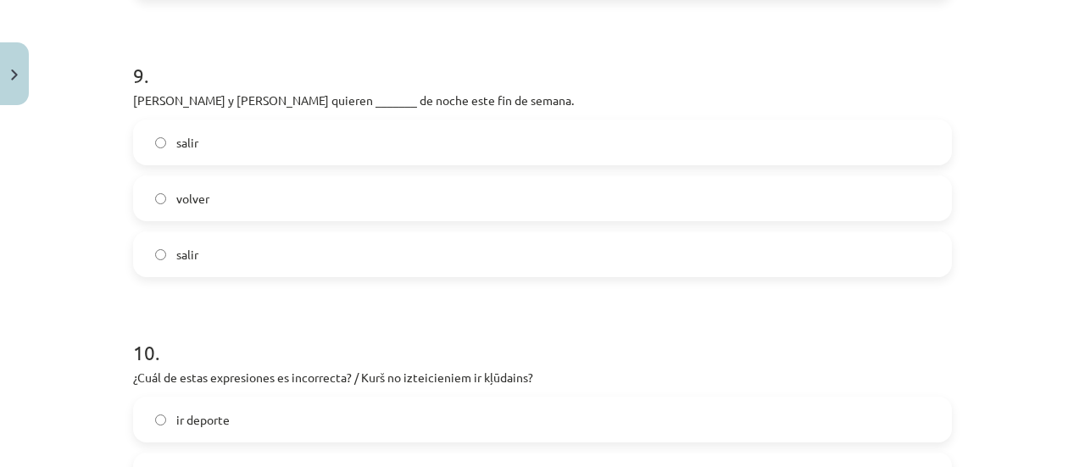
scroll to position [2803, 0]
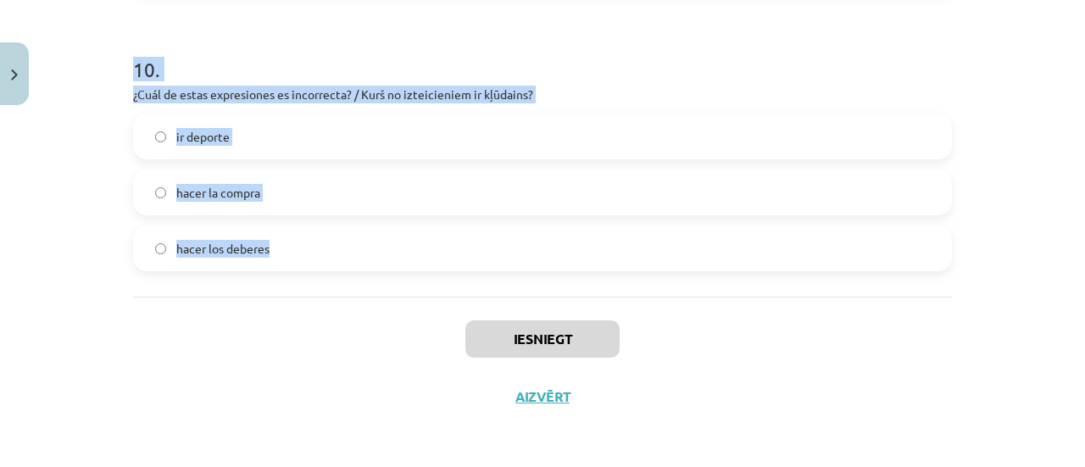
drag, startPoint x: 119, startPoint y: 353, endPoint x: 354, endPoint y: 286, distance: 245.2
copy form "Este fin de semana nosotros _______ ir al cine. queremos quieres quiero 2 . ¿Vo…"
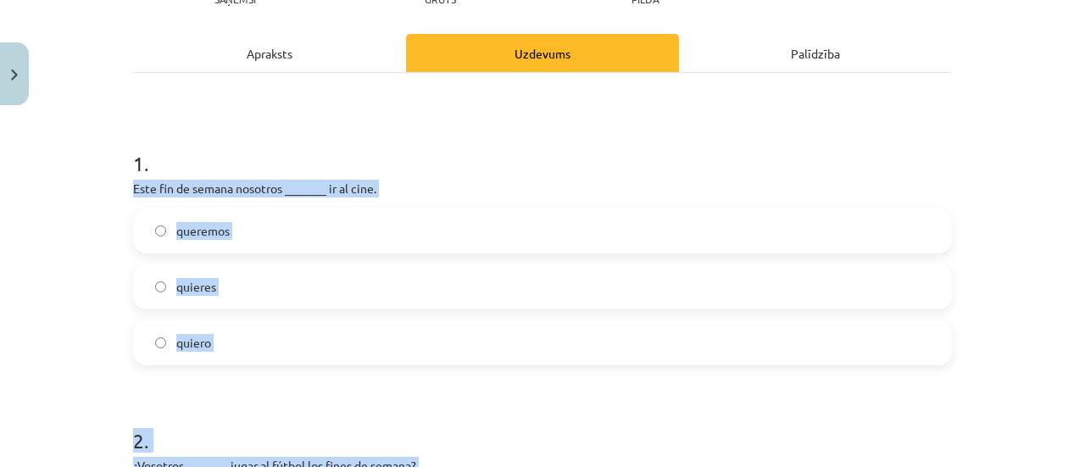
scroll to position [219, 0]
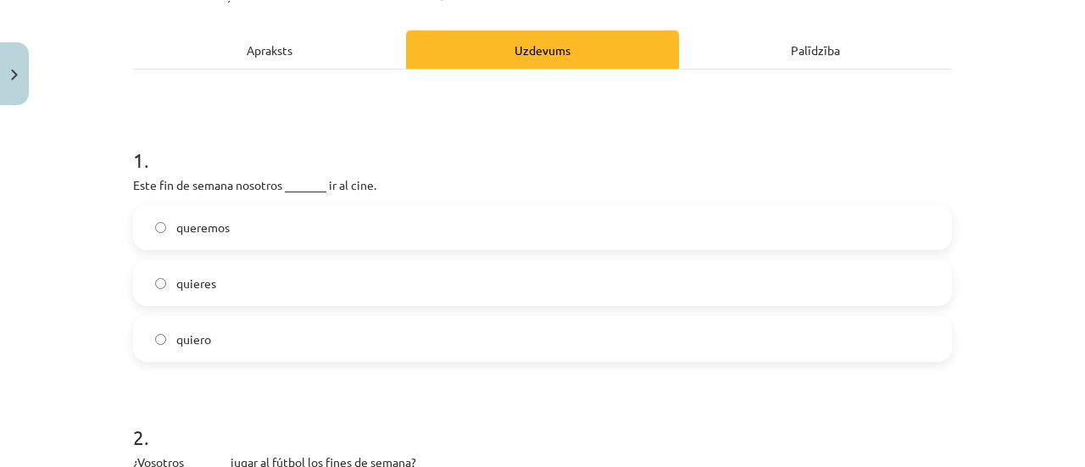
click at [941, 151] on h1 "1 ." at bounding box center [542, 145] width 819 height 53
click at [782, 224] on label "queremos" at bounding box center [542, 227] width 815 height 42
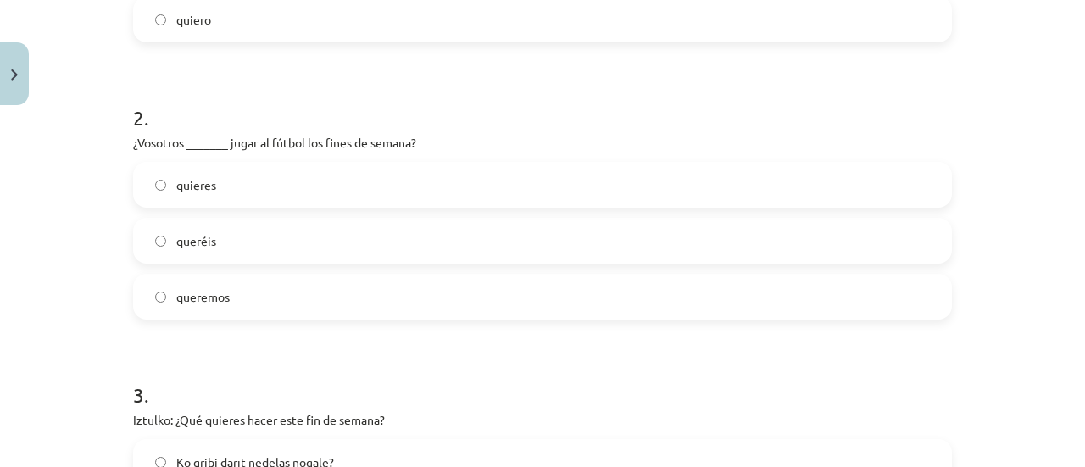
scroll to position [542, 0]
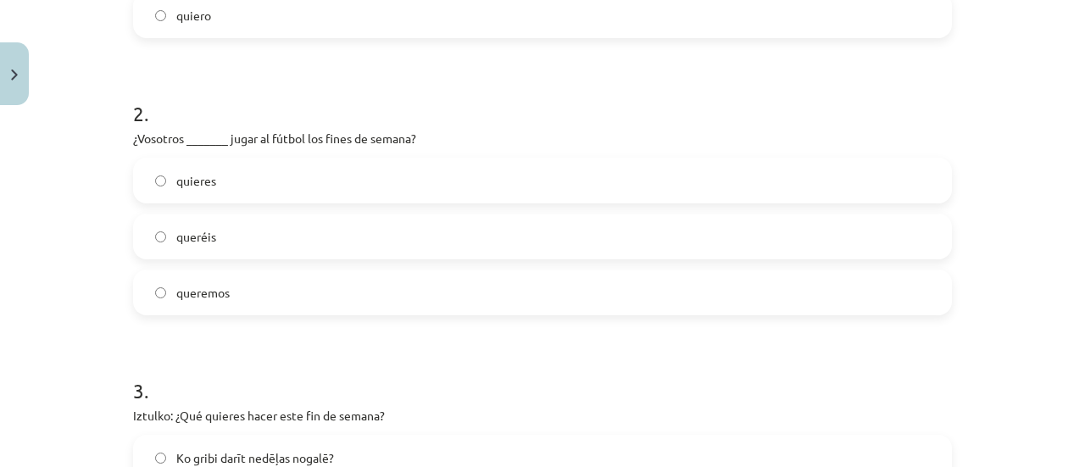
click at [200, 247] on label "queréis" at bounding box center [542, 236] width 815 height 42
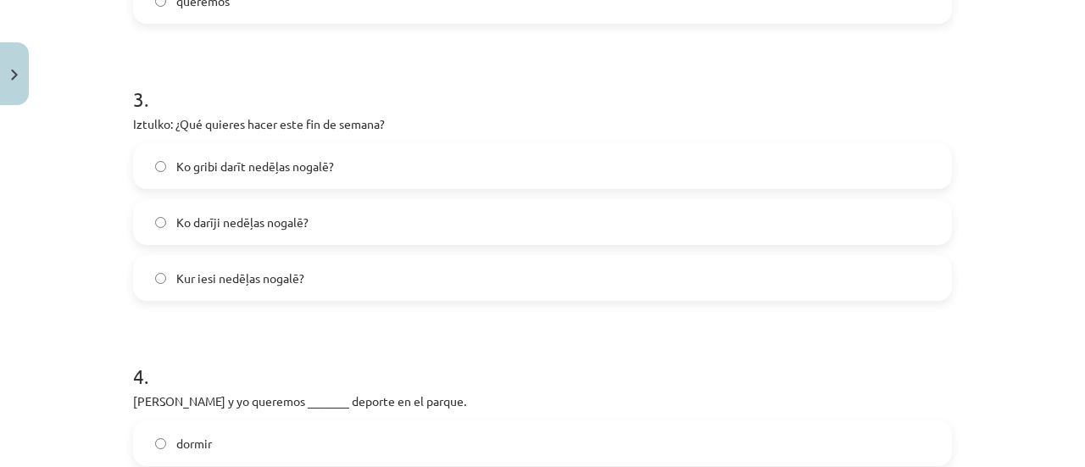
scroll to position [847, 0]
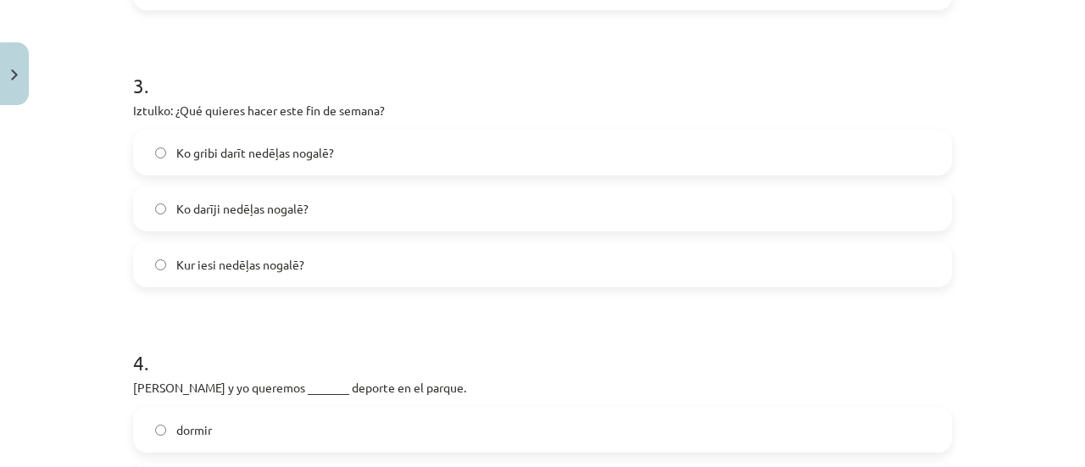
click at [790, 175] on div "Ko gribi darīt nedēļas nogalē? Ko darīji nedēļas nogalē? Kur iesi nedēļas nogal…" at bounding box center [542, 209] width 819 height 158
click at [664, 150] on label "Ko gribi darīt nedēļas nogalē?" at bounding box center [542, 152] width 815 height 42
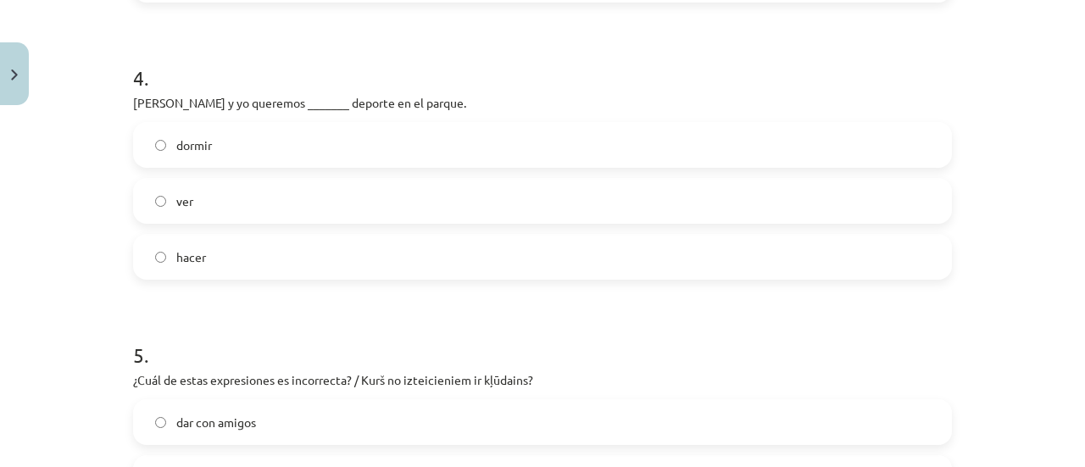
scroll to position [1141, 0]
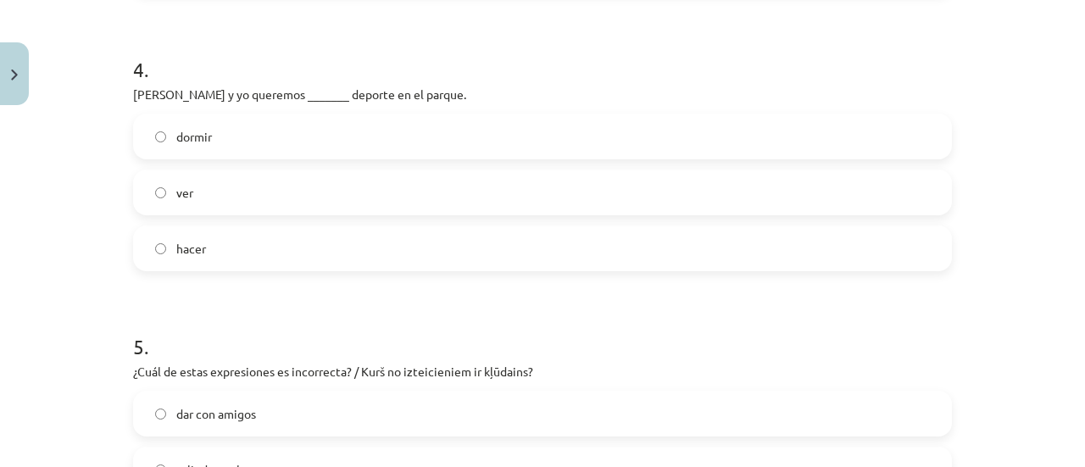
click at [309, 245] on label "hacer" at bounding box center [542, 248] width 815 height 42
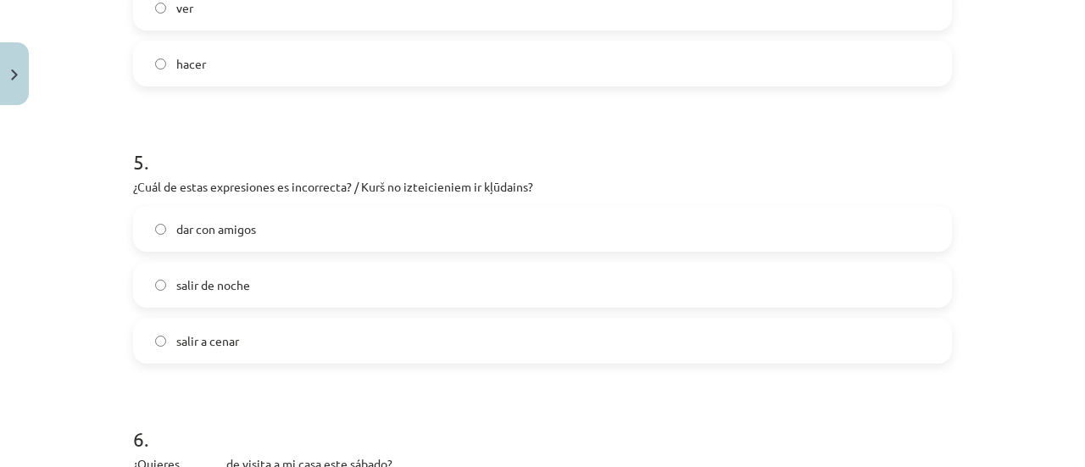
scroll to position [1350, 0]
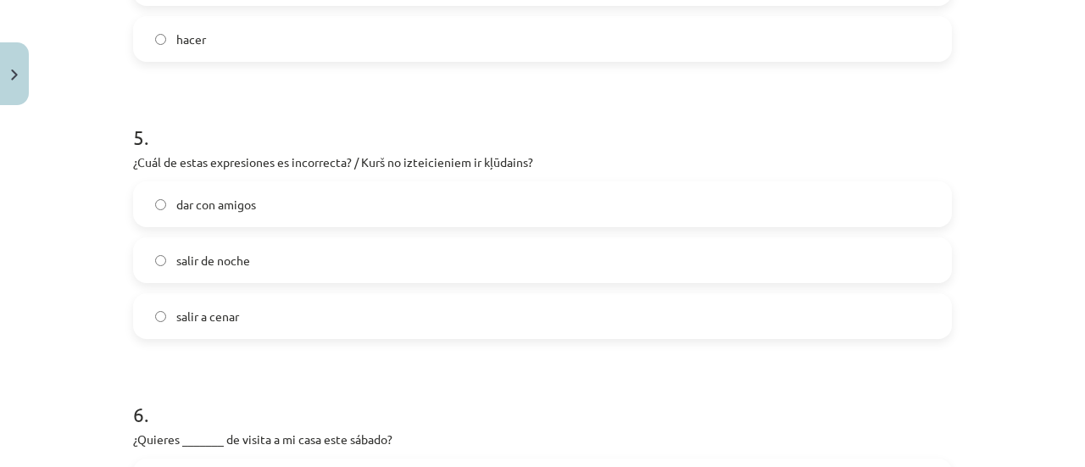
click at [473, 212] on label "dar con amigos" at bounding box center [542, 204] width 815 height 42
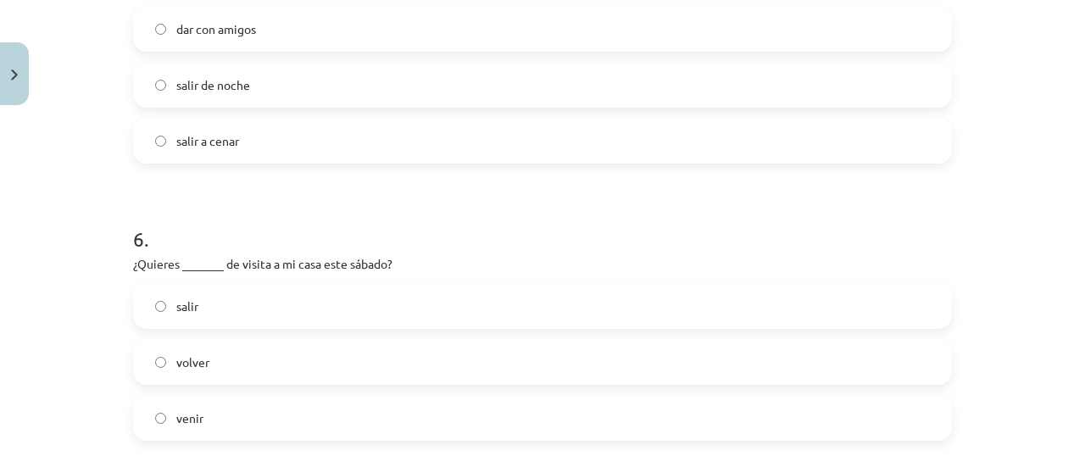
scroll to position [1610, 0]
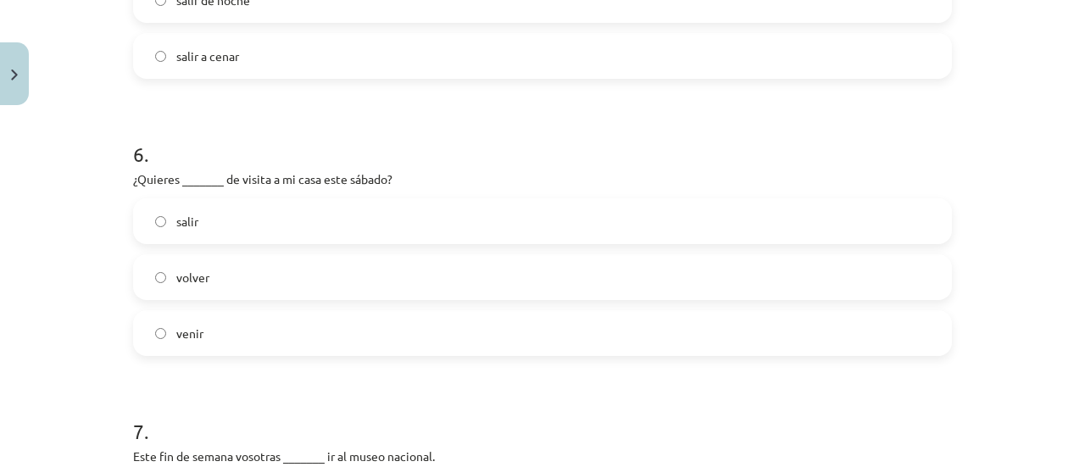
click at [224, 341] on label "venir" at bounding box center [542, 333] width 815 height 42
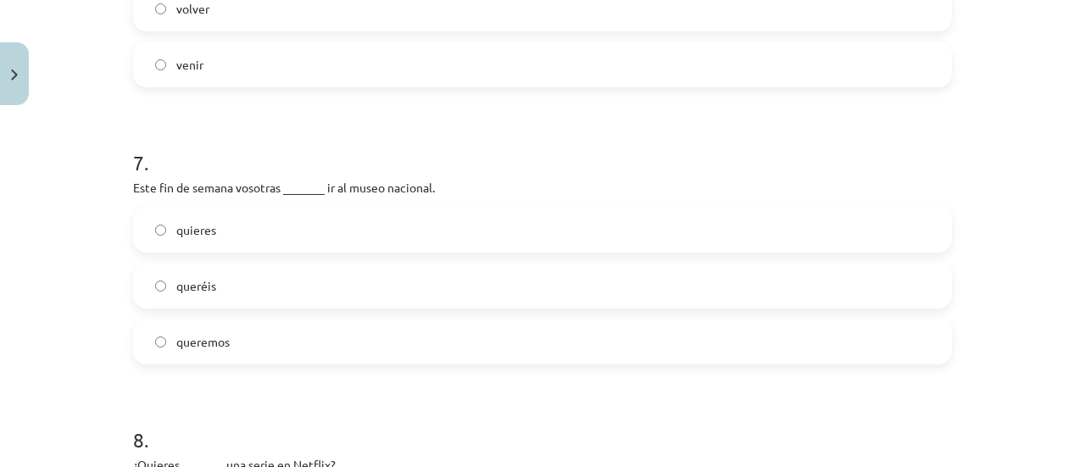
scroll to position [1887, 0]
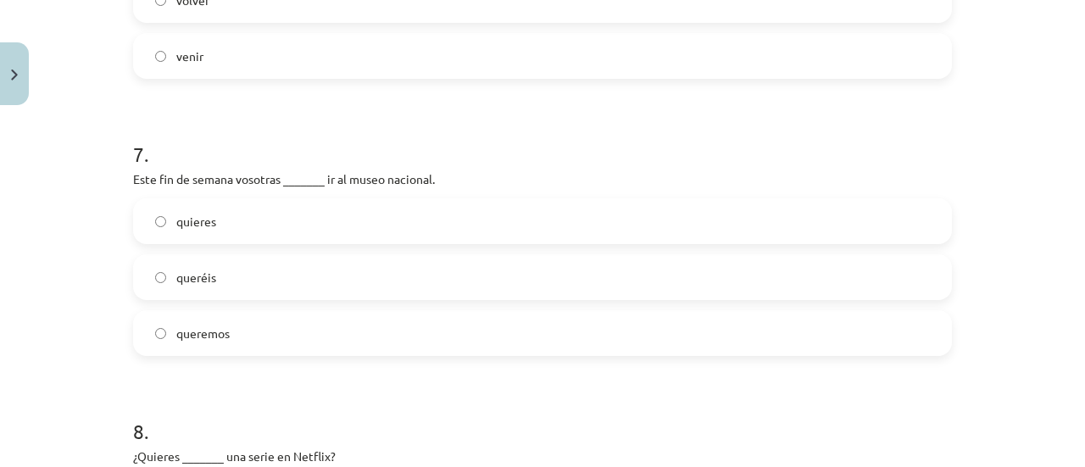
click at [251, 279] on label "queréis" at bounding box center [542, 277] width 815 height 42
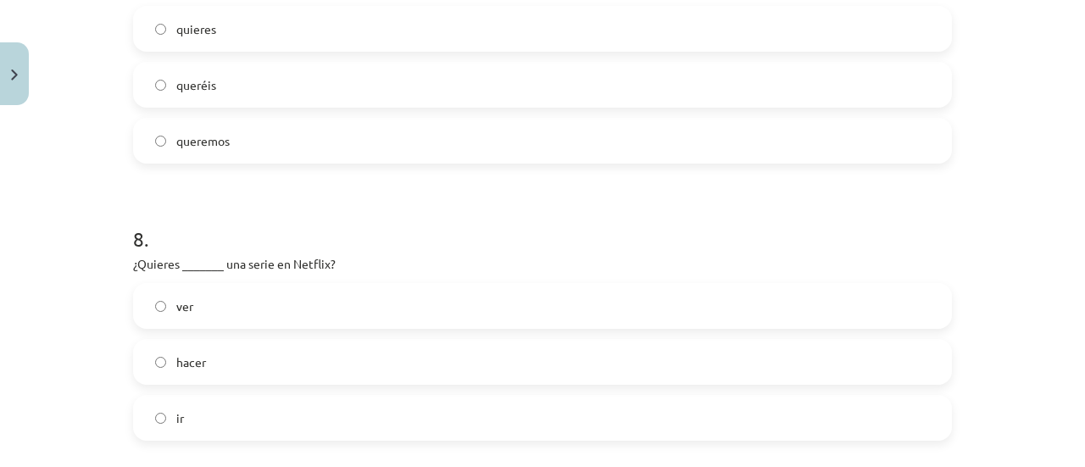
scroll to position [2169, 0]
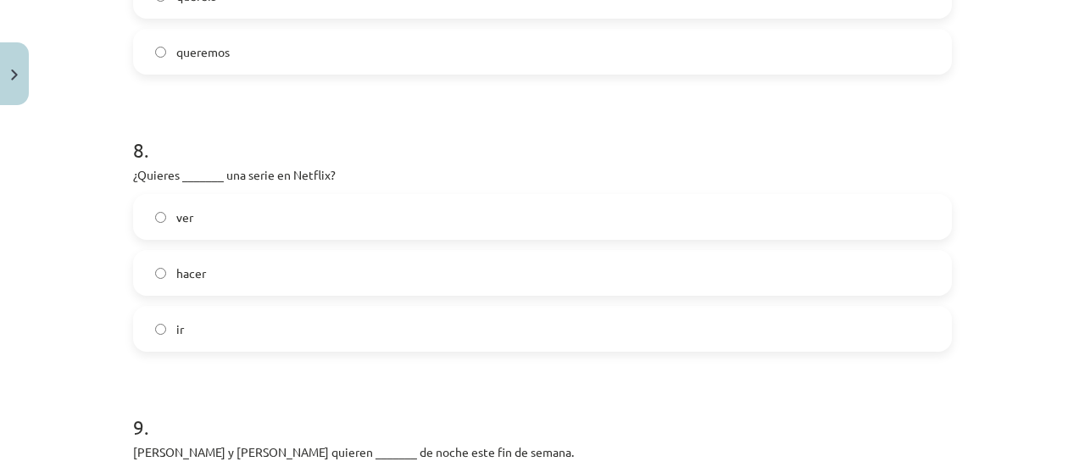
click at [292, 234] on label "ver" at bounding box center [542, 217] width 815 height 42
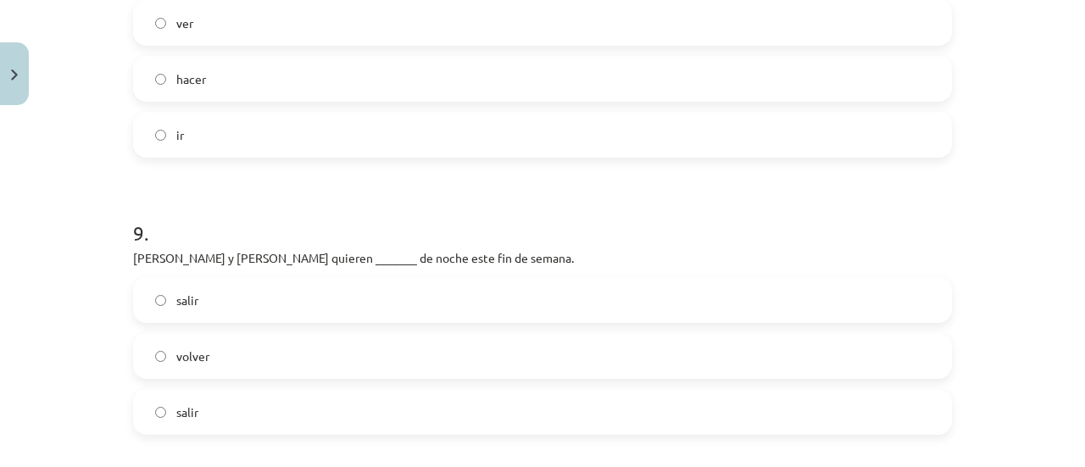
scroll to position [2392, 0]
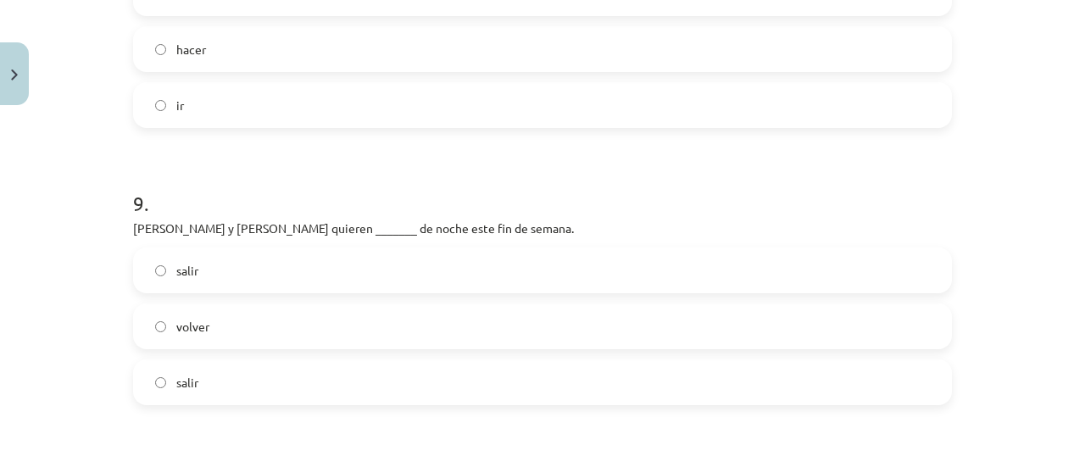
click at [227, 377] on label "salir" at bounding box center [542, 382] width 815 height 42
click at [185, 277] on span "salir" at bounding box center [187, 271] width 22 height 18
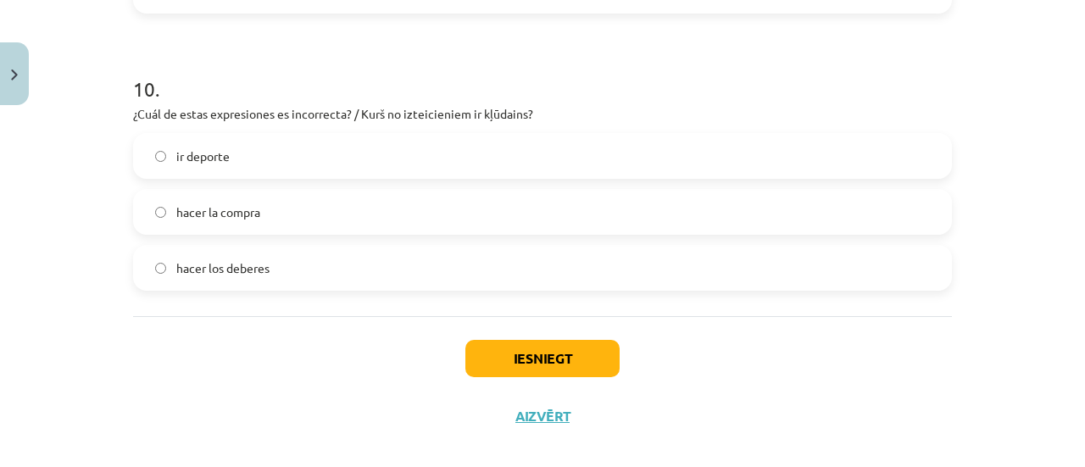
scroll to position [2803, 0]
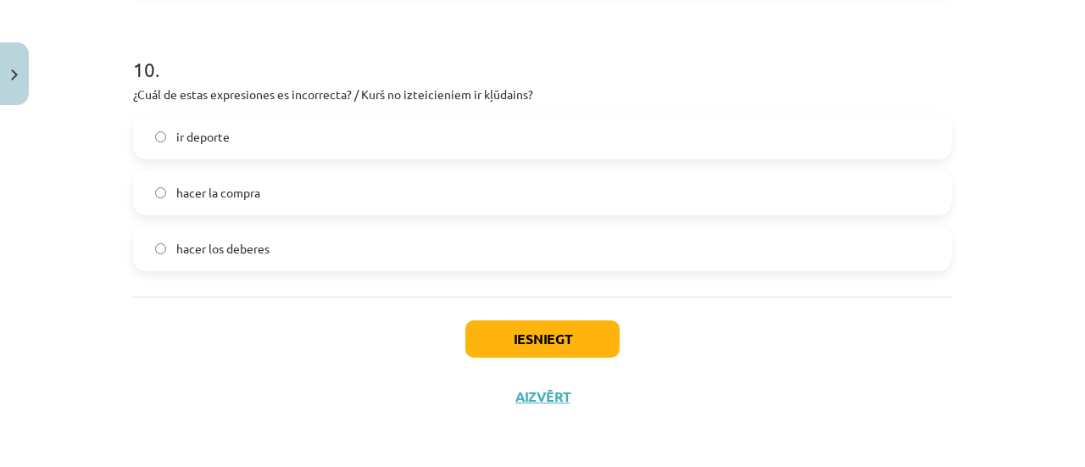
click at [224, 143] on label "ir deporte" at bounding box center [542, 136] width 815 height 42
click at [498, 345] on button "Iesniegt" at bounding box center [542, 338] width 154 height 37
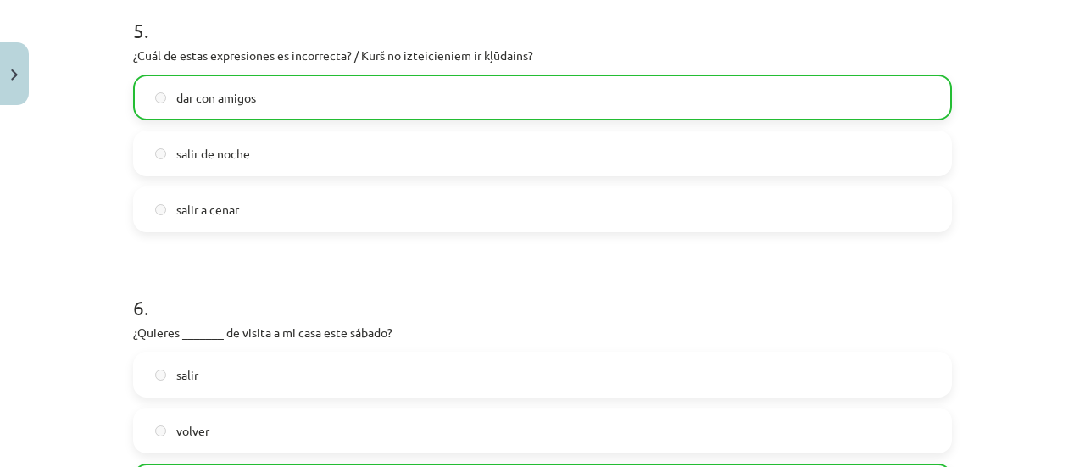
scroll to position [2856, 0]
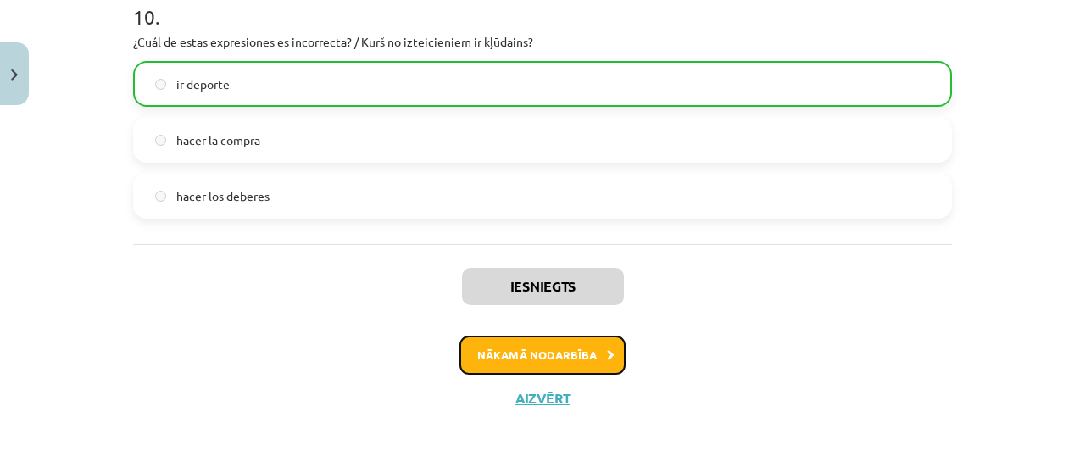
click at [564, 353] on button "Nākamā nodarbība" at bounding box center [542, 355] width 166 height 39
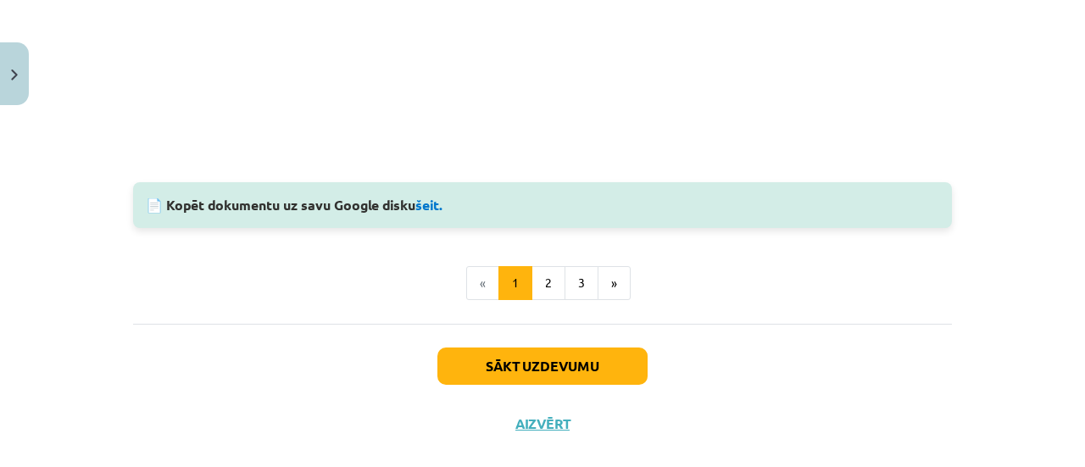
scroll to position [1850, 0]
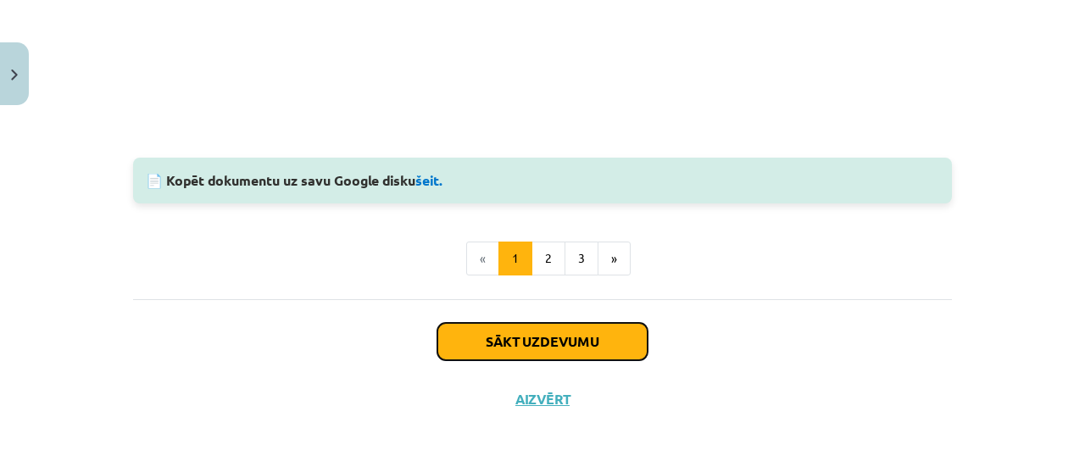
click at [553, 353] on button "Sākt uzdevumu" at bounding box center [542, 341] width 210 height 37
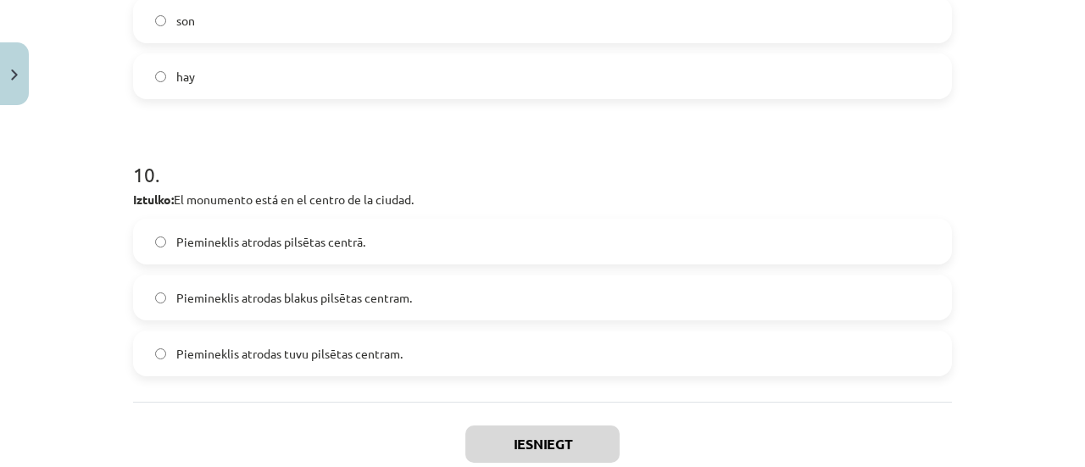
scroll to position [2803, 0]
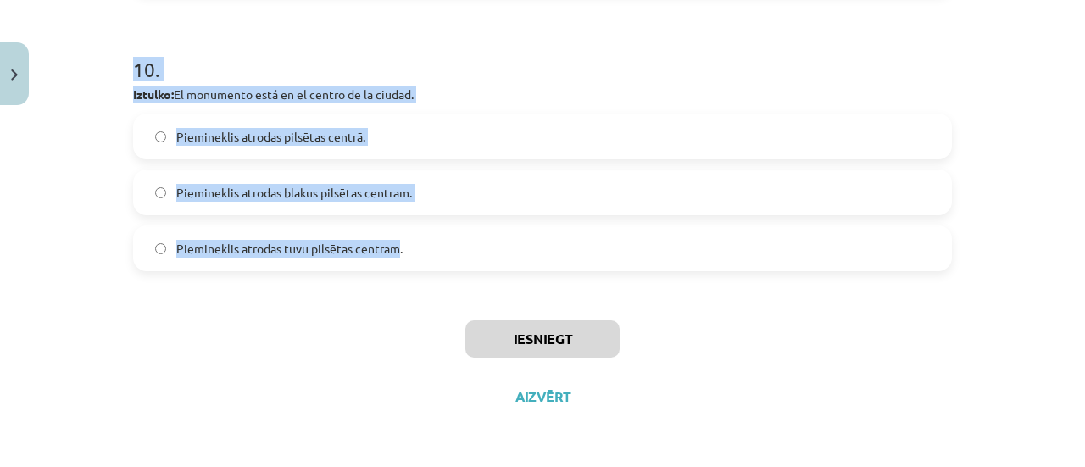
drag, startPoint x: 123, startPoint y: 364, endPoint x: 393, endPoint y: 280, distance: 283.3
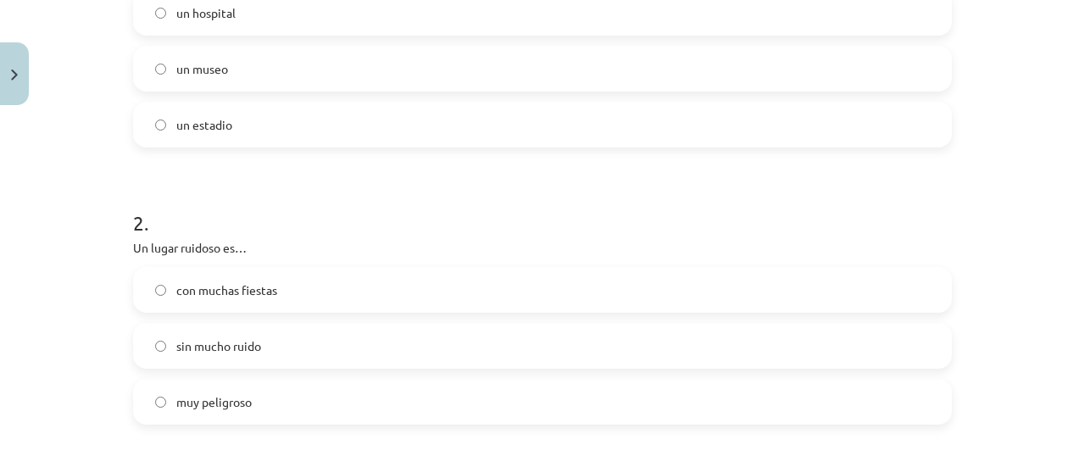
scroll to position [408, 0]
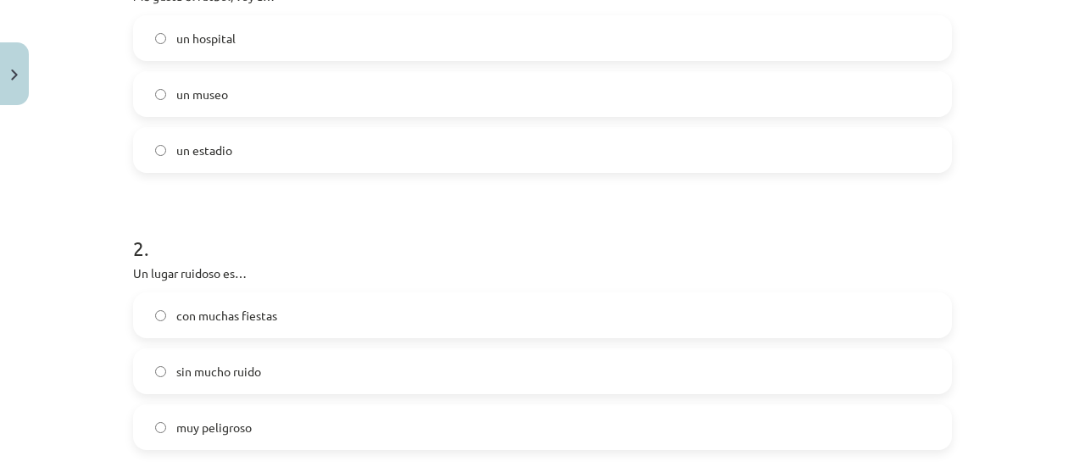
click at [1057, 110] on div "Mācību tēma: Spāņu valodas b1 - 11. klases 1.ieskaites mācību materiāls #6 📝 Te…" at bounding box center [542, 233] width 1085 height 467
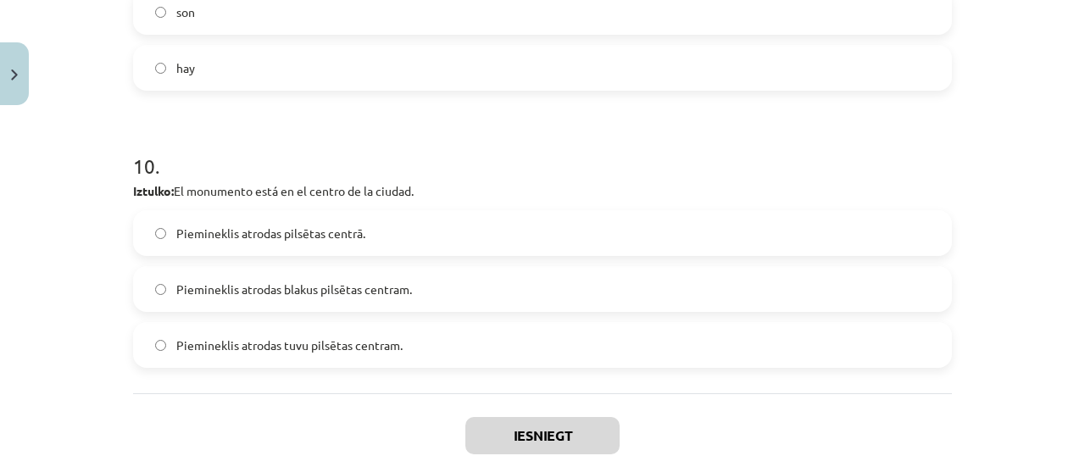
scroll to position [2803, 0]
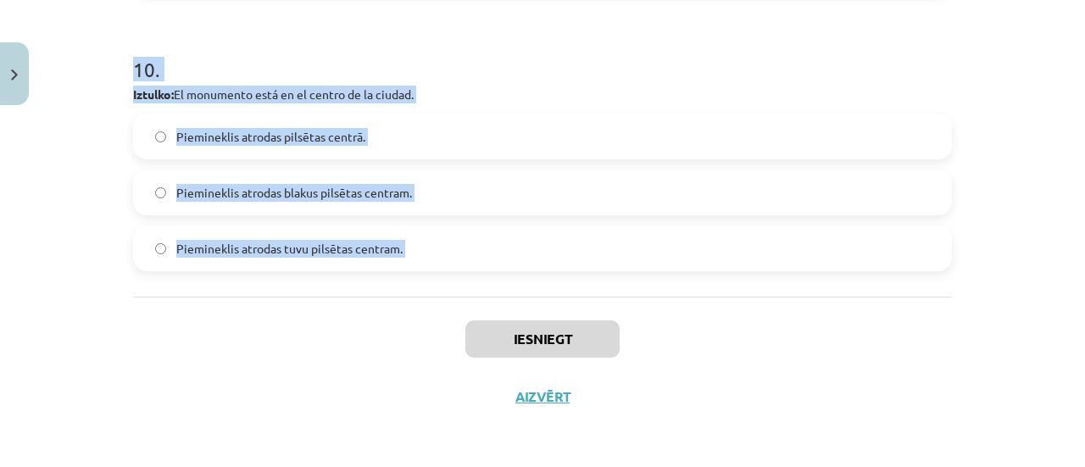
drag, startPoint x: 123, startPoint y: 401, endPoint x: 376, endPoint y: 306, distance: 270.6
click at [376, 306] on div "Iesniegt Aizvērt" at bounding box center [542, 356] width 819 height 119
drag, startPoint x: 110, startPoint y: 379, endPoint x: 273, endPoint y: 302, distance: 180.1
click at [273, 302] on div "Mācību tēma: Spāņu valodas b1 - 11. klases 1.ieskaites mācību materiāls #6 📝 Te…" at bounding box center [542, 233] width 1085 height 467
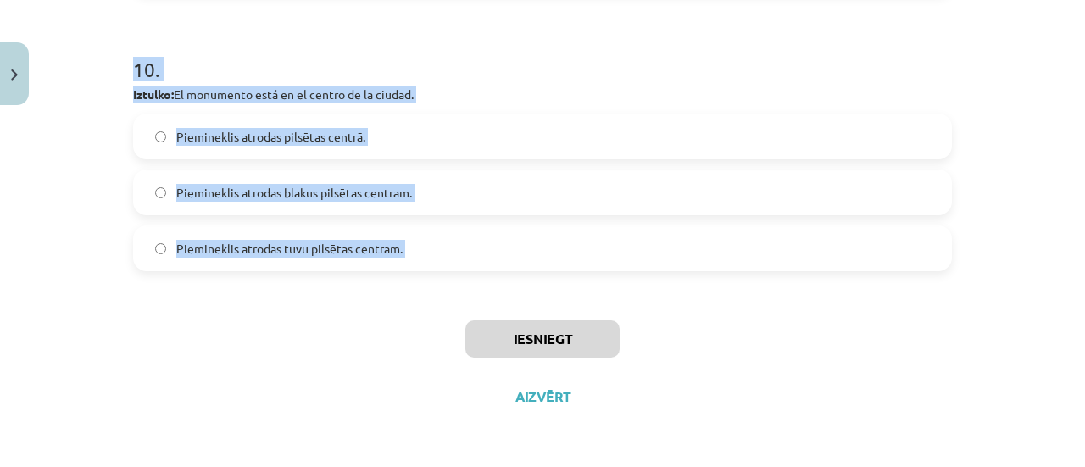
copy form "Me gusta el fútbol, voy a… un hospital un museo un estadio 2 . Un lugar ruidoso…"
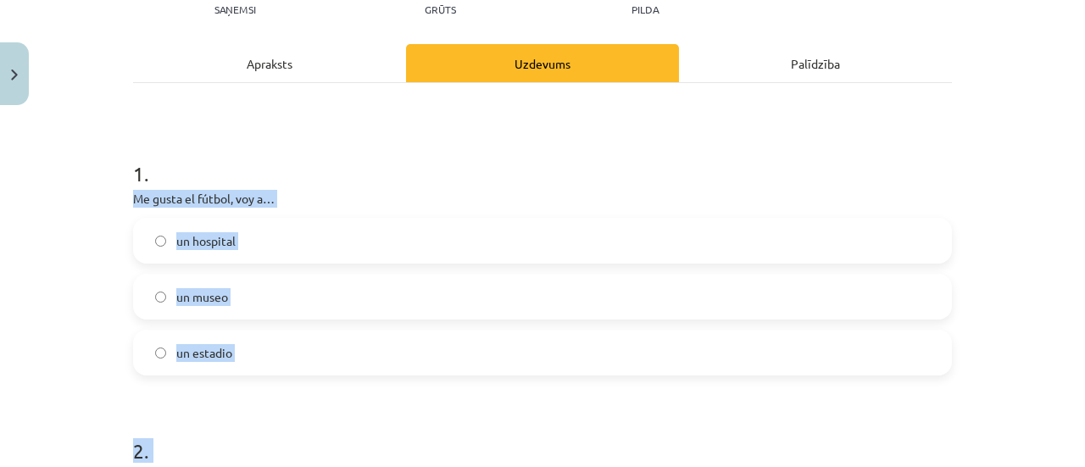
scroll to position [255, 0]
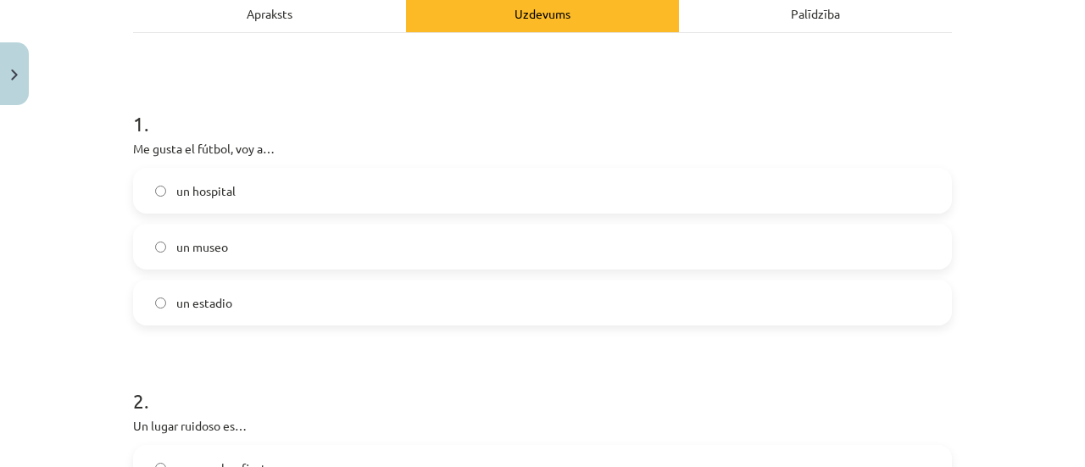
click at [939, 117] on h1 "1 ." at bounding box center [542, 108] width 819 height 53
click at [620, 321] on label "un estadio" at bounding box center [542, 302] width 815 height 42
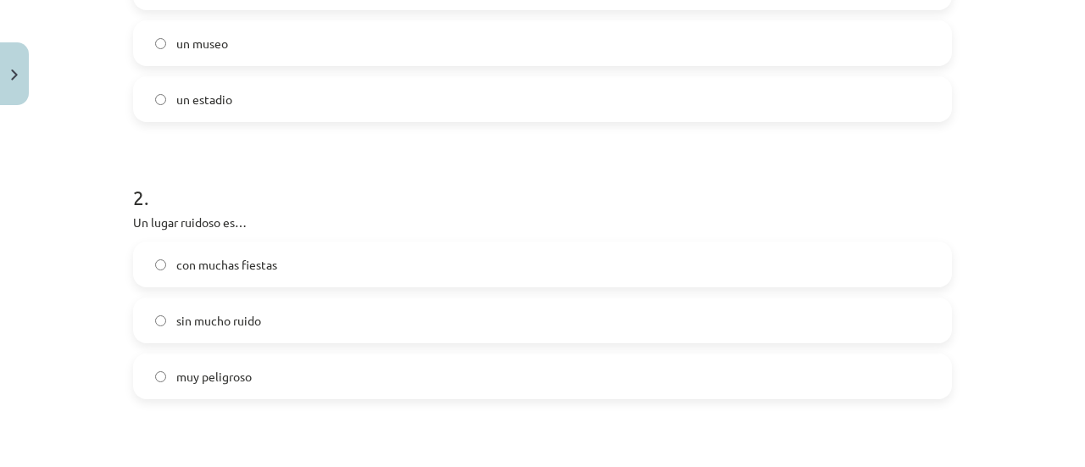
scroll to position [467, 0]
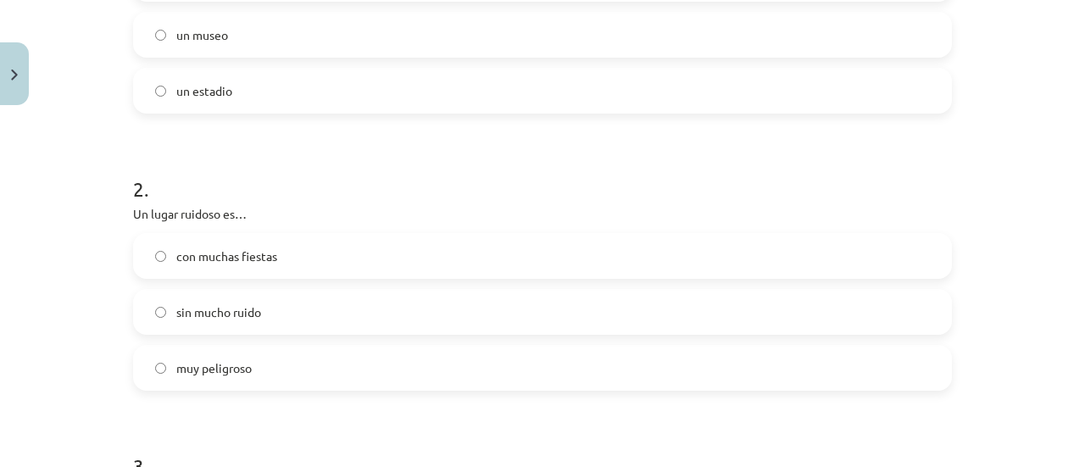
click at [267, 247] on span "con muchas fiestas" at bounding box center [226, 256] width 101 height 18
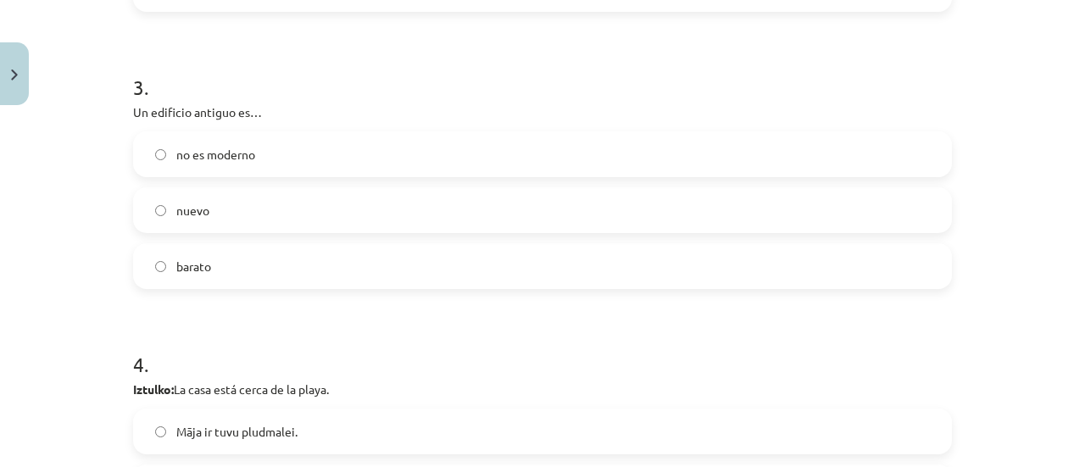
scroll to position [862, 0]
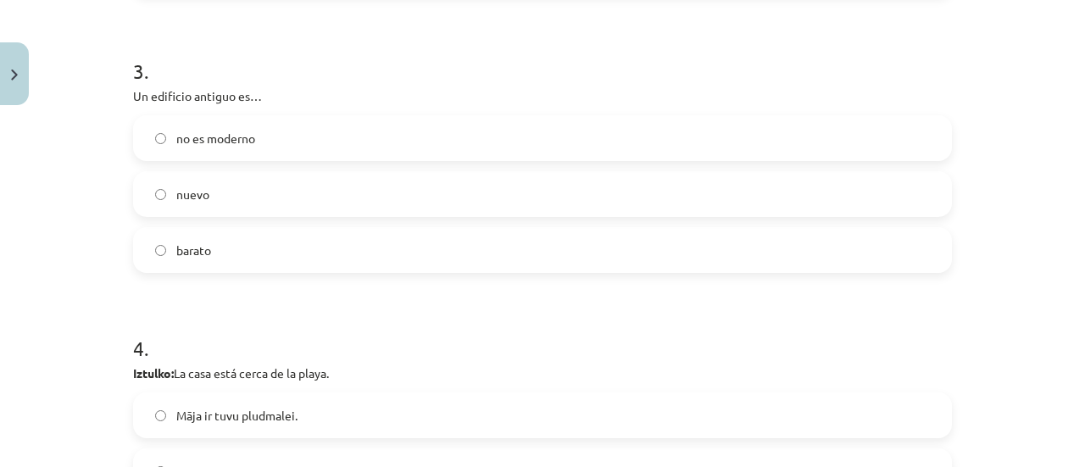
click at [217, 142] on span "no es moderno" at bounding box center [215, 139] width 79 height 18
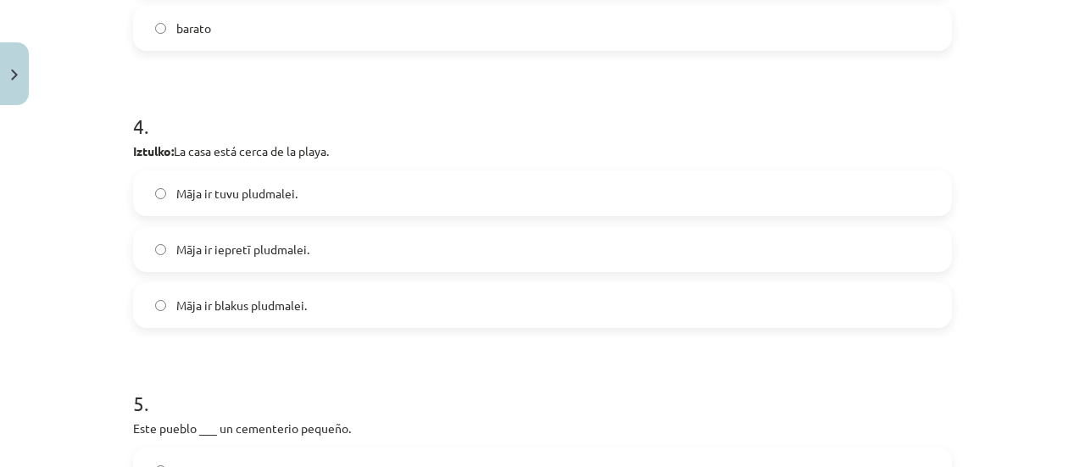
scroll to position [1088, 0]
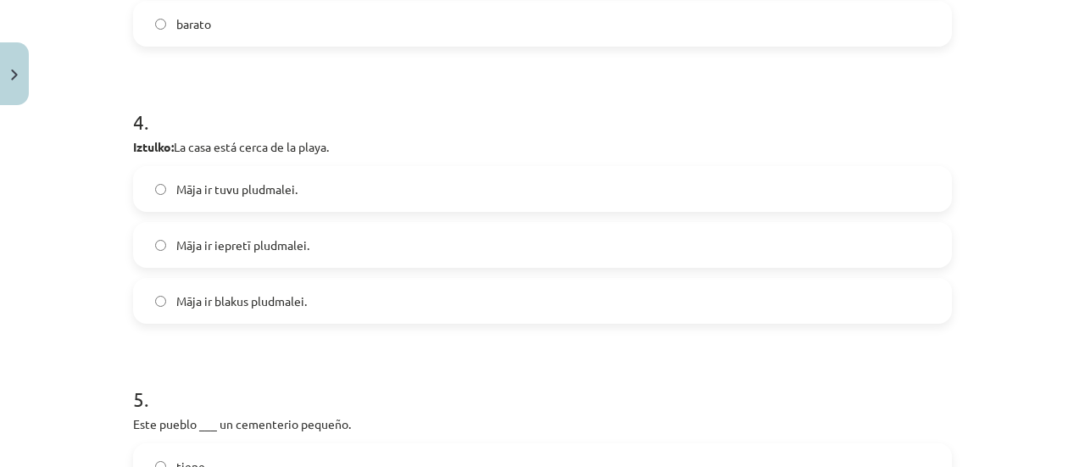
click at [278, 182] on span "Māja ir tuvu pludmalei." at bounding box center [236, 190] width 121 height 18
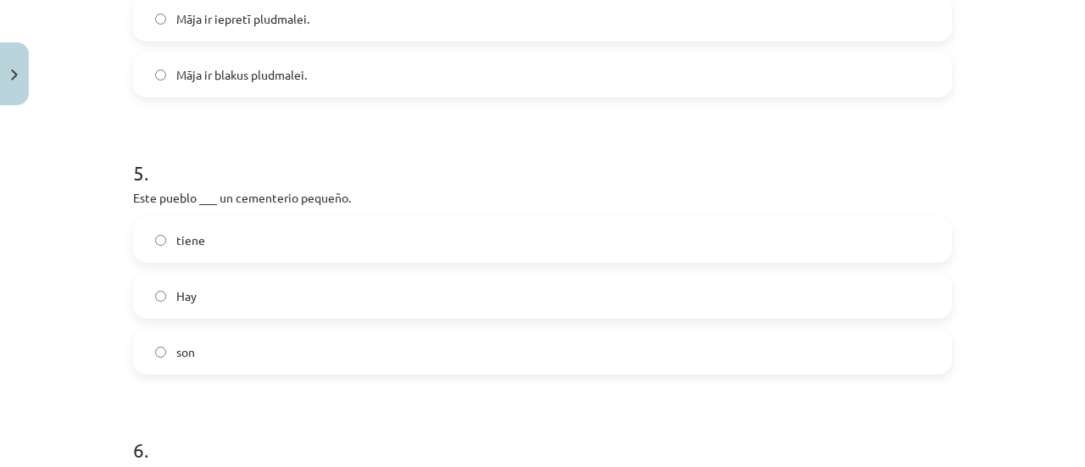
scroll to position [1412, 0]
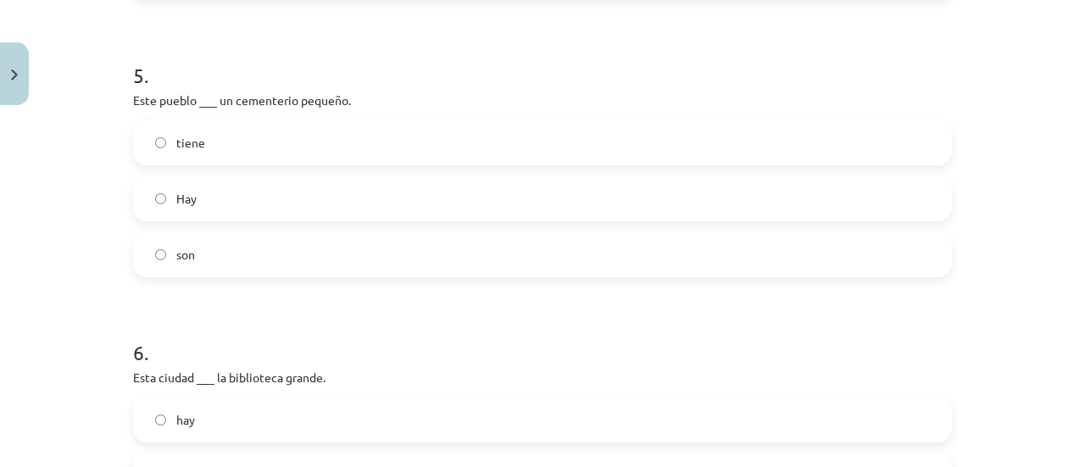
click at [836, 126] on label "tiene" at bounding box center [542, 142] width 815 height 42
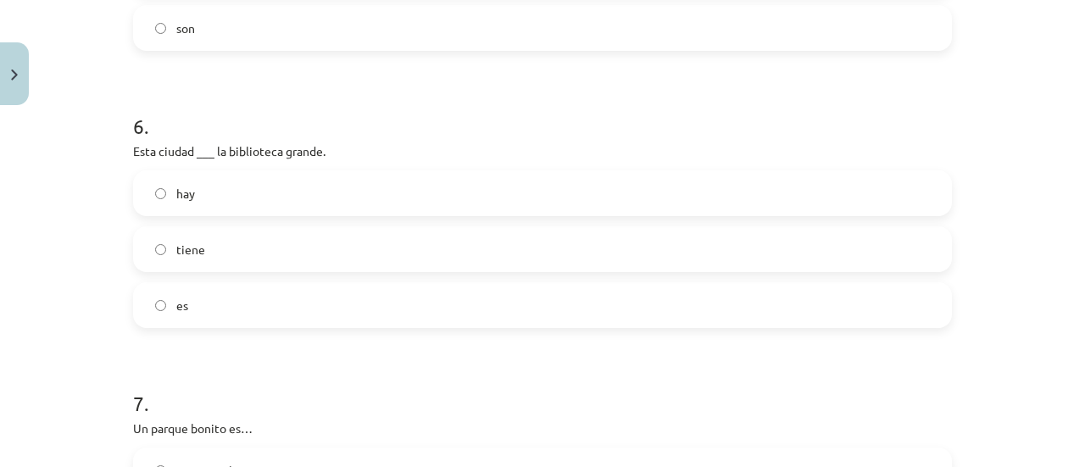
scroll to position [1642, 0]
click at [273, 235] on label "tiene" at bounding box center [542, 245] width 815 height 42
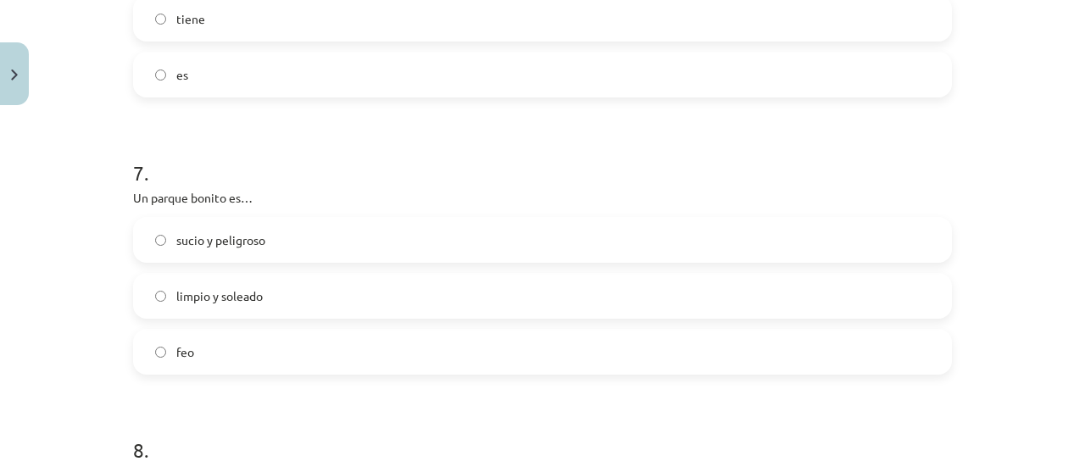
scroll to position [1894, 0]
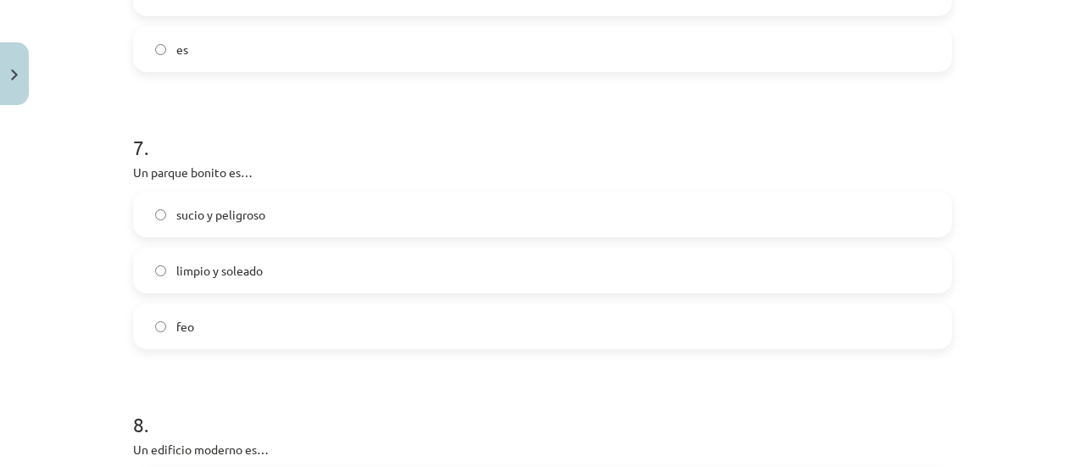
click at [377, 275] on label "limpio y soleado" at bounding box center [542, 270] width 815 height 42
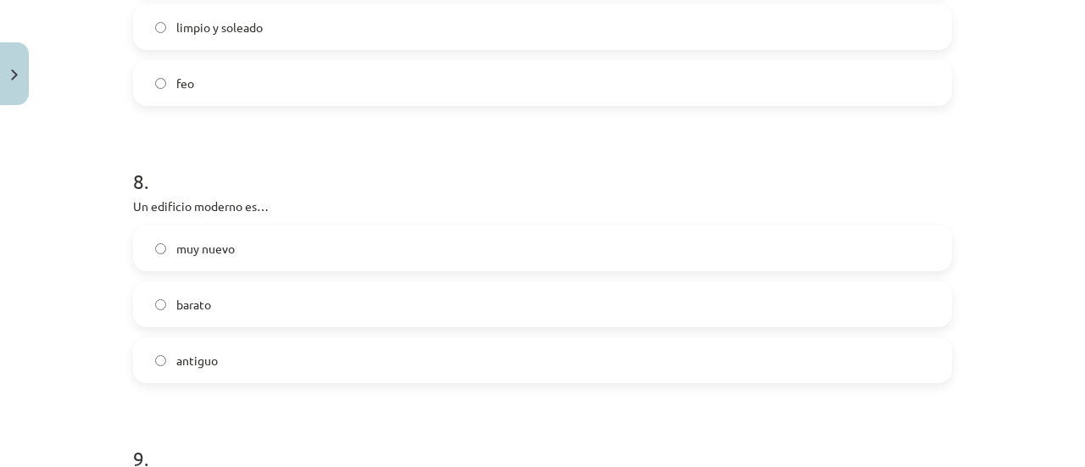
scroll to position [2205, 0]
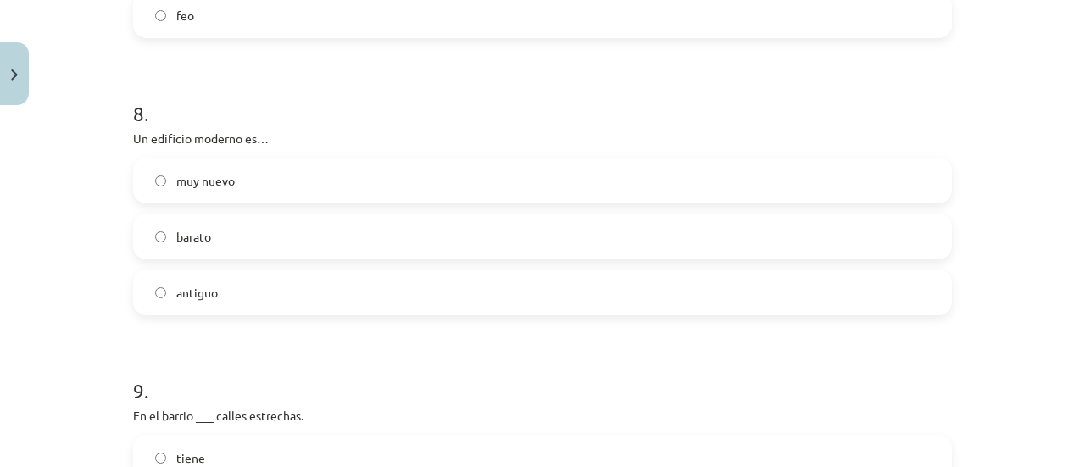
click at [242, 186] on label "muy nuevo" at bounding box center [542, 180] width 815 height 42
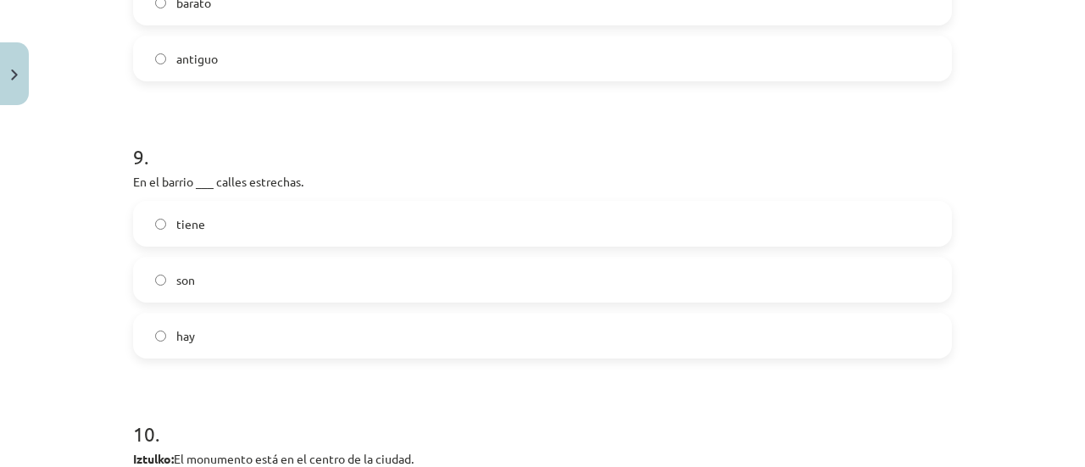
scroll to position [2452, 0]
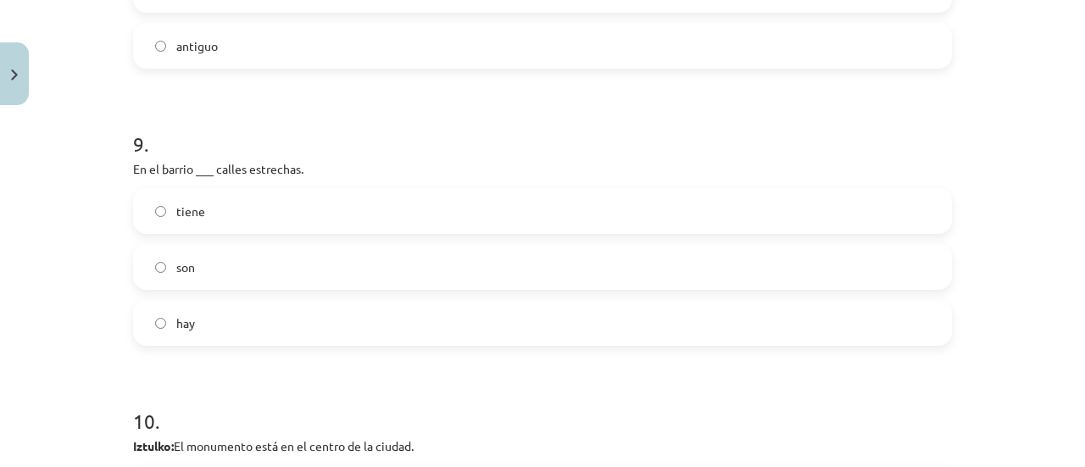
click at [808, 327] on label "hay" at bounding box center [542, 323] width 815 height 42
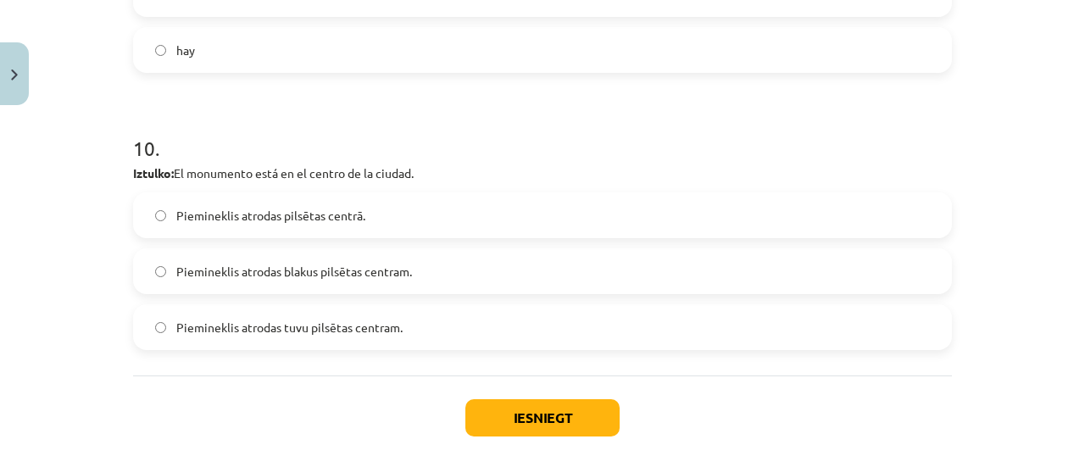
scroll to position [2784, 0]
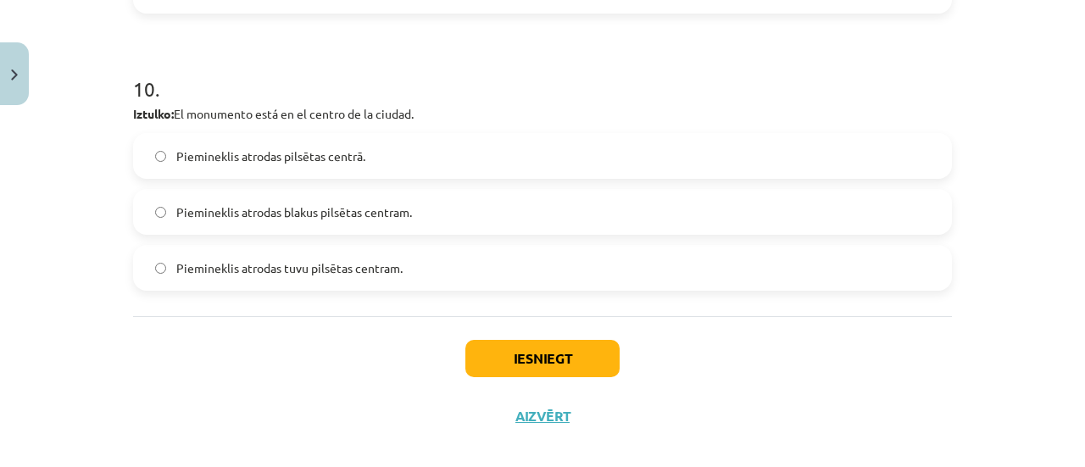
click at [335, 156] on span "Piemineklis atrodas pilsētas centrā." at bounding box center [270, 156] width 189 height 18
click at [553, 357] on button "Iesniegt" at bounding box center [542, 358] width 154 height 37
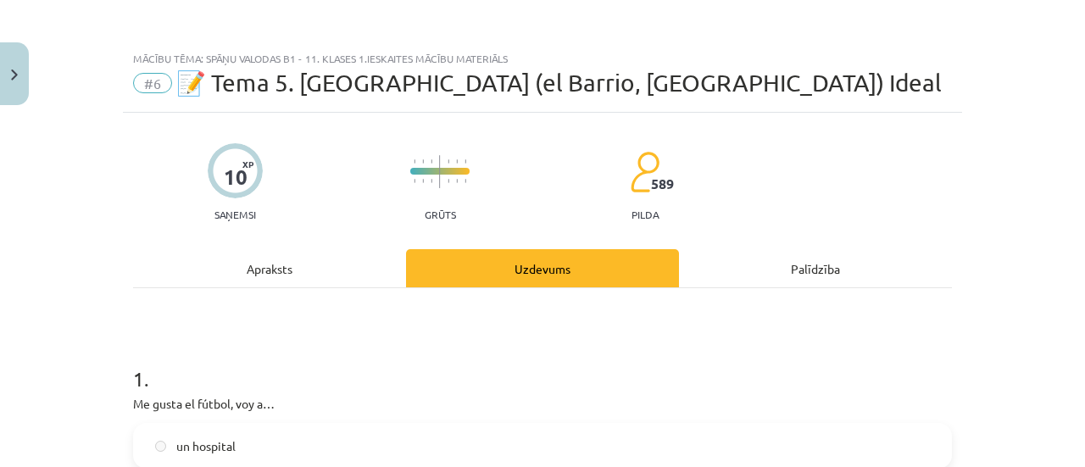
scroll to position [2856, 0]
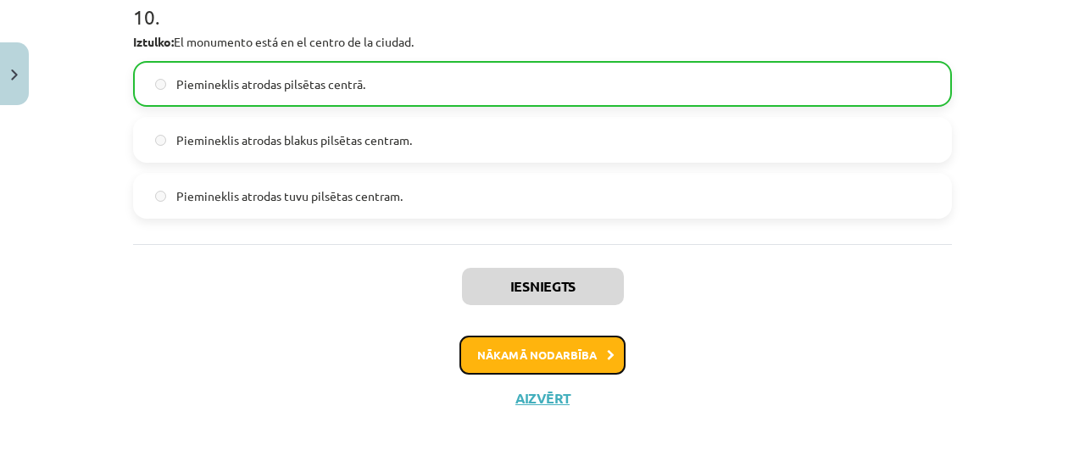
click at [519, 360] on button "Nākamā nodarbība" at bounding box center [542, 355] width 166 height 39
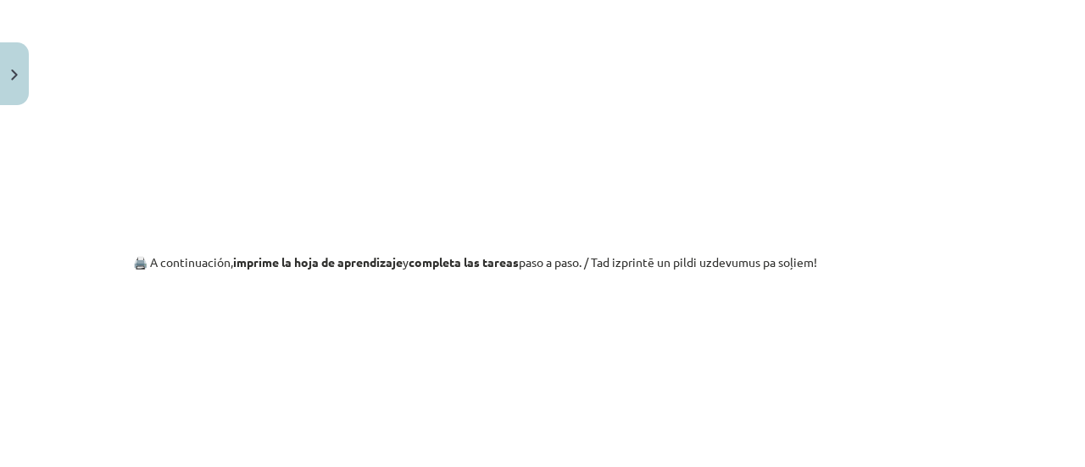
scroll to position [1643, 0]
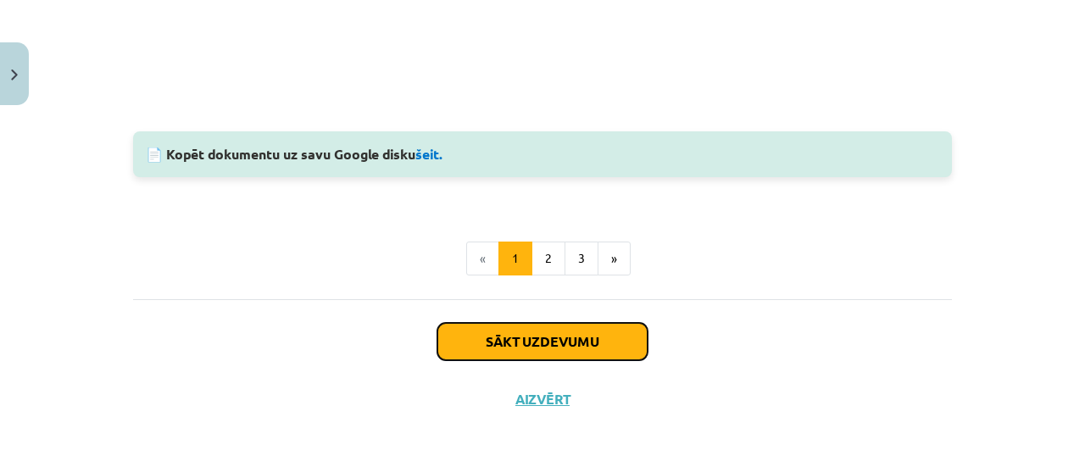
click at [577, 341] on button "Sākt uzdevumu" at bounding box center [542, 341] width 210 height 37
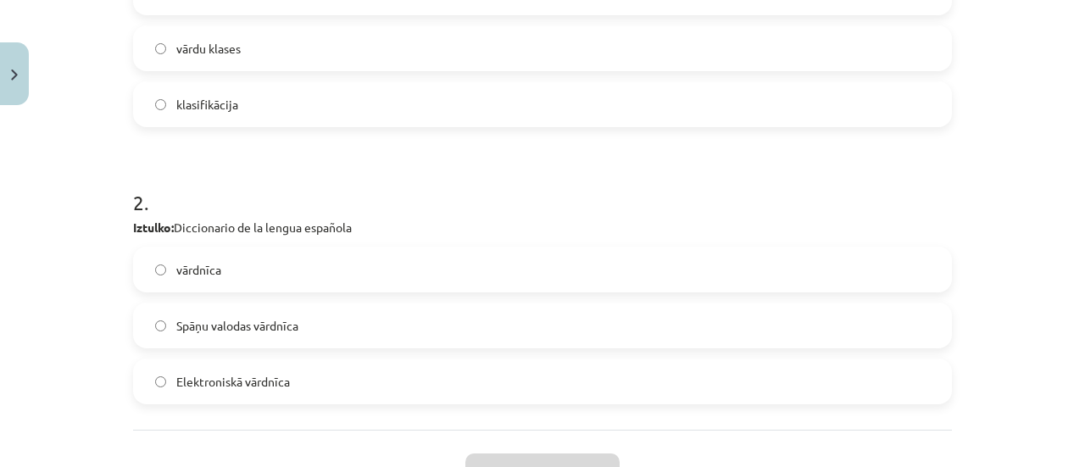
scroll to position [586, 0]
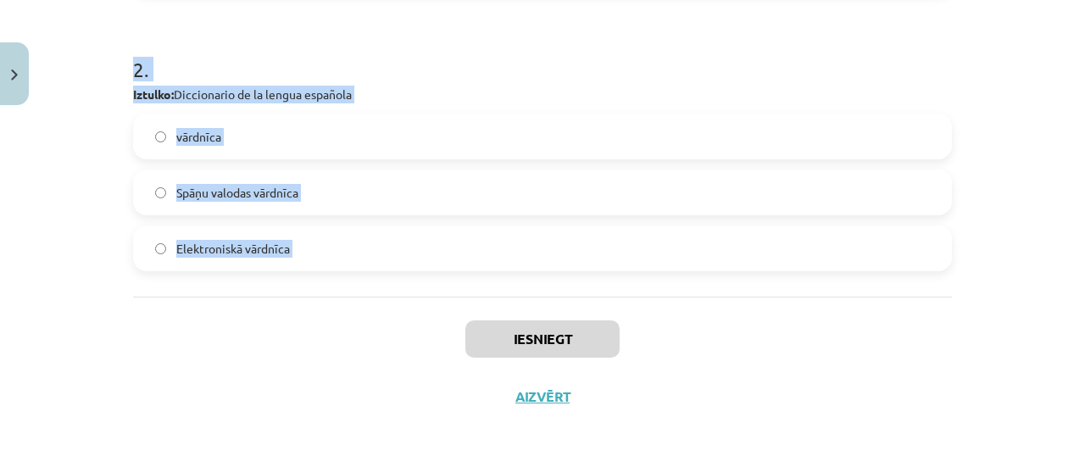
drag, startPoint x: 122, startPoint y: 187, endPoint x: 349, endPoint y: 306, distance: 256.2
copy form "Iztulko: Clases de Palabras vārdu šķiras vārdu klases klasifikācija 2 . Iztulko…"
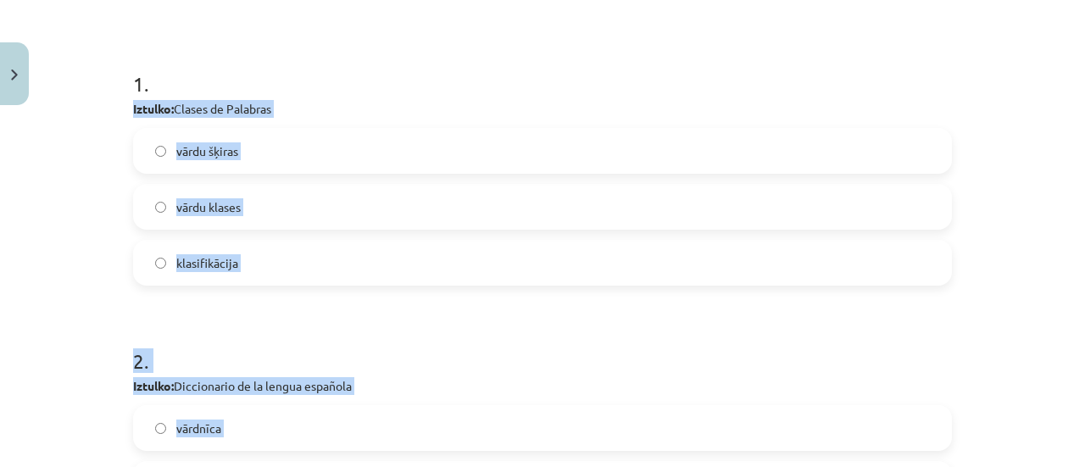
scroll to position [293, 0]
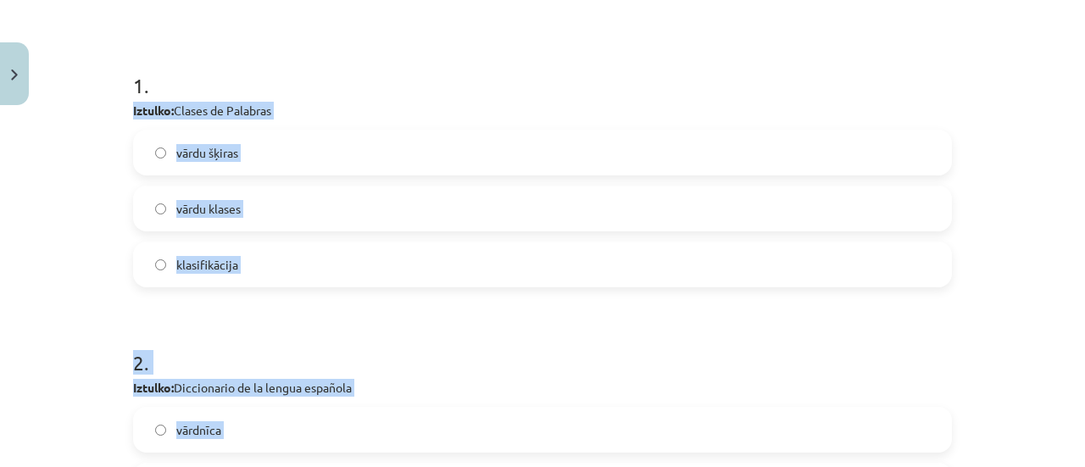
click at [815, 338] on h1 "2 ." at bounding box center [542, 347] width 819 height 53
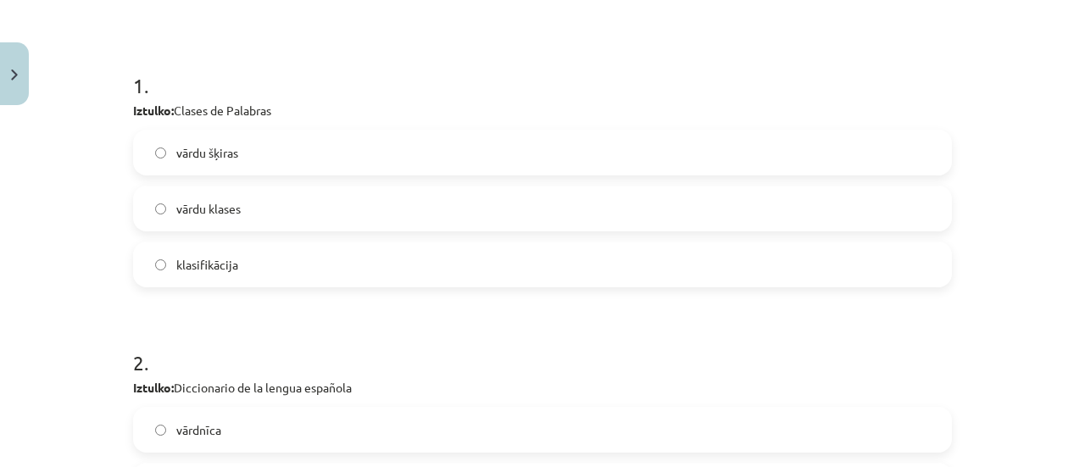
click at [659, 160] on label "vārdu šķiras" at bounding box center [542, 152] width 815 height 42
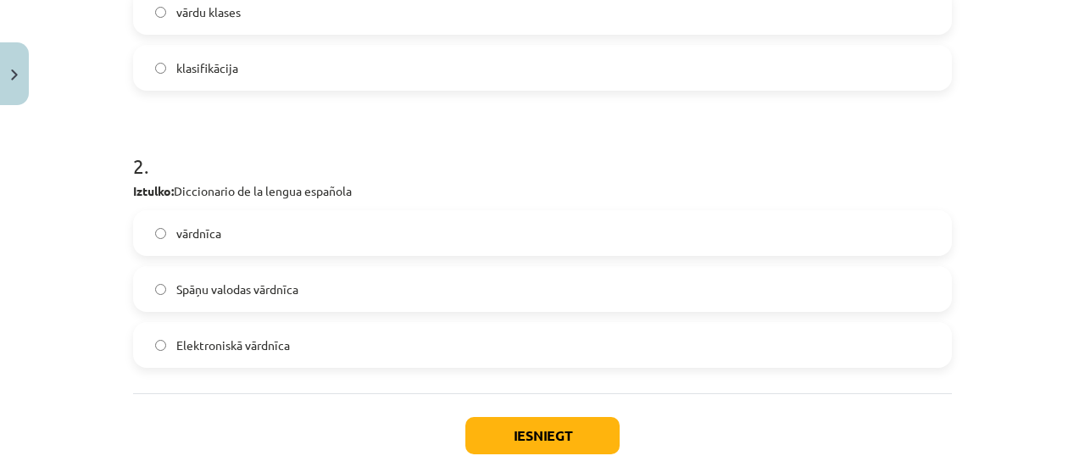
scroll to position [495, 0]
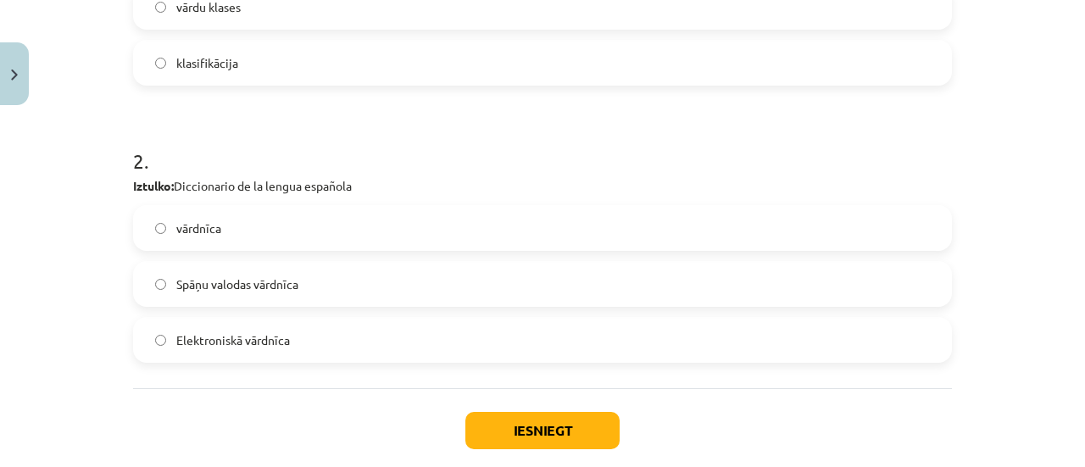
click at [236, 282] on span "Spāņu valodas vārdnīca" at bounding box center [237, 284] width 122 height 18
click at [520, 419] on button "Iesniegt" at bounding box center [542, 430] width 154 height 37
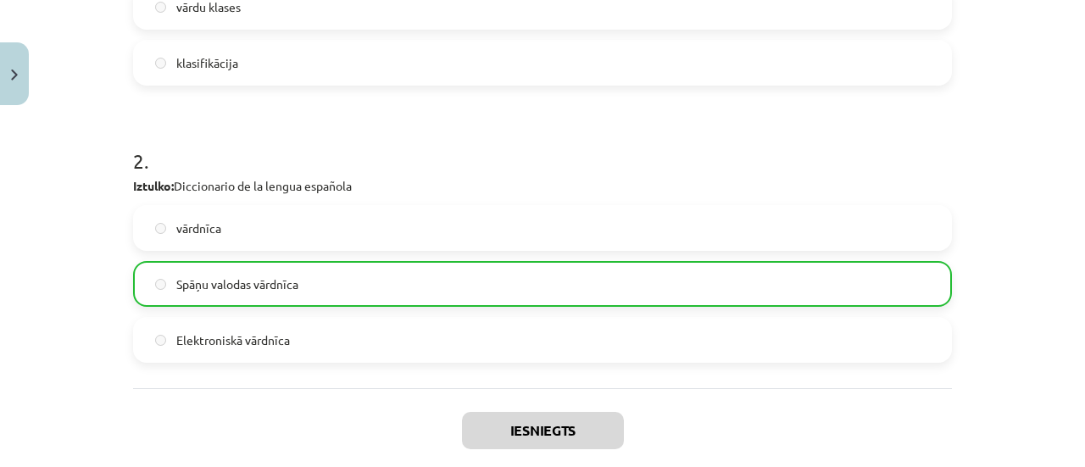
click at [1070, 371] on div "Mācību tēma: Spāņu valodas b1 - 11. klases 1.ieskaites mācību materiāls #7 📝 Te…" at bounding box center [542, 233] width 1085 height 467
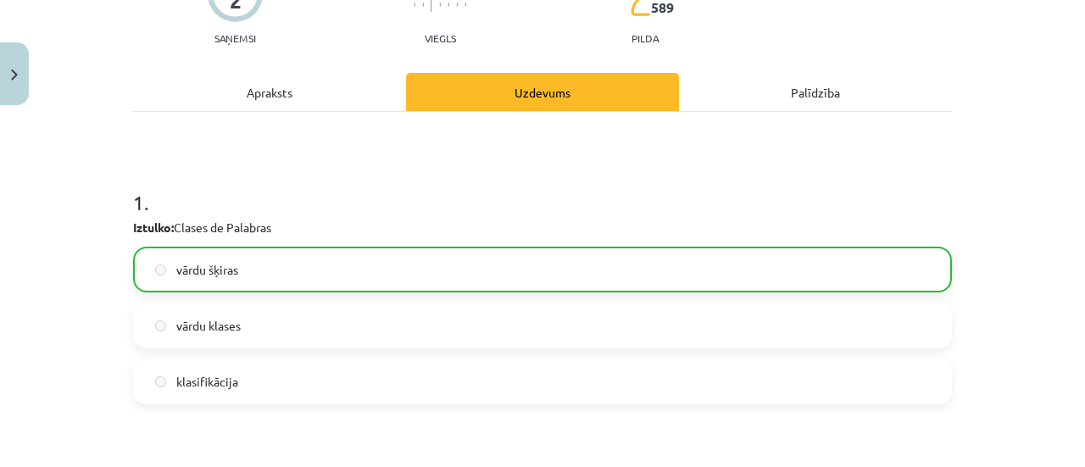
scroll to position [639, 0]
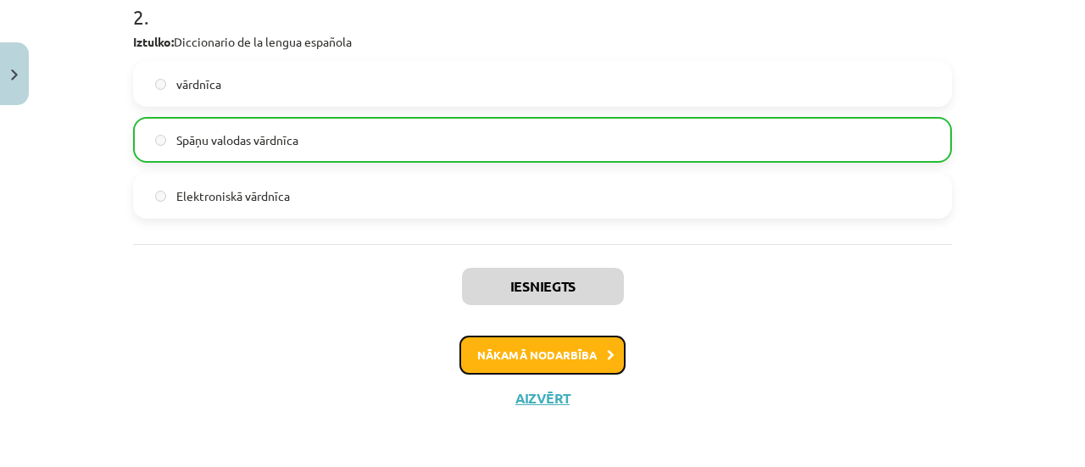
click at [551, 347] on button "Nākamā nodarbība" at bounding box center [542, 355] width 166 height 39
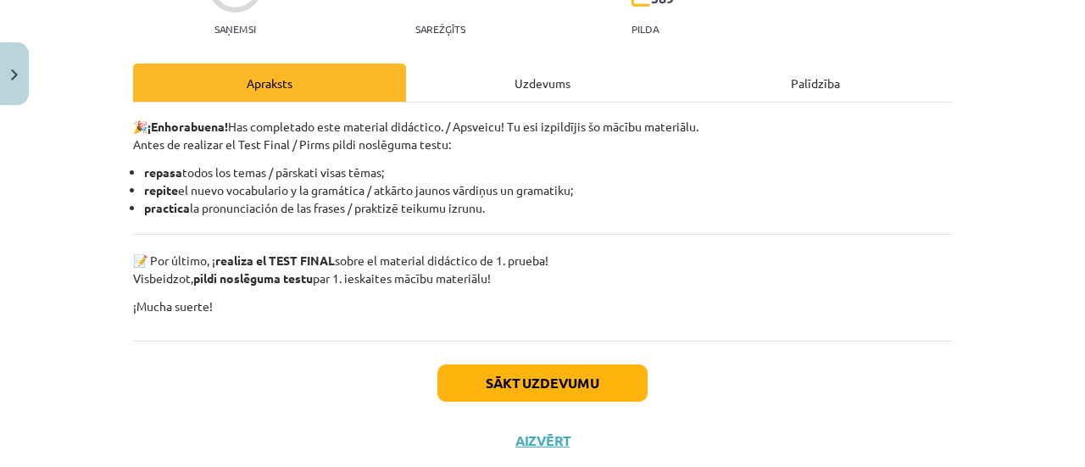
scroll to position [229, 0]
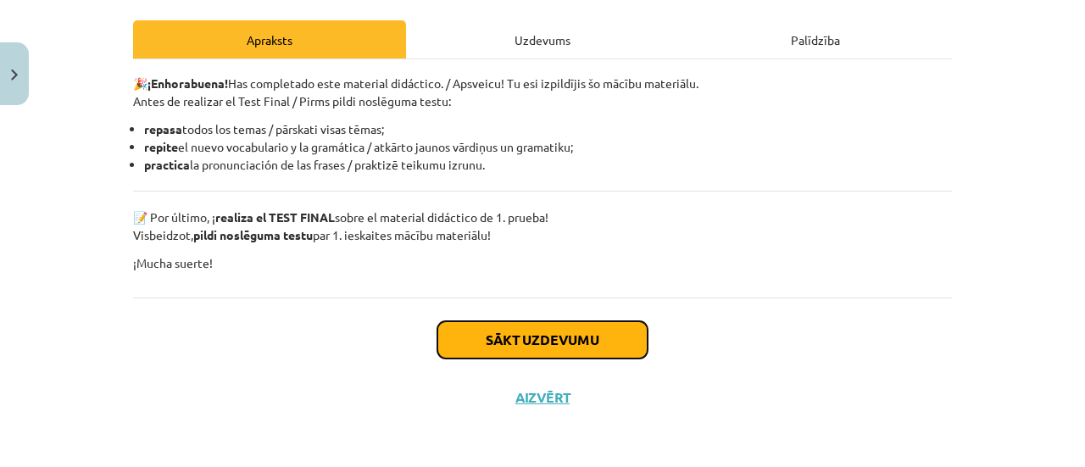
click at [563, 356] on button "Sākt uzdevumu" at bounding box center [542, 339] width 210 height 37
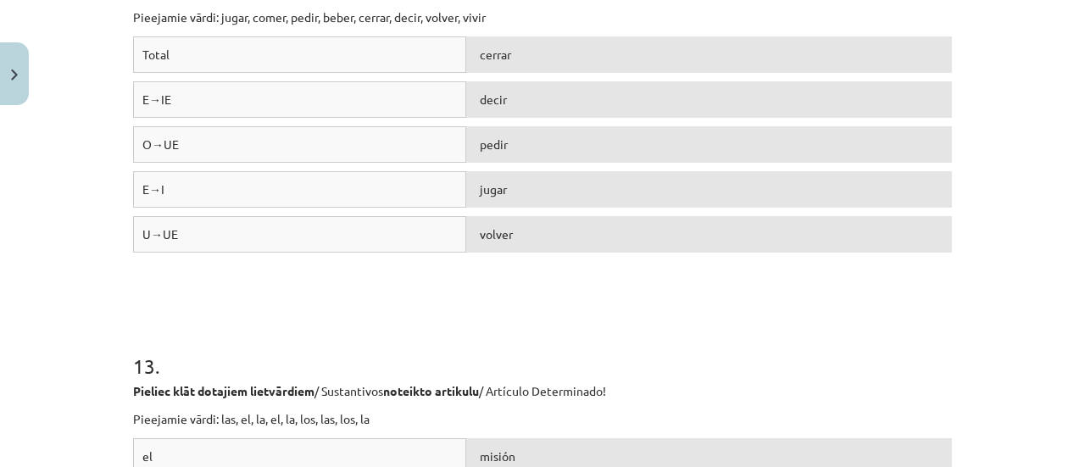
scroll to position [4715, 0]
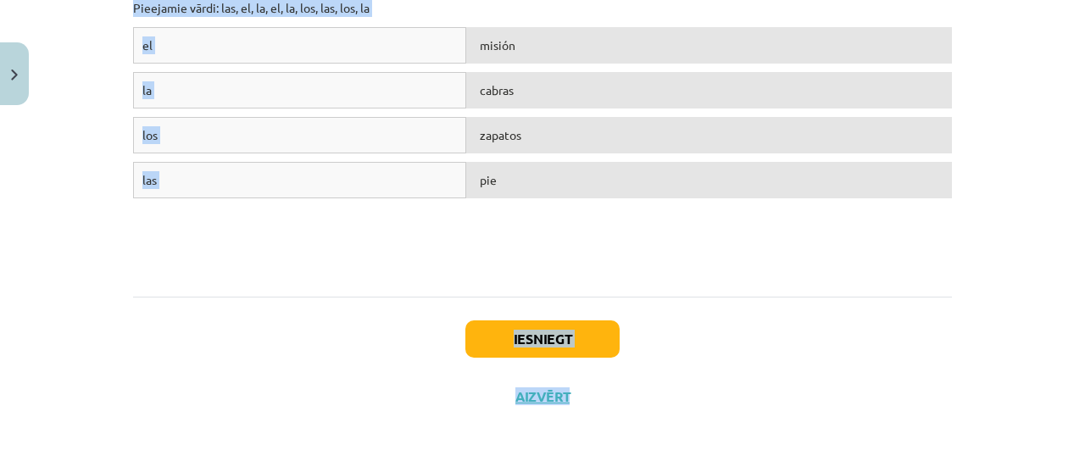
drag, startPoint x: 127, startPoint y: 123, endPoint x: 1084, endPoint y: 406, distance: 997.8
click at [1084, 406] on div "Mācību tēma: Spāņu valodas b1 - 11. klases 1.ieskaites mācību materiāls #8 ✅ Re…" at bounding box center [542, 233] width 1085 height 467
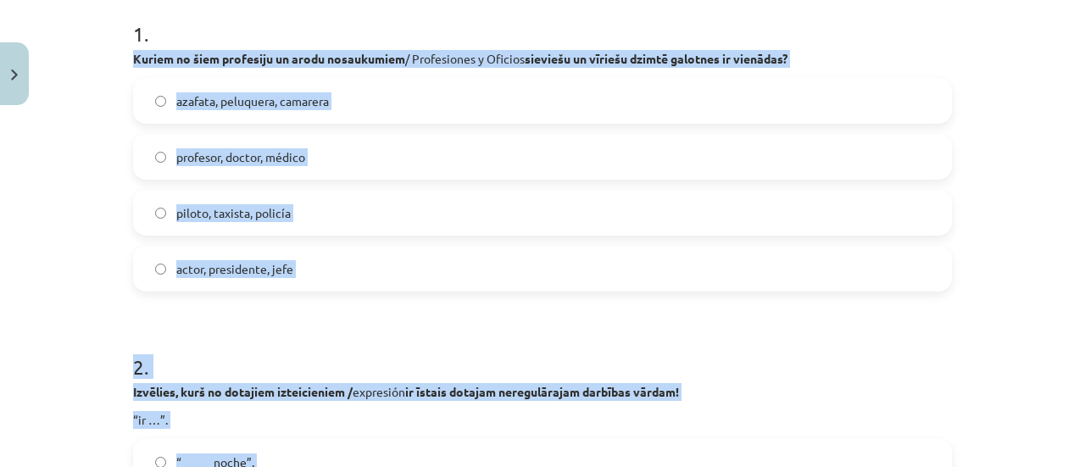
scroll to position [378, 0]
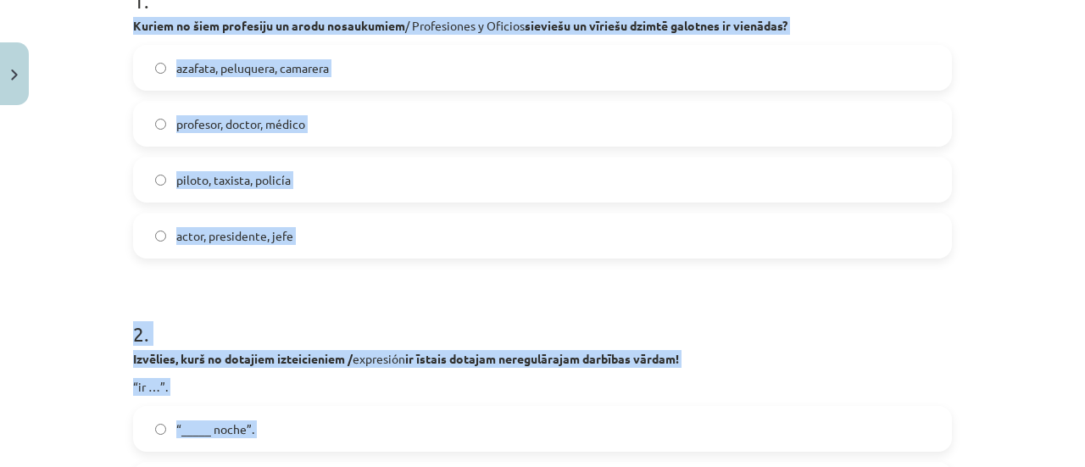
click at [1022, 97] on div "Mācību tēma: Spāņu valodas b1 - 11. klases 1.ieskaites mācību materiāls #8 ✅ Re…" at bounding box center [542, 233] width 1085 height 467
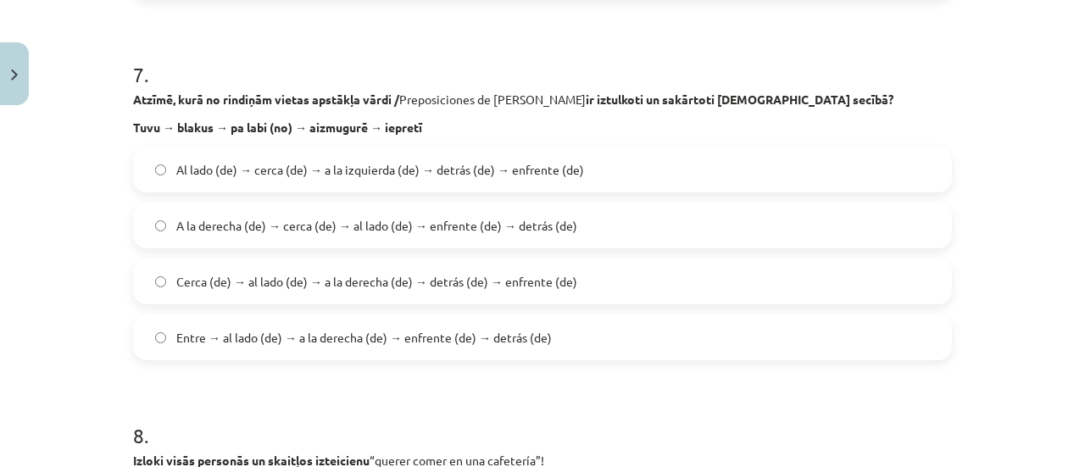
scroll to position [2593, 0]
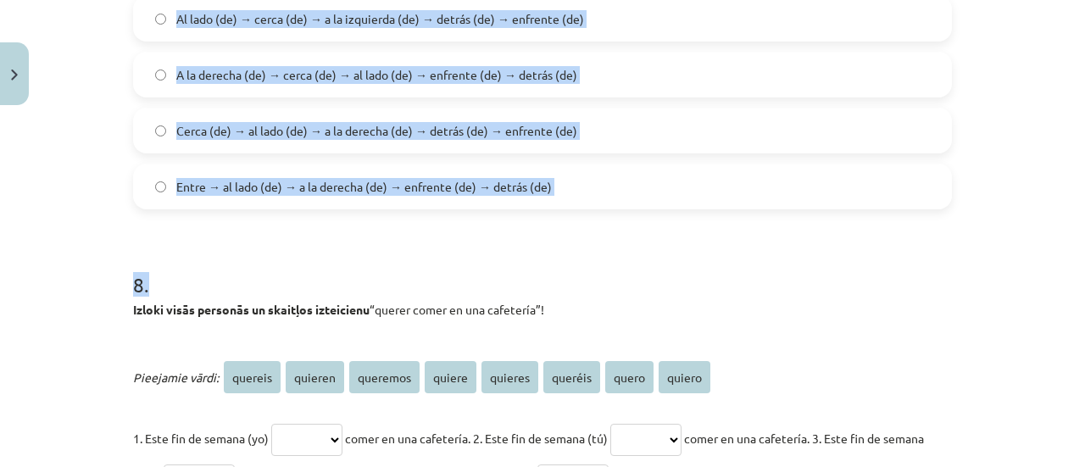
drag, startPoint x: 119, startPoint y: 21, endPoint x: 645, endPoint y: 217, distance: 561.5
click at [645, 217] on div "50 XP Saņemsi Sarežģīts 589 pilda Apraksts Uzdevums Palīdzība 1 . Kuriem no šie…" at bounding box center [542, 34] width 839 height 5028
copy form "Kuriem no šiem profesiju un arodu nosaukumiem / Profesiones y Oficios sieviešu …"
click at [638, 243] on h1 "8 ." at bounding box center [542, 269] width 819 height 53
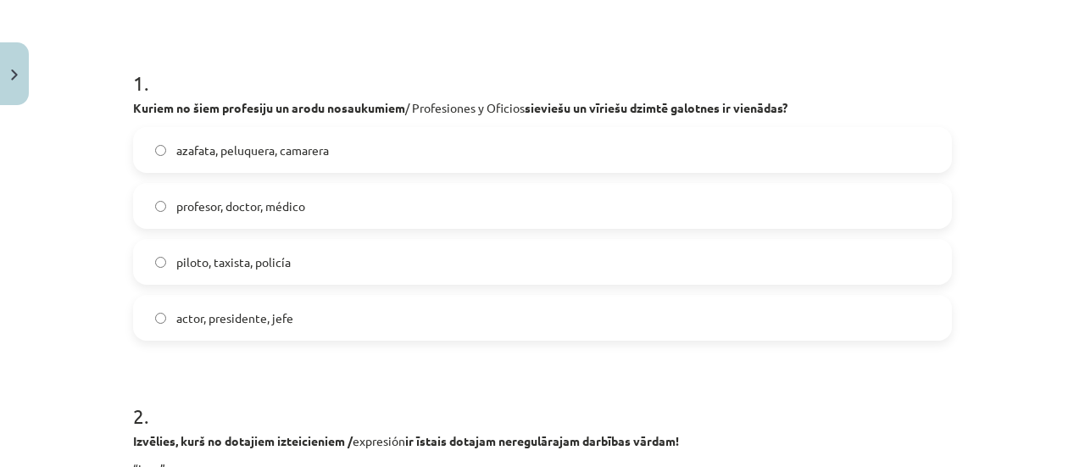
scroll to position [342, 0]
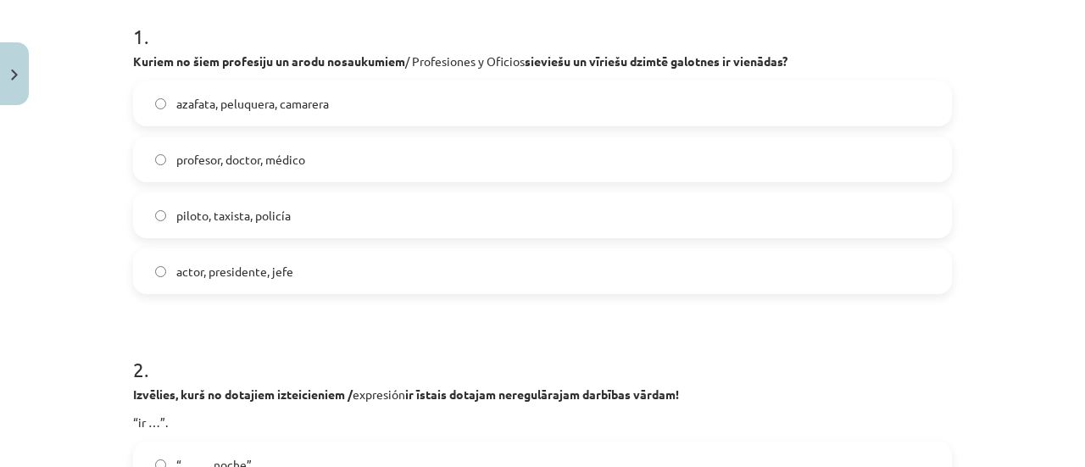
click at [508, 204] on label "piloto, taxista, policía" at bounding box center [542, 215] width 815 height 42
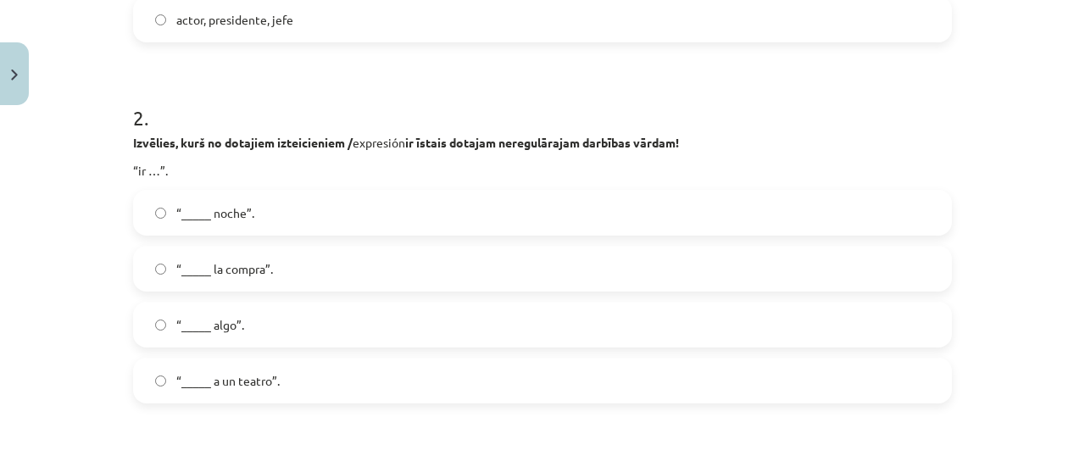
scroll to position [755, 0]
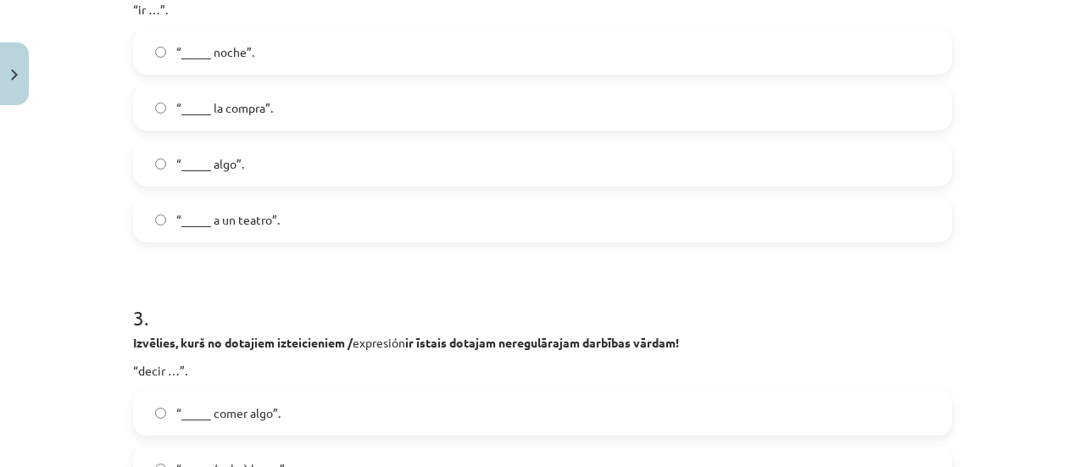
click at [529, 203] on label "“_____ a un teatro”." at bounding box center [542, 219] width 815 height 42
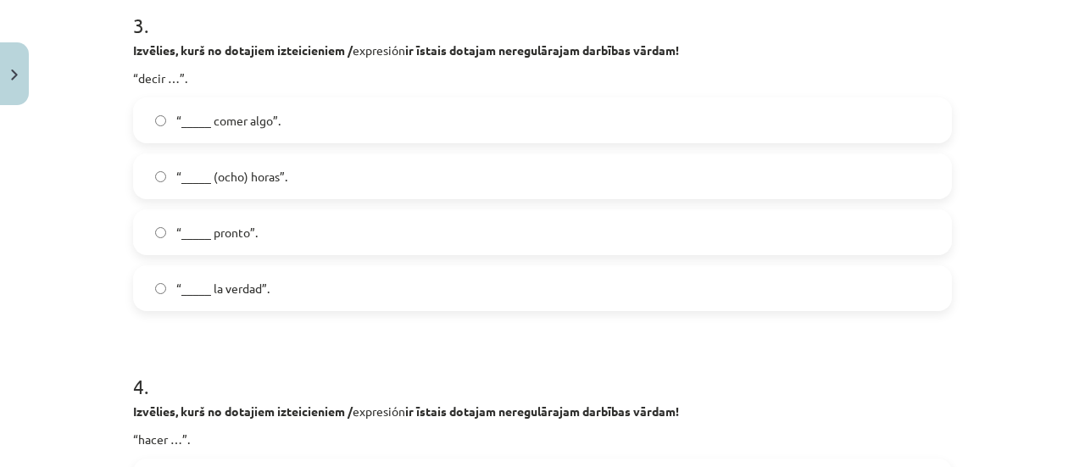
scroll to position [1061, 0]
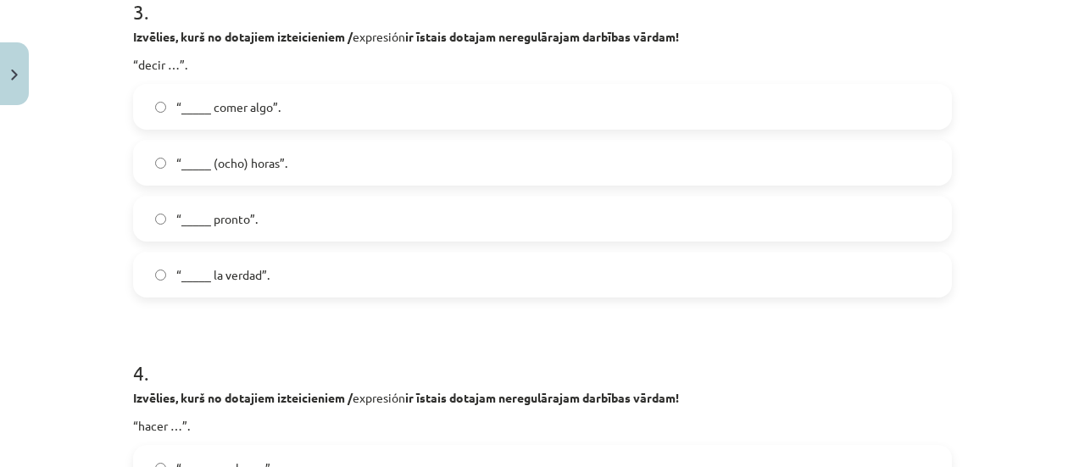
click at [591, 288] on label "“_____ la verdad”." at bounding box center [542, 274] width 815 height 42
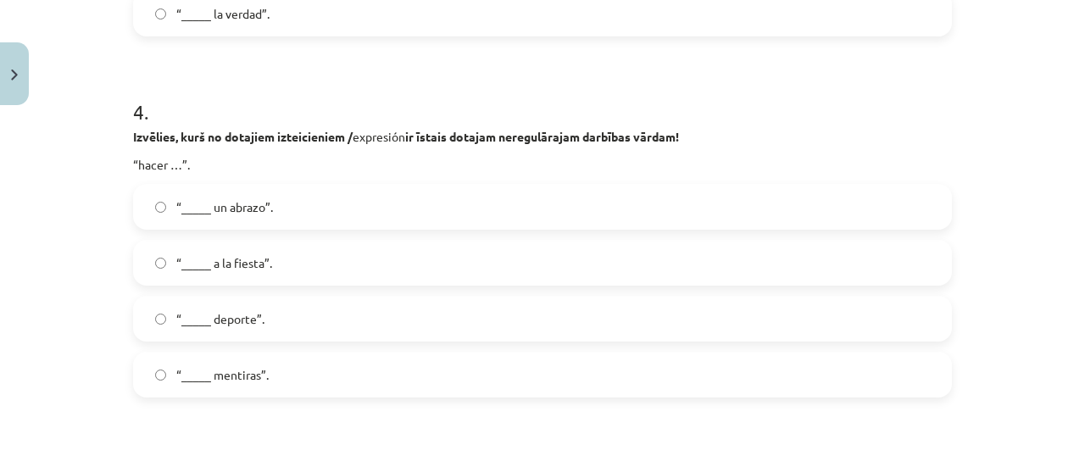
scroll to position [1302, 0]
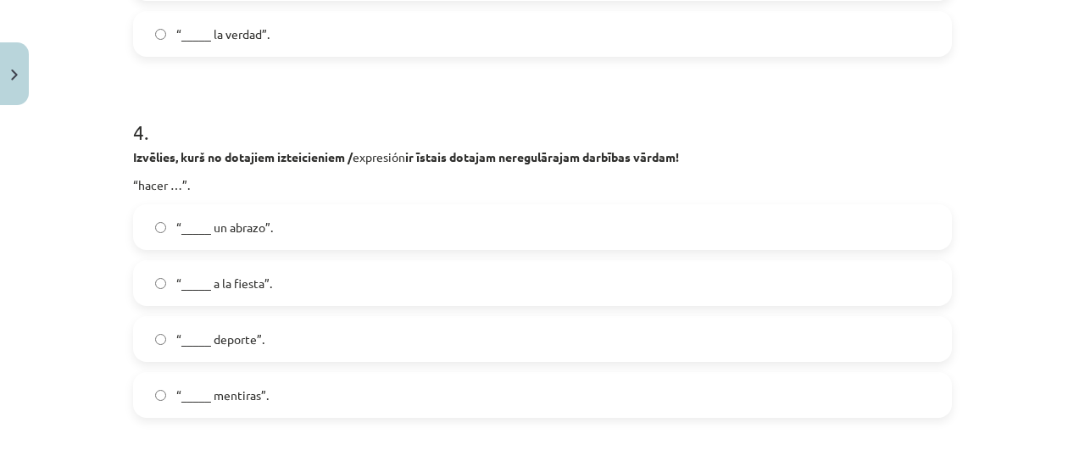
click at [457, 343] on label "“_____ deporte”." at bounding box center [542, 339] width 815 height 42
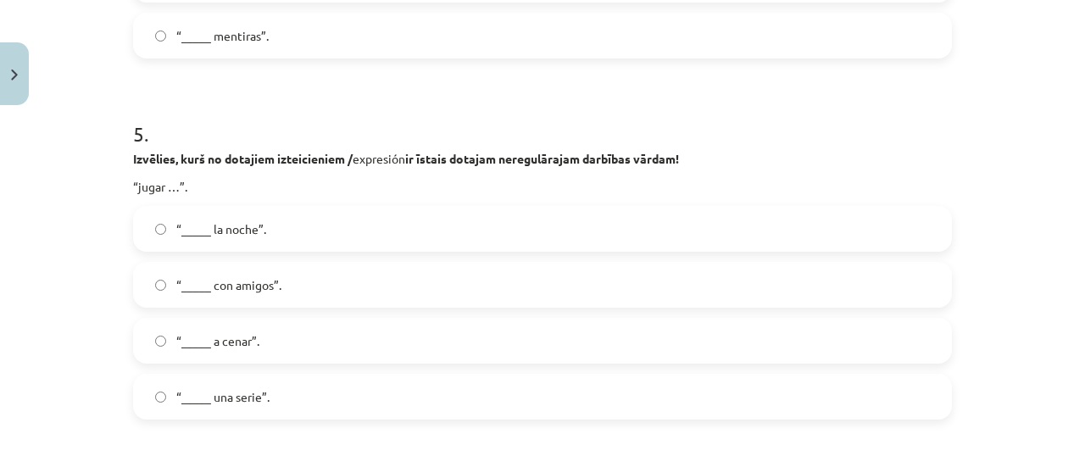
scroll to position [1681, 0]
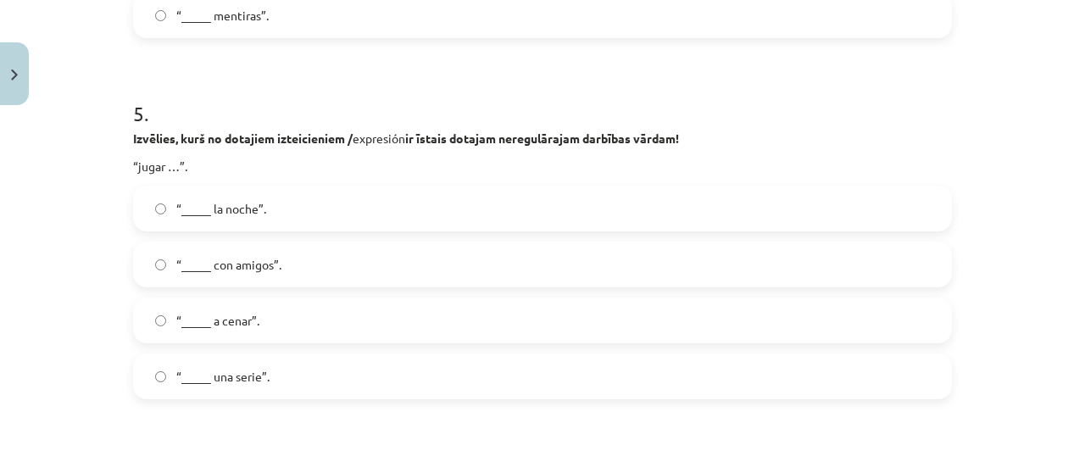
click at [185, 248] on label "“_____ con amigos”." at bounding box center [542, 264] width 815 height 42
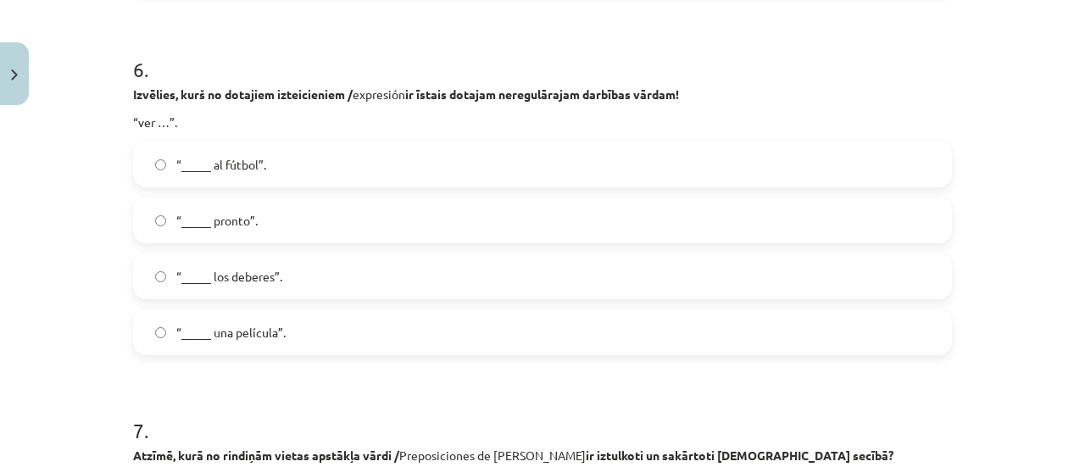
scroll to position [2093, 0]
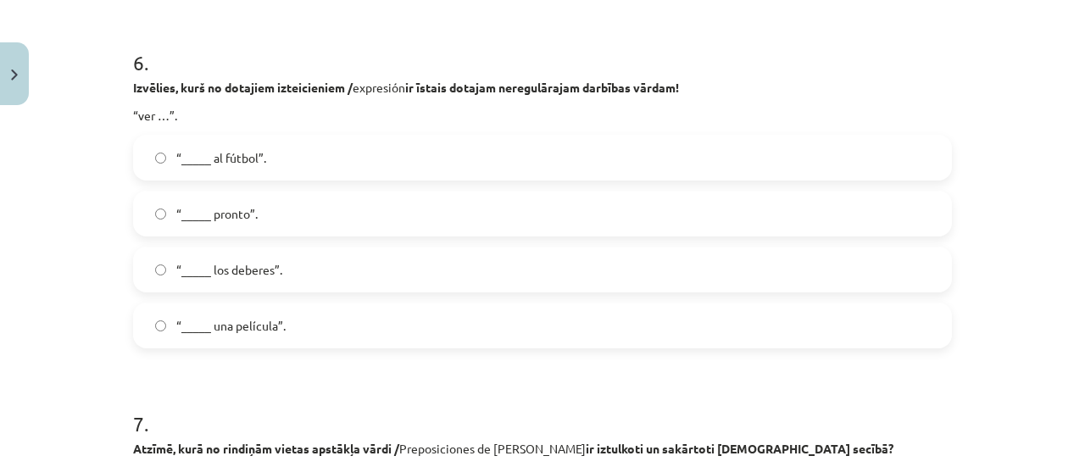
click at [317, 304] on label "“_____ una película”." at bounding box center [542, 325] width 815 height 42
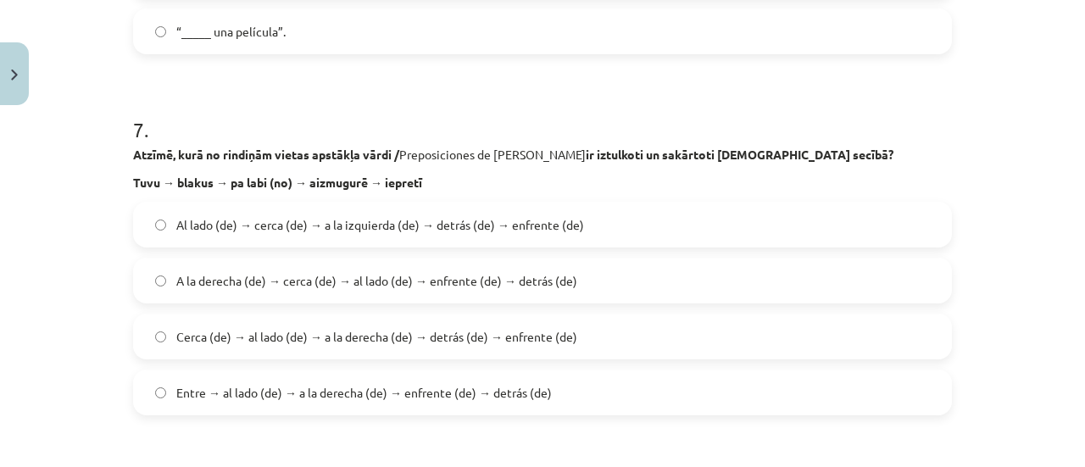
scroll to position [2421, 0]
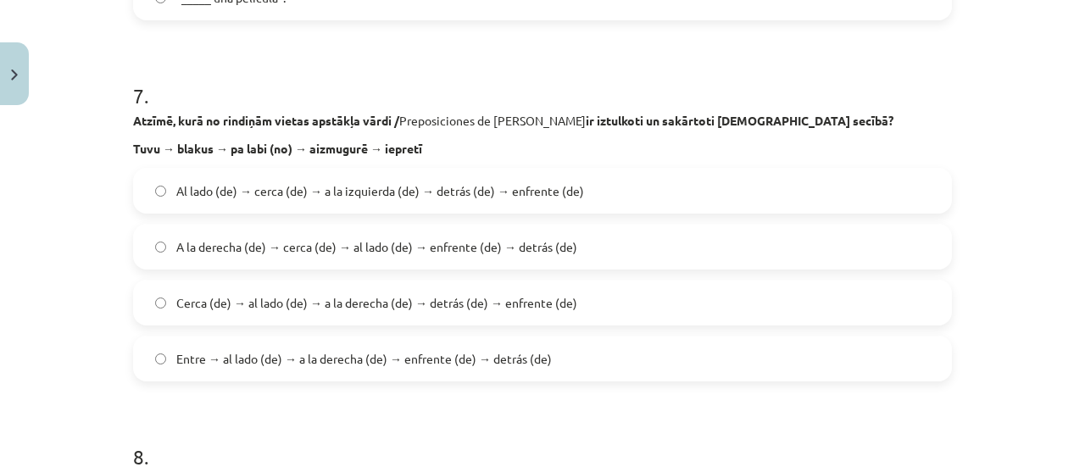
click at [208, 297] on span "Cerca (de) → al lado (de) → a la derecha (de) → detrás (de) → enfrente (de)" at bounding box center [376, 303] width 401 height 18
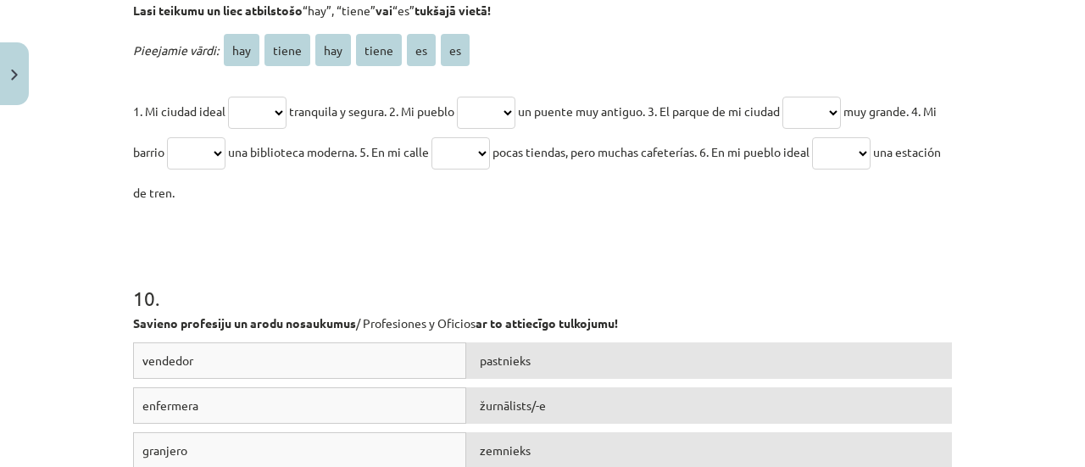
scroll to position [3220, 0]
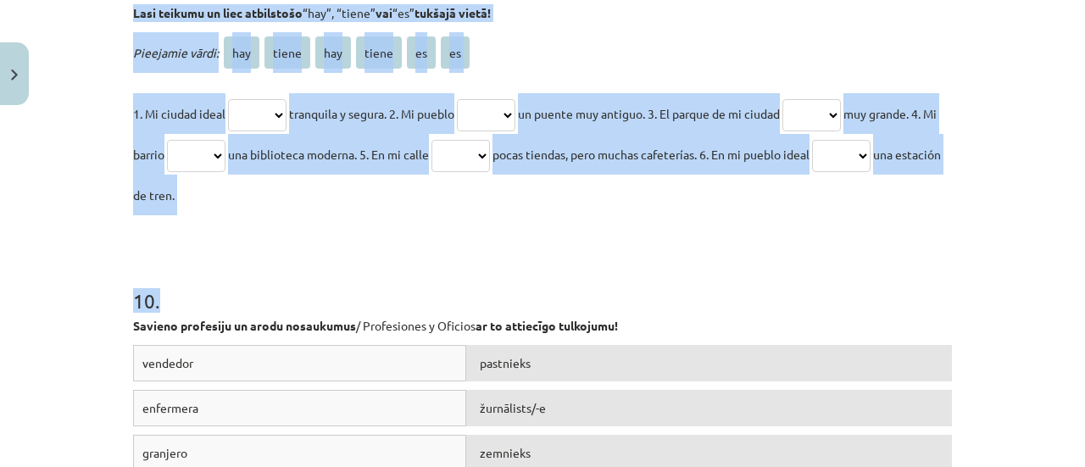
drag, startPoint x: 127, startPoint y: 50, endPoint x: 734, endPoint y: 231, distance: 633.3
click at [734, 231] on div "10 . Savieno profesiju un arodu nosaukumus / Profesiones y Oficios ar to attiec…" at bounding box center [542, 412] width 819 height 374
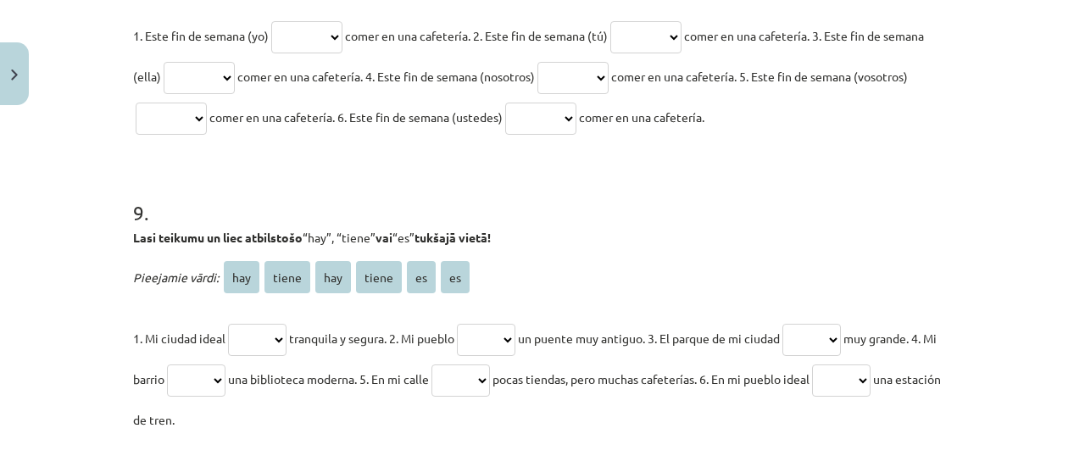
scroll to position [3157, 0]
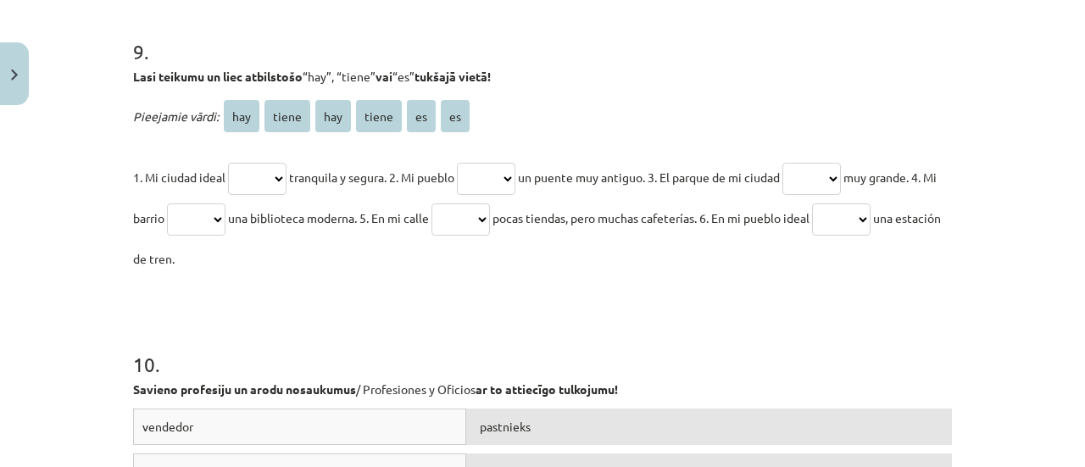
drag, startPoint x: 126, startPoint y: 135, endPoint x: 421, endPoint y: 253, distance: 317.6
copy form "Izloki visās personās un skaitļos izteicienu “querer comer en una cafetería”! P…"
click at [731, 84] on p "Lasi teikumu un liec atbilstošo “hay”, “tiene” vai “es” tukšajā vietā!" at bounding box center [542, 77] width 819 height 18
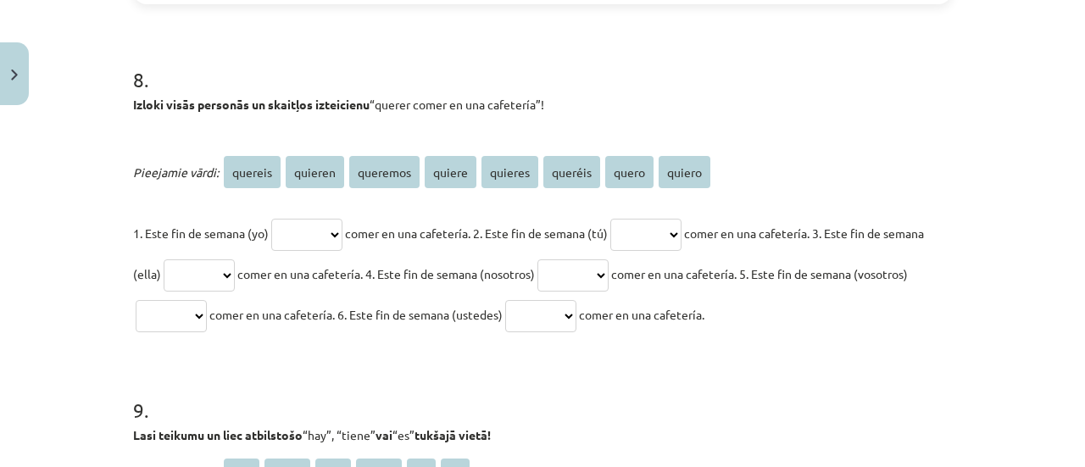
scroll to position [2831, 0]
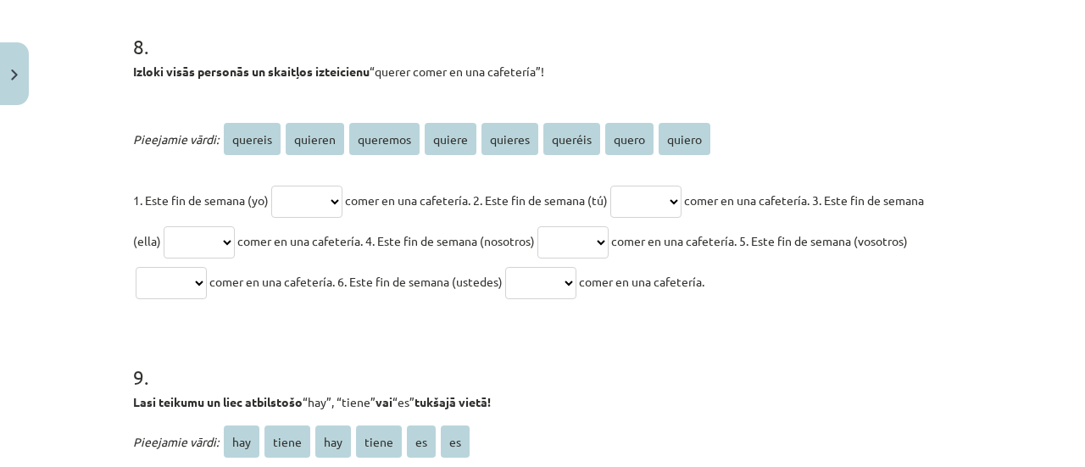
click at [342, 199] on select "******* ******* ******** ****** ******* ******* ***** ******" at bounding box center [306, 202] width 71 height 32
click at [271, 186] on select "******* ******* ******** ****** ******* ******* ***** ******" at bounding box center [306, 202] width 71 height 32
click at [309, 202] on select "******* ******* ******** ****** ******* ******* ***** ******" at bounding box center [306, 202] width 71 height 32
select select "*******"
click at [330, 200] on select "******* ******* ******** ****** ******* ******* ***** ******" at bounding box center [306, 202] width 71 height 32
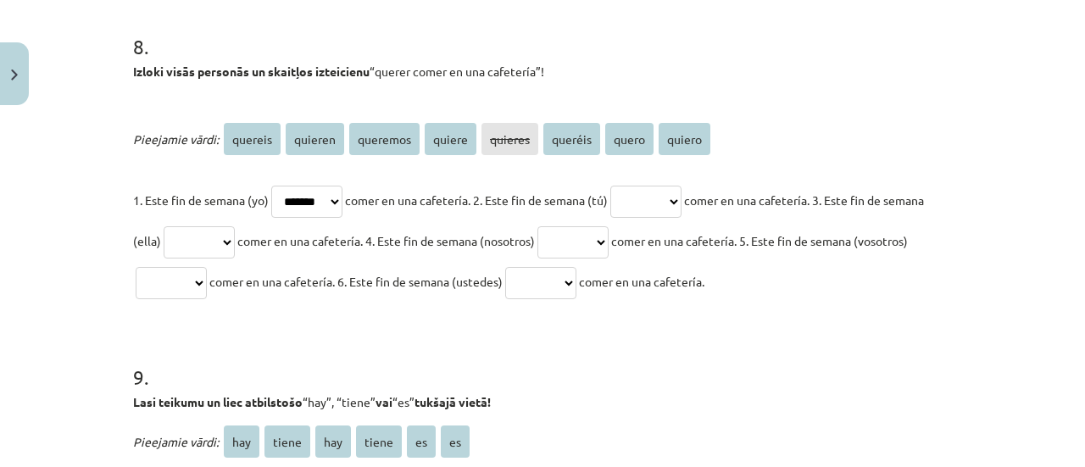
click at [325, 200] on select "******* ******* ******** ****** ******* ******* ***** ******" at bounding box center [306, 202] width 71 height 32
click at [271, 186] on select "******* ******* ******** ****** ******* ******* ***** ******" at bounding box center [306, 202] width 71 height 32
click at [331, 186] on select "******* ******* ******** ****** ******* ******* ***** ******" at bounding box center [306, 202] width 71 height 32
click at [342, 203] on select "******* ******* ******** ****** ******* ******* ***** ******" at bounding box center [306, 202] width 71 height 32
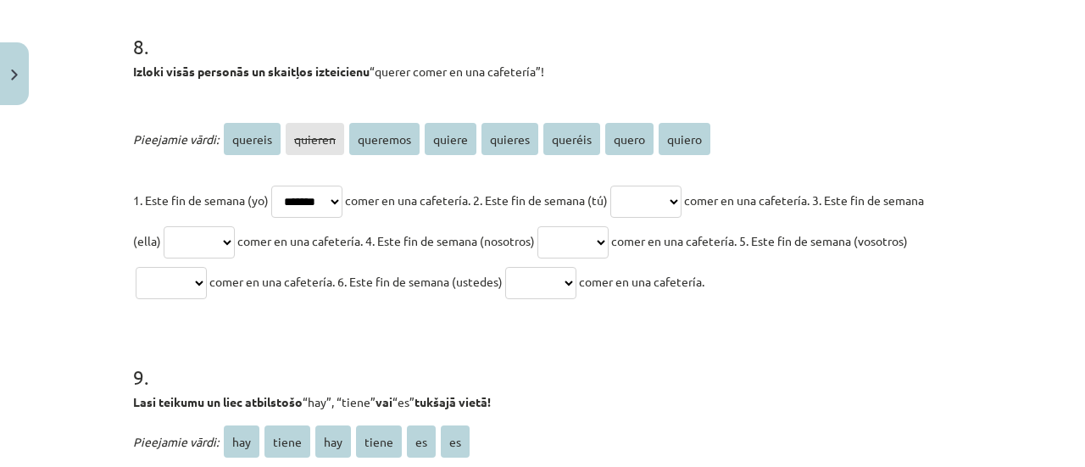
select select "*******"
click at [271, 186] on select "******* ******* ******** ****** ******* ******* ***** ******" at bounding box center [306, 202] width 71 height 32
click at [331, 202] on select "******* ******* ******** ****** ******* ******* ***** ******" at bounding box center [306, 202] width 71 height 32
click at [271, 186] on select "******* ******* ******** ****** ******* ******* ***** ******" at bounding box center [306, 202] width 71 height 32
click at [326, 203] on select "******* ******* ******** ****** ******* ******* ***** ******" at bounding box center [306, 202] width 71 height 32
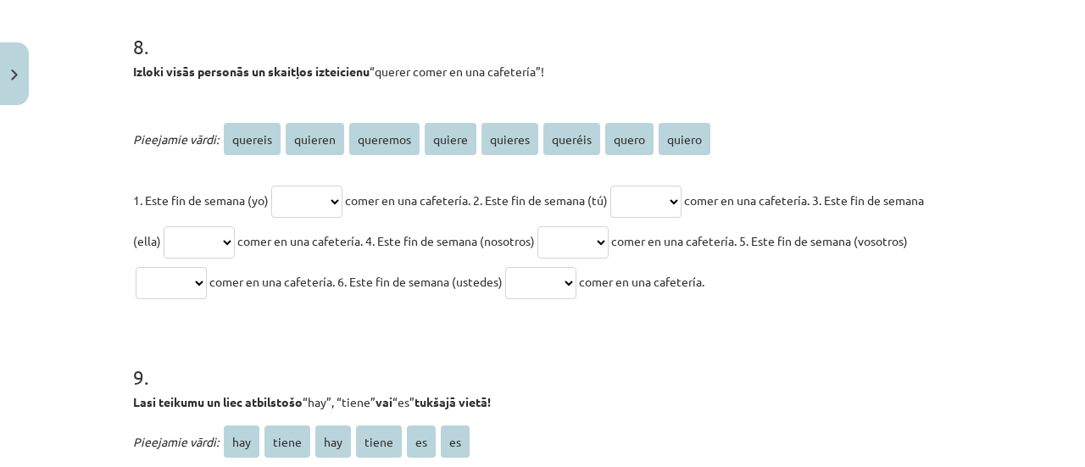
click at [675, 140] on span "quiero" at bounding box center [684, 139] width 52 height 32
drag, startPoint x: 660, startPoint y: 141, endPoint x: 697, endPoint y: 144, distance: 37.4
click at [697, 144] on span "quiero" at bounding box center [684, 139] width 52 height 32
copy span "quiero"
click at [287, 291] on p "1. Este fin de semana (yo) ******* ******* ******** ****** ******* ******* ****…" at bounding box center [542, 241] width 819 height 122
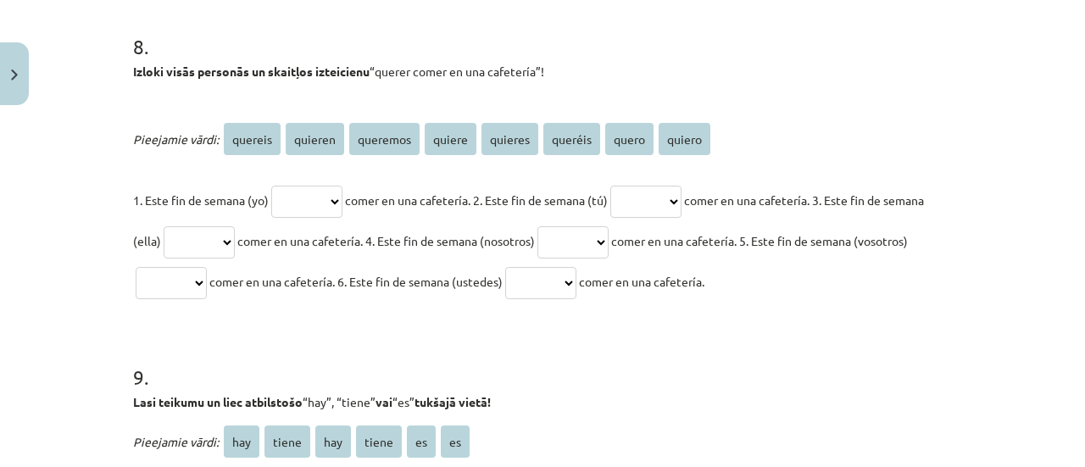
click at [314, 192] on select "******* ******* ******** ****** ******* ******* ***** ******" at bounding box center [306, 202] width 71 height 32
select select "******"
click at [271, 186] on select "******* ******* ******** ****** ******* ******* ***** ******" at bounding box center [306, 202] width 71 height 32
click at [655, 199] on select "******* ******* ******** ****** ******* ******* ***** ******" at bounding box center [645, 202] width 71 height 32
select select "*******"
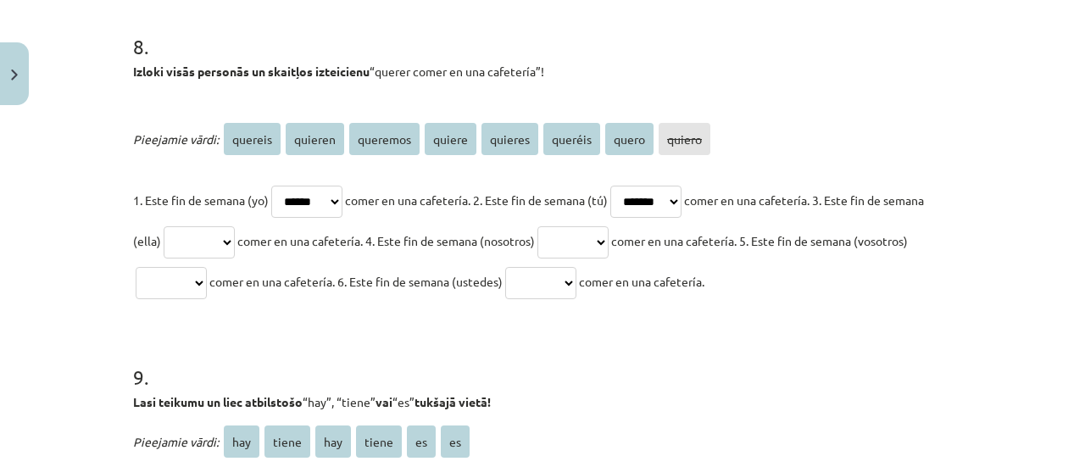
click at [632, 186] on select "******* ******* ******** ****** ******* ******* ***** ******" at bounding box center [645, 202] width 71 height 32
click at [235, 230] on select "******* ******* ******** ****** ******* ******* ***** ******" at bounding box center [199, 242] width 71 height 32
select select "******"
click at [203, 226] on select "******* ******* ******** ****** ******* ******* ***** ******" at bounding box center [199, 242] width 71 height 32
click at [608, 231] on select "******* ******* ******** ****** ******* ******* ***** ******" at bounding box center [572, 242] width 71 height 32
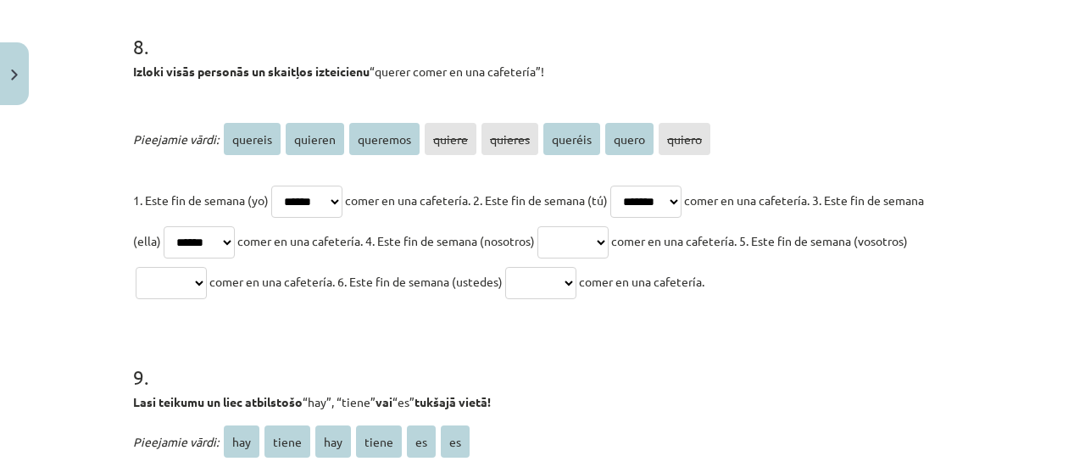
select select "********"
click at [603, 226] on select "******* ******* ******** ****** ******* ******* ***** ******" at bounding box center [572, 242] width 71 height 32
click at [207, 272] on select "******* ******* ******** ****** ******* ******* ***** ******" at bounding box center [171, 283] width 71 height 32
click at [207, 267] on select "******* ******* ******** ****** ******* ******* ***** ******" at bounding box center [171, 283] width 71 height 32
select select "*******"
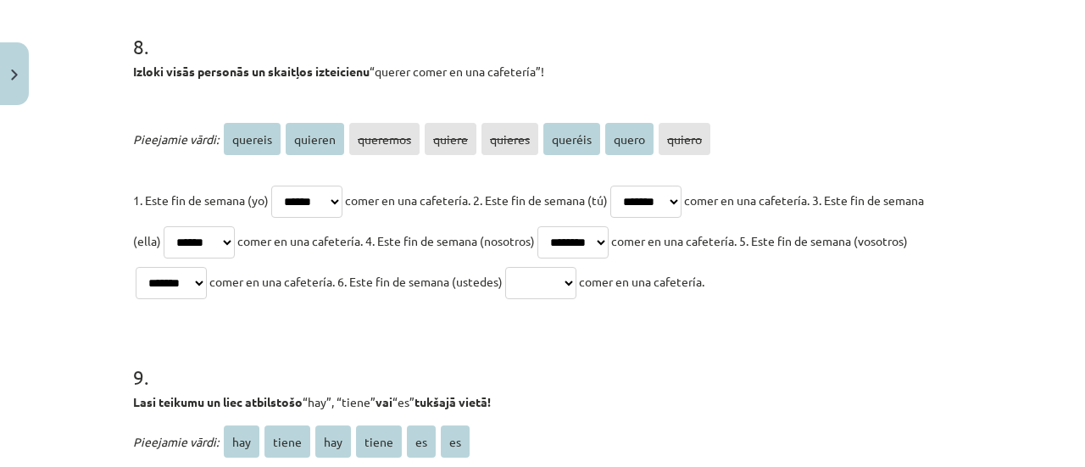
click at [186, 267] on select "******* ******* ******** ****** ******* ******* ***** ******" at bounding box center [171, 283] width 71 height 32
click at [576, 286] on select "******* ******* ******** ****** ******* ******* ***** ******" at bounding box center [540, 283] width 71 height 32
select select "*******"
click at [576, 267] on select "******* ******* ******** ****** ******* ******* ***** ******" at bounding box center [540, 283] width 71 height 32
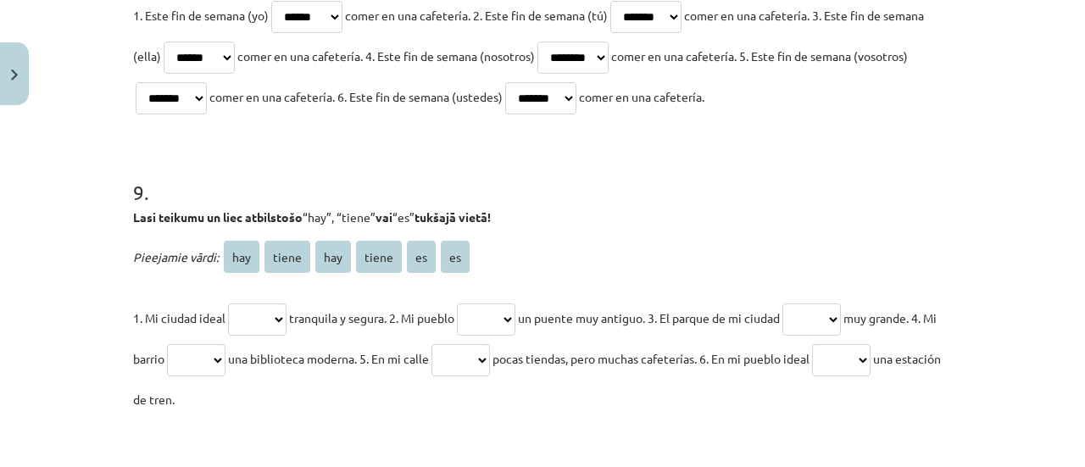
scroll to position [3090, 0]
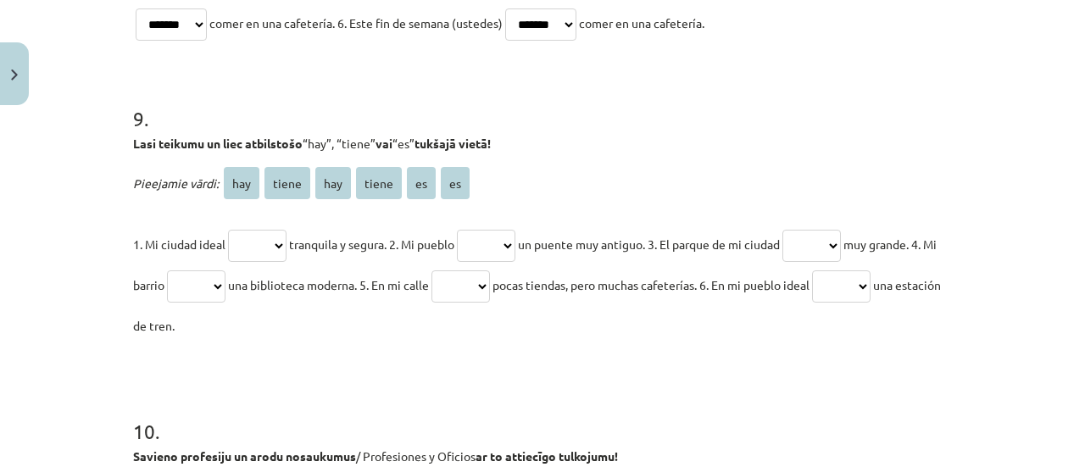
click at [266, 236] on select "*** ***** *** ***** ** **" at bounding box center [257, 246] width 58 height 32
select select "**"
click at [228, 230] on select "*** ***** *** ***** ** **" at bounding box center [257, 246] width 58 height 32
click at [502, 233] on select "*** ***** *** ***** ** **" at bounding box center [486, 246] width 58 height 32
select select "*****"
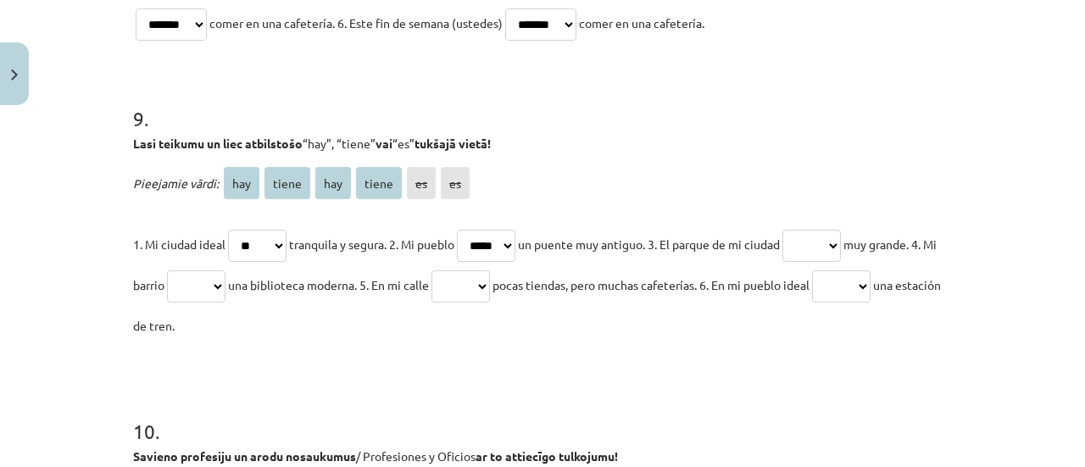
click at [466, 230] on select "*** ***** *** ***** ** **" at bounding box center [486, 246] width 58 height 32
click at [819, 251] on select "*** ***** *** ***** ** **" at bounding box center [811, 246] width 58 height 32
select select "**"
click at [804, 230] on select "*** ***** *** ***** ** **" at bounding box center [811, 246] width 58 height 32
click at [225, 295] on select "*** ***** *** ***** ** **" at bounding box center [196, 286] width 58 height 32
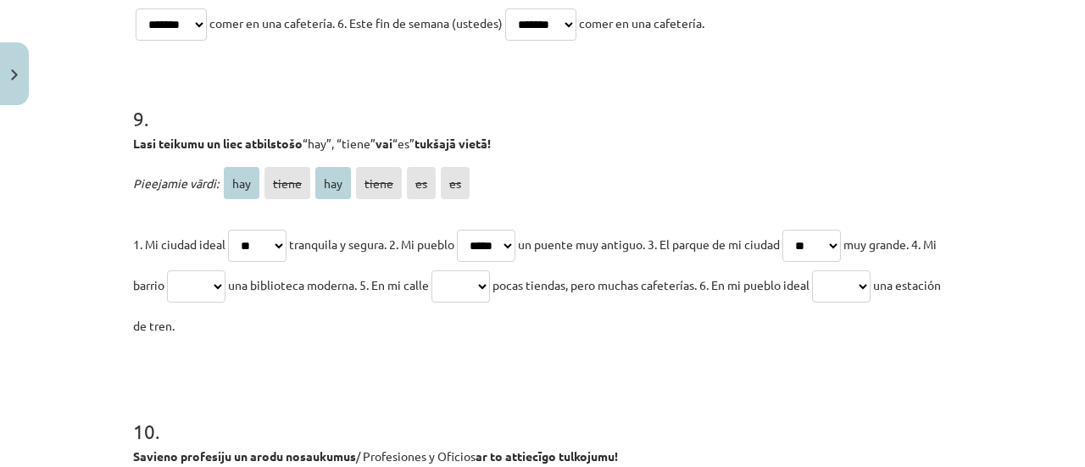
select select "*****"
click at [192, 270] on select "*** ***** *** ***** ** **" at bounding box center [196, 286] width 58 height 32
click at [490, 293] on select "*** ***** *** ***** ** **" at bounding box center [460, 286] width 58 height 32
select select "***"
click at [468, 270] on select "*** ***** *** ***** ** **" at bounding box center [460, 286] width 58 height 32
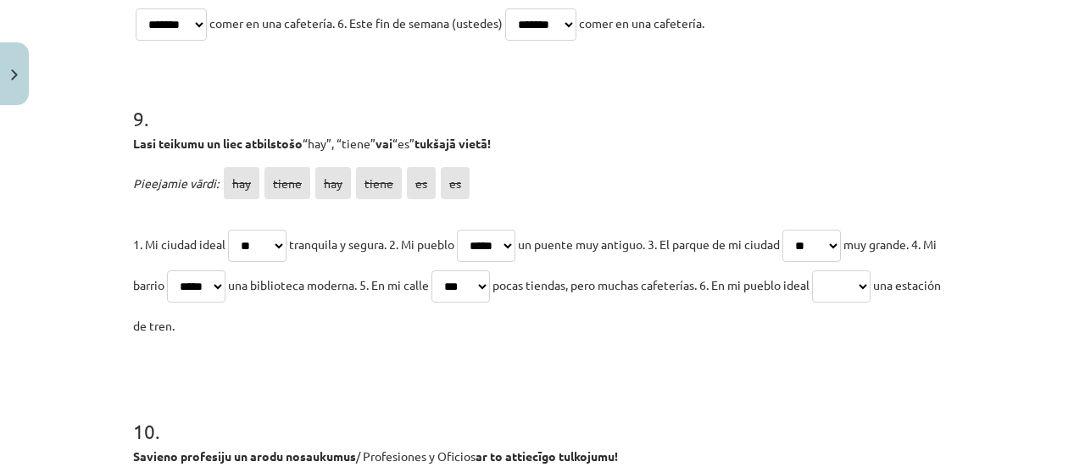
click at [870, 275] on select "*** ***** *** ***** ** **" at bounding box center [841, 286] width 58 height 32
select select "***"
click at [863, 270] on select "*** ***** *** ***** ** **" at bounding box center [841, 286] width 58 height 32
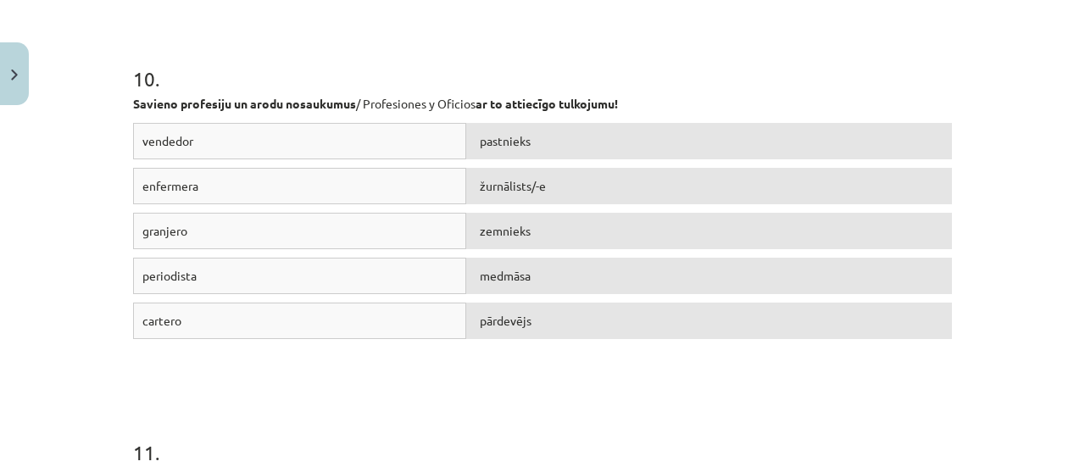
scroll to position [3456, 0]
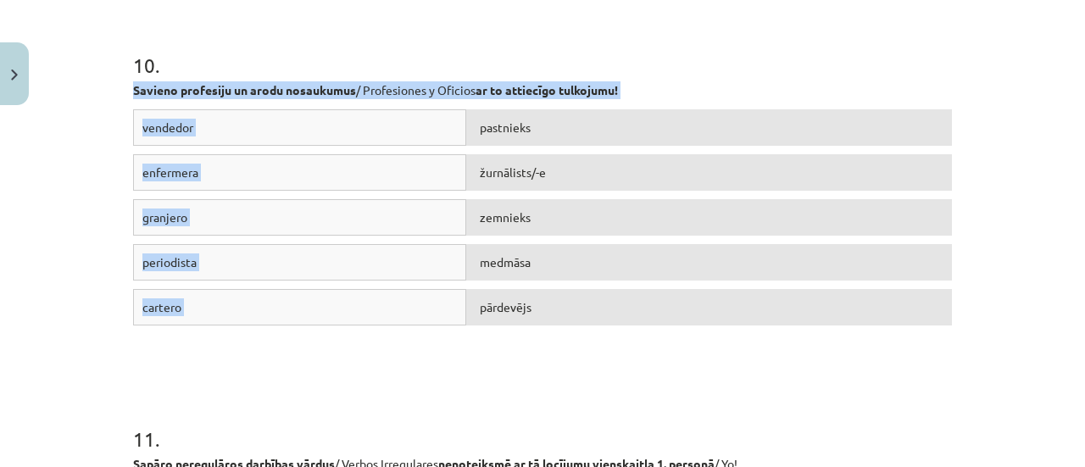
drag, startPoint x: 125, startPoint y: 88, endPoint x: 749, endPoint y: 311, distance: 663.1
click at [275, 340] on div "vendedor pastnieks enfermera žurnālists/-e granjero zemnieks periodista medmāsa…" at bounding box center [542, 236] width 819 height 254
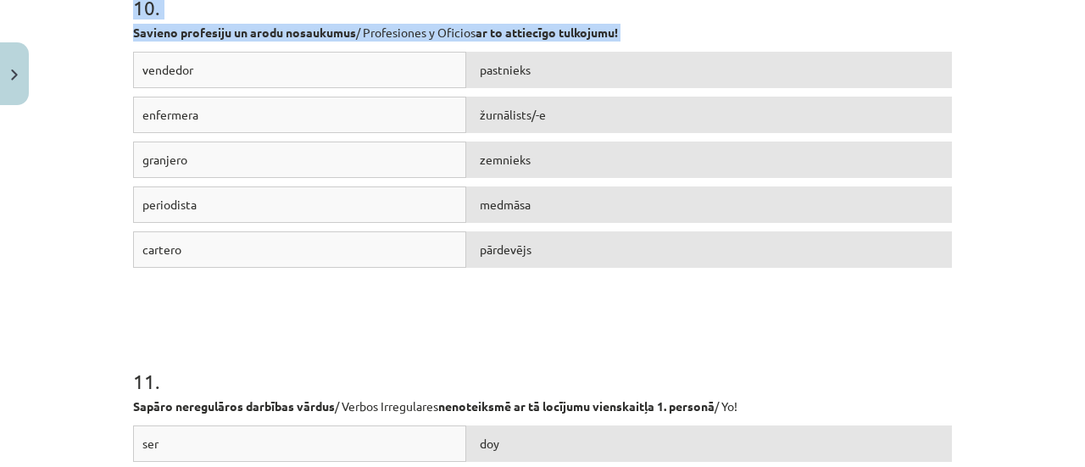
scroll to position [3817, 0]
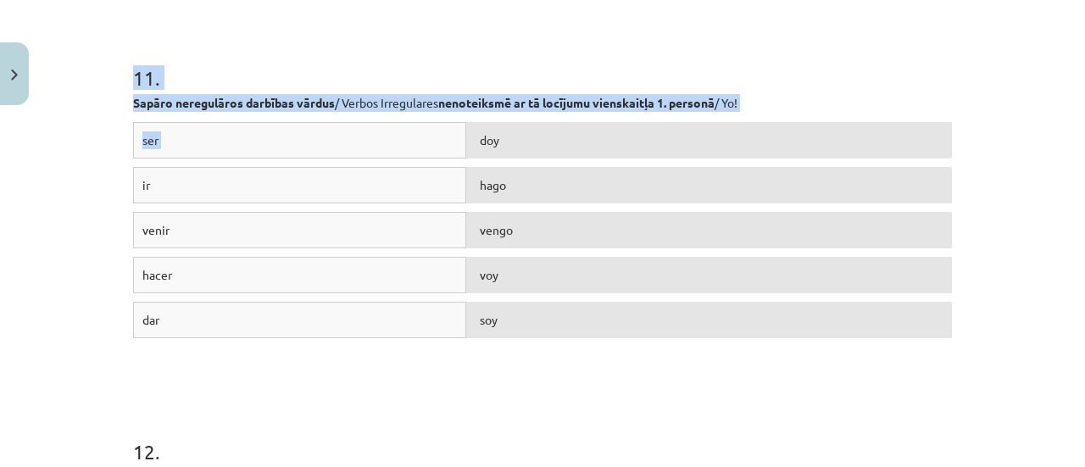
drag, startPoint x: 131, startPoint y: 119, endPoint x: 856, endPoint y: 148, distance: 726.0
click at [909, 99] on p "Sapāro neregulāros darbības vārdus / Verbos Irregulares nenoteiksmē ar tā locīj…" at bounding box center [542, 103] width 819 height 18
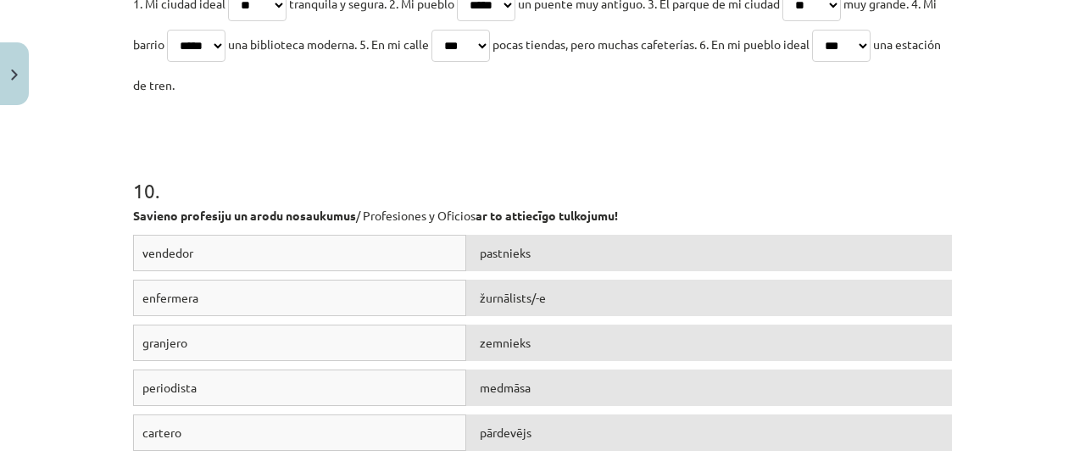
scroll to position [3445, 0]
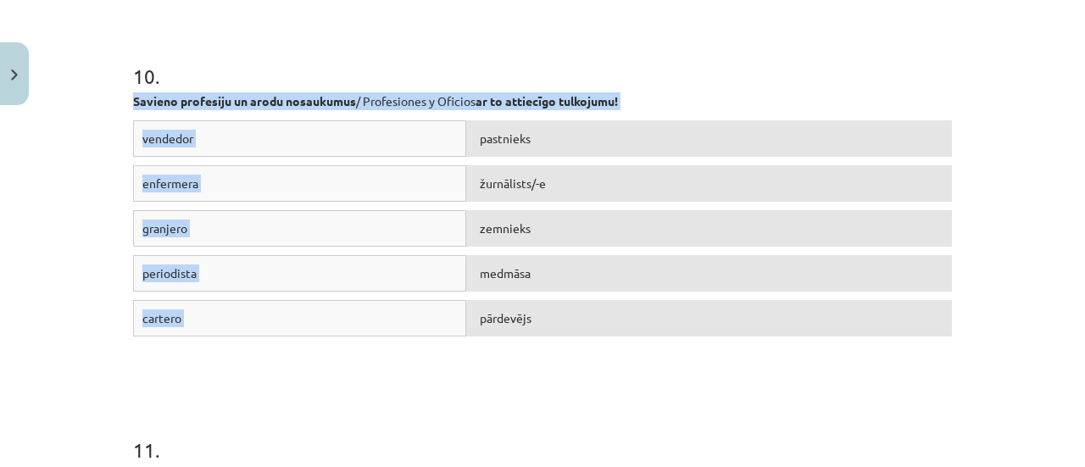
drag, startPoint x: 125, startPoint y: 93, endPoint x: 647, endPoint y: 306, distance: 564.5
copy div "Savieno profesiju un arodu nosaukumus / Profesiones y Oficios ar to attiecīgo t…"
click at [559, 353] on div "vendedor pastnieks enfermera žurnālists/-e granjero zemnieks periodista medmāsa…" at bounding box center [542, 247] width 819 height 254
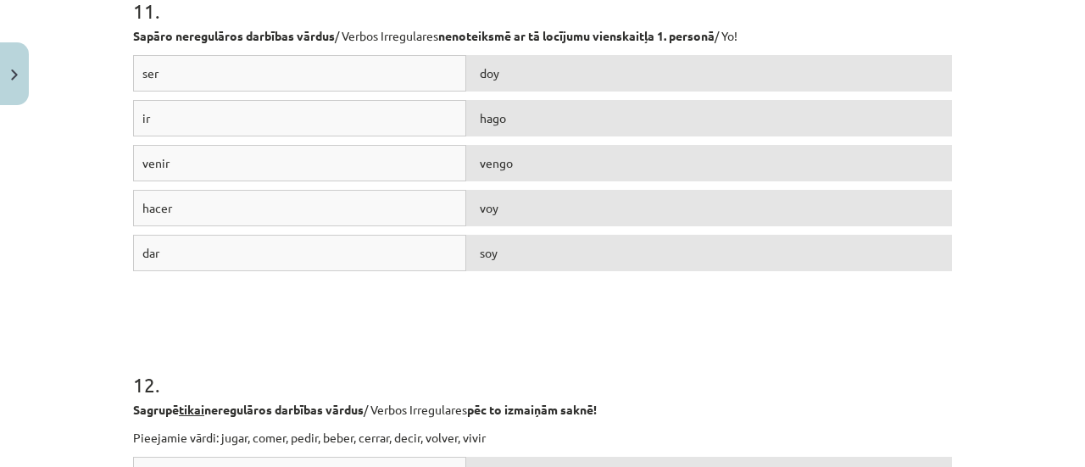
scroll to position [3891, 0]
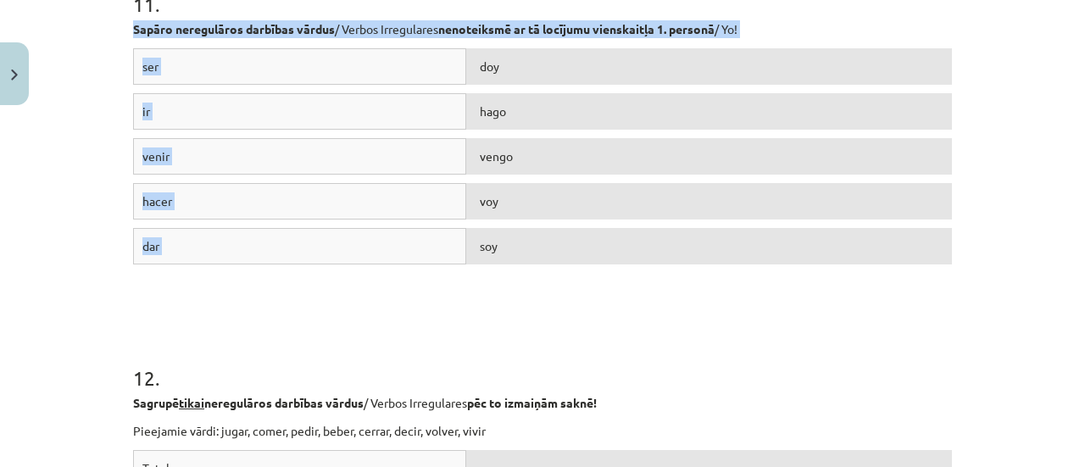
drag, startPoint x: 125, startPoint y: 30, endPoint x: 744, endPoint y: 264, distance: 661.4
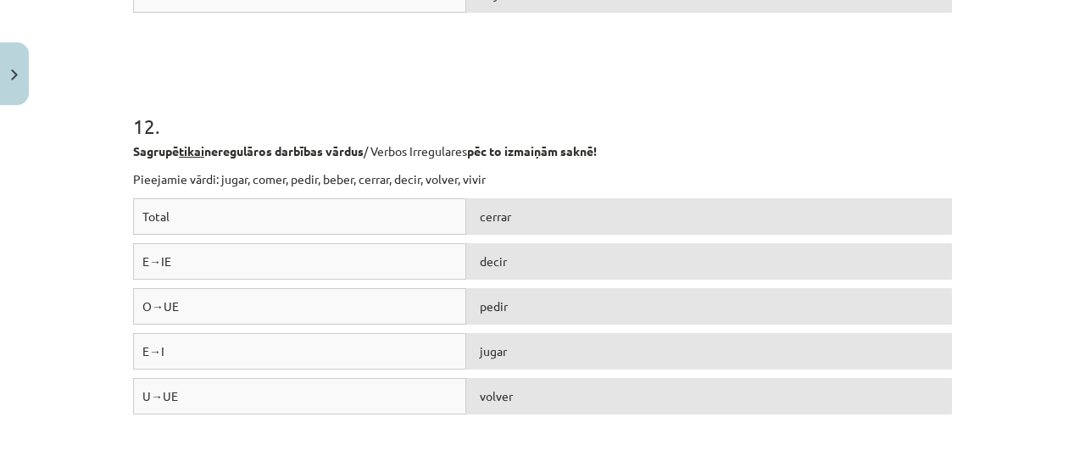
scroll to position [4209, 0]
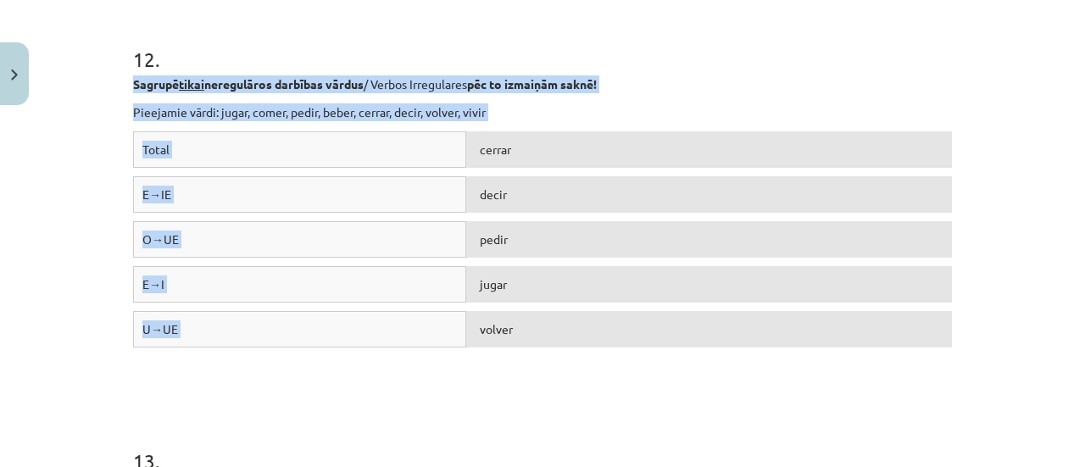
drag, startPoint x: 122, startPoint y: 78, endPoint x: 638, endPoint y: 374, distance: 594.8
click at [446, 372] on div "Total cerrar E→IE decir O→UE pedir E→I jugar U→UE volver" at bounding box center [542, 258] width 819 height 254
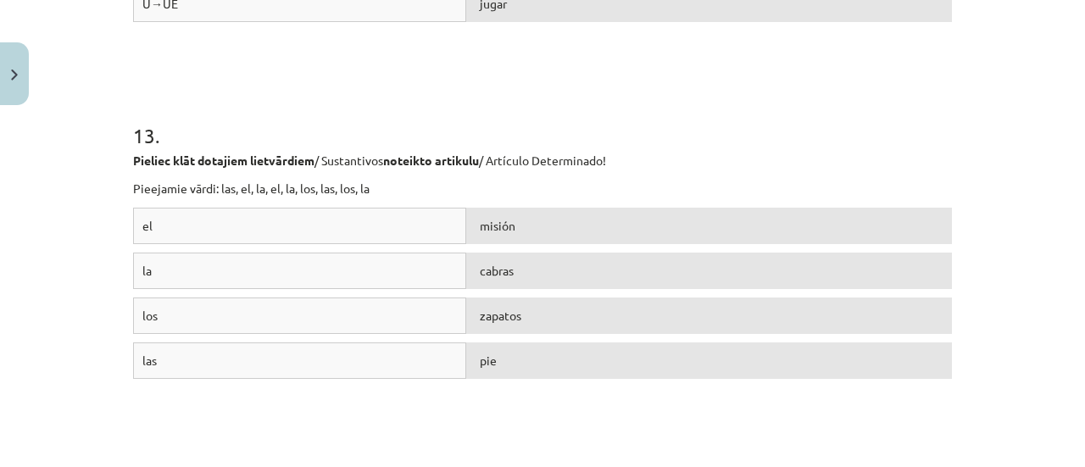
scroll to position [4555, 0]
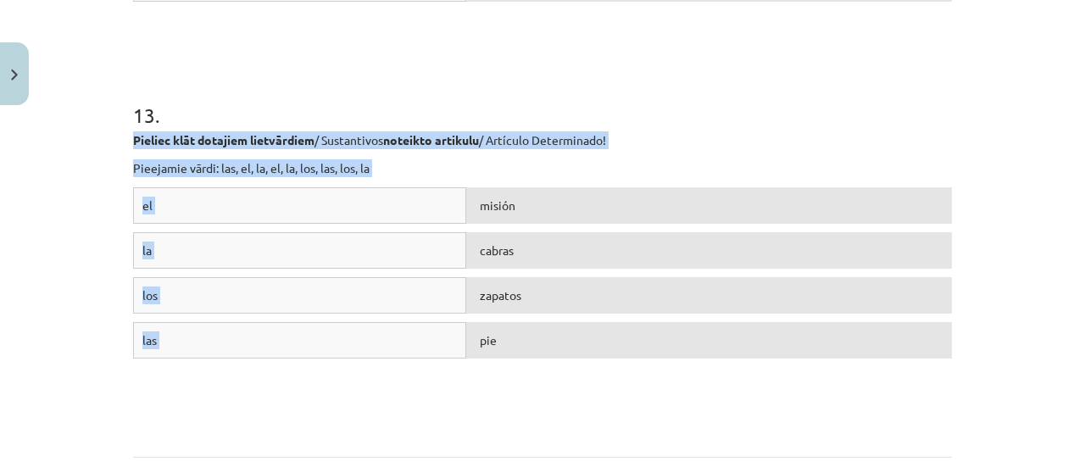
drag, startPoint x: 119, startPoint y: 132, endPoint x: 574, endPoint y: 392, distance: 524.2
click at [419, 399] on div "el misión la cabras los zapatos las pie" at bounding box center [542, 314] width 819 height 254
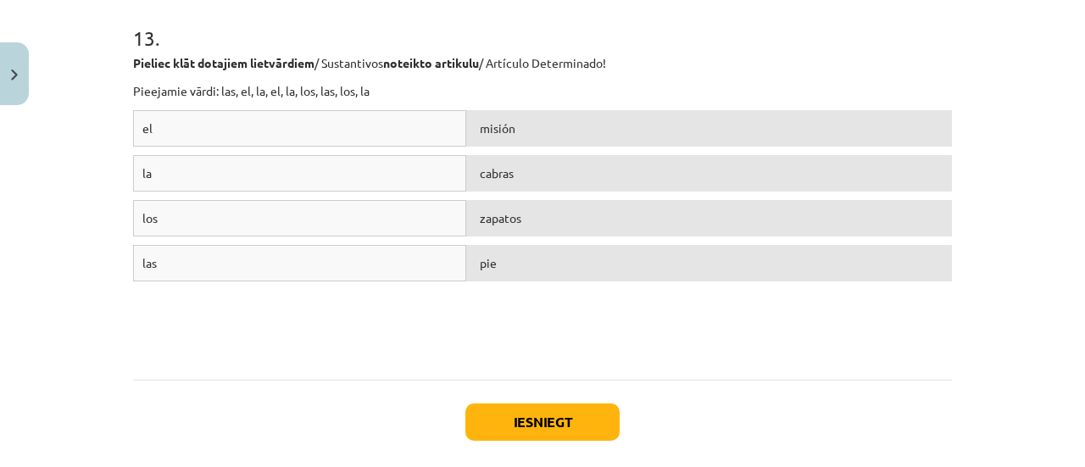
scroll to position [4639, 0]
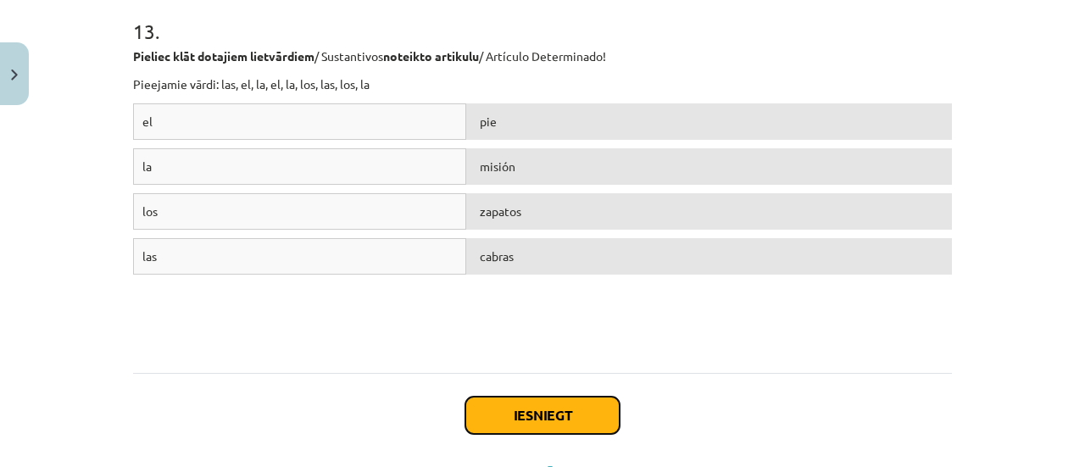
click at [556, 423] on button "Iesniegt" at bounding box center [542, 415] width 154 height 37
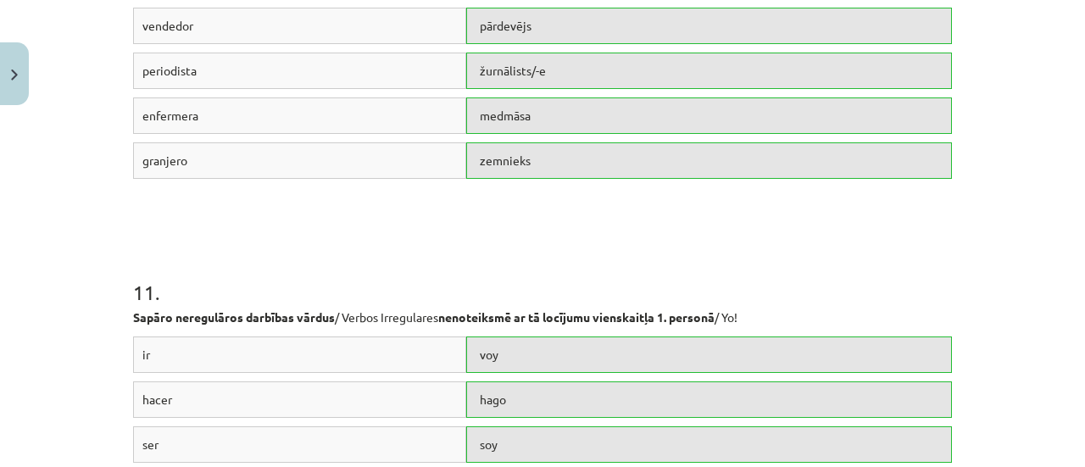
scroll to position [4768, 0]
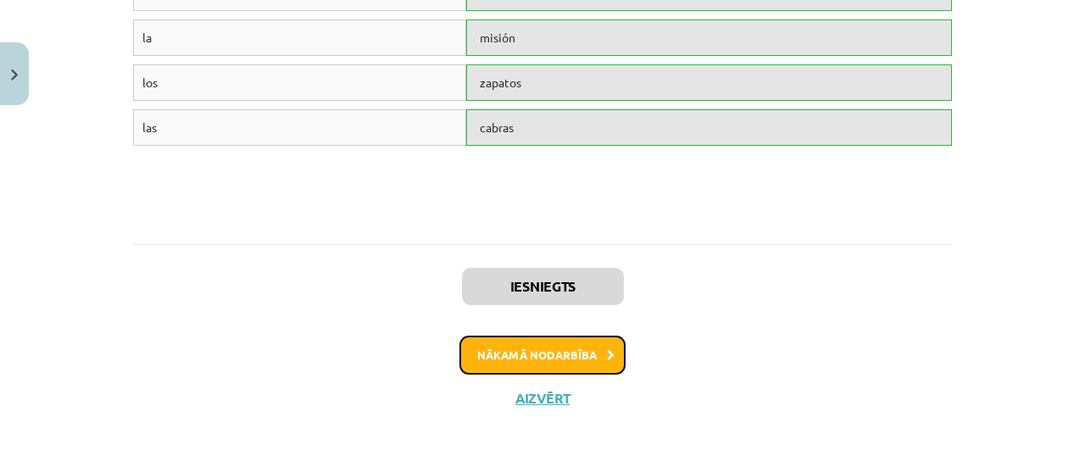
click at [537, 364] on button "Nākamā nodarbība" at bounding box center [542, 355] width 166 height 39
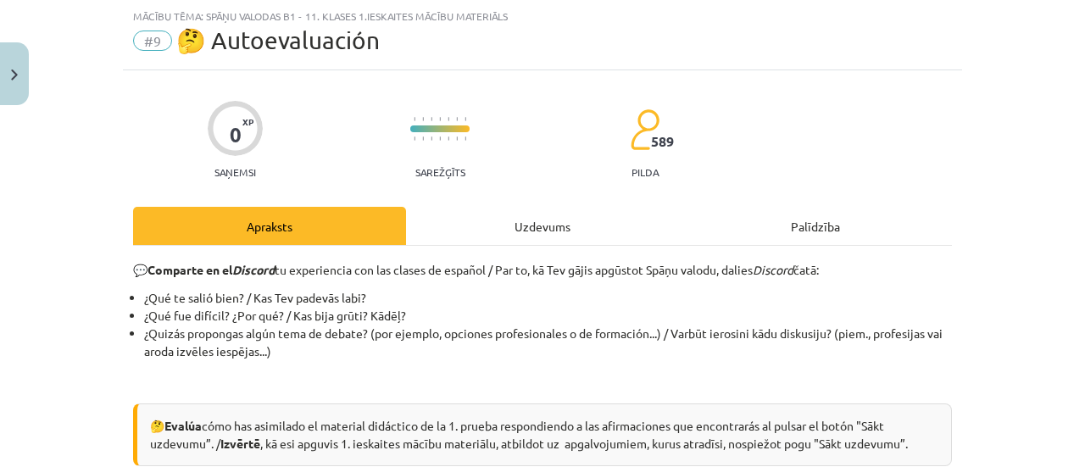
scroll to position [243, 0]
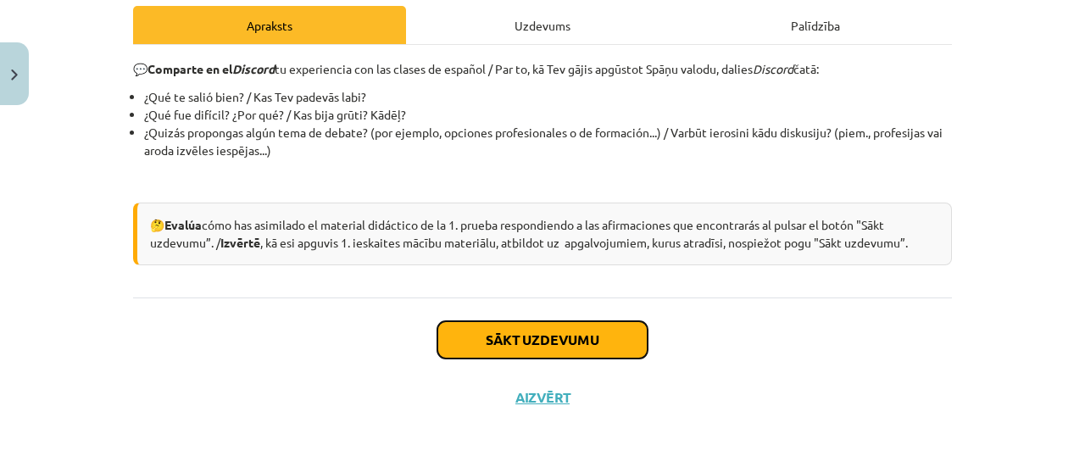
click at [544, 353] on button "Sākt uzdevumu" at bounding box center [542, 339] width 210 height 37
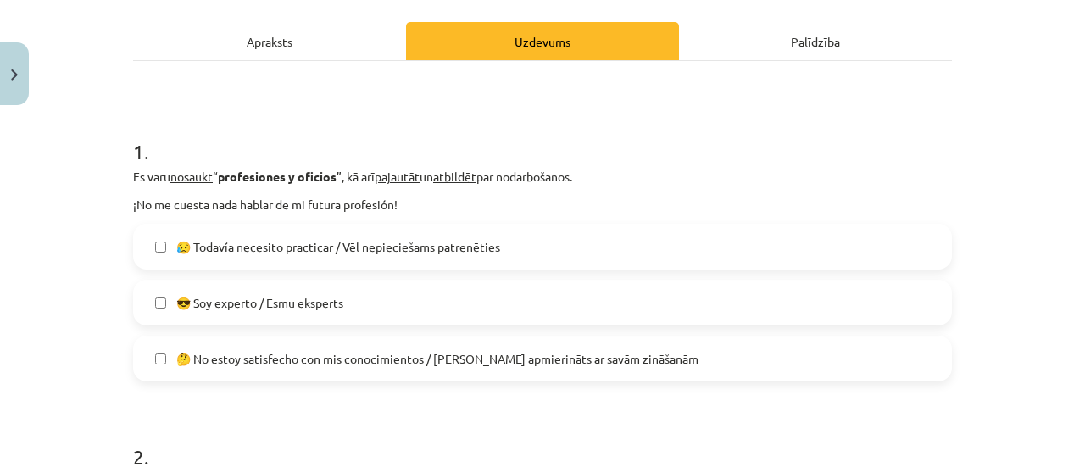
scroll to position [230, 0]
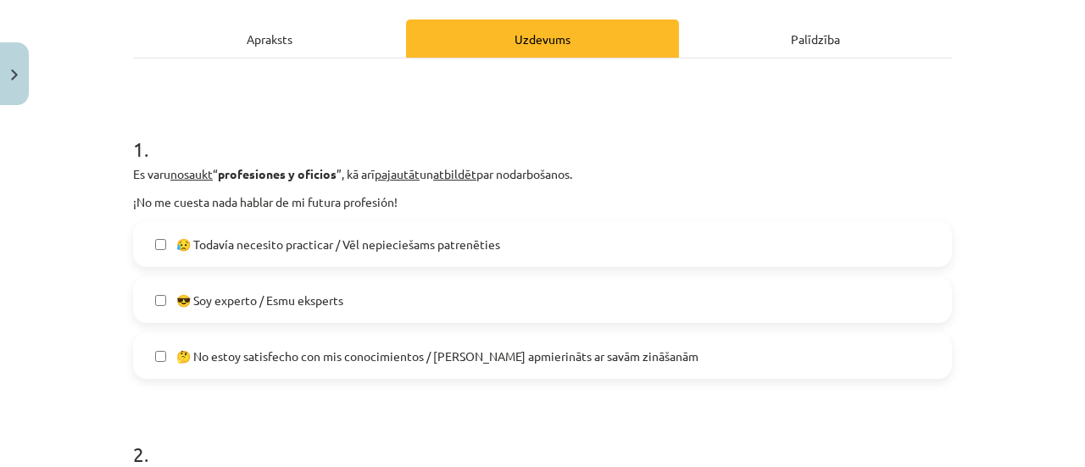
click at [822, 228] on label "😥 Todavía necesito practicar / Vēl nepieciešams patrenēties" at bounding box center [542, 244] width 815 height 42
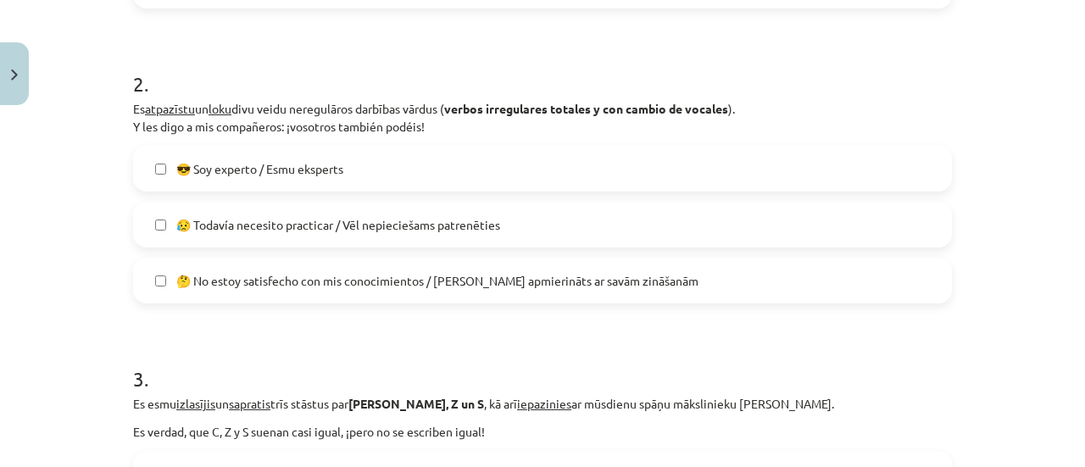
scroll to position [627, 0]
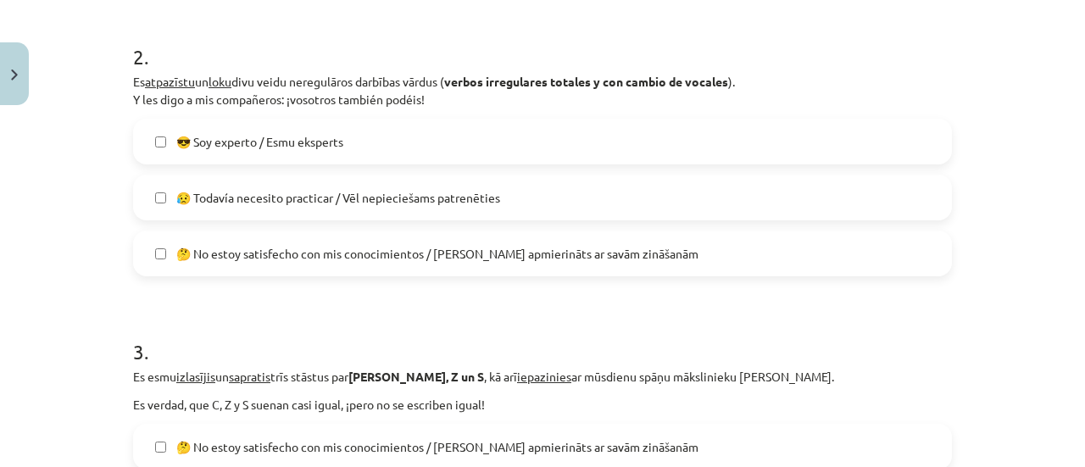
click at [603, 194] on label "😥 Todavía necesito practicar / Vēl nepieciešams patrenēties" at bounding box center [542, 197] width 815 height 42
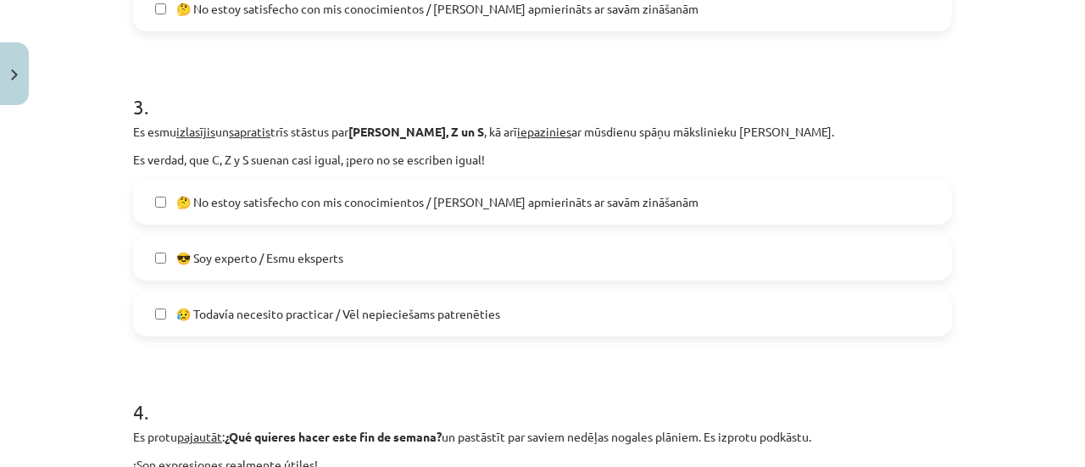
scroll to position [899, 0]
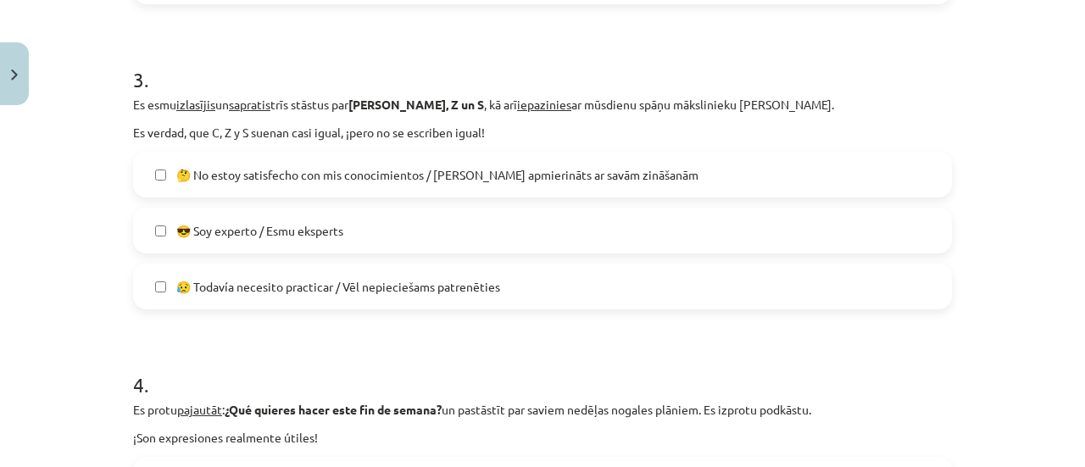
click at [693, 169] on label "🤔 No estoy satisfecho con mis conocimientos / Neesmu apmierināts ar savām zināš…" at bounding box center [542, 174] width 815 height 42
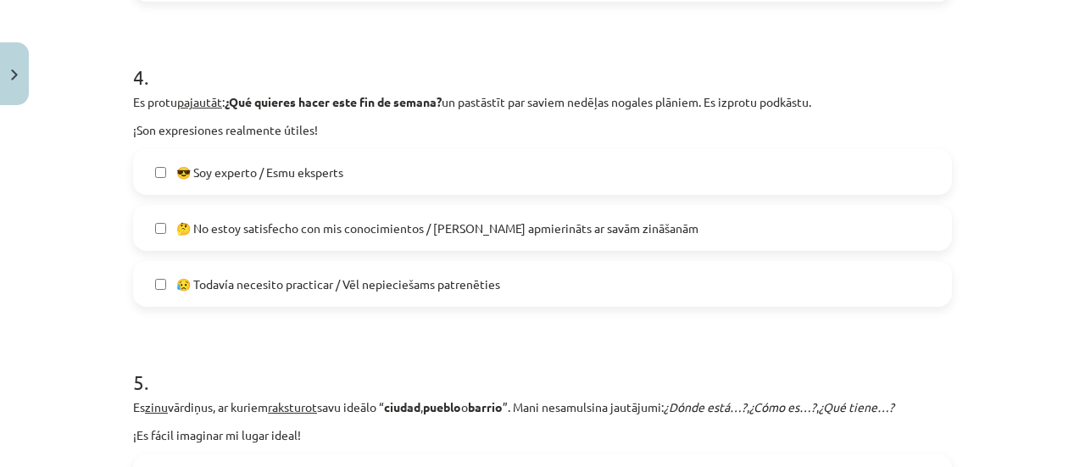
scroll to position [1225, 0]
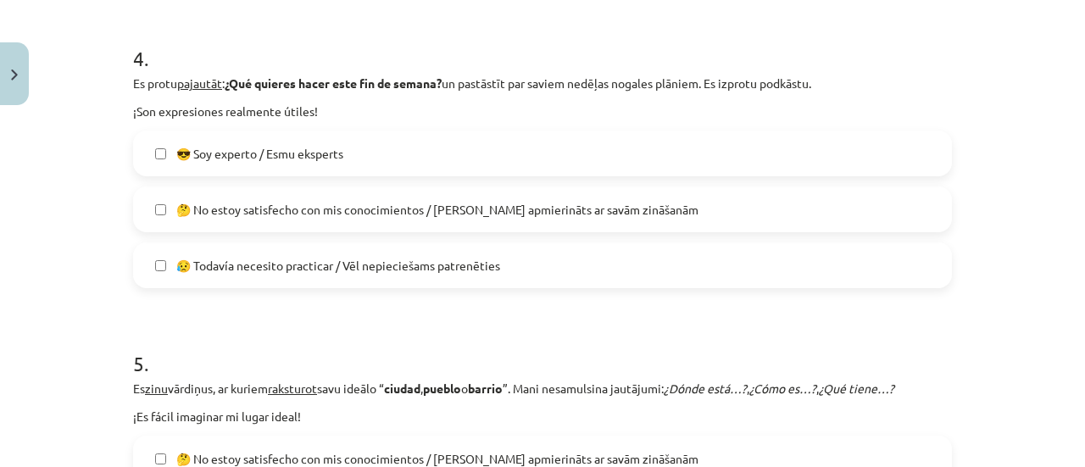
click at [786, 211] on label "🤔 No estoy satisfecho con mis conocimientos / Neesmu apmierināts ar savām zināš…" at bounding box center [542, 209] width 815 height 42
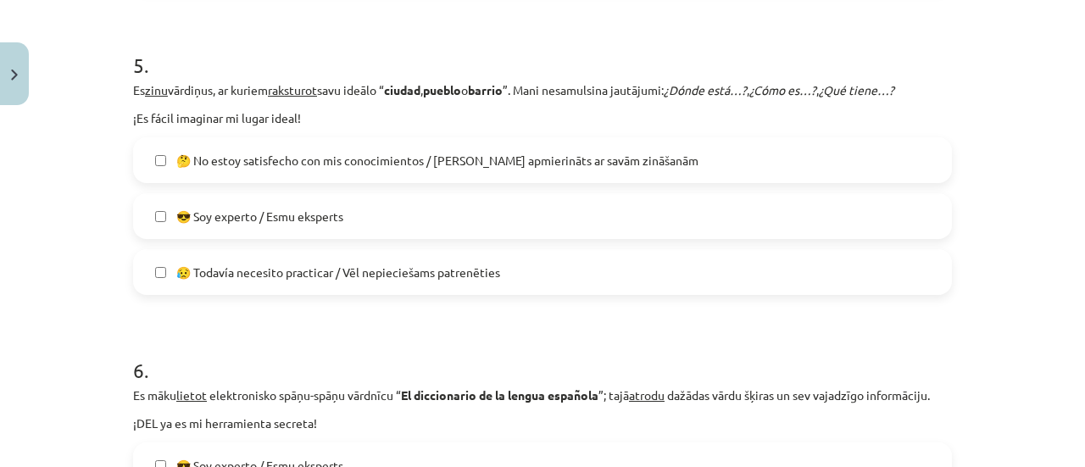
scroll to position [1503, 0]
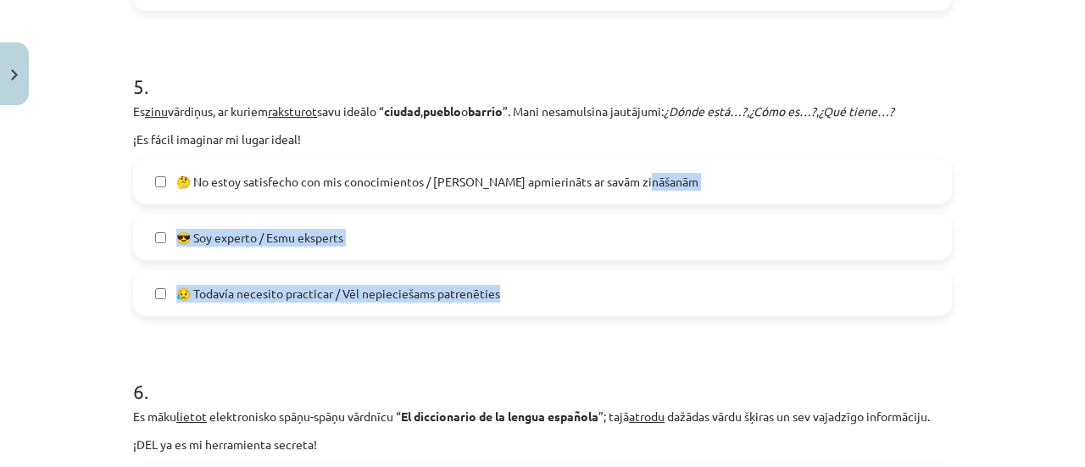
drag, startPoint x: 718, startPoint y: 201, endPoint x: 803, endPoint y: 309, distance: 138.2
click at [803, 309] on div "🤔 No estoy satisfecho con mis conocimientos / Neesmu apmierināts ar savām zināš…" at bounding box center [542, 237] width 819 height 158
click at [803, 309] on label "😥 Todavía necesito practicar / Vēl nepieciešams patrenēties" at bounding box center [542, 293] width 815 height 42
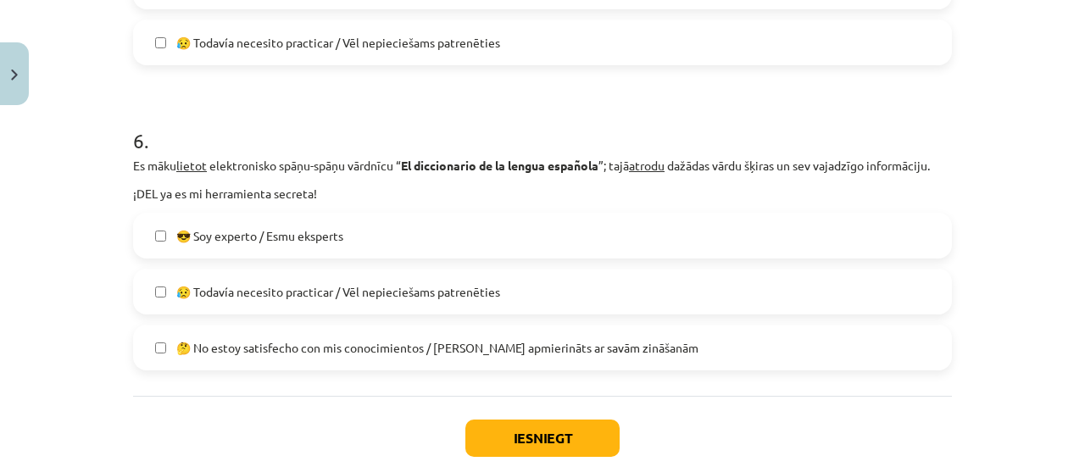
scroll to position [1771, 0]
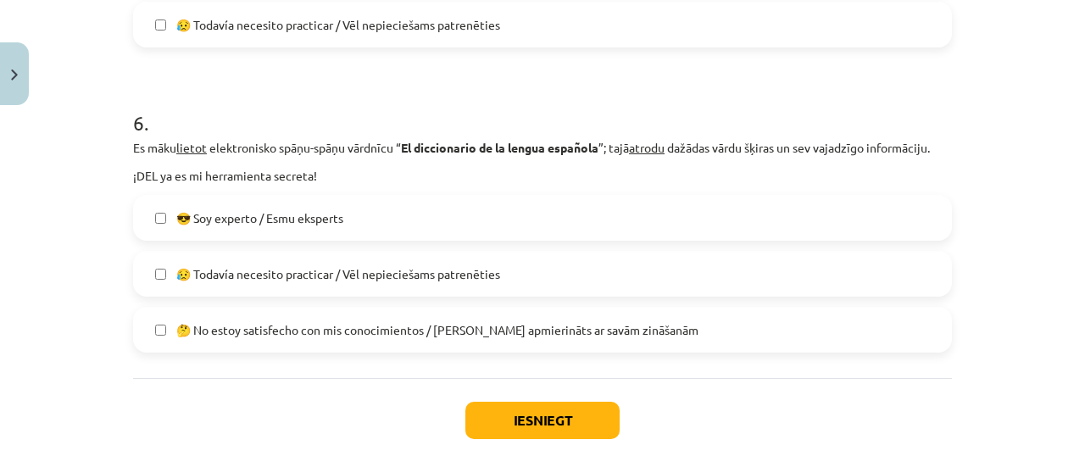
click at [556, 324] on span "🤔 No estoy satisfecho con mis conocimientos / Neesmu apmierināts ar savām zināš…" at bounding box center [437, 330] width 522 height 18
click at [531, 420] on button "Iesniegt" at bounding box center [542, 420] width 154 height 37
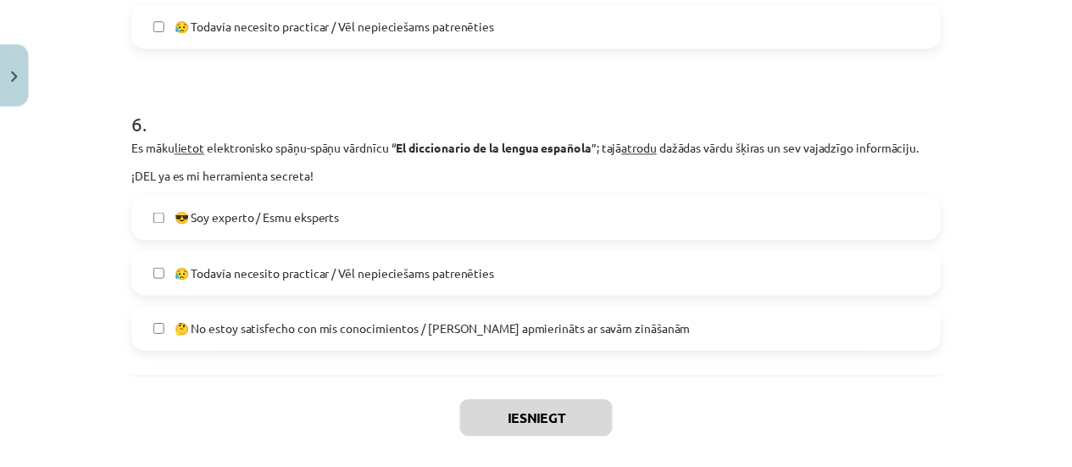
scroll to position [510, 0]
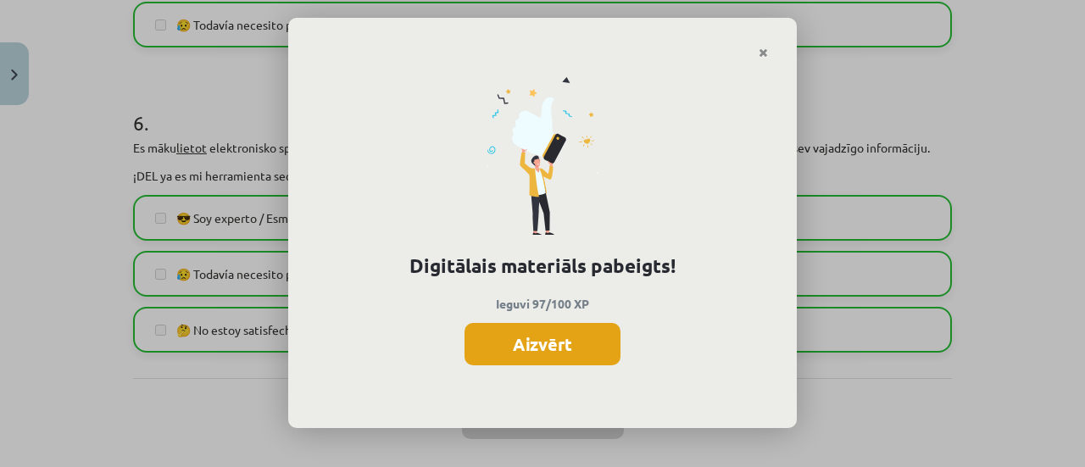
click at [508, 351] on button "Aizvērt" at bounding box center [542, 344] width 156 height 42
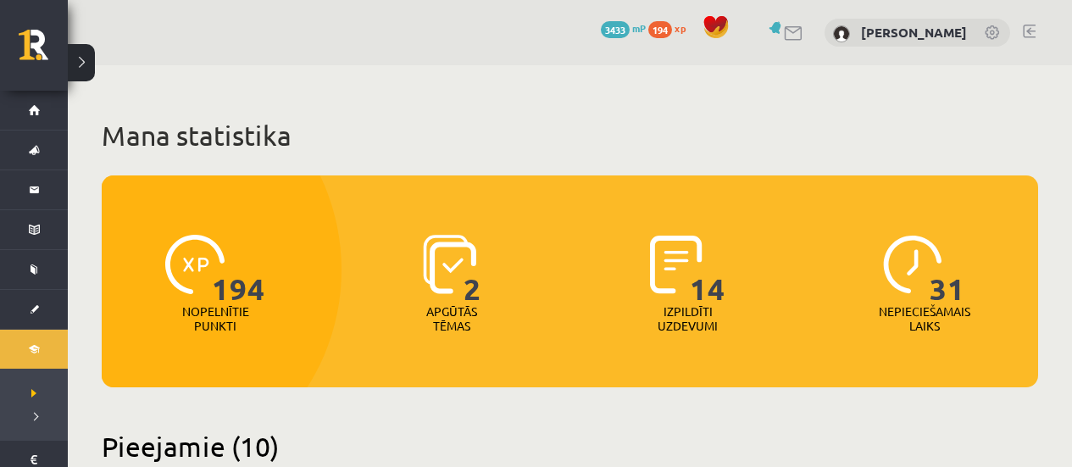
scroll to position [571, 0]
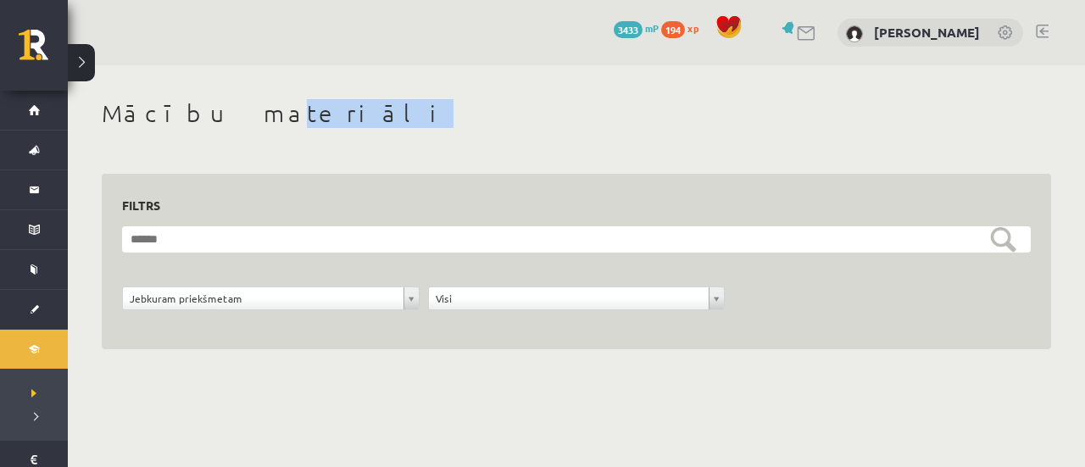
drag, startPoint x: 1084, startPoint y: 111, endPoint x: 205, endPoint y: 91, distance: 879.0
click at [205, 91] on div "**********" at bounding box center [576, 243] width 1017 height 357
click at [329, 92] on div "**********" at bounding box center [576, 243] width 1017 height 357
